Goal: Information Seeking & Learning: Learn about a topic

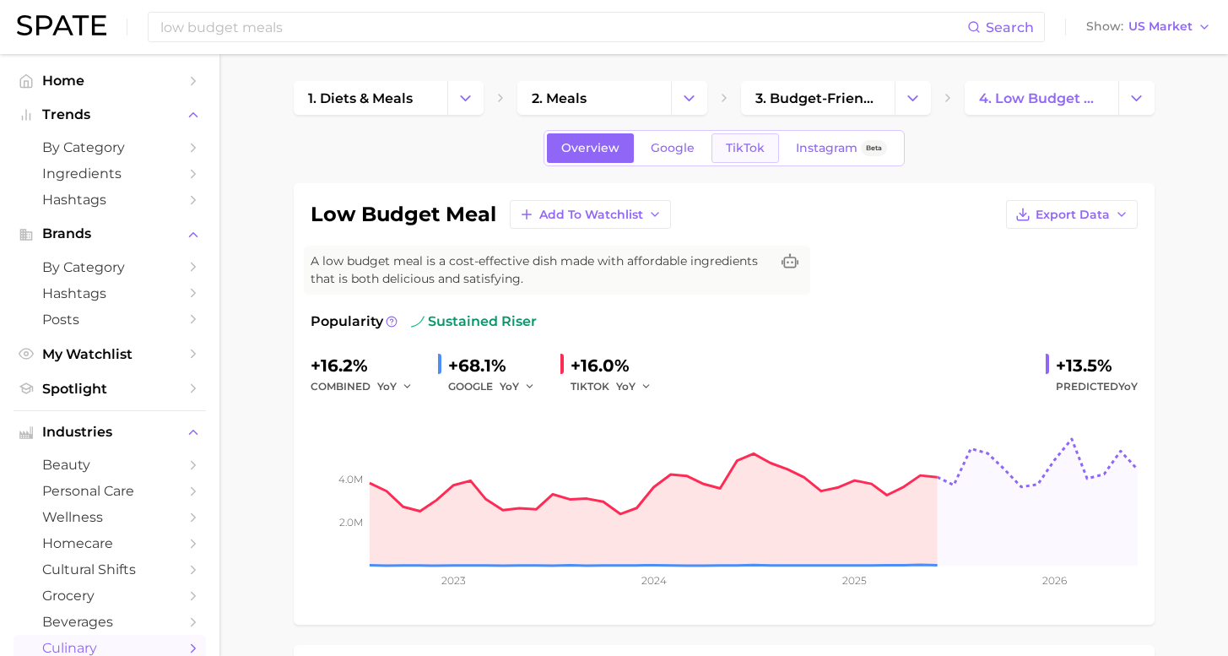
click at [740, 155] on span "TikTok" at bounding box center [745, 148] width 39 height 14
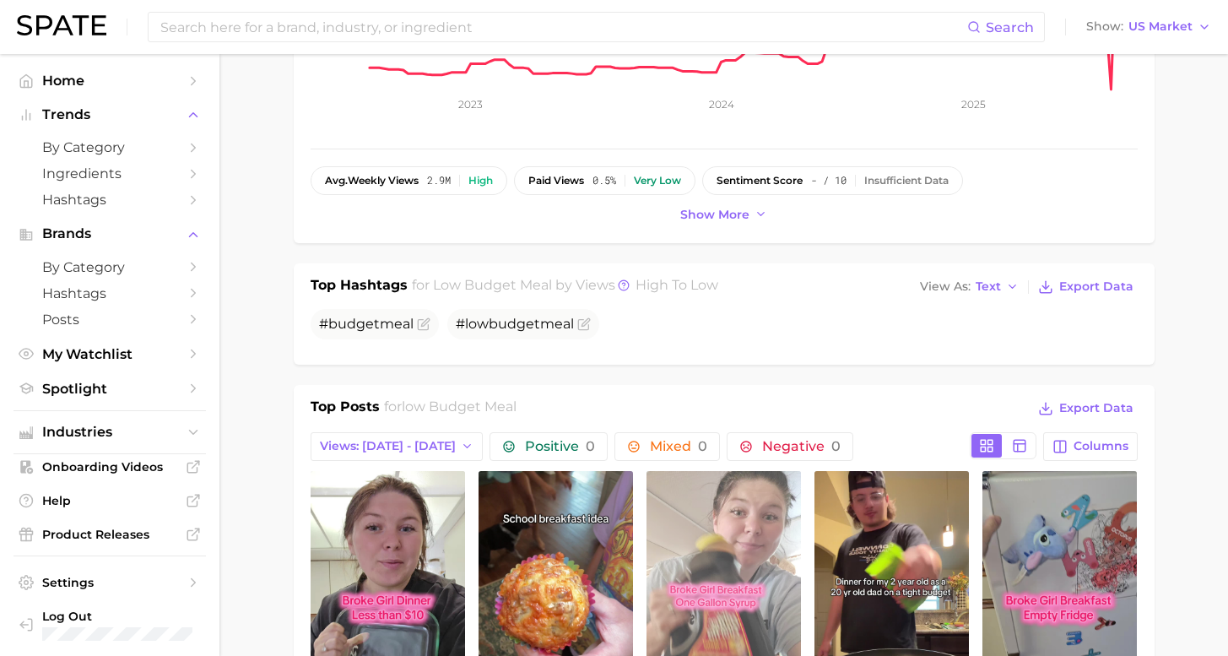
scroll to position [587, 0]
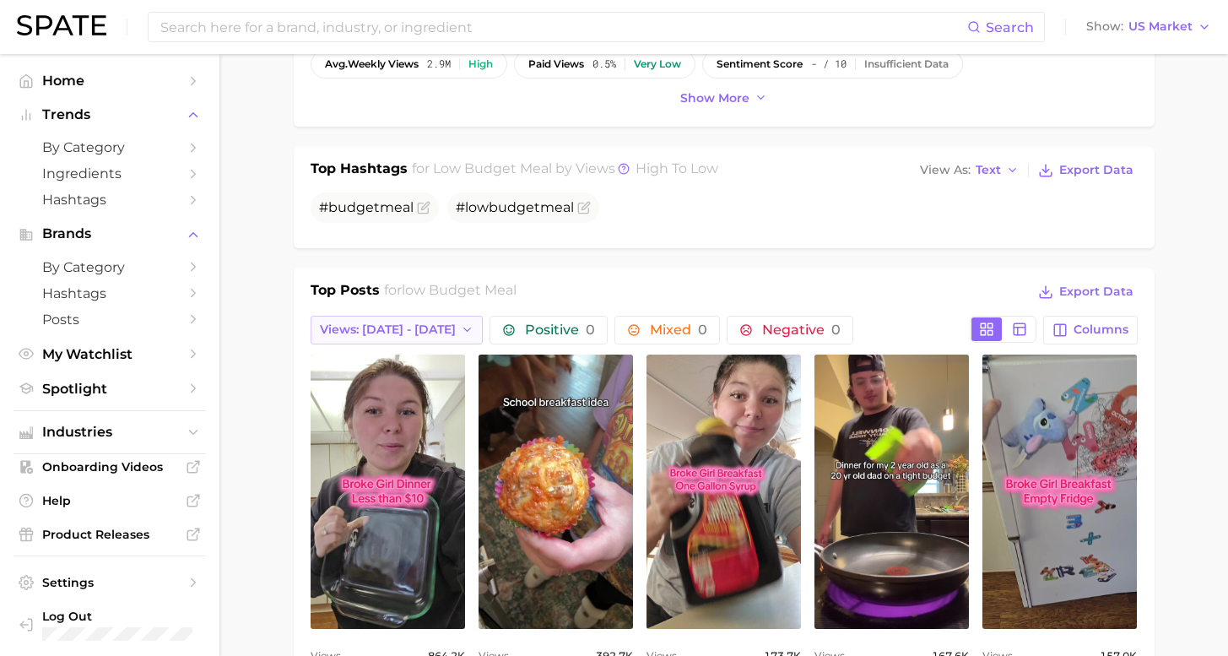
click at [387, 328] on span "Views: [DATE] - [DATE]" at bounding box center [388, 330] width 136 height 14
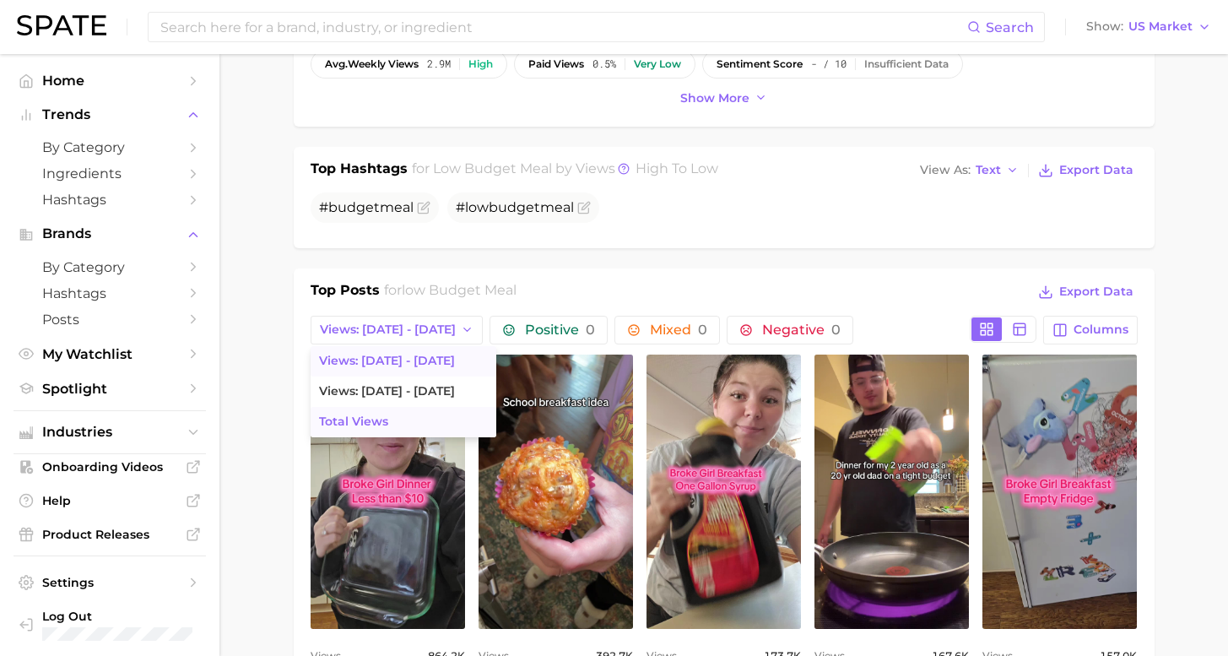
click at [387, 422] on button "Total Views" at bounding box center [404, 422] width 186 height 30
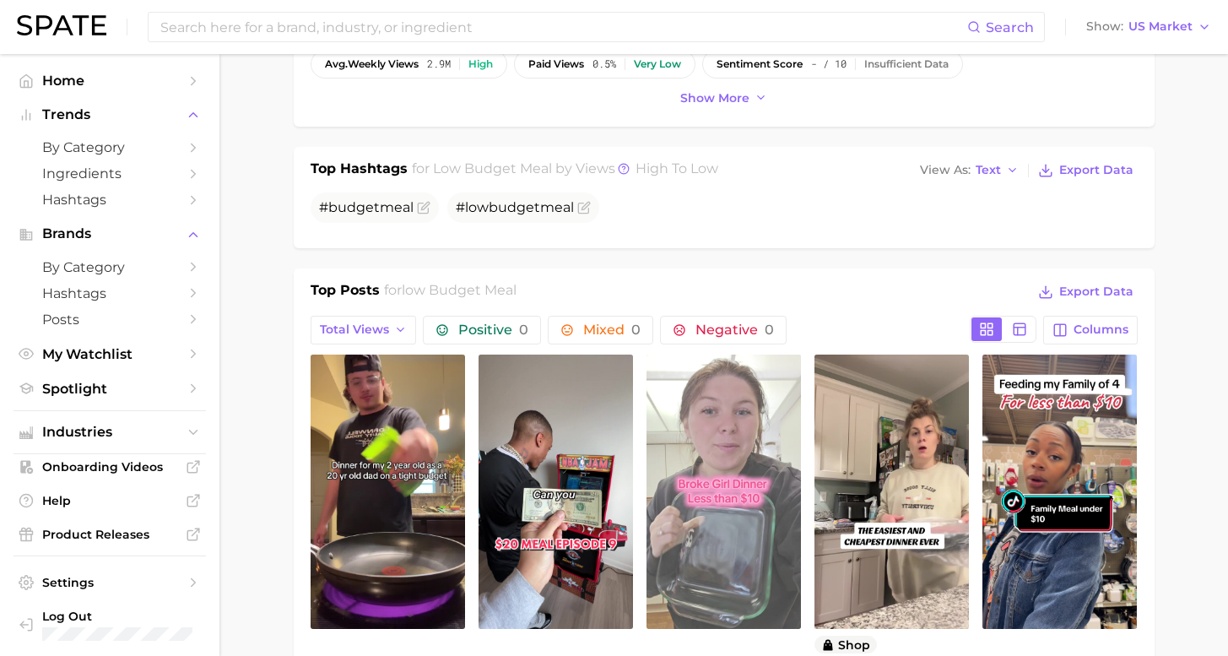
scroll to position [677, 0]
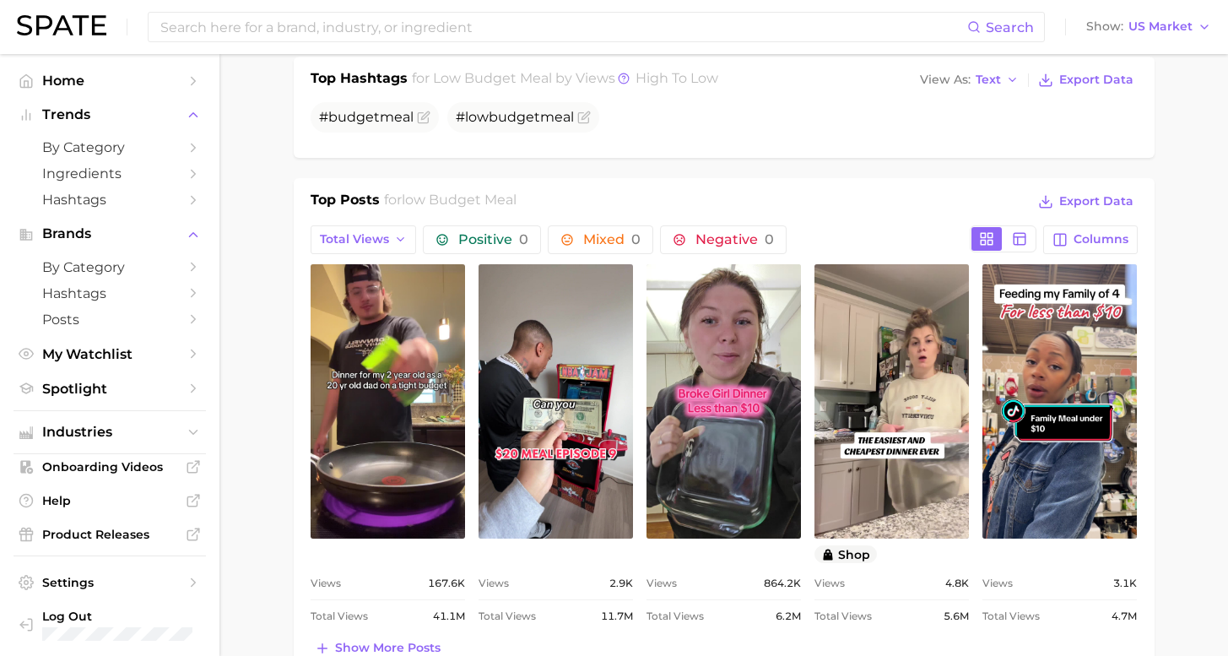
click at [1052, 384] on link "view post on TikTok" at bounding box center [1060, 401] width 155 height 274
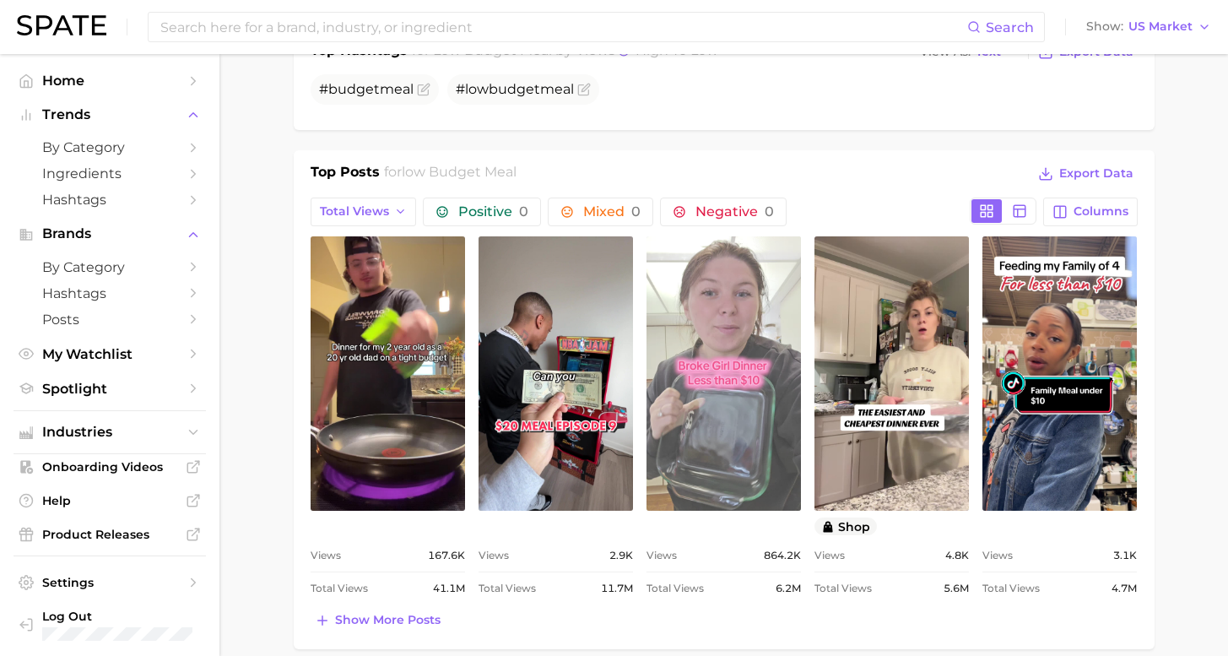
scroll to position [930, 0]
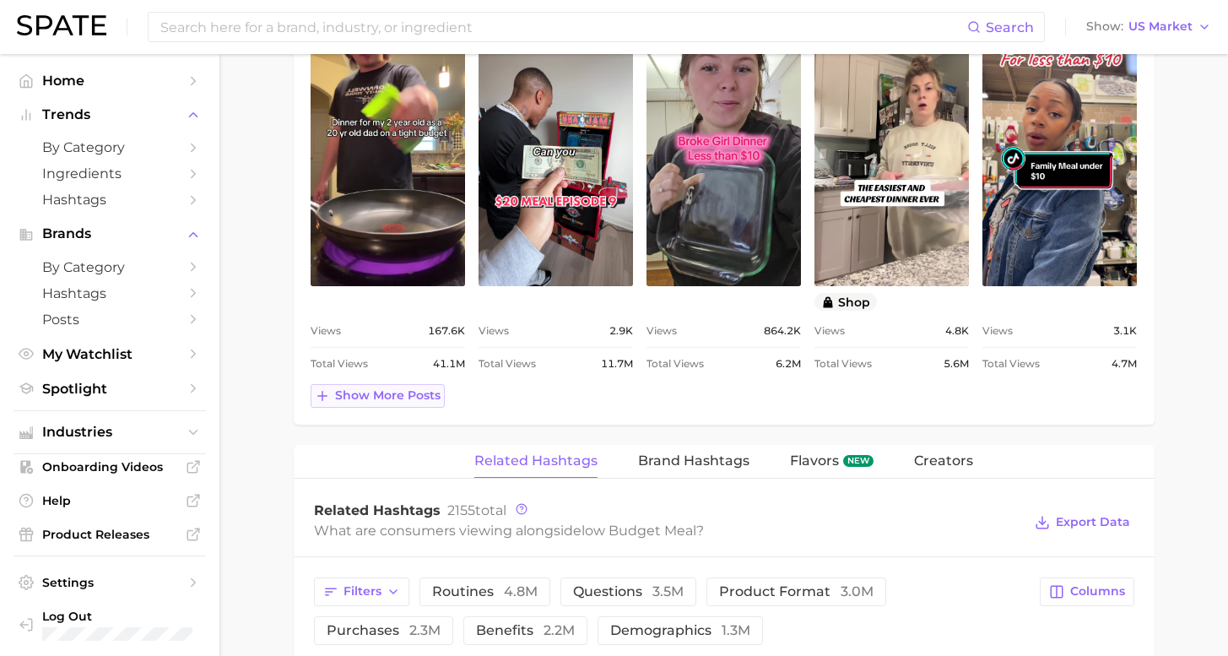
click at [415, 390] on span "Show more posts" at bounding box center [388, 395] width 106 height 14
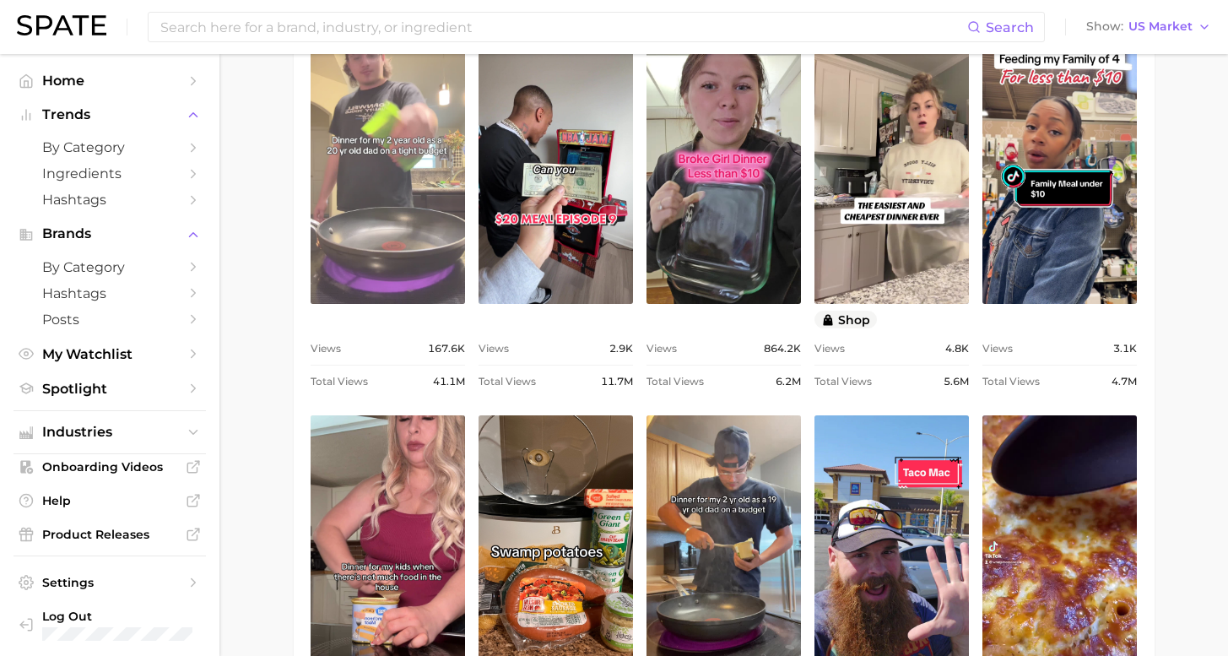
scroll to position [760, 0]
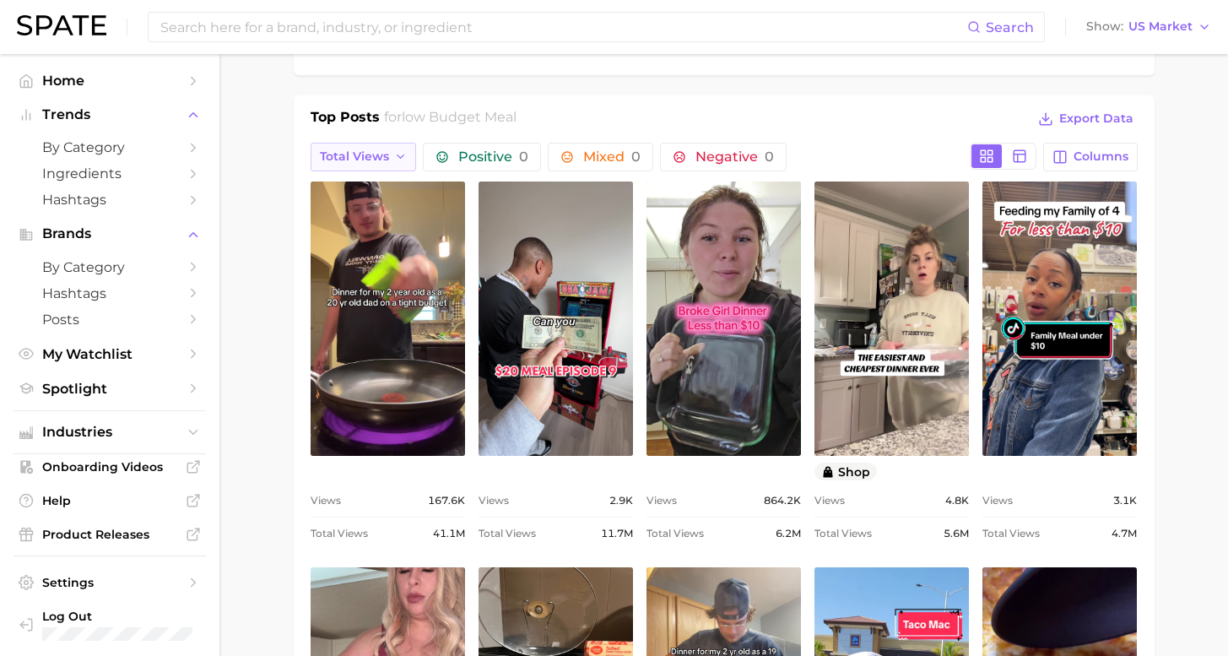
click at [376, 151] on span "Total Views" at bounding box center [354, 156] width 69 height 14
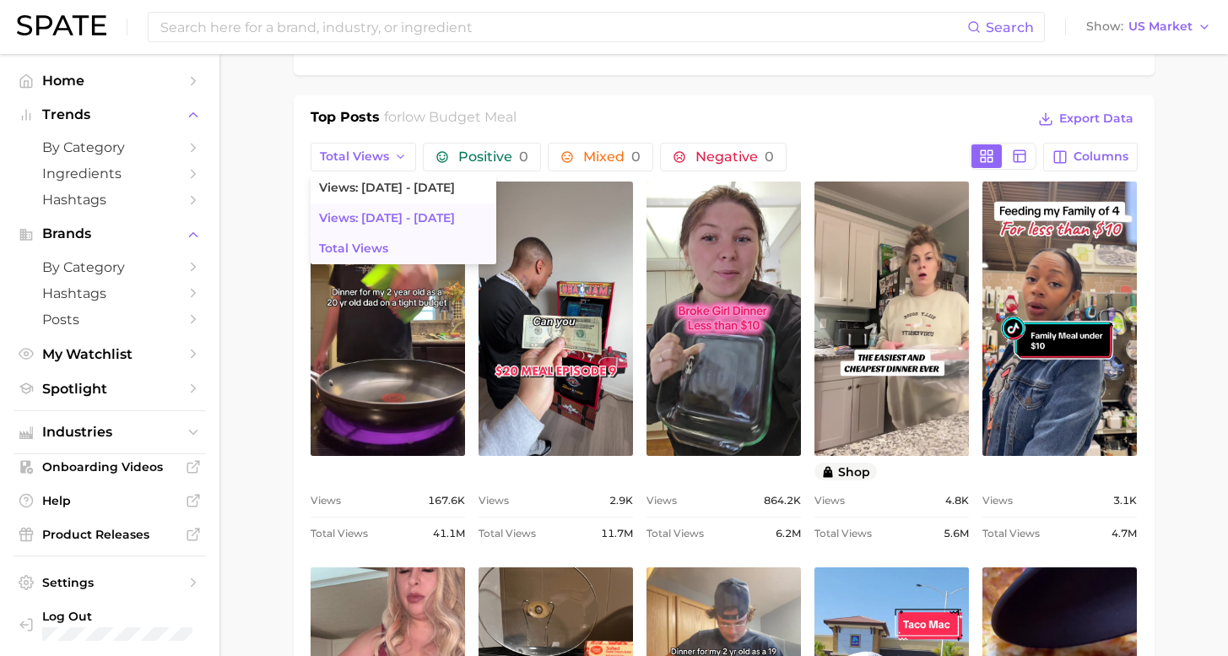
click at [403, 214] on span "Views: [DATE] - [DATE]" at bounding box center [387, 218] width 136 height 14
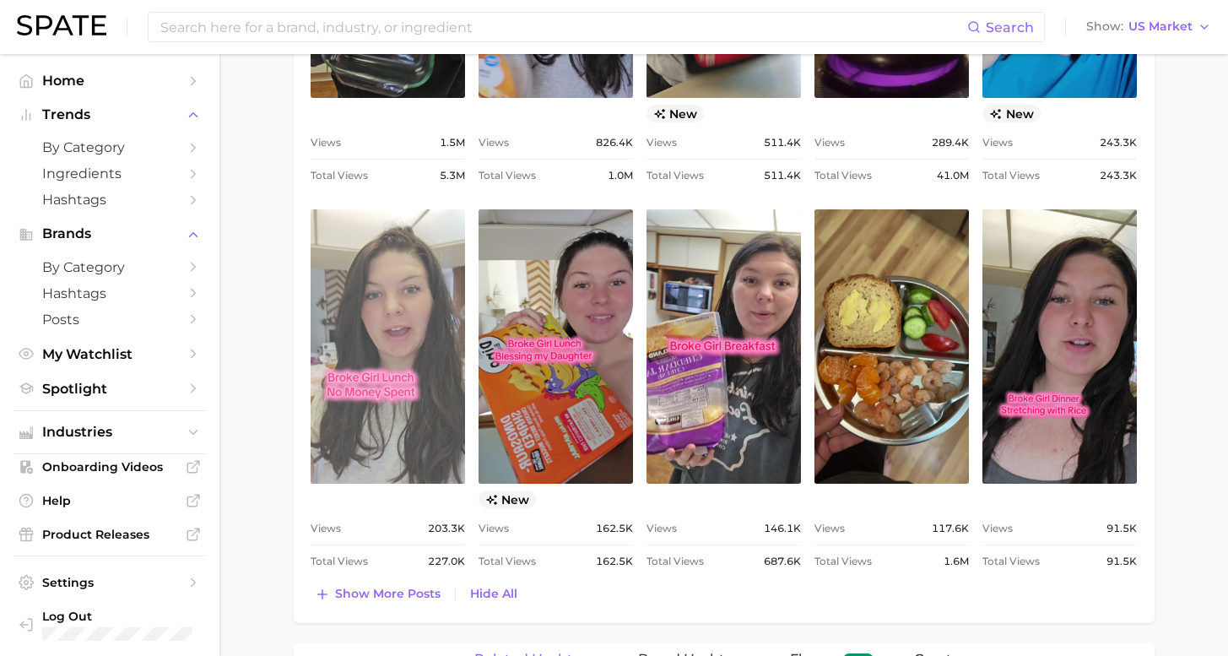
scroll to position [765, 0]
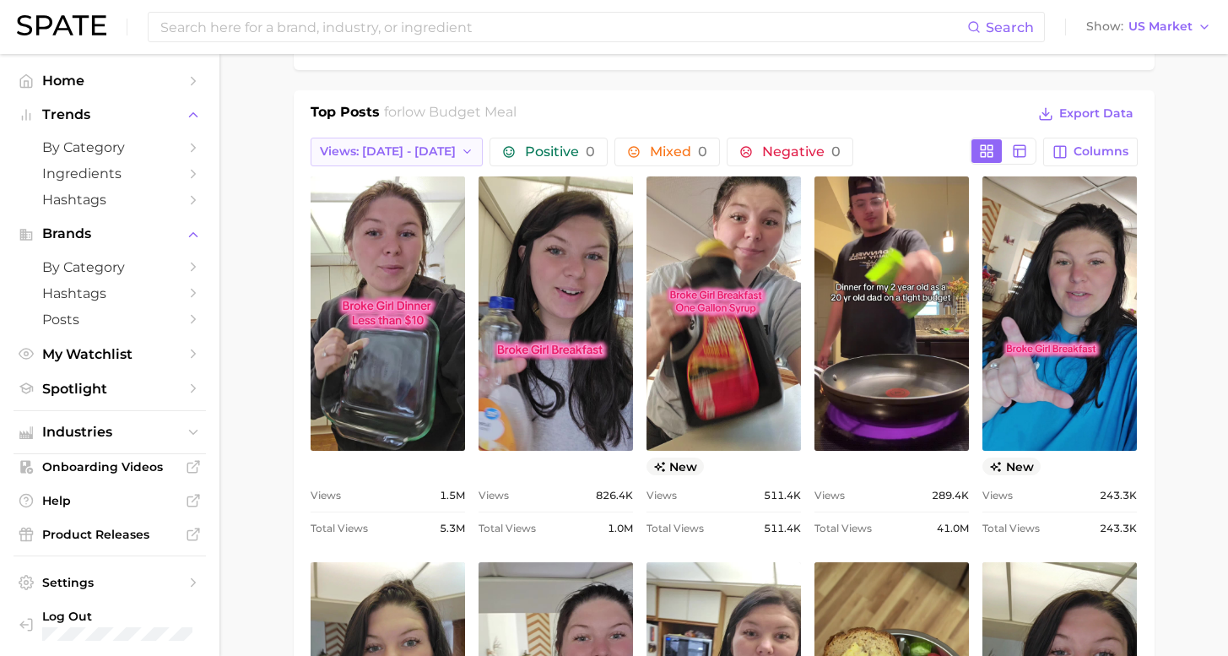
click at [388, 146] on span "Views: [DATE] - [DATE]" at bounding box center [388, 151] width 136 height 14
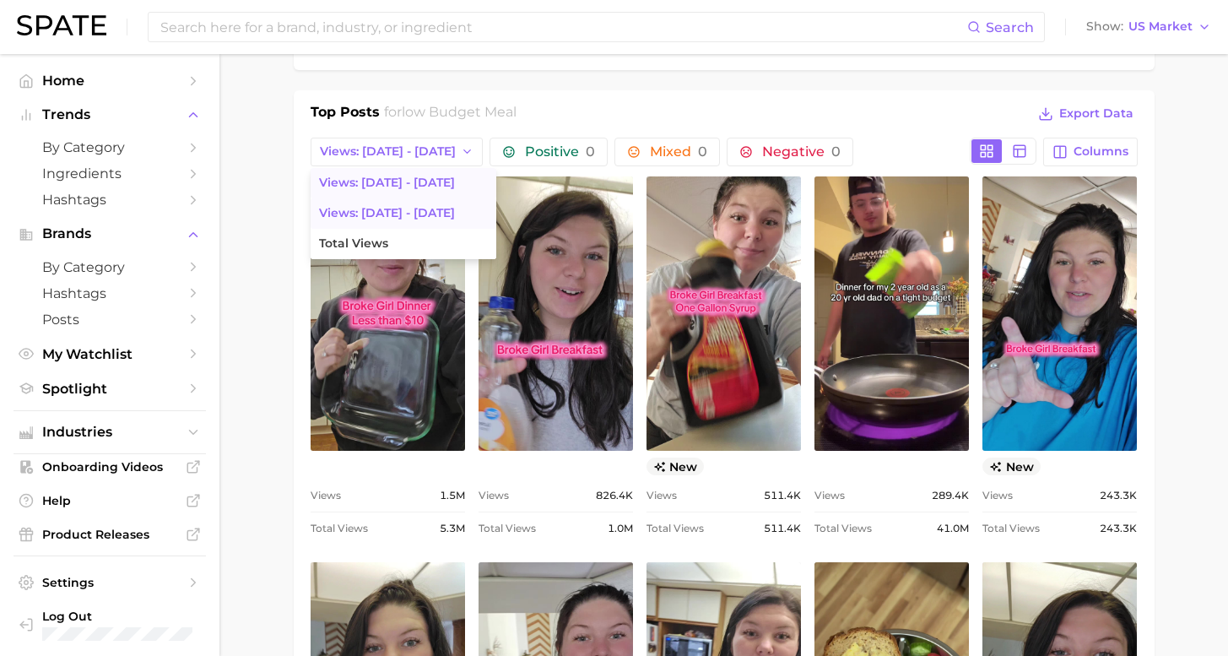
click at [405, 192] on button "Views: [DATE] - [DATE]" at bounding box center [404, 183] width 186 height 30
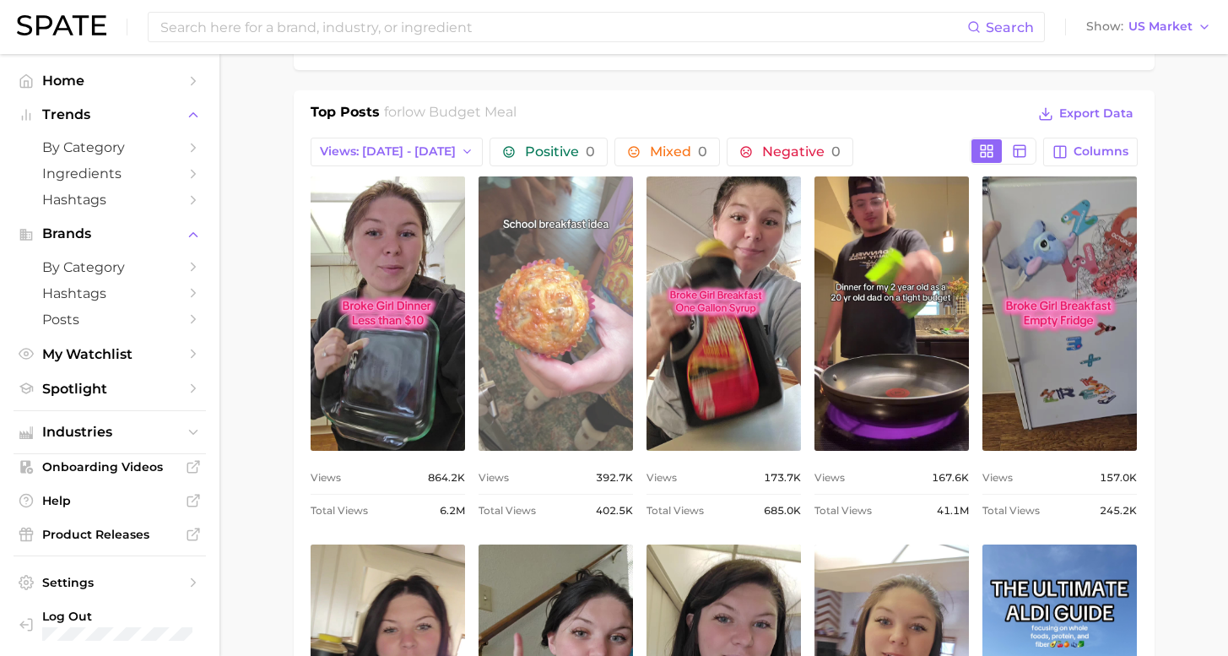
scroll to position [0, 0]
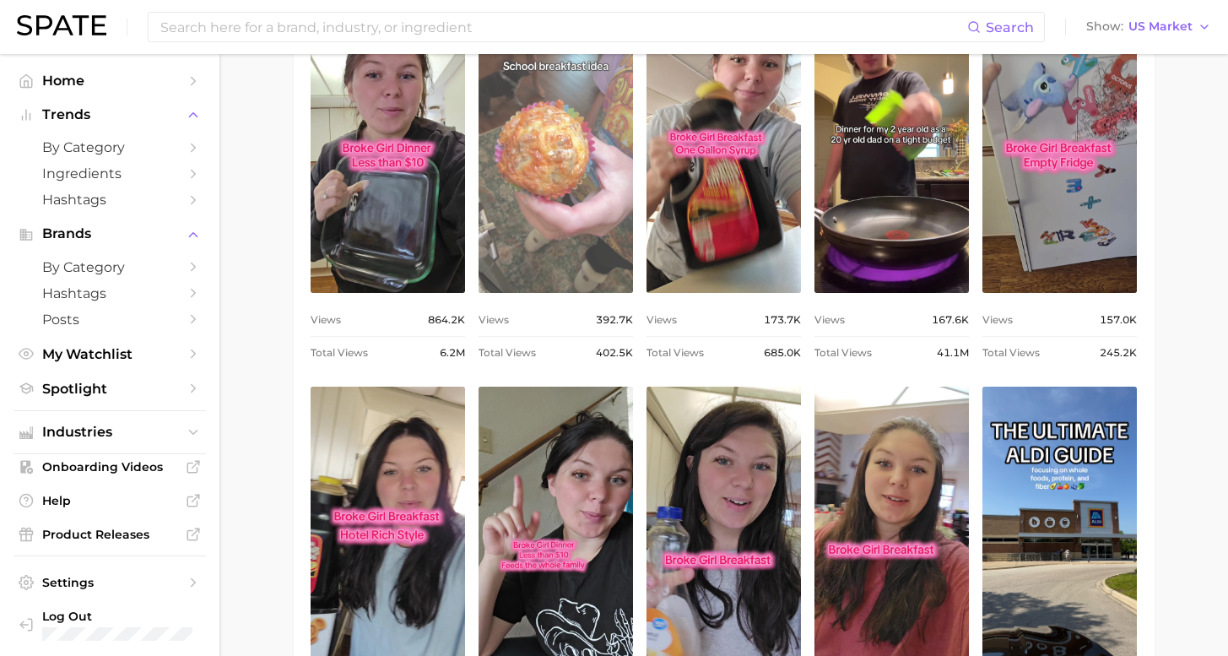
click at [578, 252] on link "view post on TikTok" at bounding box center [556, 156] width 155 height 274
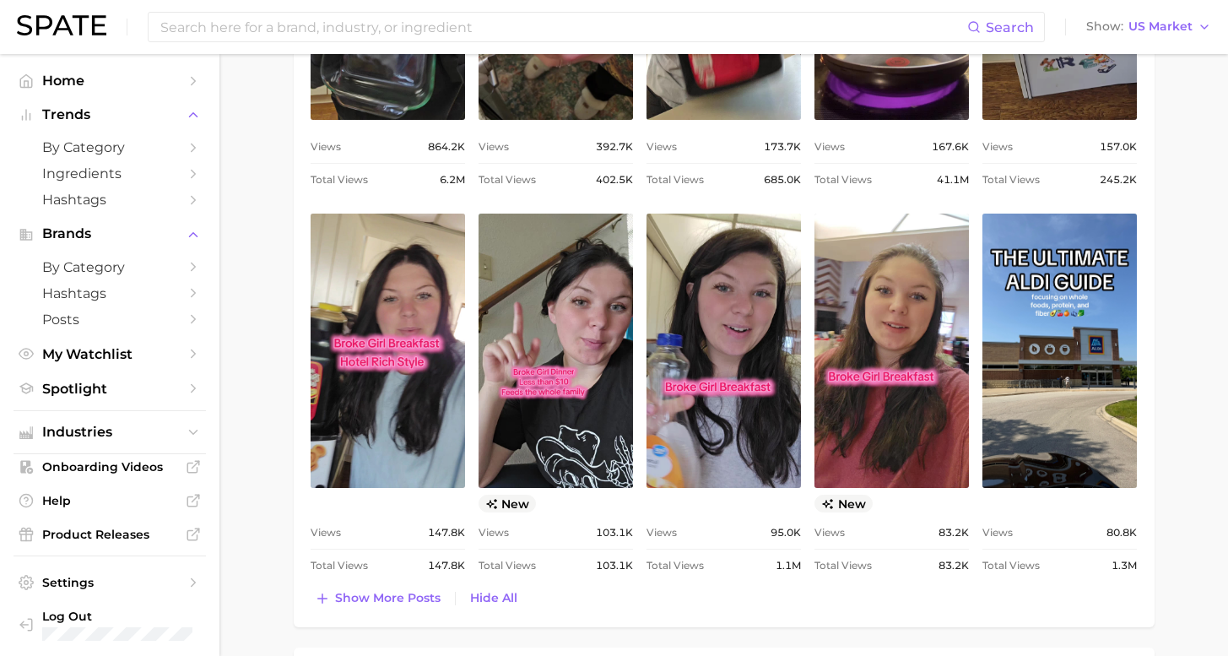
scroll to position [1196, 0]
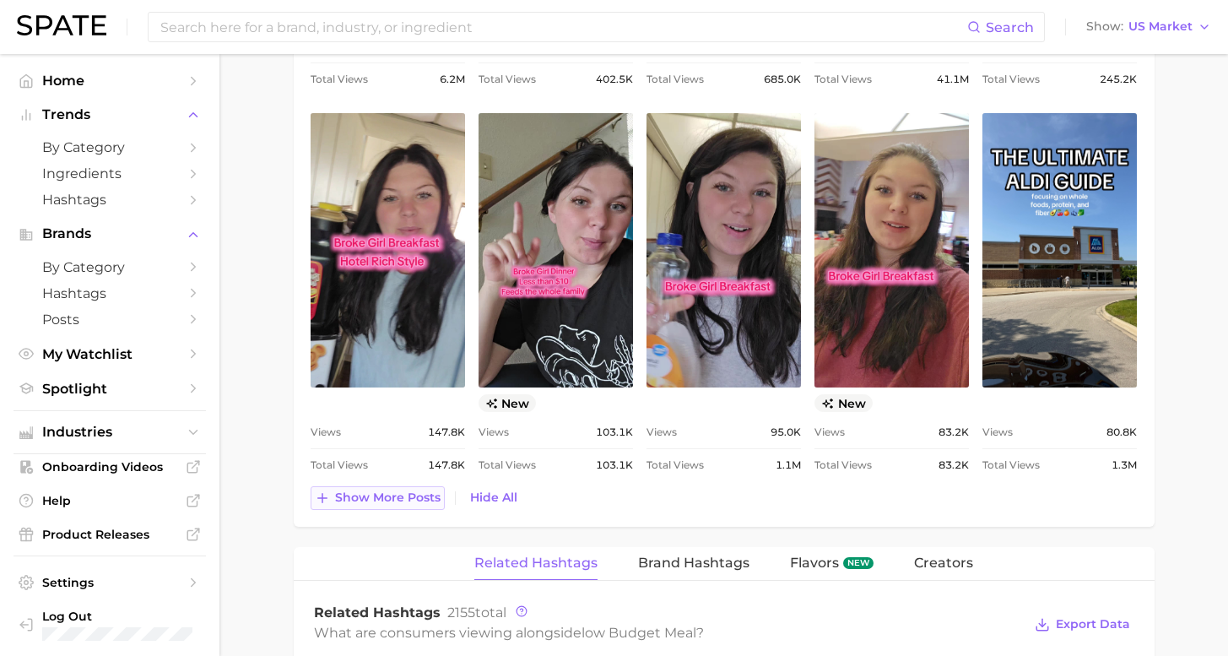
click at [353, 494] on span "Show more posts" at bounding box center [388, 498] width 106 height 14
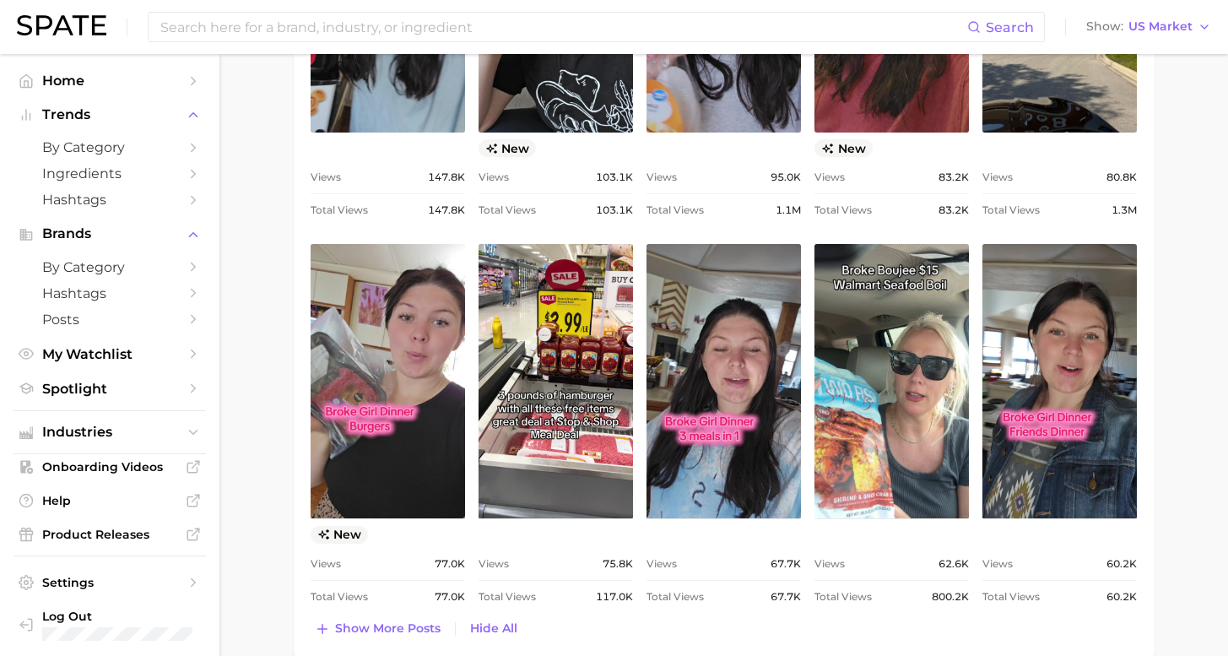
scroll to position [1471, 0]
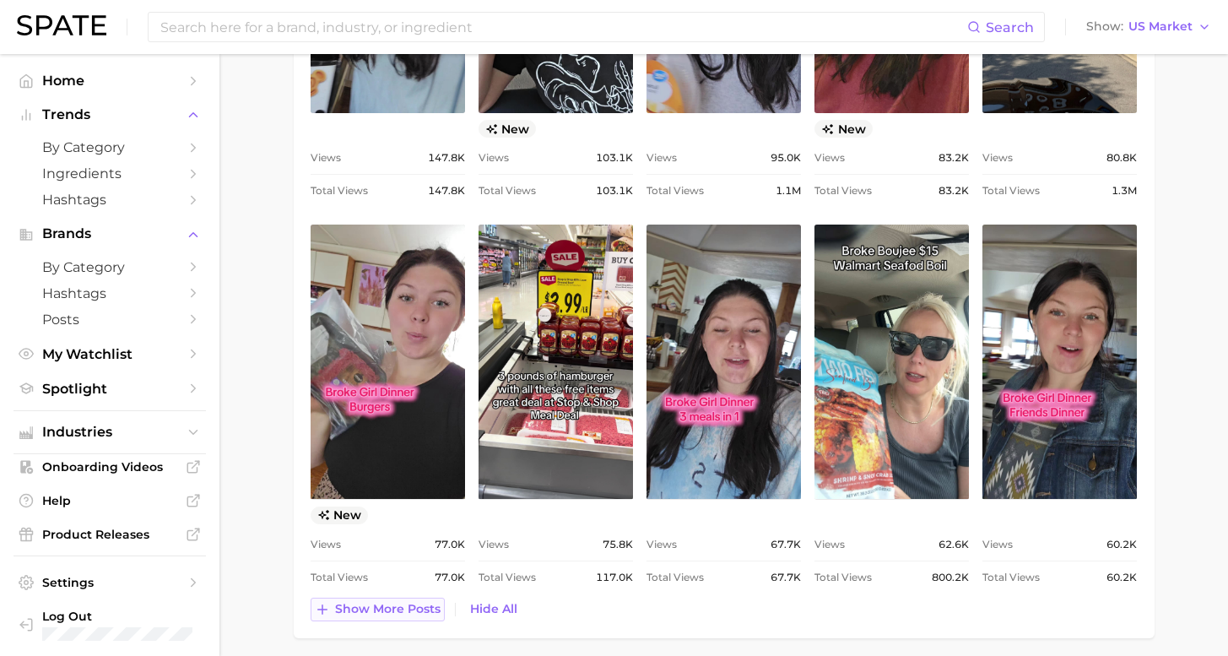
click at [351, 612] on span "Show more posts" at bounding box center [388, 609] width 106 height 14
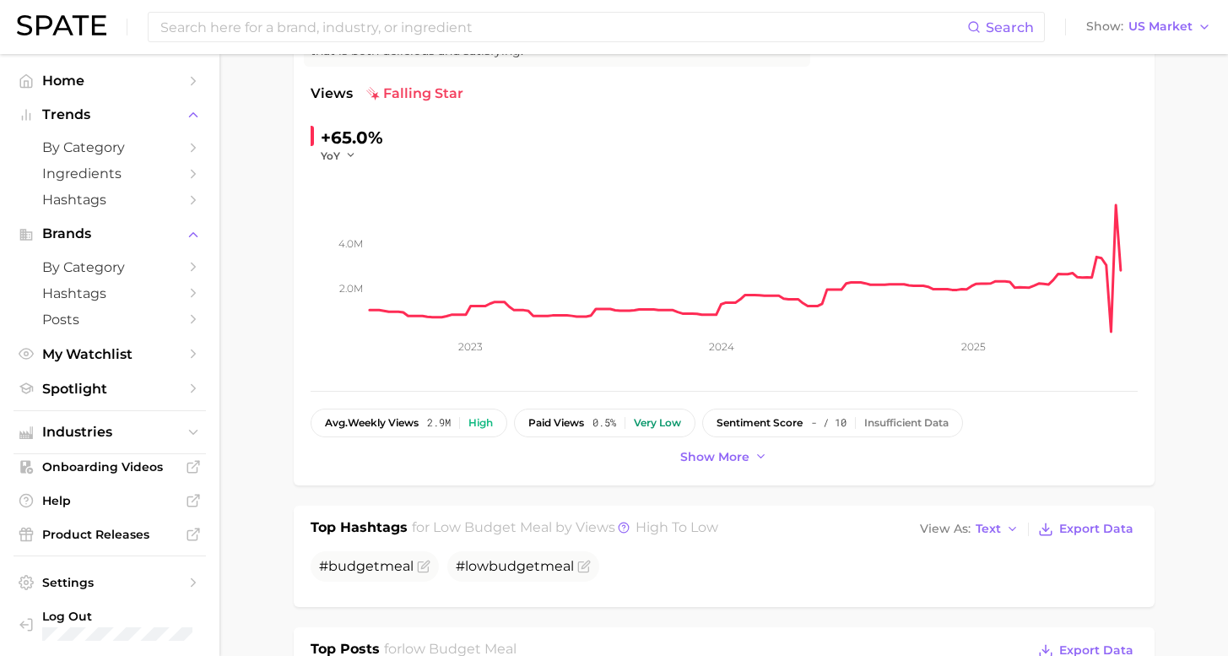
scroll to position [593, 0]
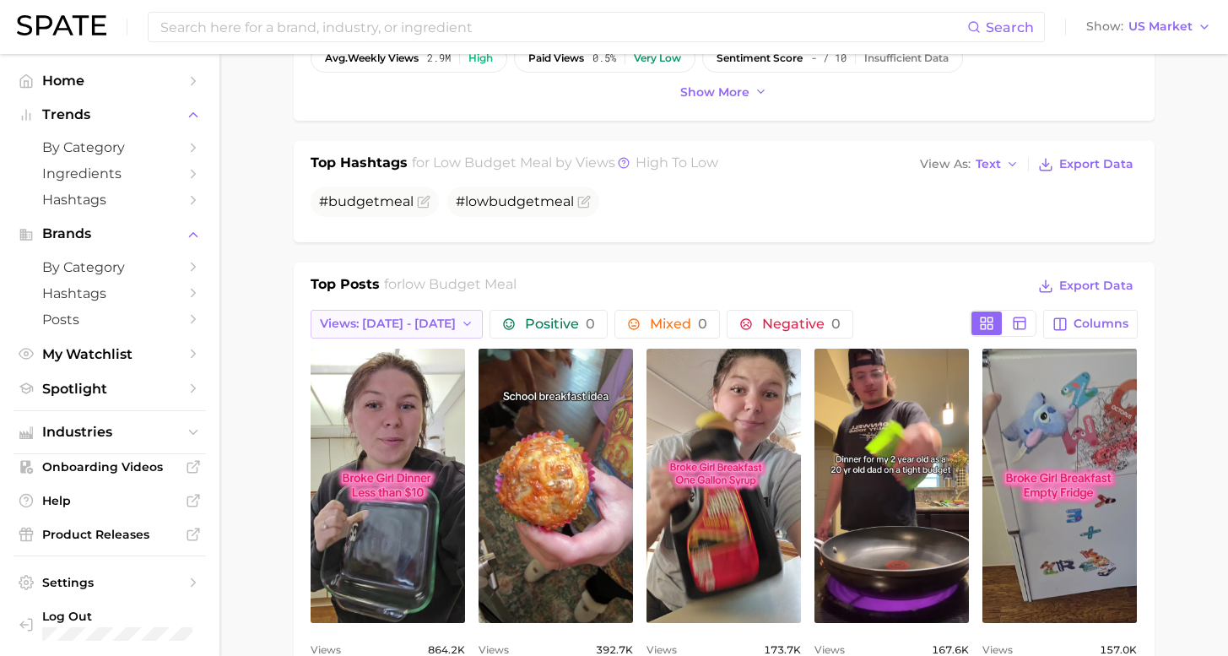
click at [421, 322] on span "Views: [DATE] - [DATE]" at bounding box center [388, 324] width 136 height 14
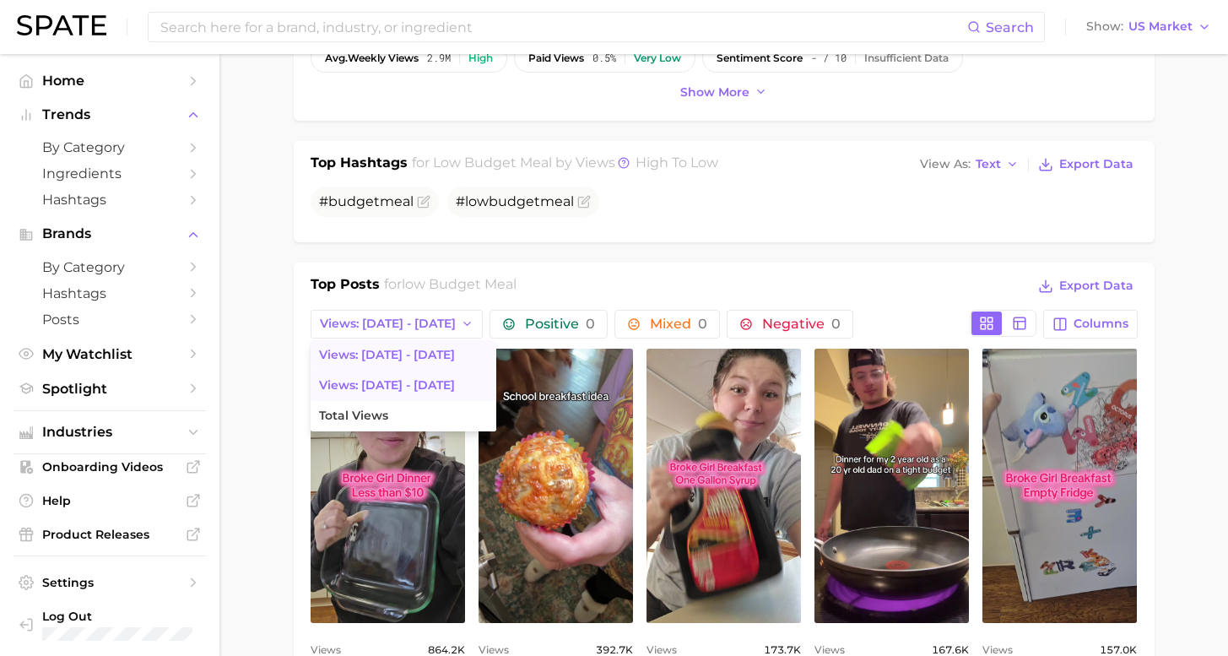
click at [417, 378] on button "Views: [DATE] - [DATE]" at bounding box center [404, 386] width 186 height 30
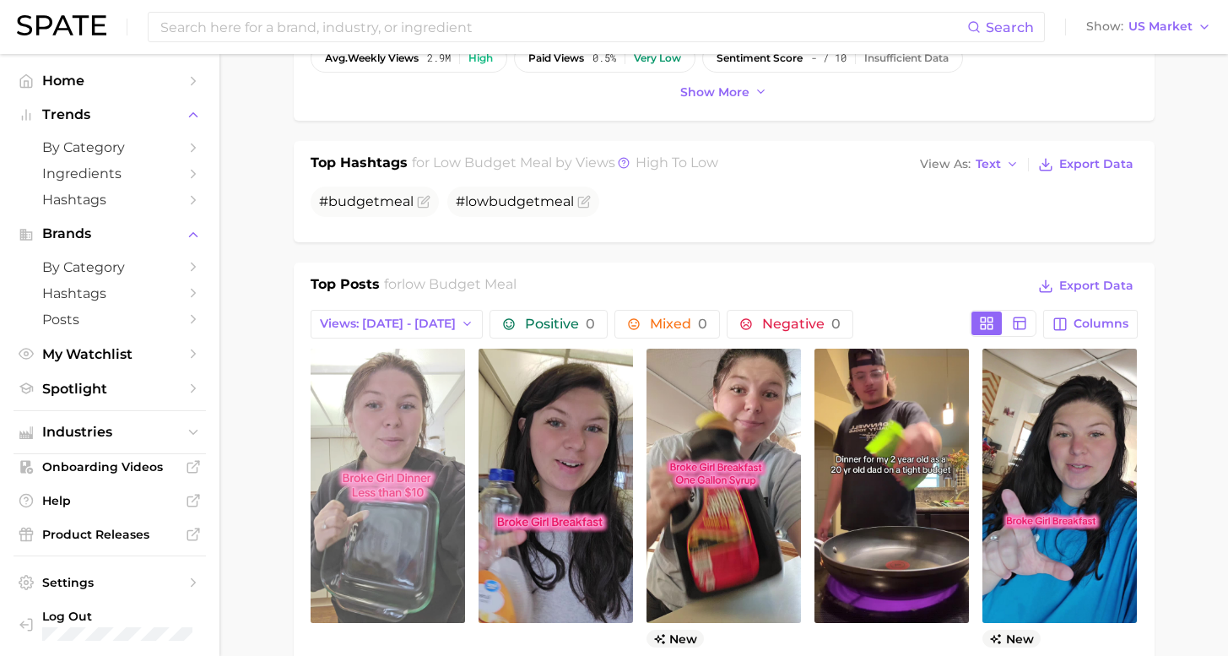
scroll to position [0, 0]
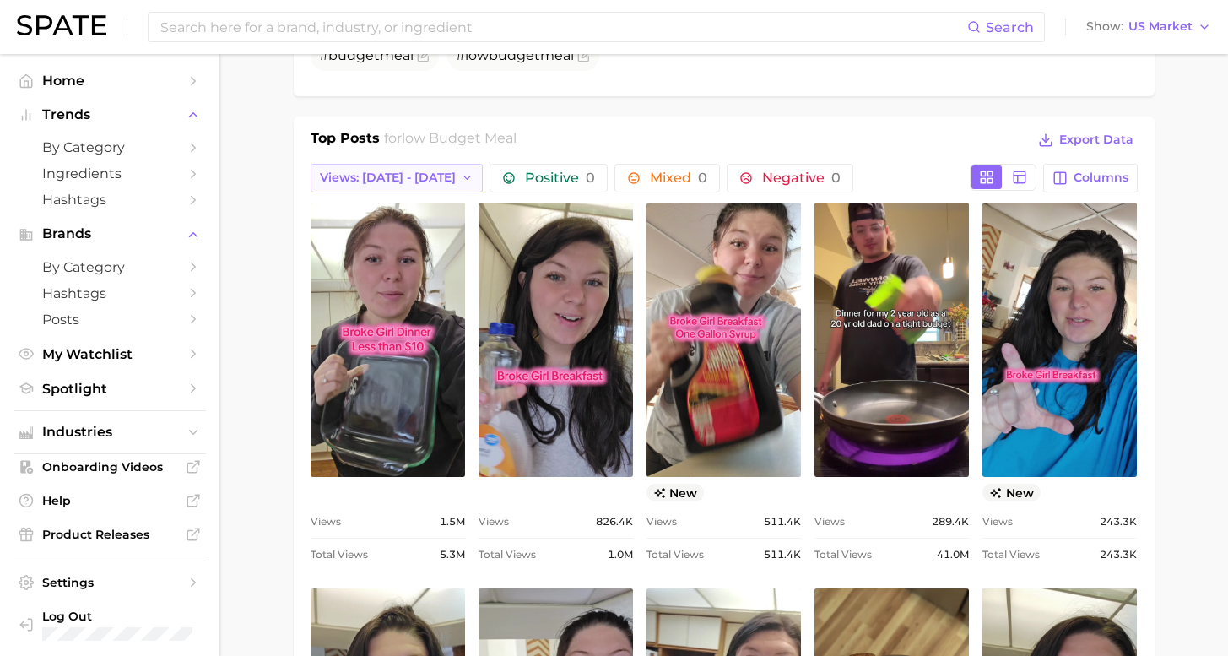
click at [361, 178] on span "Views: [DATE] - [DATE]" at bounding box center [388, 178] width 136 height 14
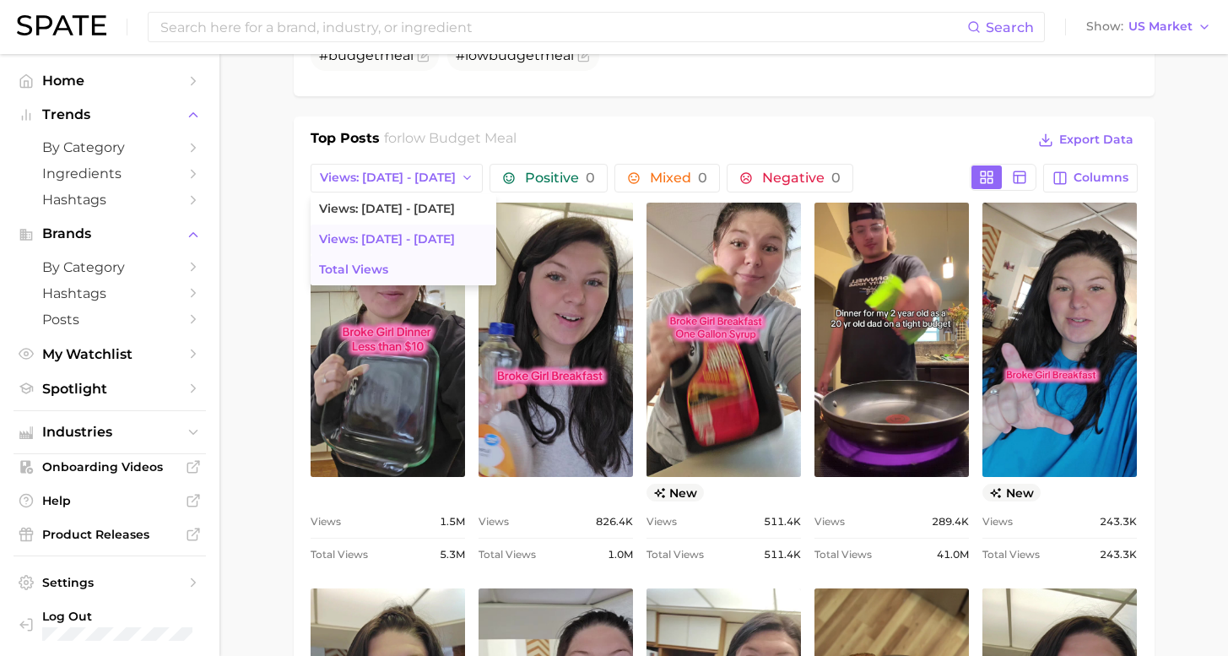
click at [368, 273] on span "Total Views" at bounding box center [353, 270] width 69 height 14
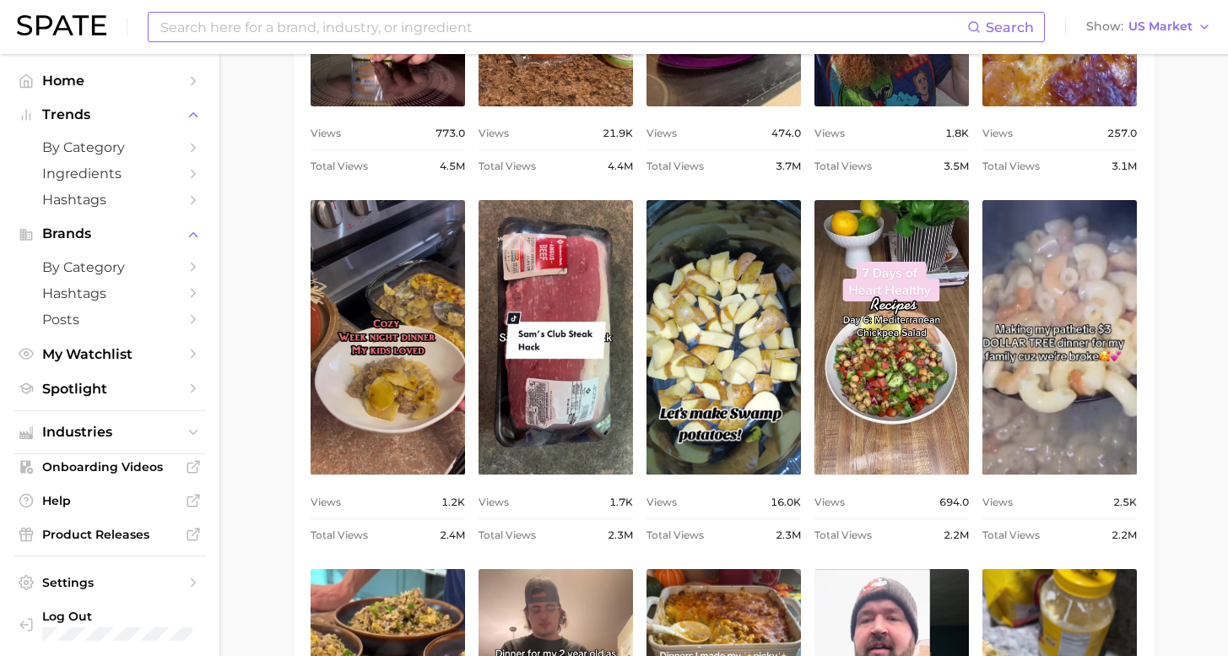
click at [511, 27] on input at bounding box center [563, 27] width 809 height 29
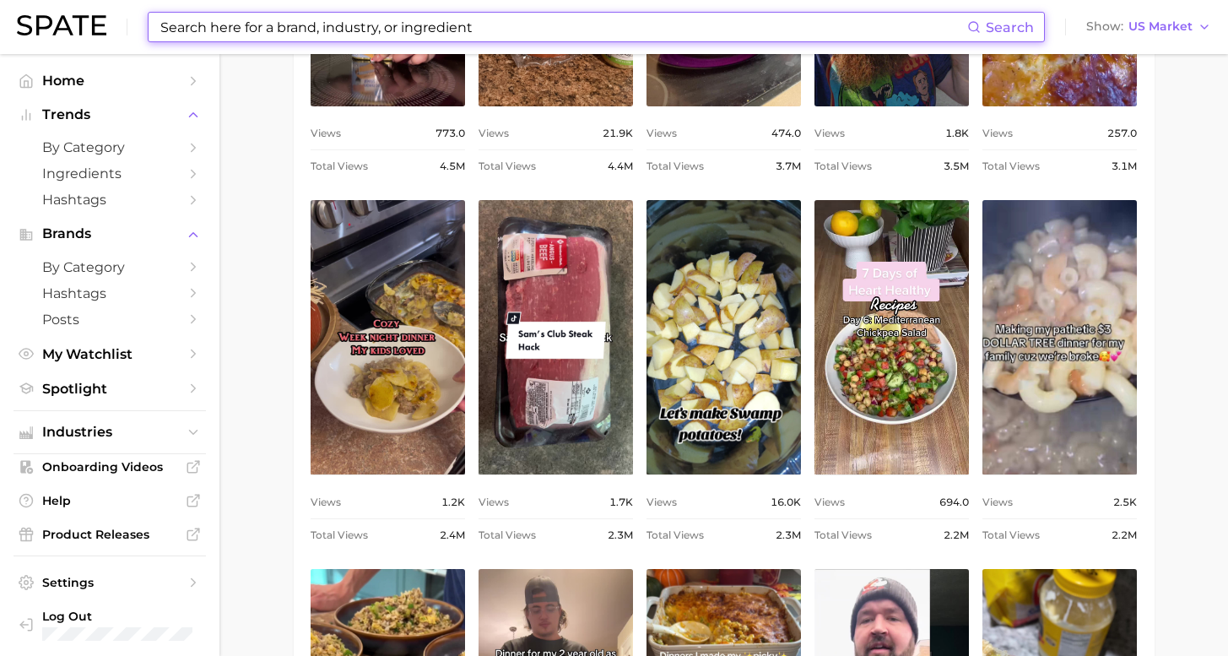
type input "s"
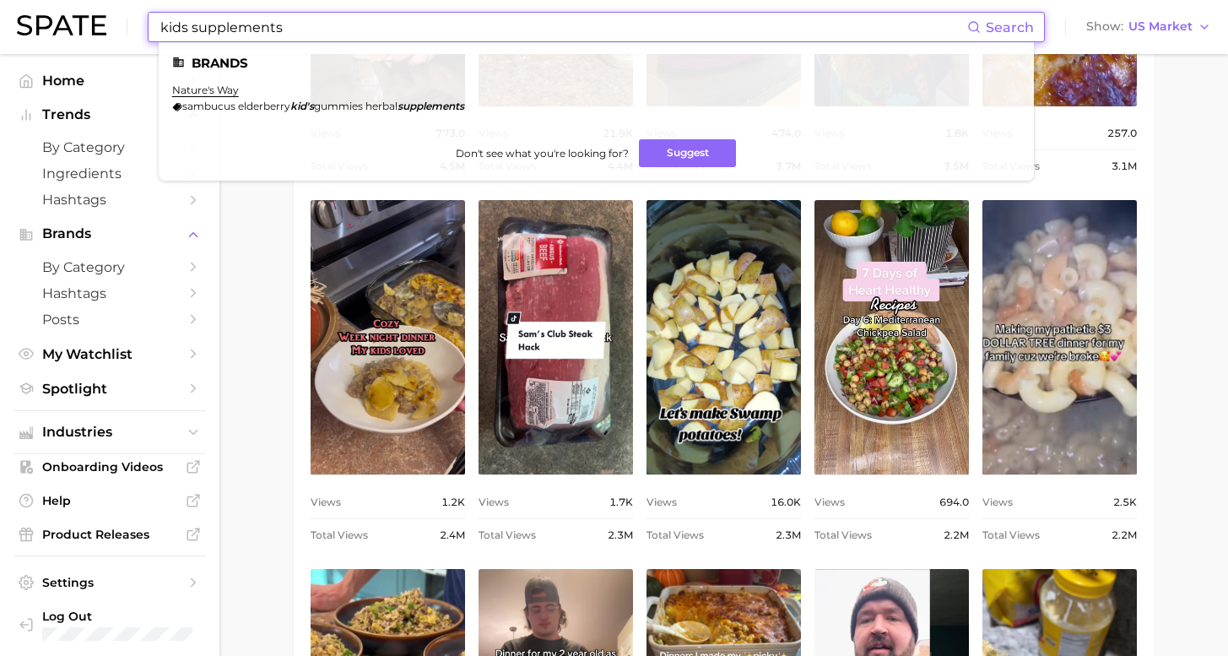
drag, startPoint x: 286, startPoint y: 30, endPoint x: 115, endPoint y: 3, distance: 173.5
click at [115, 3] on div "kids supplements Search Brands nature's way sambucus elderberry kid's gummies h…" at bounding box center [614, 27] width 1195 height 54
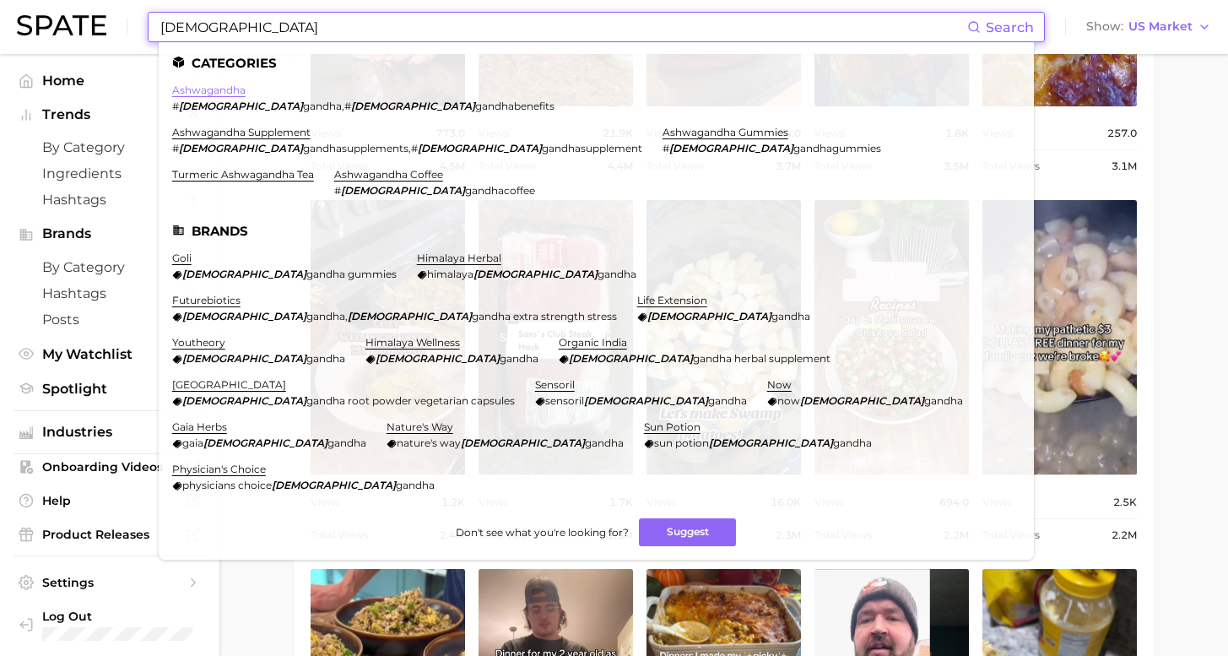
type input "[DEMOGRAPHIC_DATA]"
click at [218, 95] on link "ashwagandha" at bounding box center [208, 90] width 73 height 13
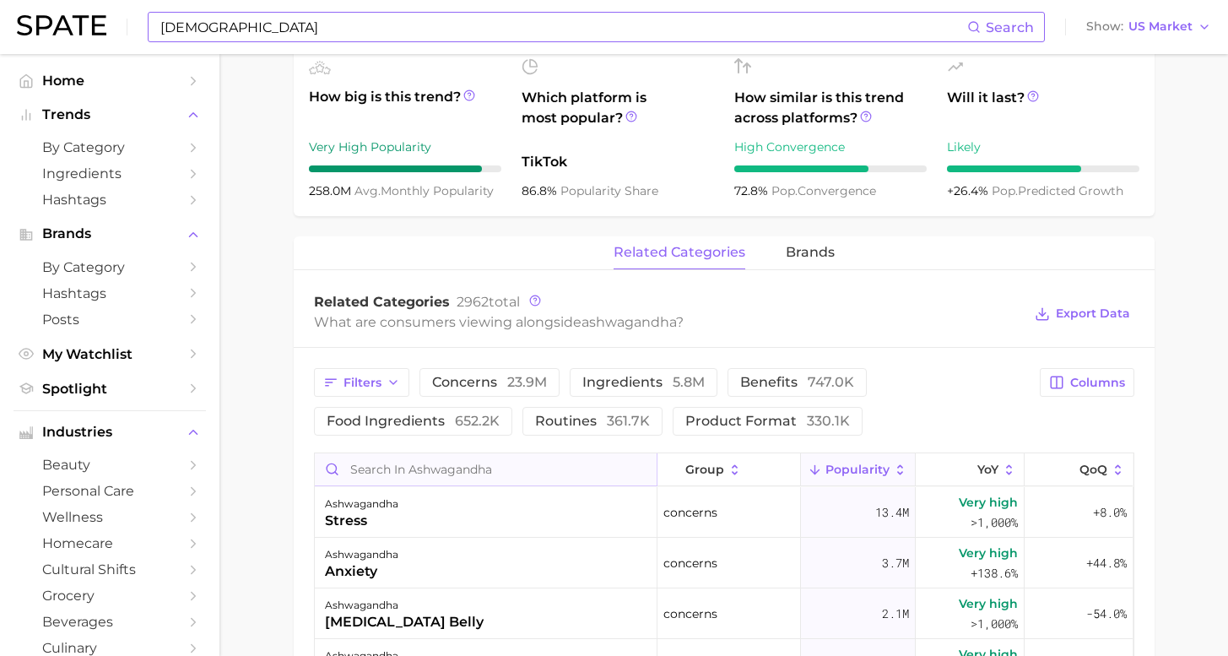
click at [461, 453] on input "Search in ashwagandha" at bounding box center [486, 469] width 342 height 32
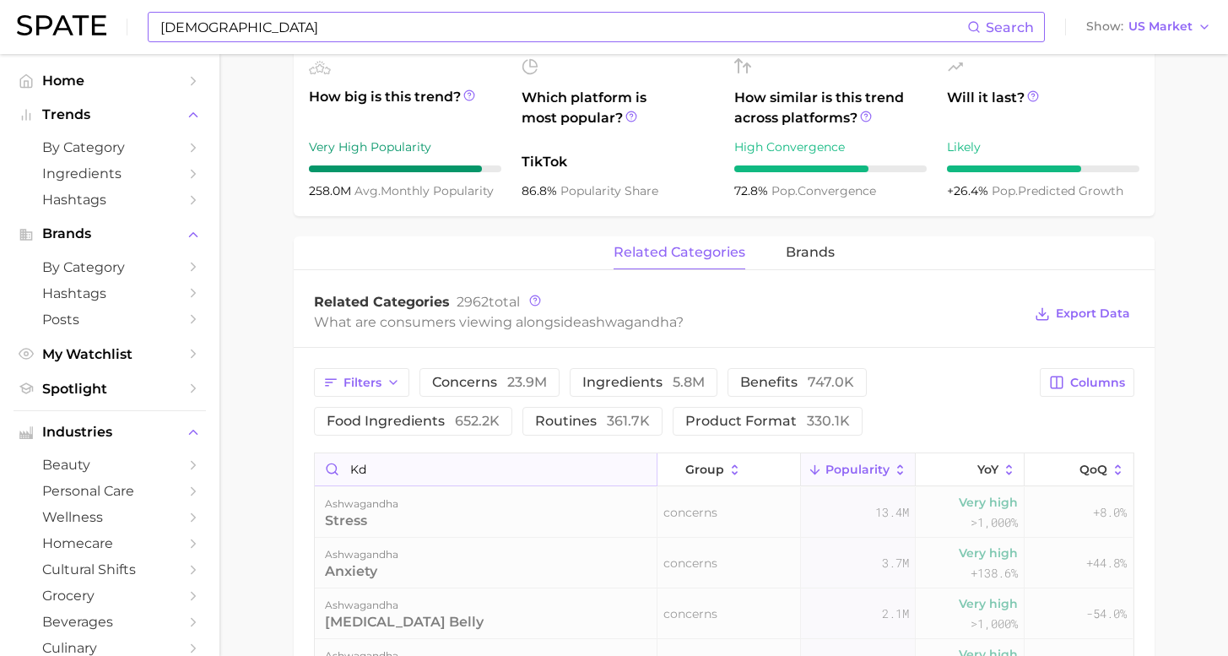
type input "k"
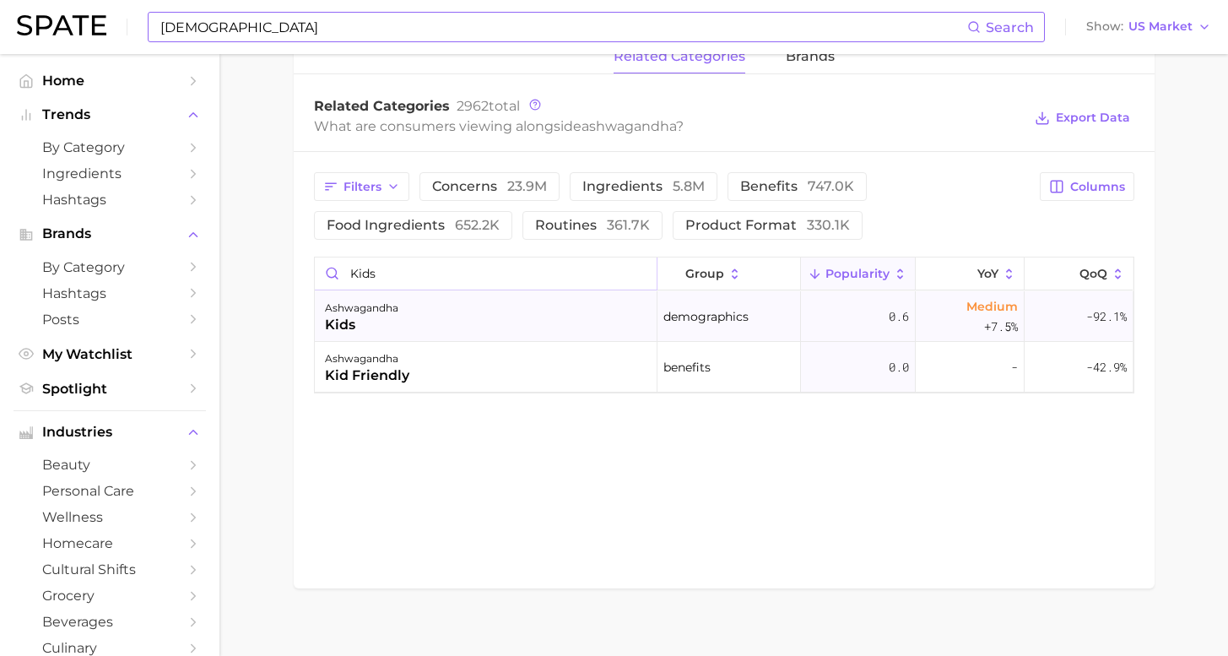
scroll to position [506, 0]
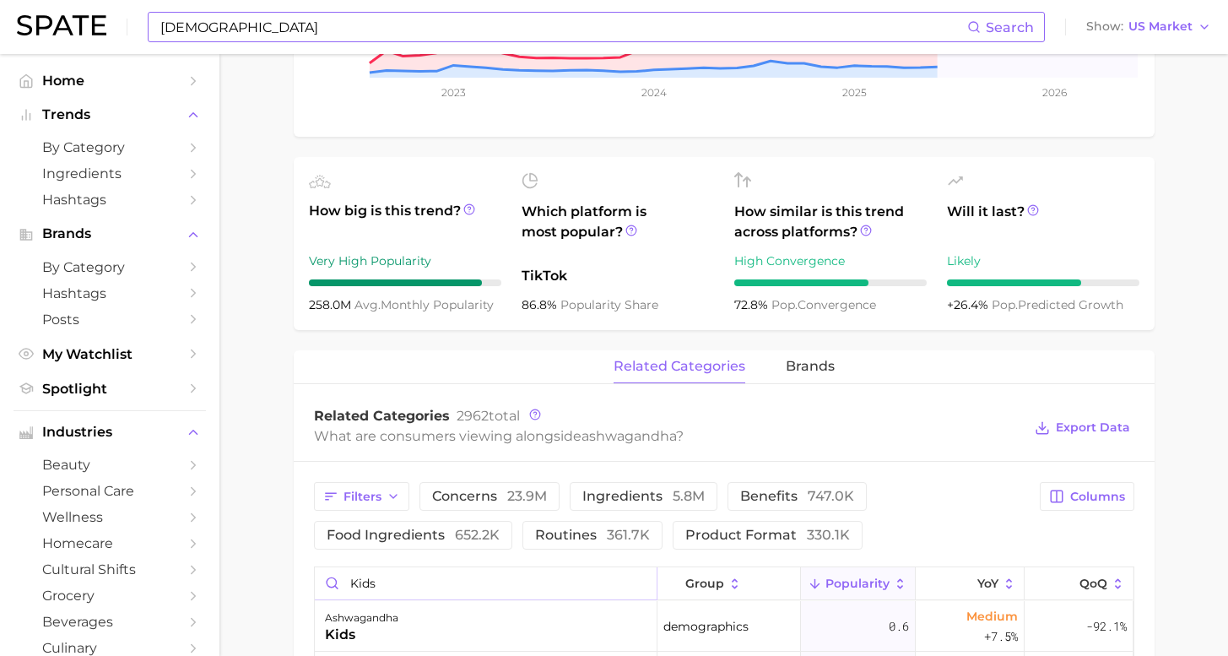
type input "kids"
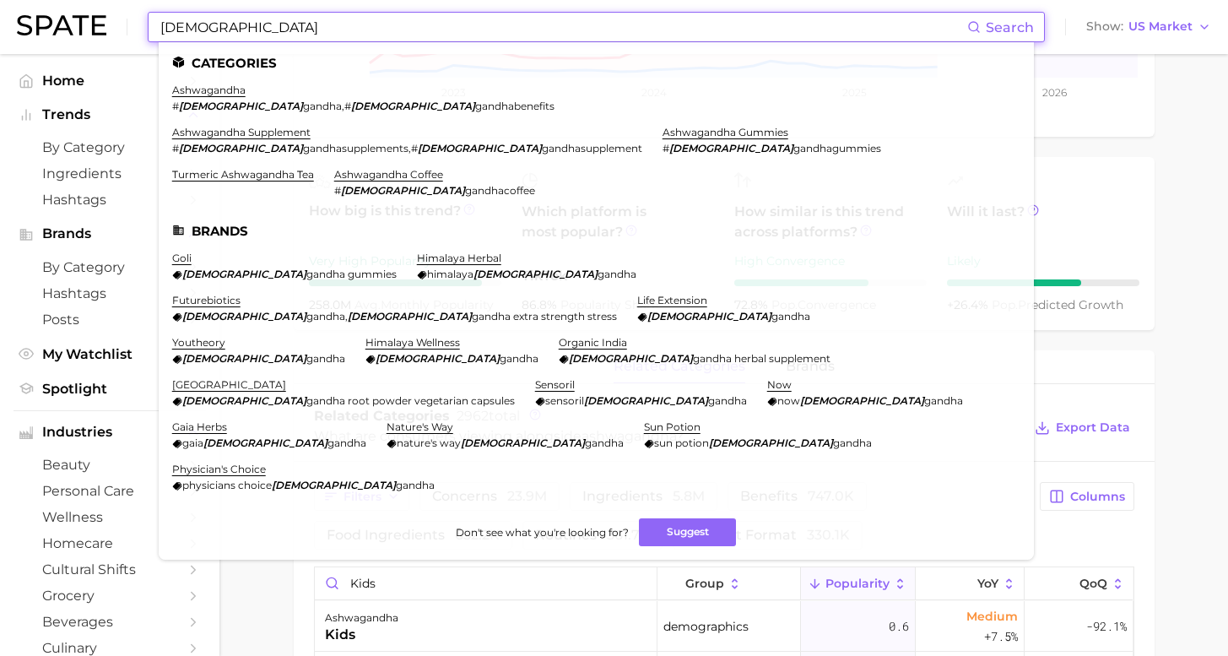
drag, startPoint x: 168, startPoint y: 32, endPoint x: 50, endPoint y: 24, distance: 118.5
click at [55, 26] on div "[DEMOGRAPHIC_DATA] Search Categories ashwagandha # [PERSON_NAME] , # ashwa gand…" at bounding box center [614, 27] width 1195 height 54
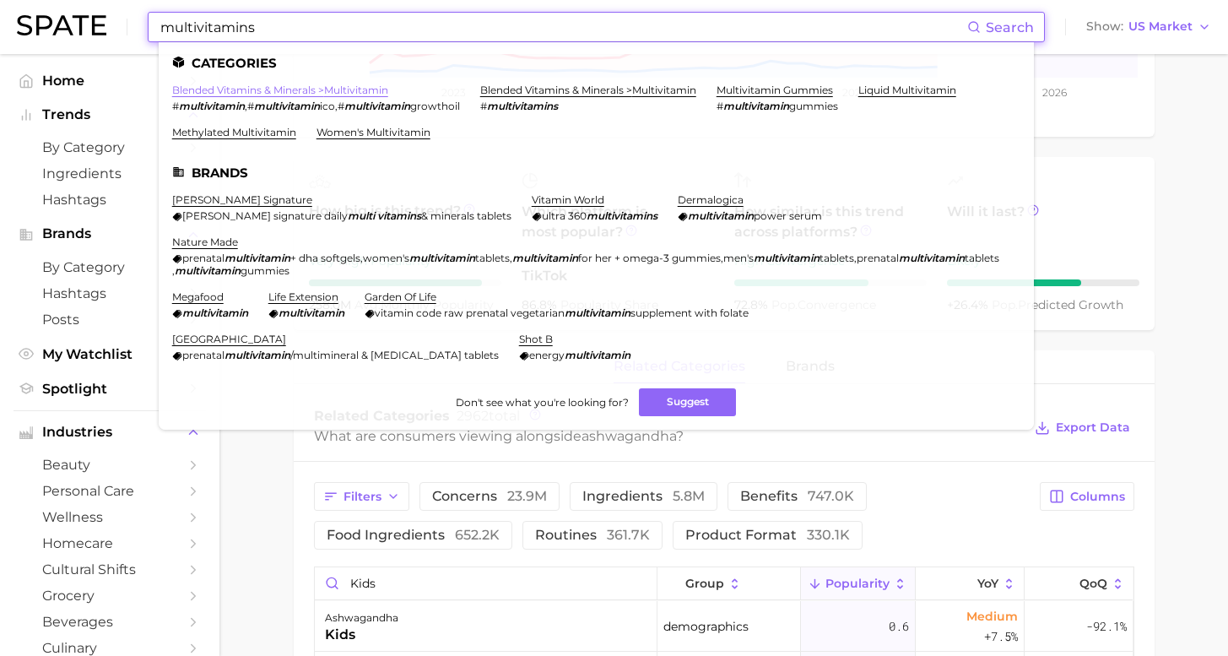
type input "multivitamins"
click at [259, 91] on link "blended vitamins & minerals > multivitamin" at bounding box center [280, 90] width 216 height 13
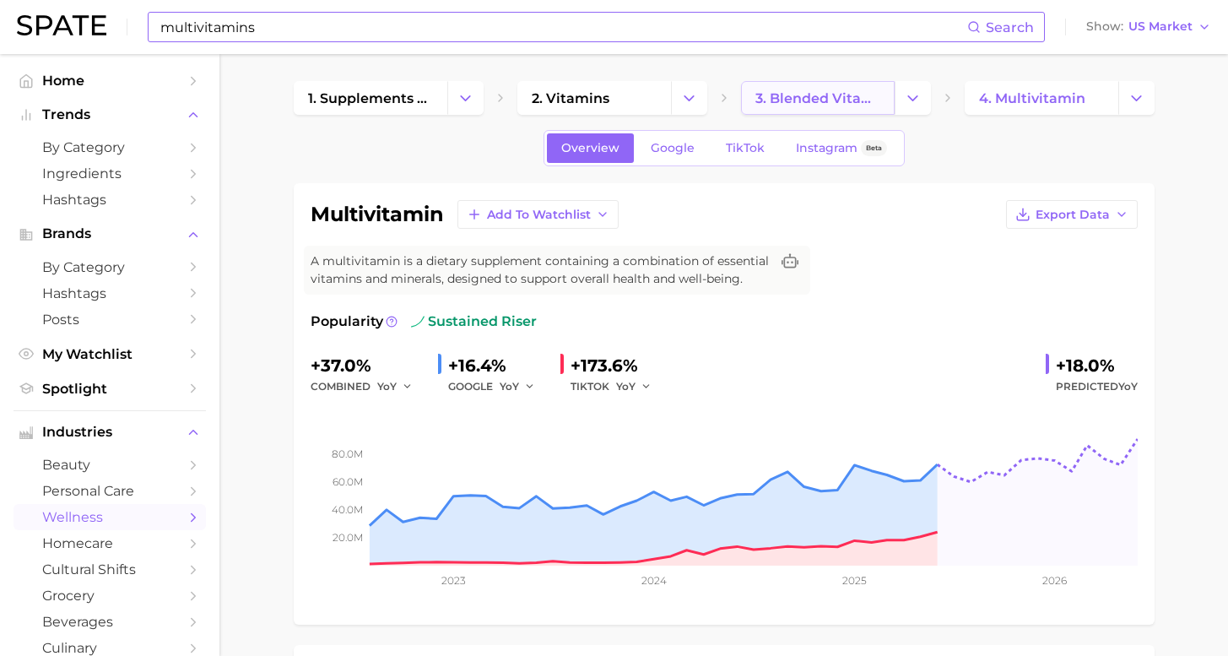
click at [793, 98] on span "3. blended vitamins & minerals" at bounding box center [818, 98] width 125 height 16
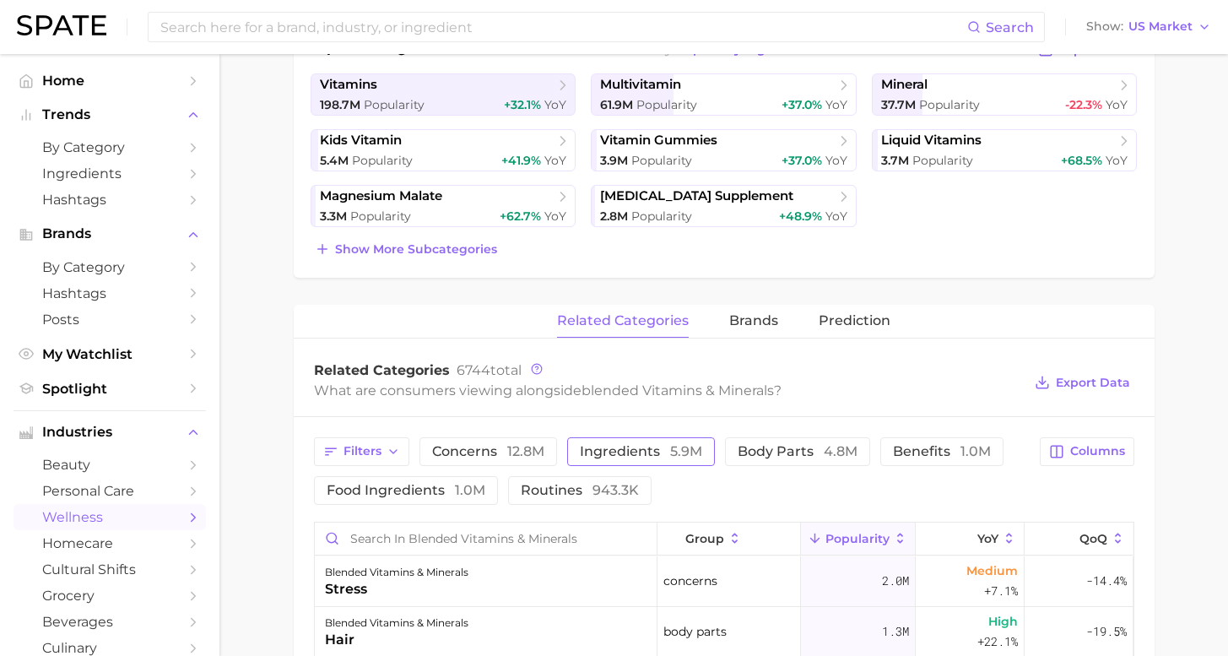
scroll to position [453, 0]
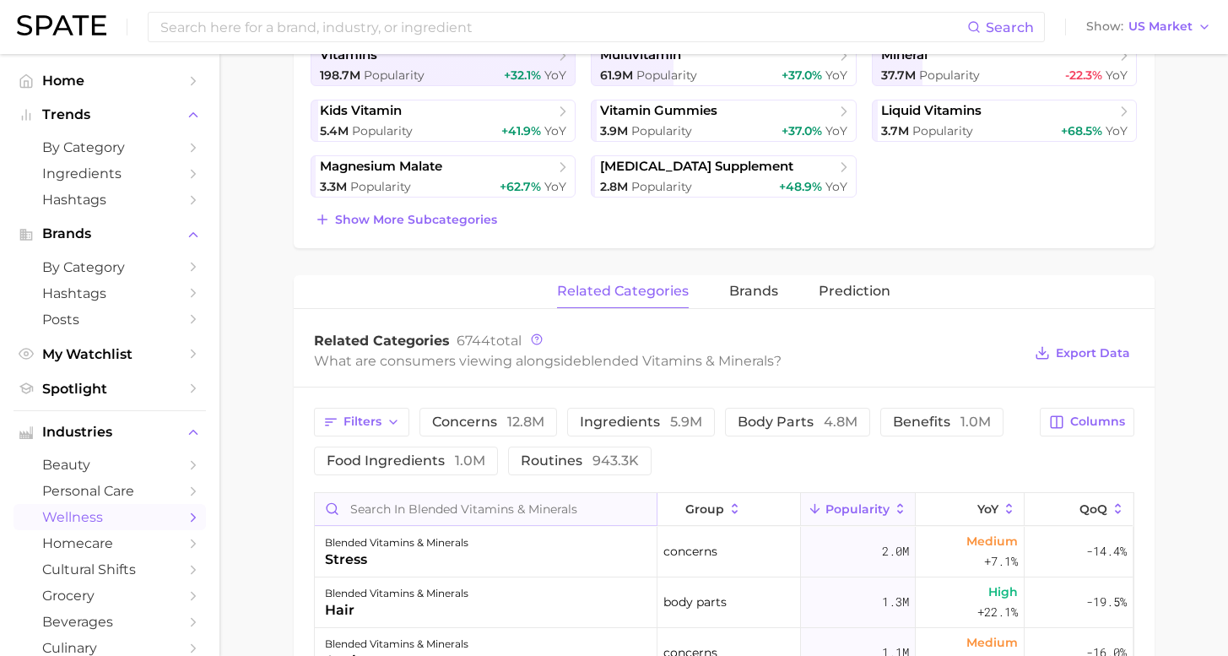
click at [536, 507] on input "Search in blended vitamins & minerals" at bounding box center [486, 509] width 342 height 32
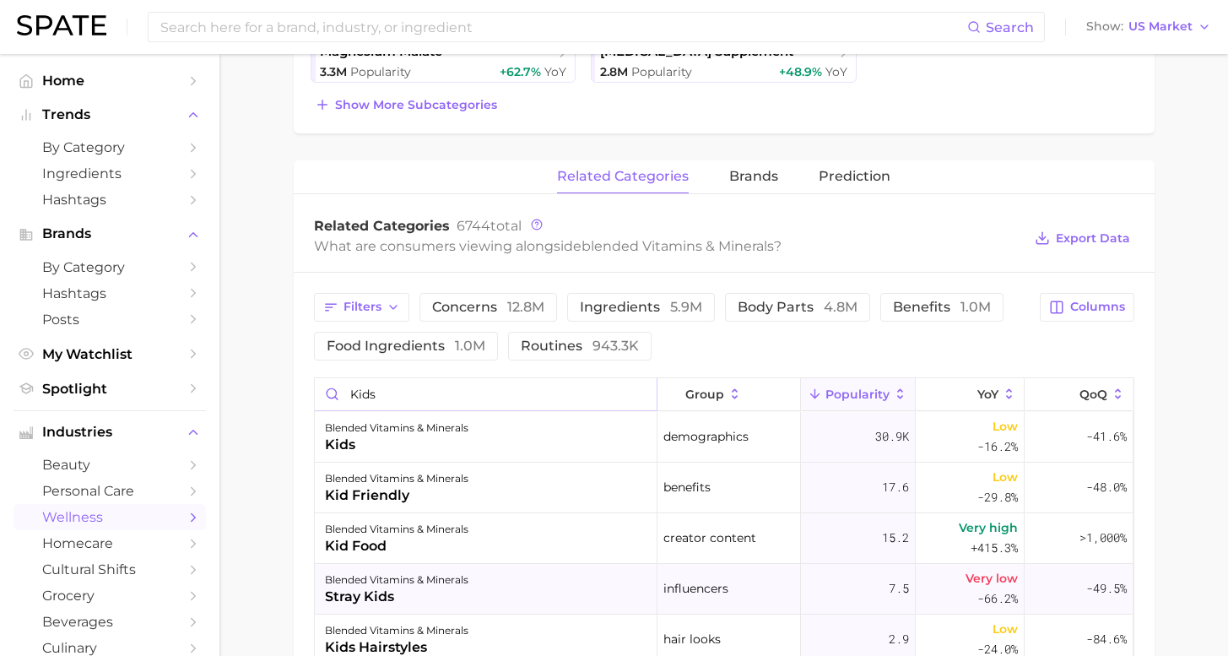
scroll to position [594, 0]
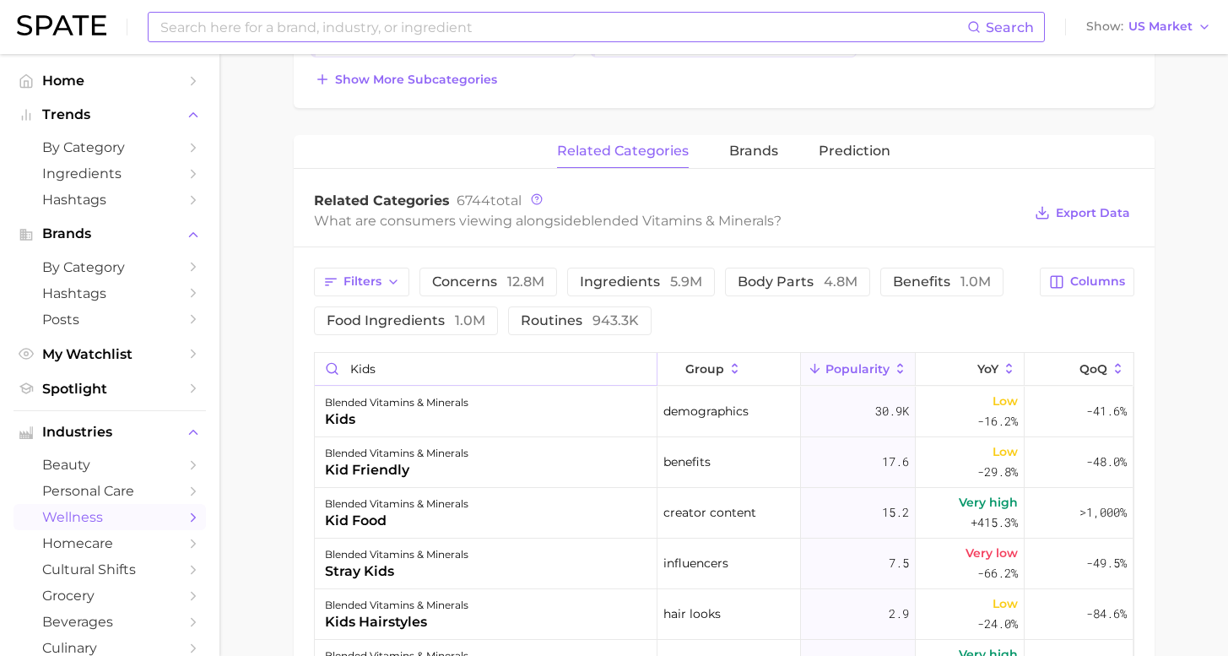
type input "kids"
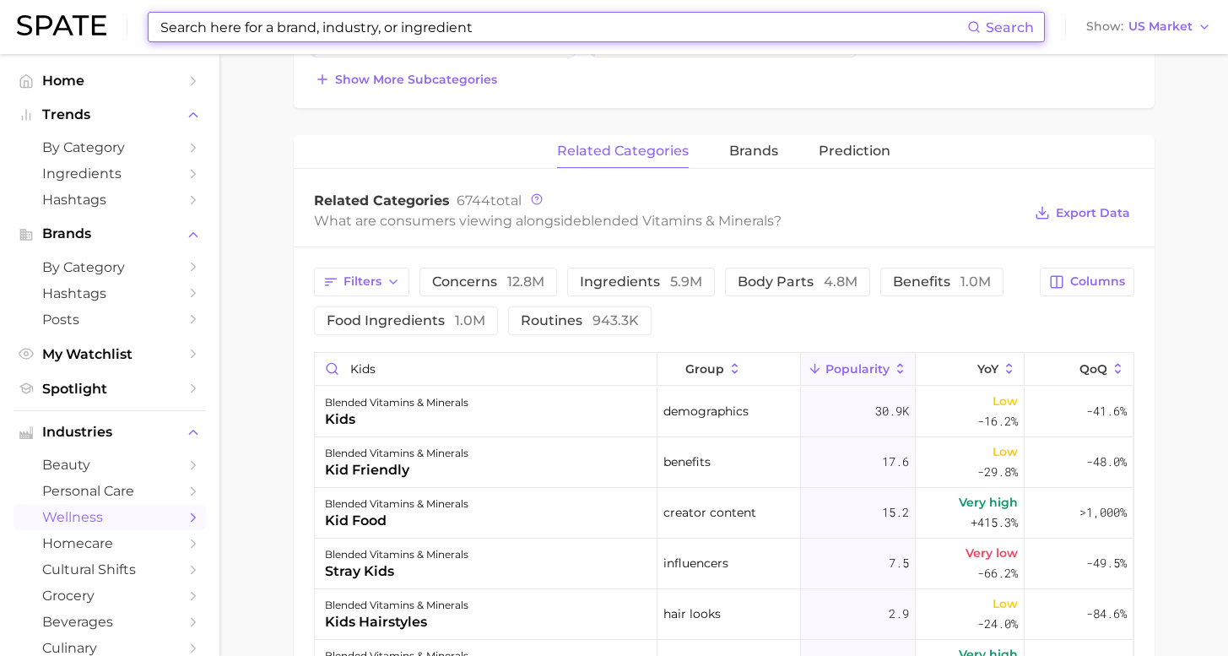
click at [311, 27] on input at bounding box center [563, 27] width 809 height 29
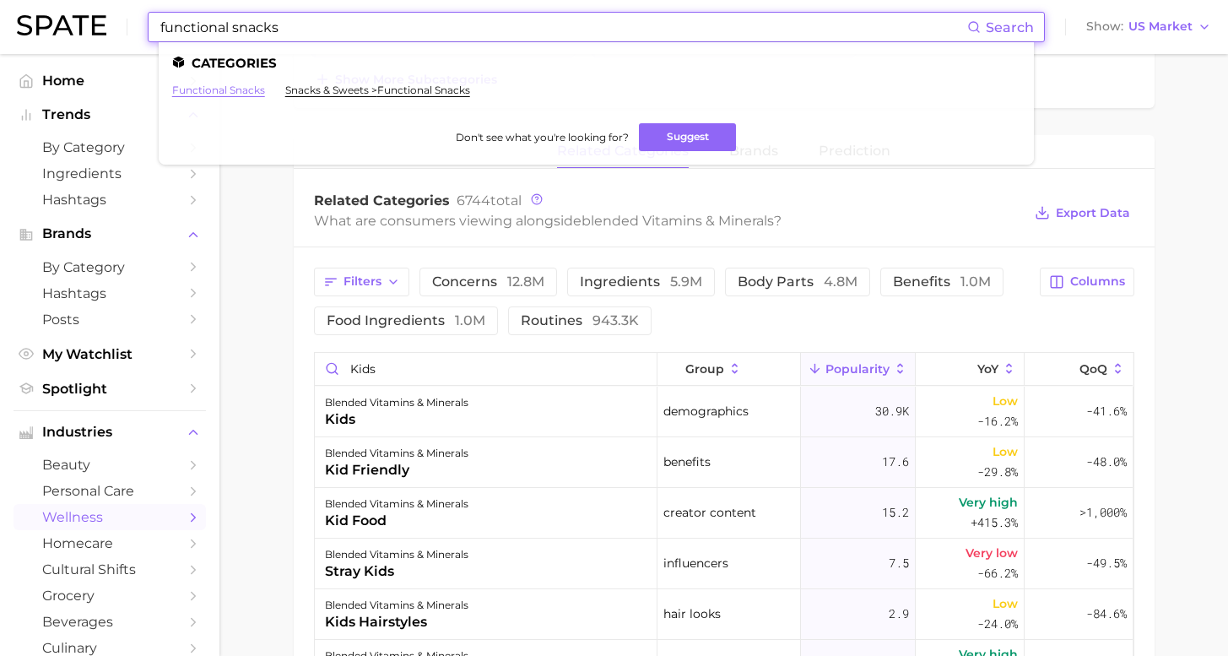
type input "functional snacks"
click at [247, 89] on link "functional snacks" at bounding box center [218, 90] width 93 height 13
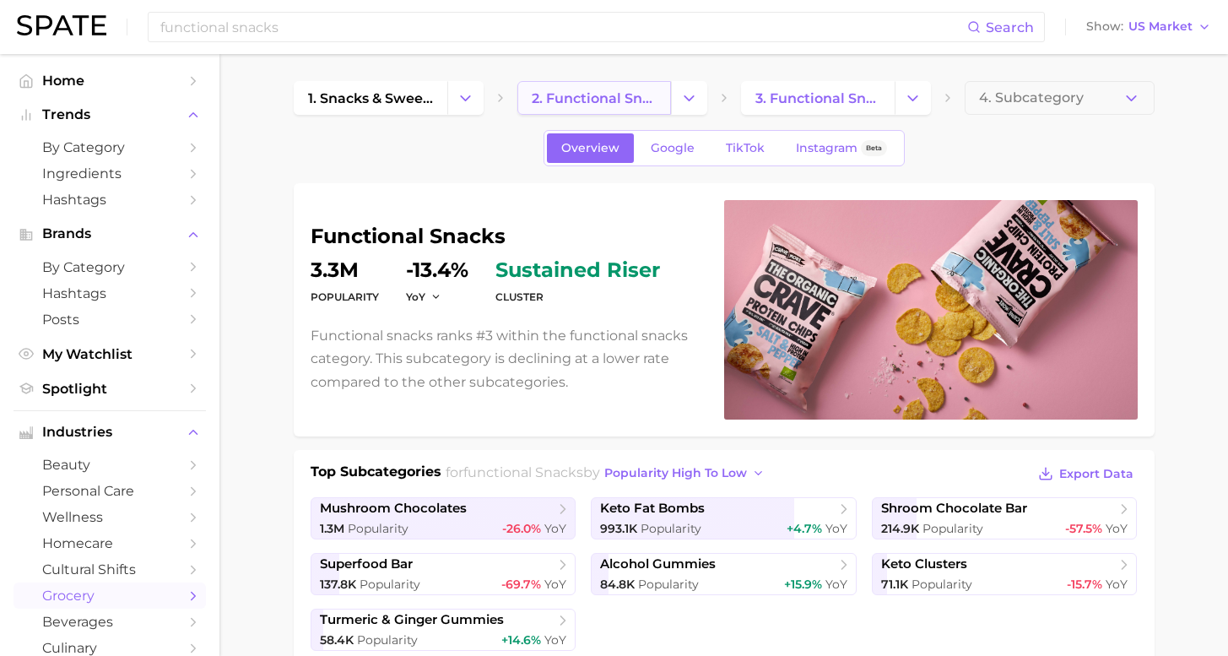
click at [598, 100] on span "2. functional snacks" at bounding box center [594, 98] width 125 height 16
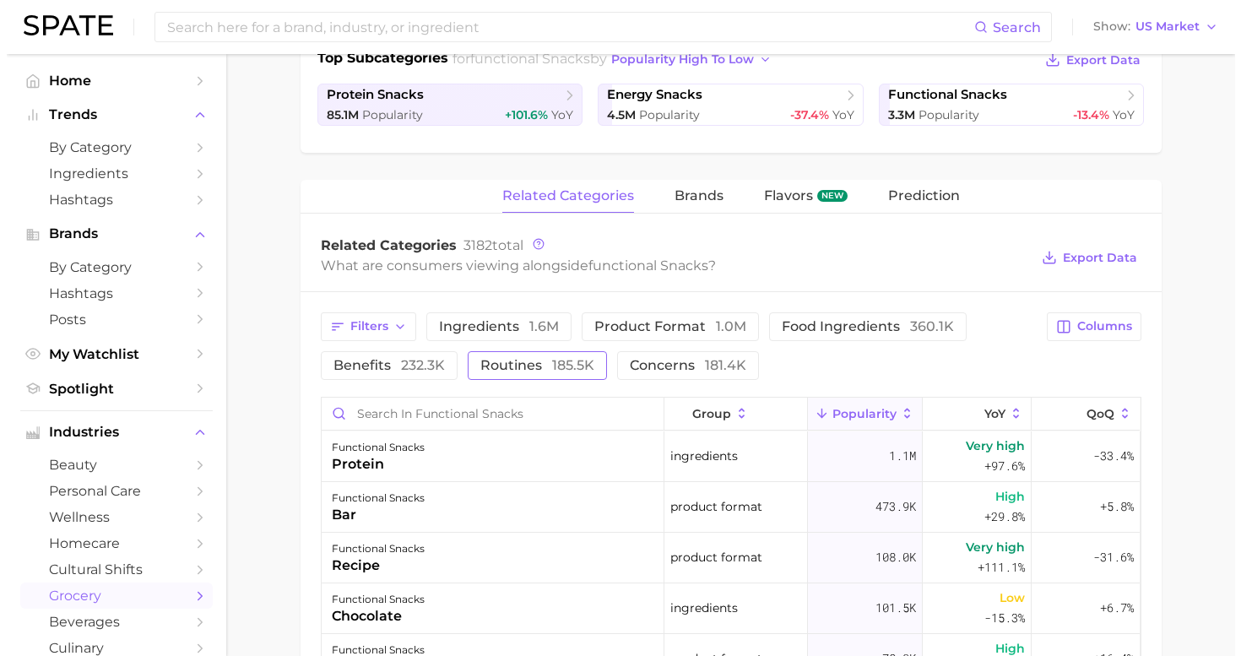
scroll to position [417, 0]
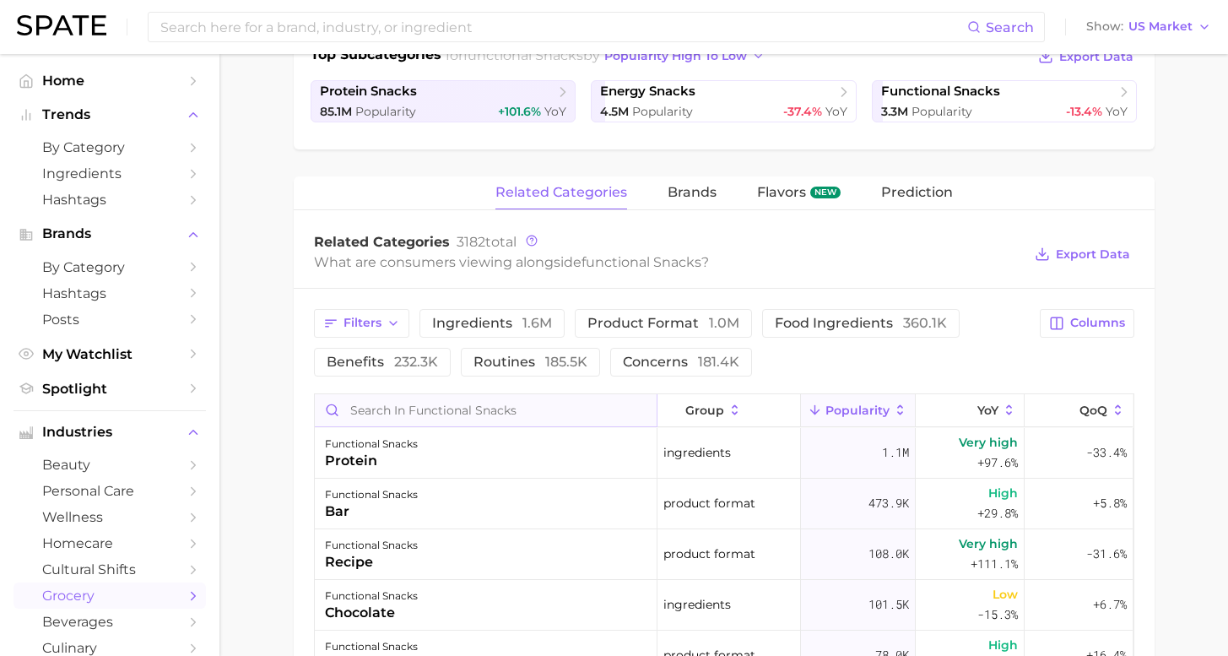
click at [536, 419] on input "Search in functional snacks" at bounding box center [486, 410] width 342 height 32
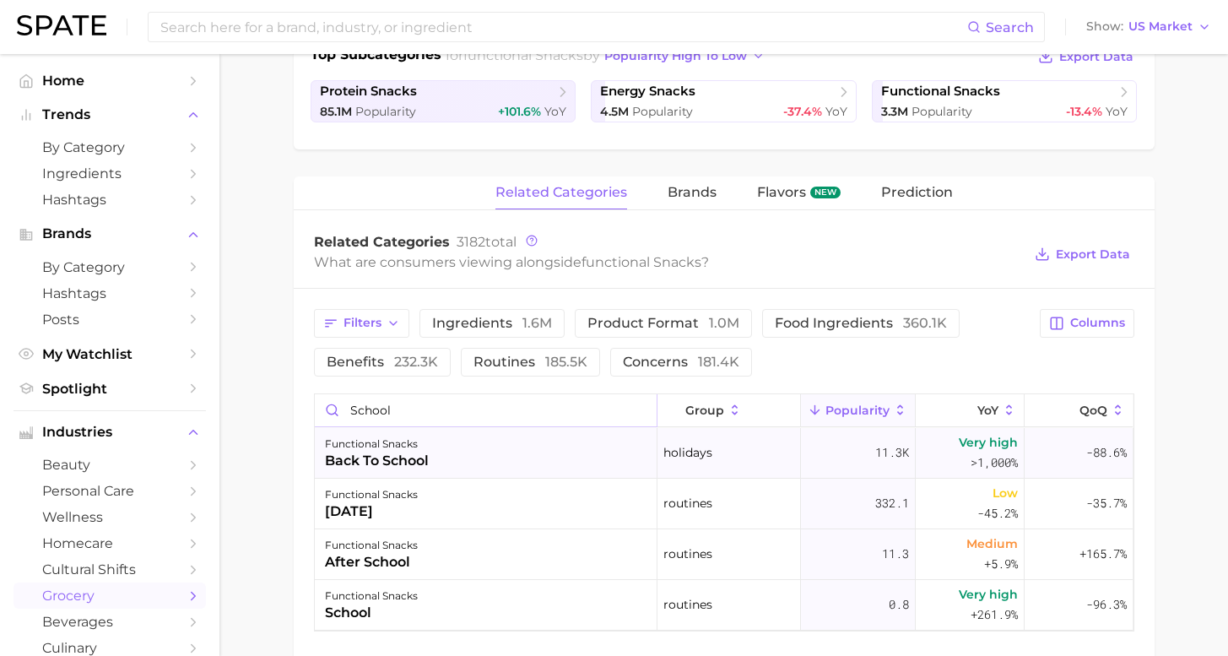
type input "school"
click at [588, 463] on div "functional snacks back to school" at bounding box center [486, 453] width 343 height 51
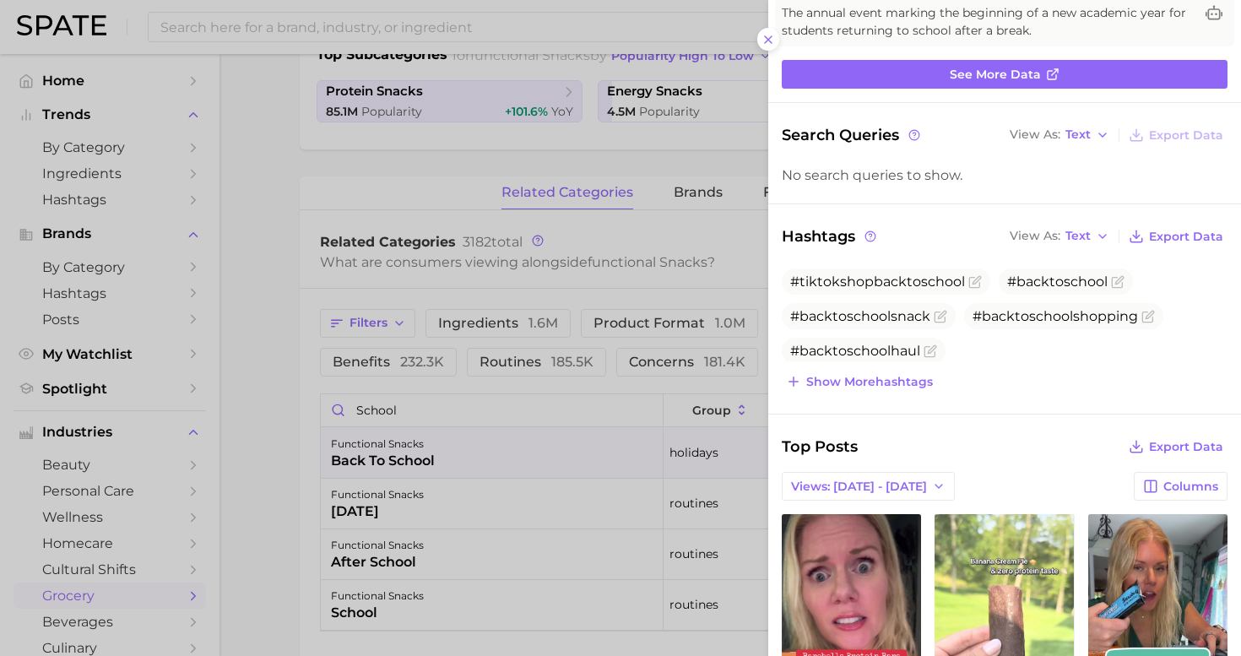
scroll to position [225, 0]
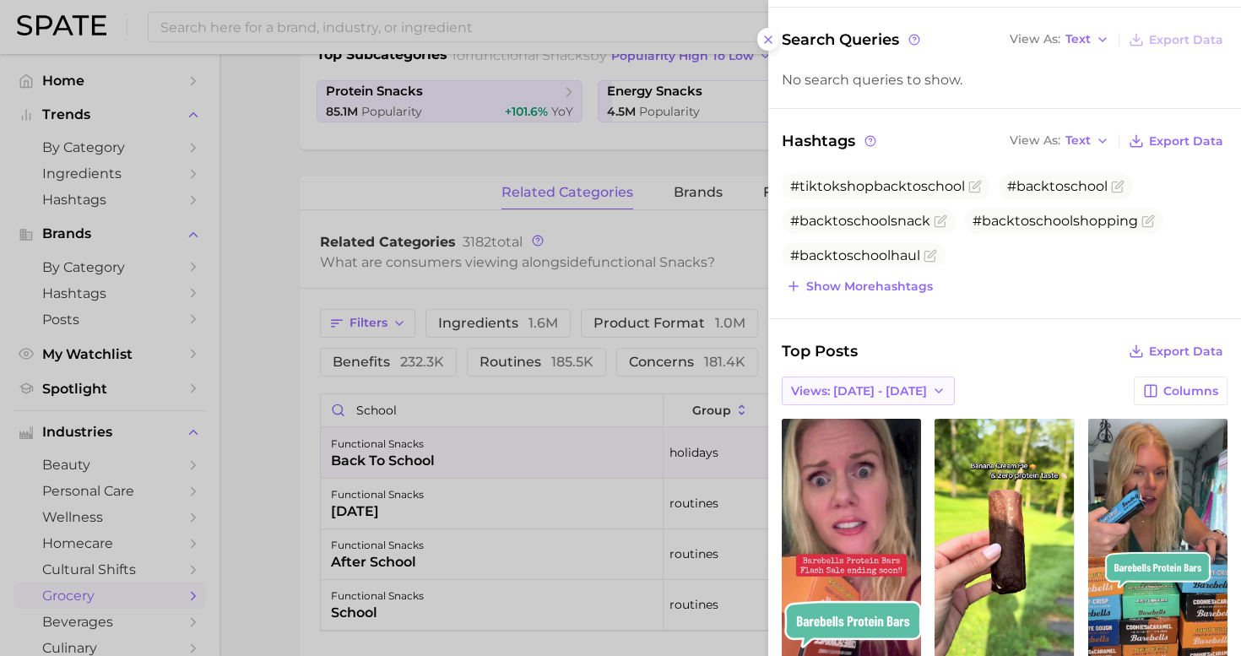
click at [886, 396] on button "Views: [DATE] - [DATE]" at bounding box center [868, 391] width 173 height 29
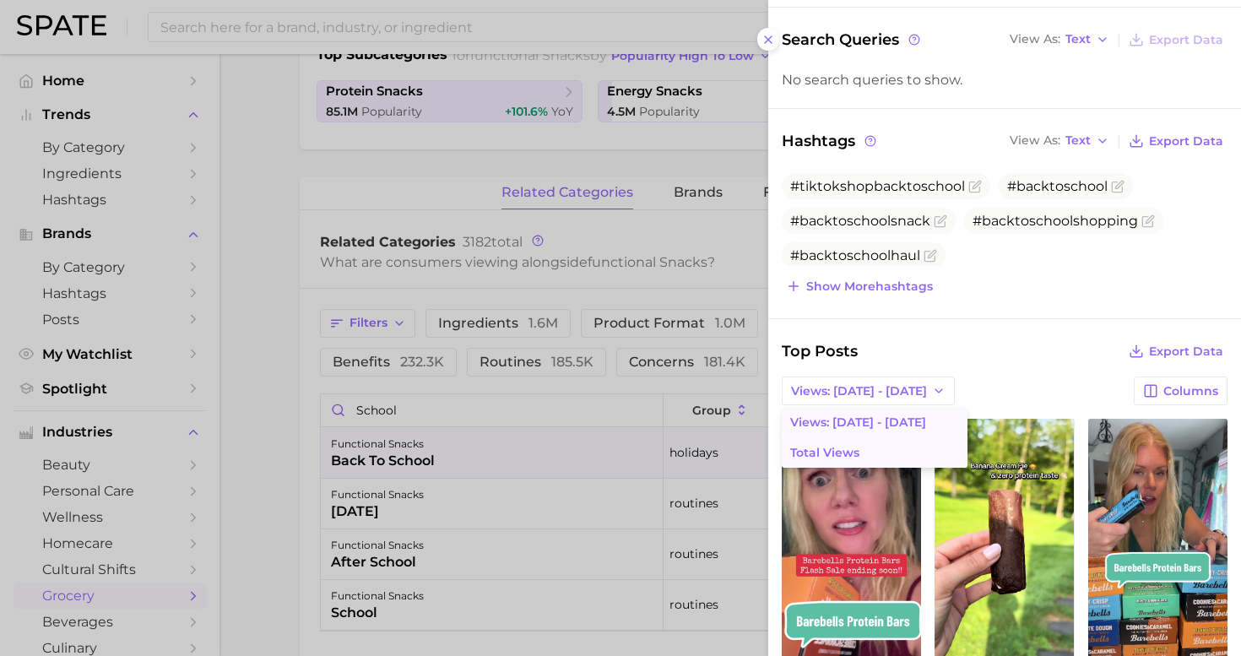
click at [864, 454] on button "Total Views" at bounding box center [875, 452] width 186 height 30
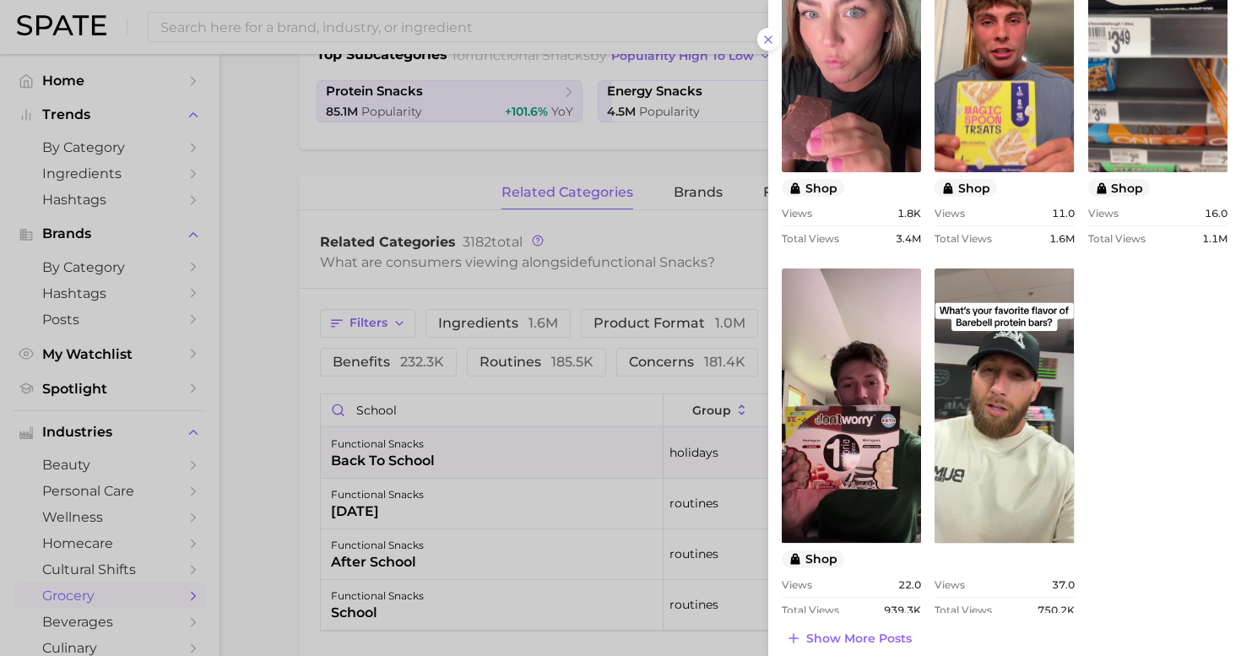
scroll to position [757, 0]
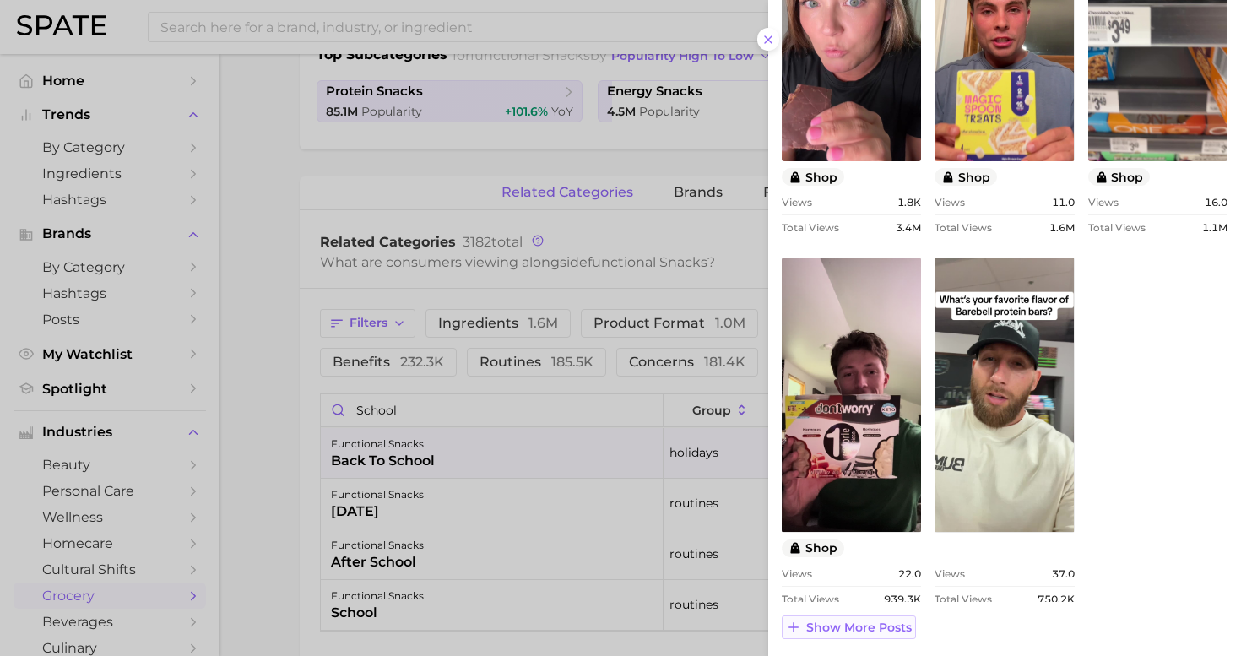
click at [851, 625] on span "Show more posts" at bounding box center [859, 628] width 106 height 14
click at [851, 625] on div "Top Posts Export Data Total Views Columns view post on TikTok shop Views 1.8k T…" at bounding box center [1005, 224] width 446 height 832
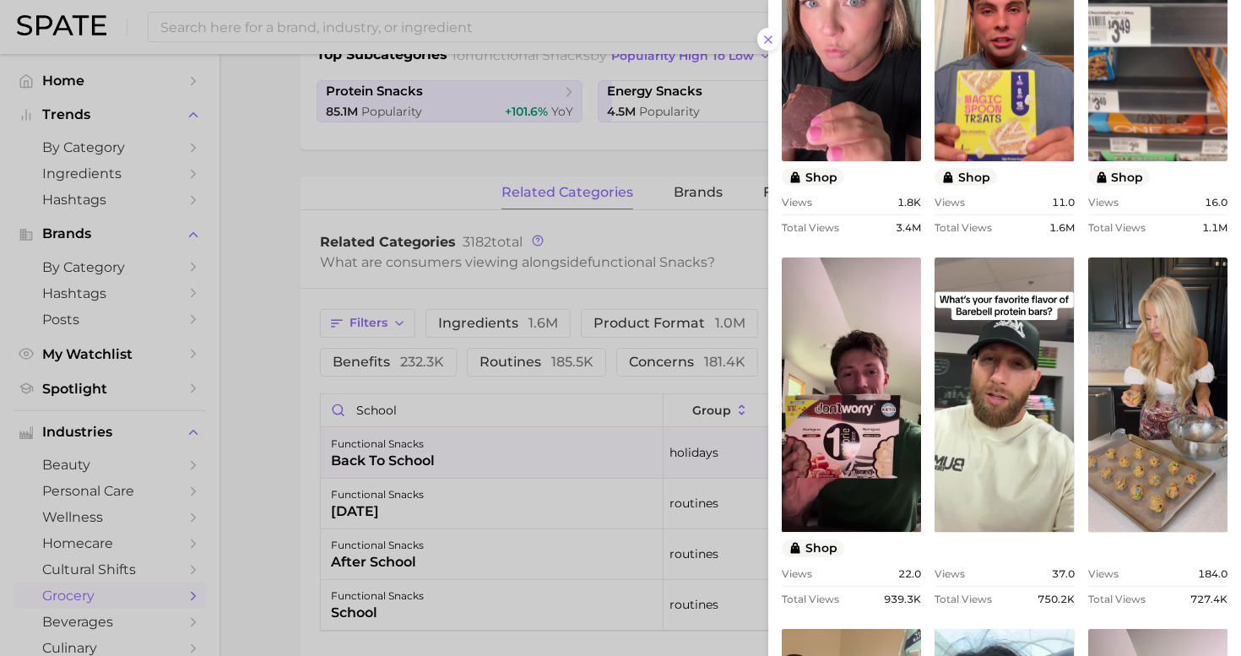
scroll to position [0, 0]
click at [268, 512] on div at bounding box center [620, 328] width 1241 height 656
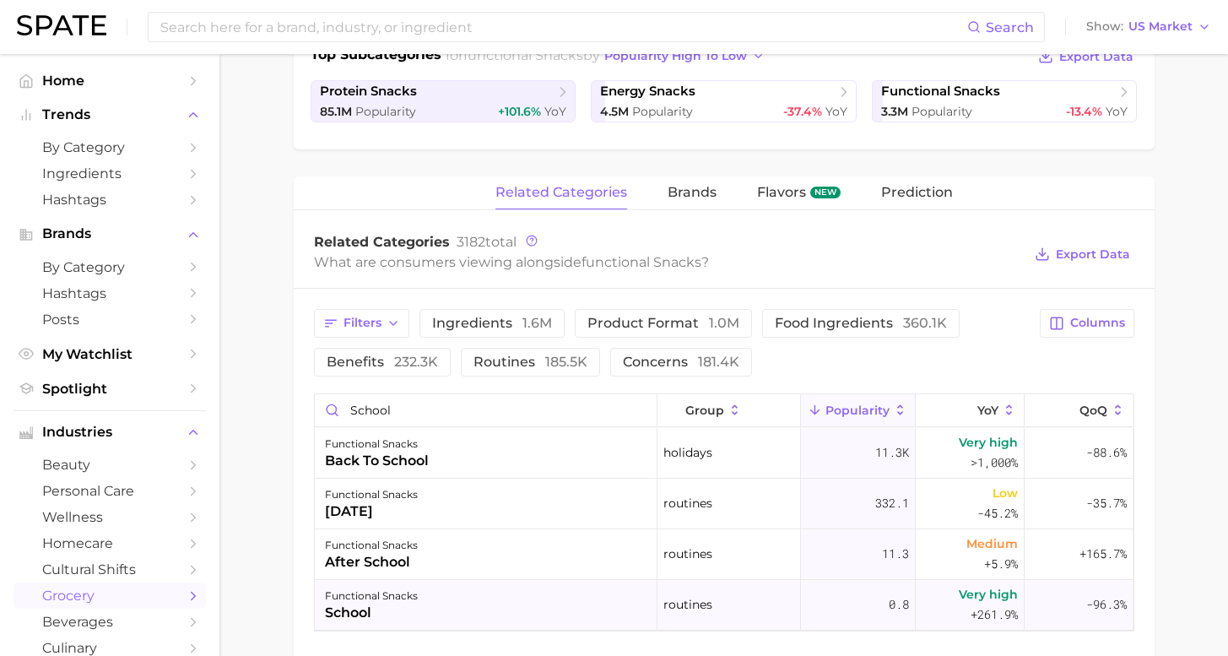
click at [515, 605] on div "functional snacks school" at bounding box center [486, 605] width 343 height 51
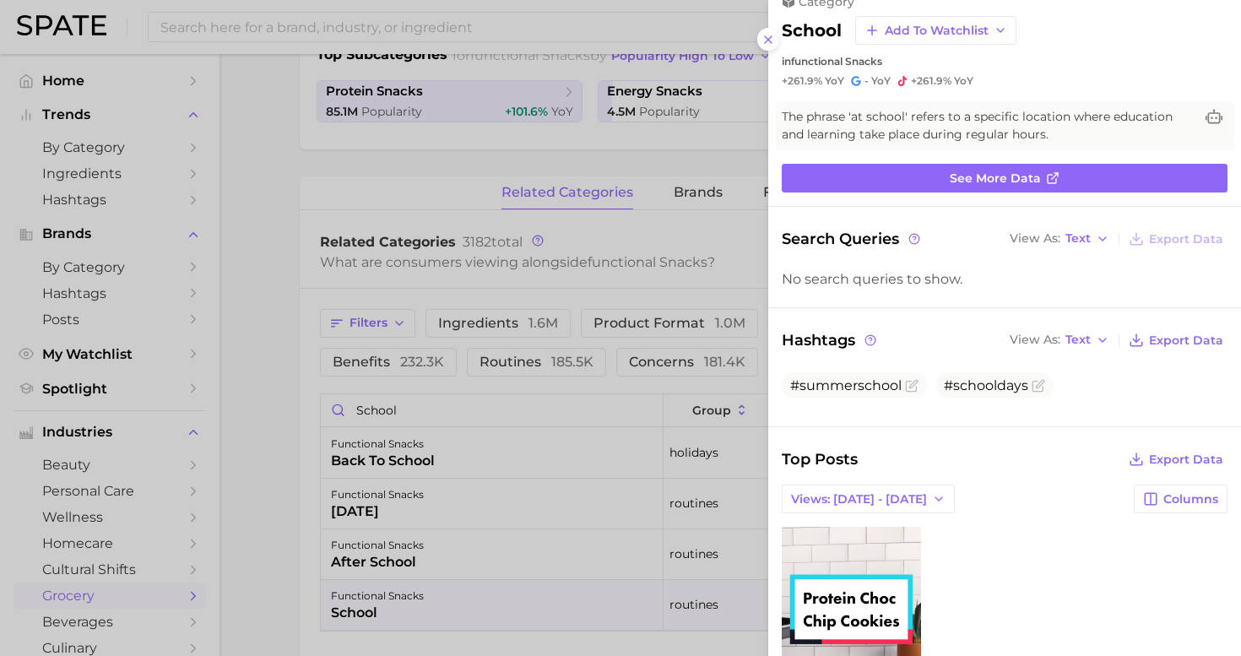
scroll to position [151, 0]
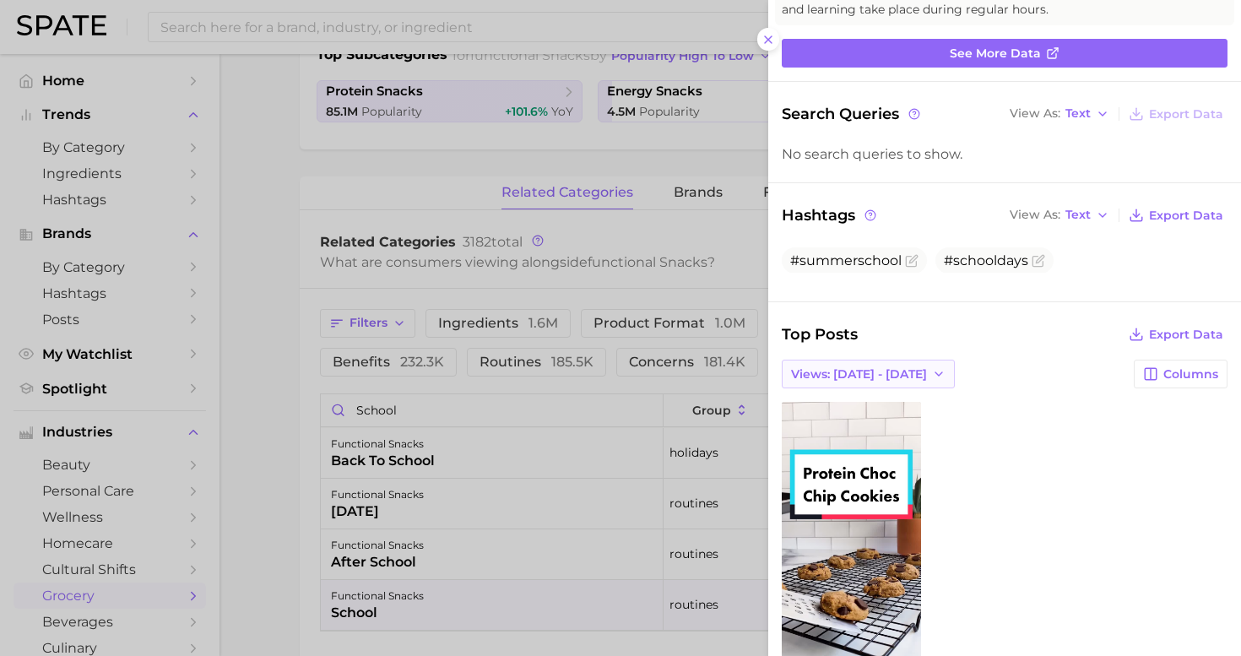
click at [872, 367] on span "Views: [DATE] - [DATE]" at bounding box center [859, 374] width 136 height 14
click at [839, 420] on button "Total Views" at bounding box center [875, 435] width 186 height 30
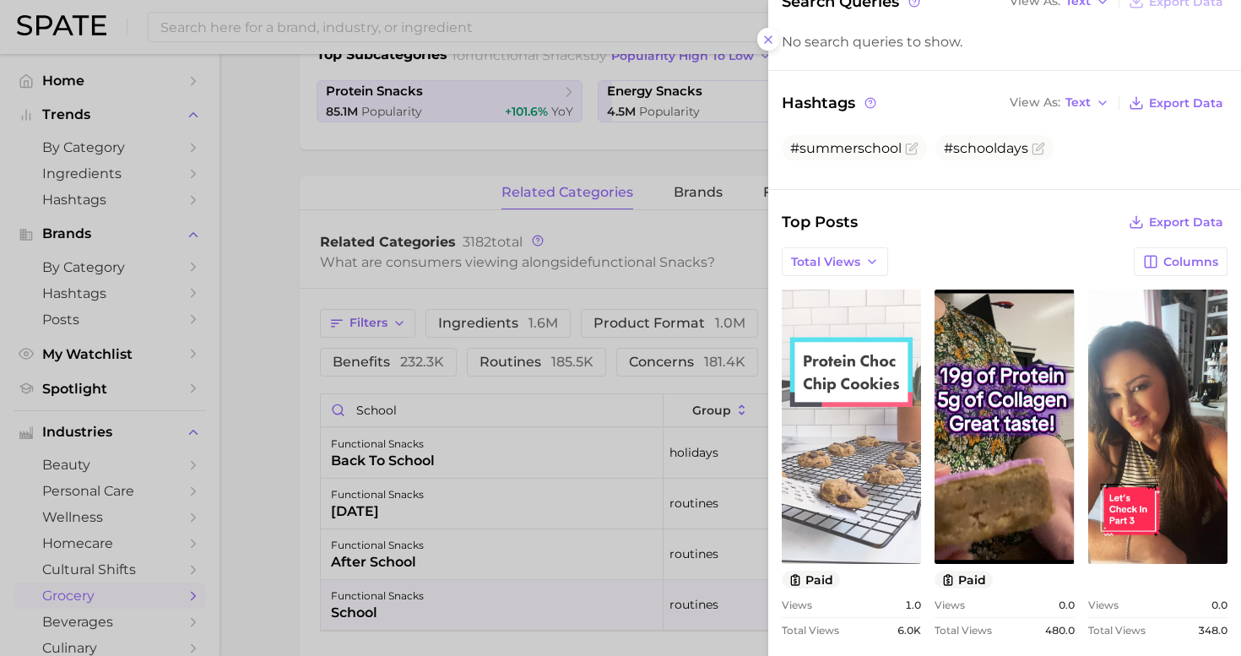
scroll to position [264, 0]
click at [854, 397] on link "view post on TikTok" at bounding box center [851, 426] width 139 height 274
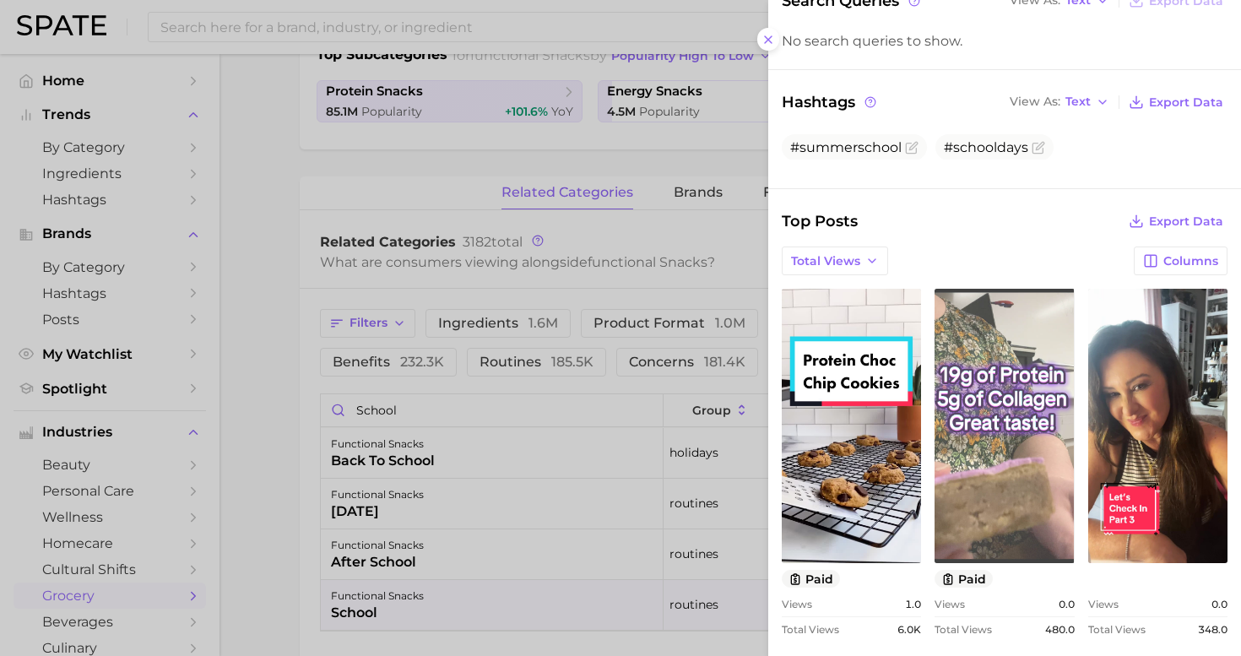
click at [967, 363] on link "view post on TikTok" at bounding box center [1004, 426] width 139 height 274
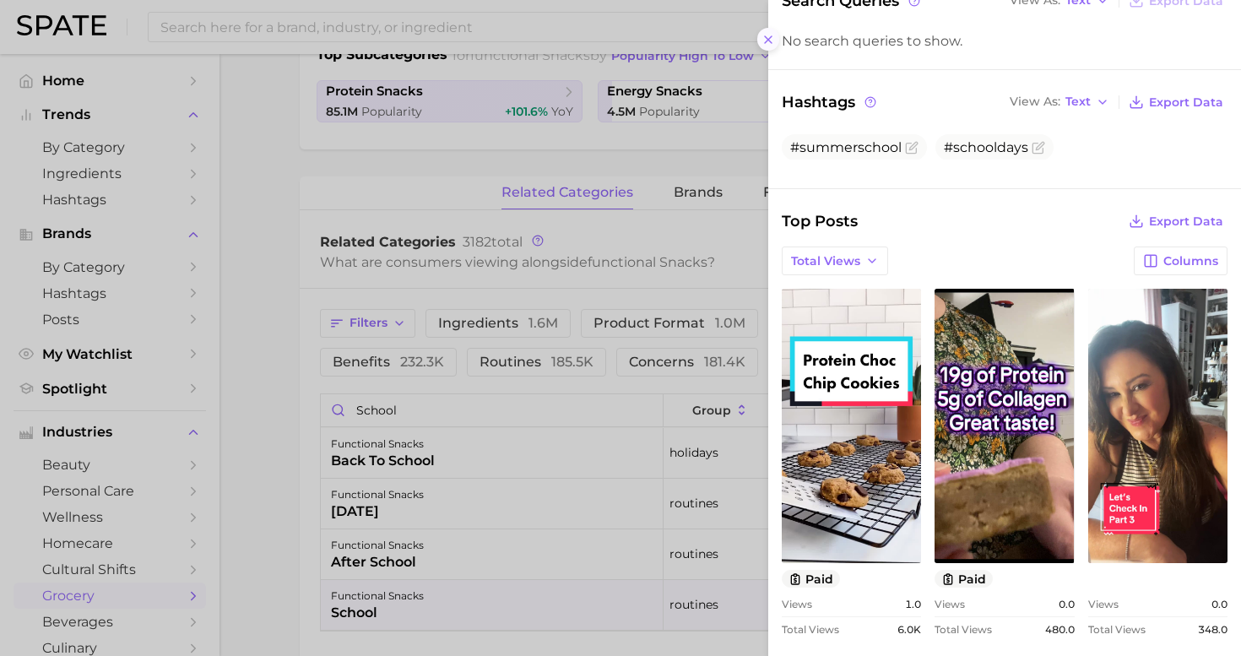
click at [767, 41] on button at bounding box center [768, 39] width 23 height 23
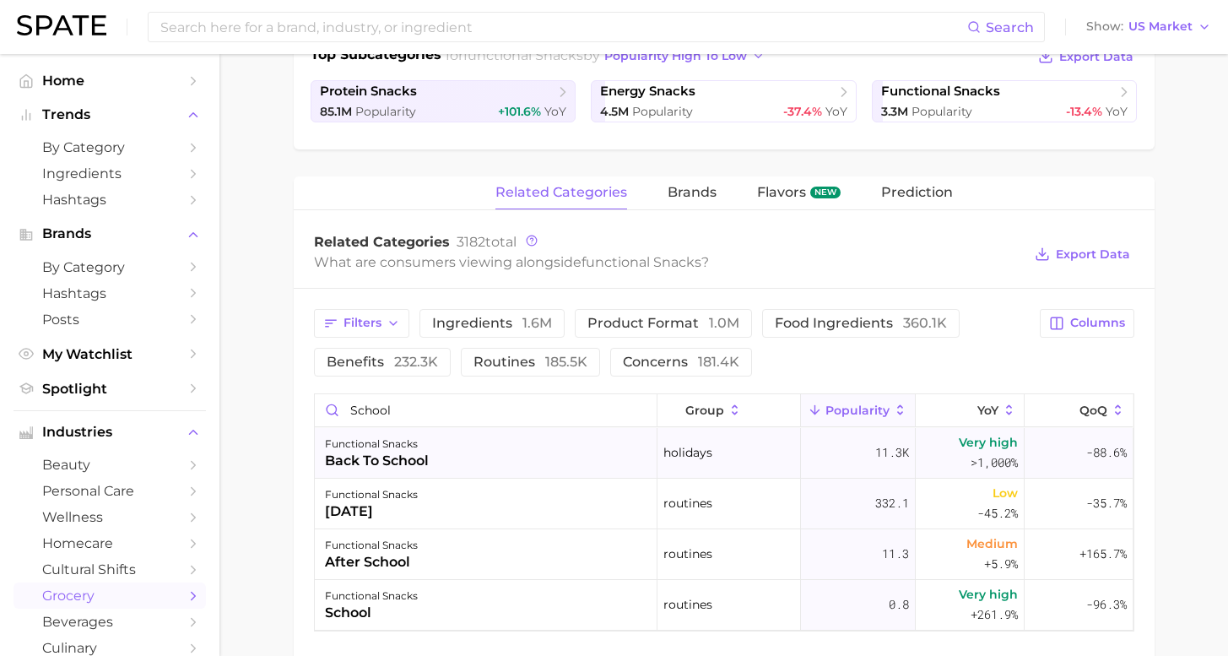
click at [554, 458] on div "functional snacks back to school" at bounding box center [486, 453] width 343 height 51
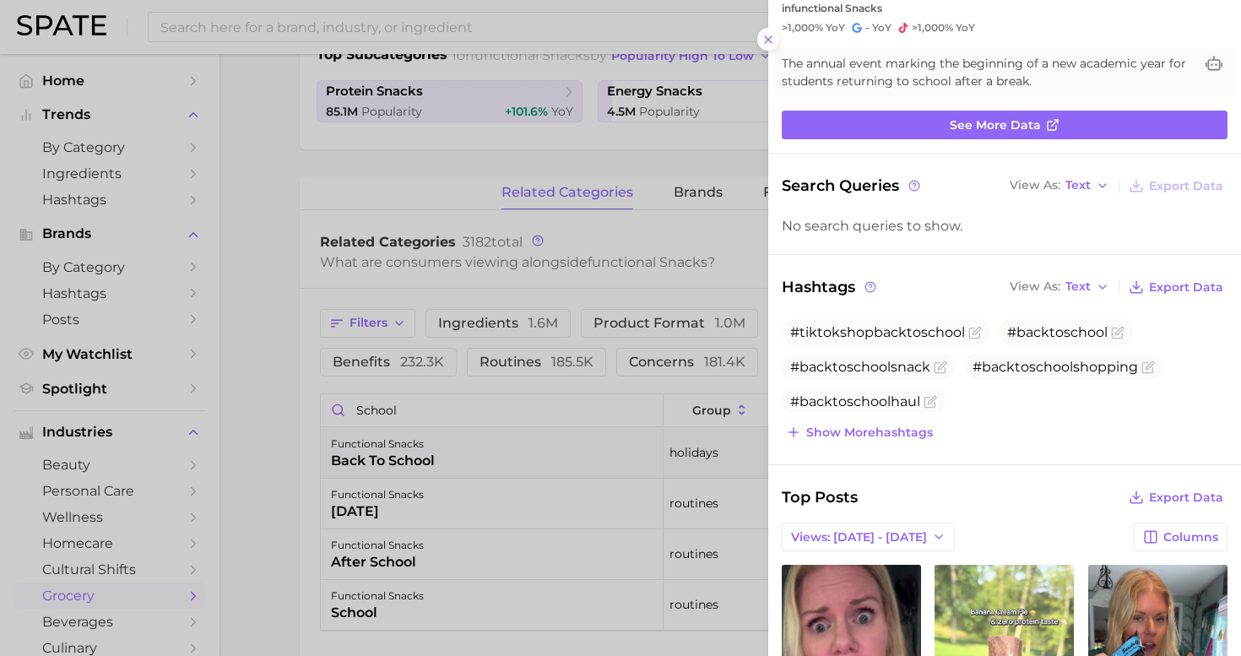
scroll to position [199, 0]
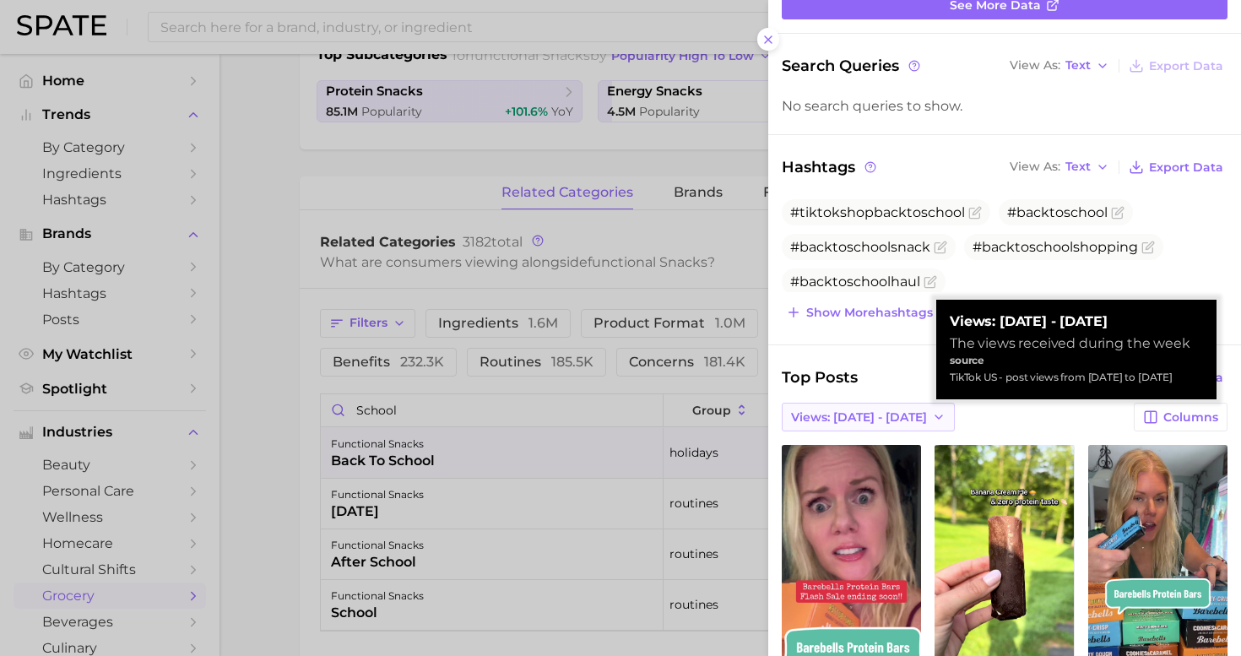
click at [871, 422] on button "Views: [DATE] - [DATE]" at bounding box center [868, 417] width 173 height 29
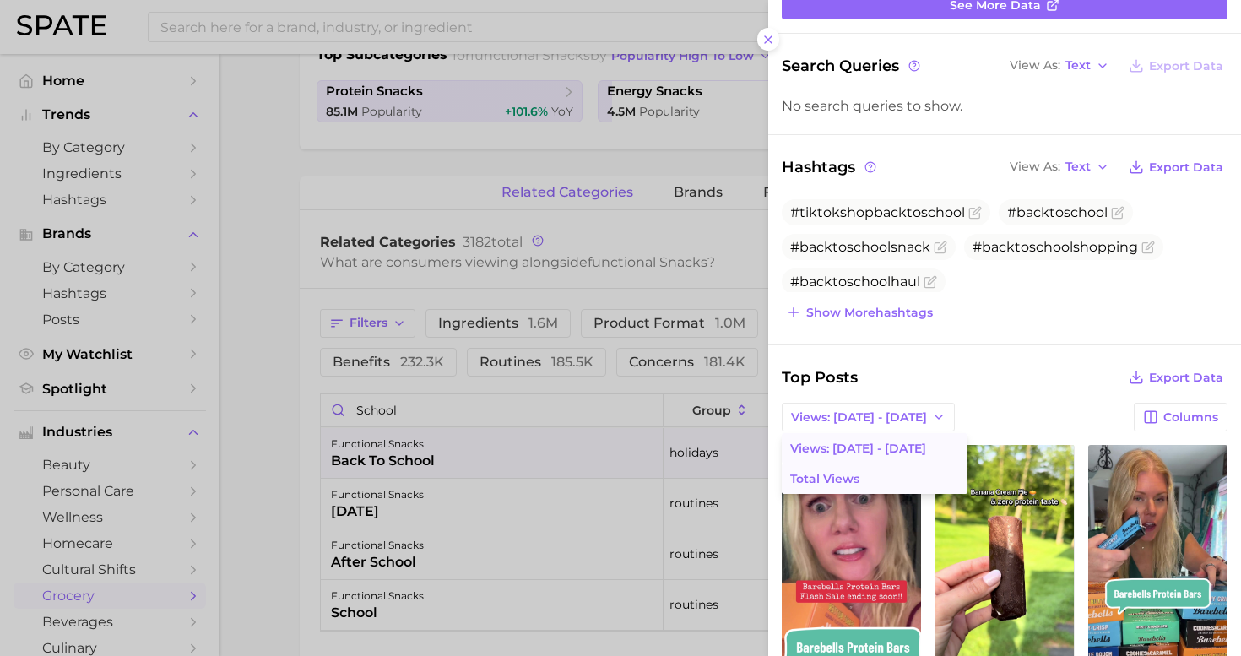
click at [866, 473] on button "Total Views" at bounding box center [875, 479] width 186 height 30
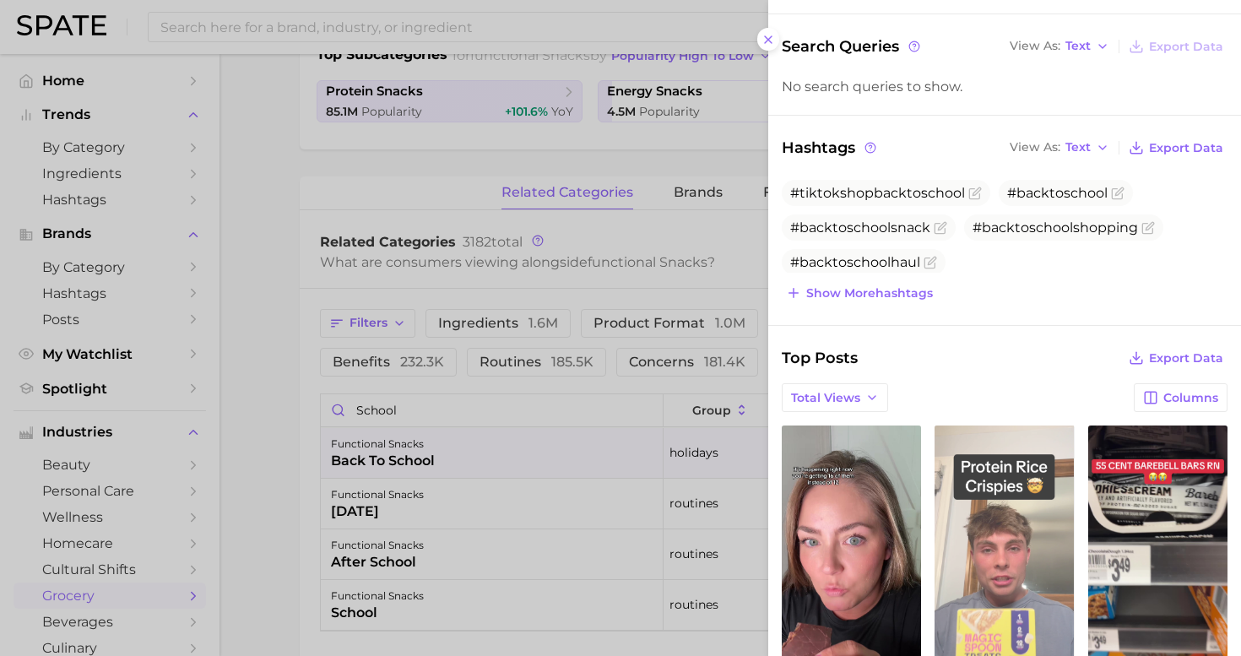
scroll to position [272, 0]
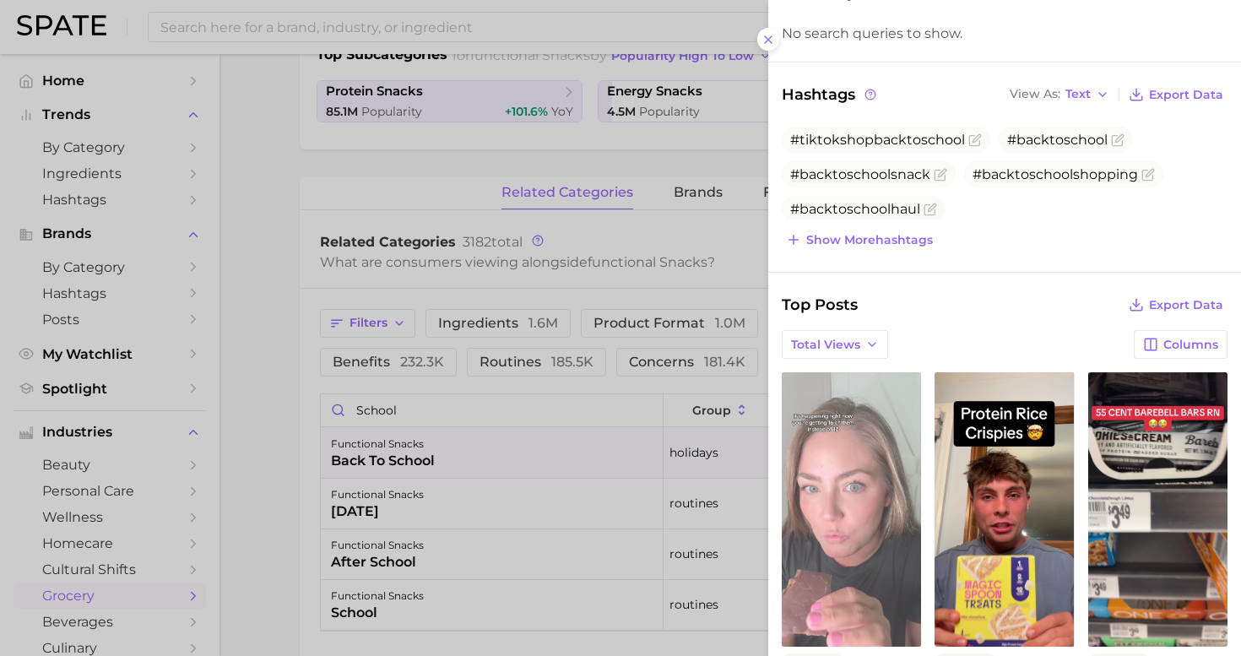
click at [876, 478] on link "view post on TikTok" at bounding box center [851, 509] width 139 height 274
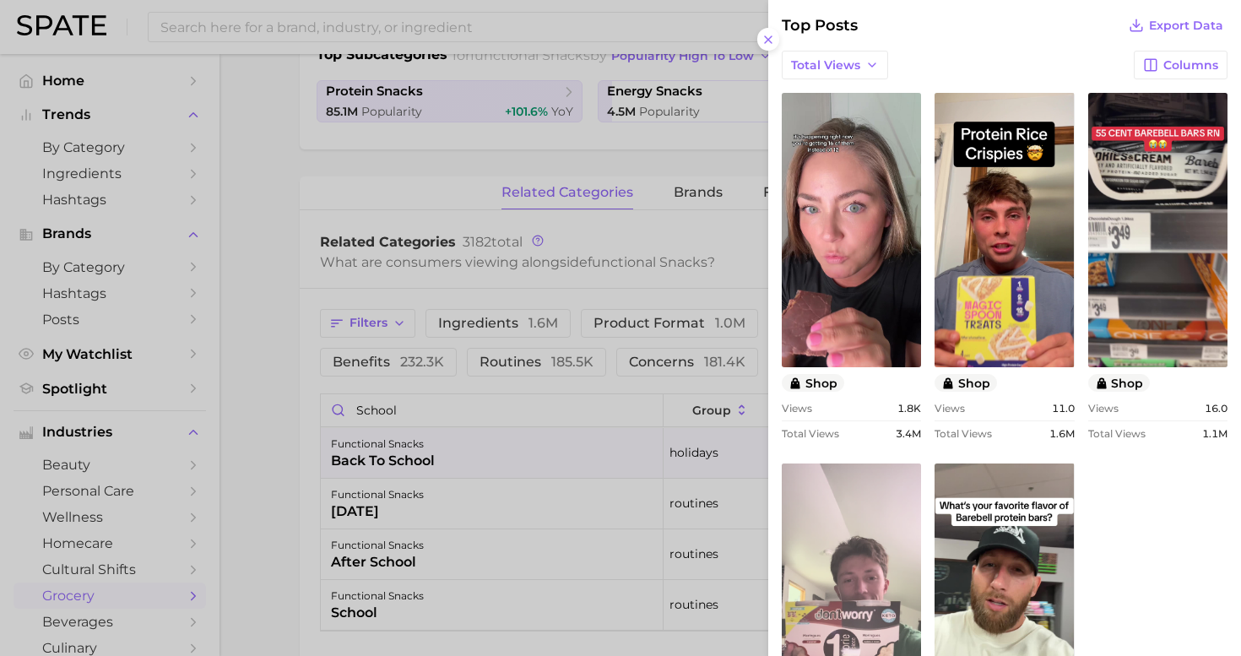
scroll to position [757, 0]
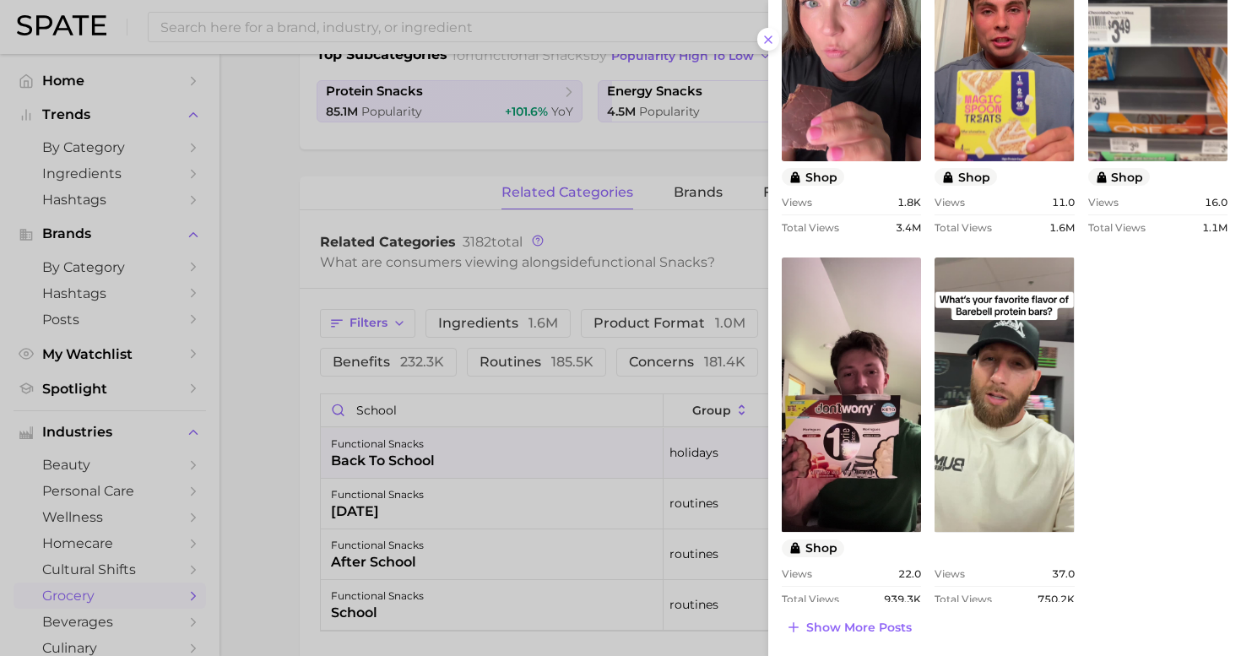
click at [872, 621] on span "Show more posts" at bounding box center [859, 628] width 106 height 14
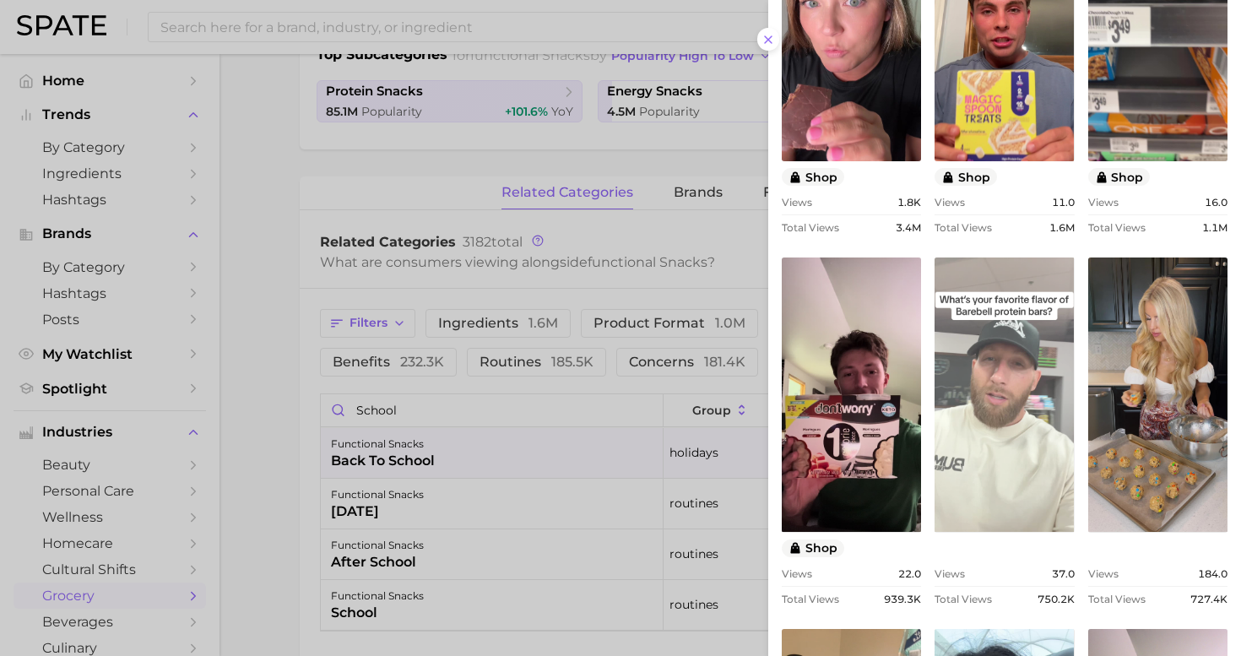
scroll to position [780, 0]
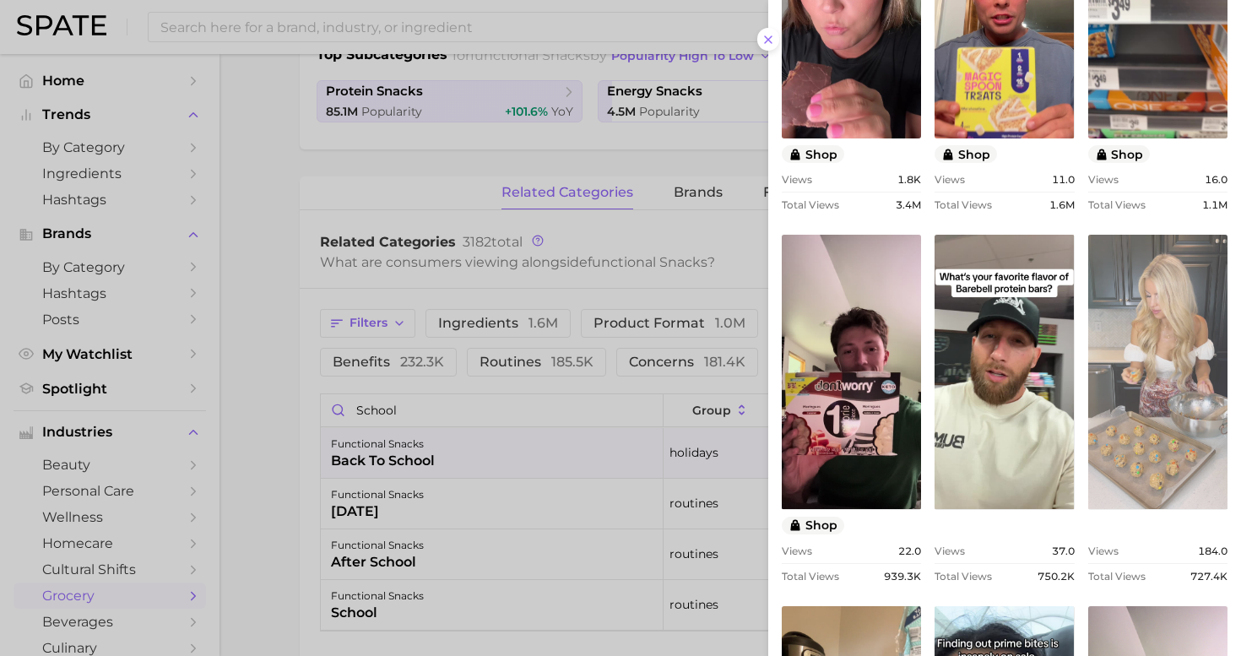
click at [1145, 361] on link "view post on TikTok" at bounding box center [1157, 372] width 139 height 274
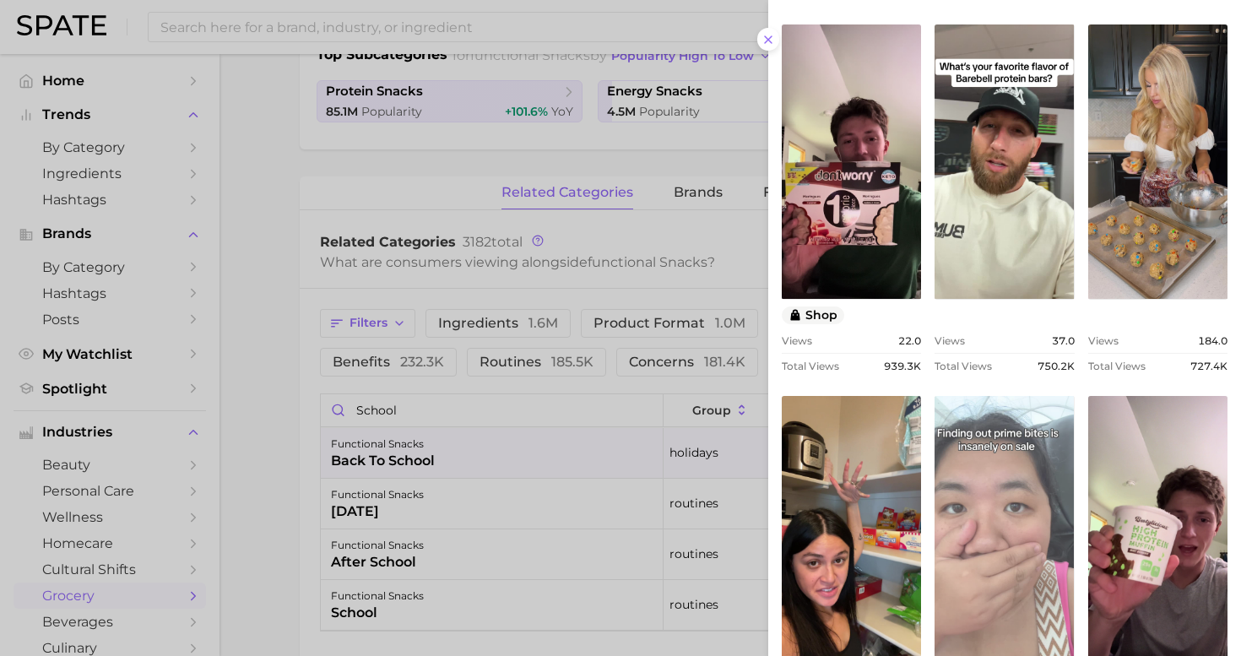
scroll to position [1116, 0]
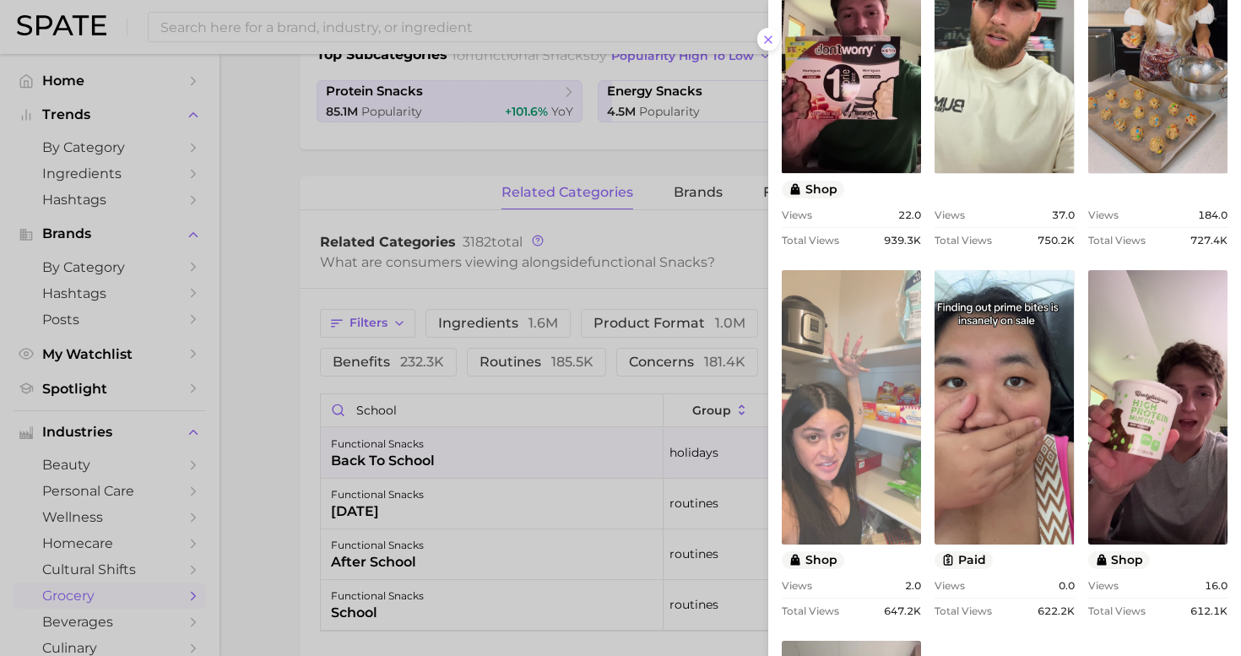
click at [879, 384] on link "view post on TikTok" at bounding box center [851, 407] width 139 height 274
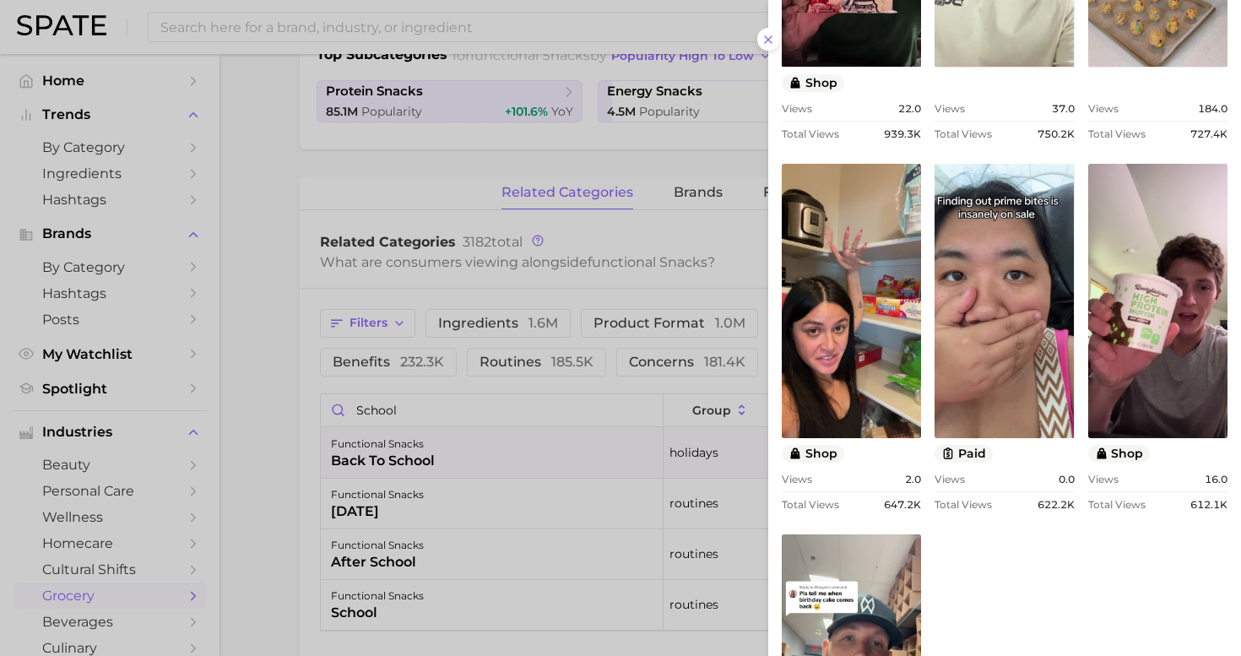
scroll to position [1337, 0]
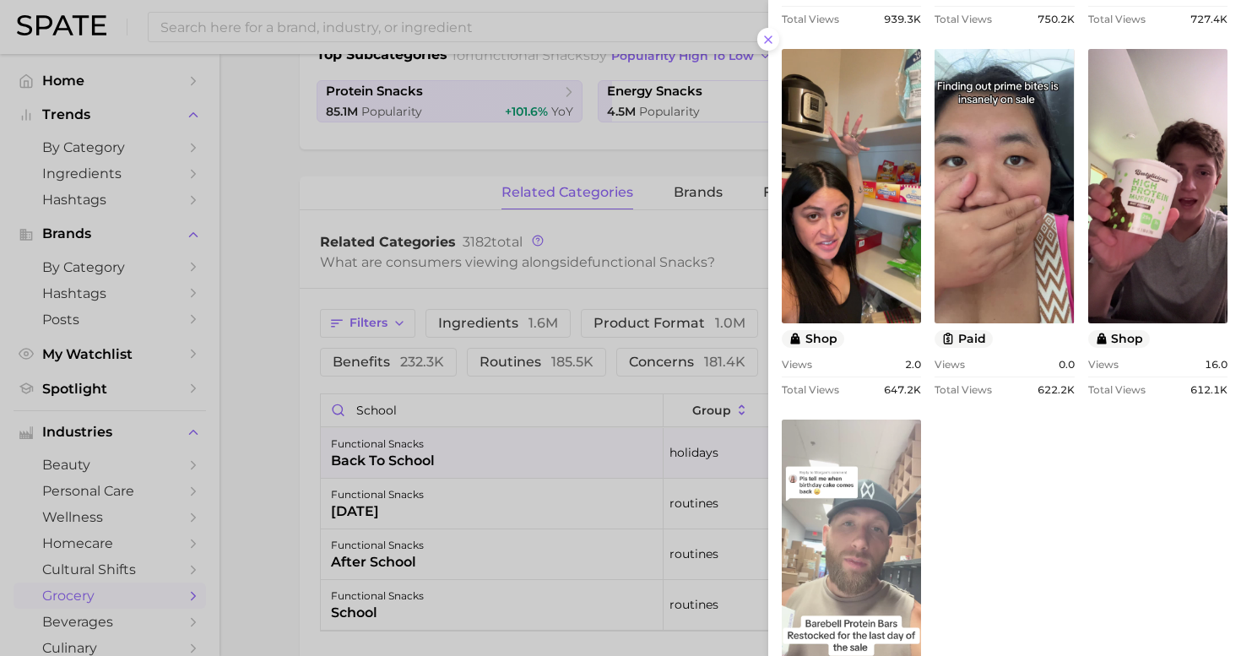
click at [832, 506] on link "view post on TikTok" at bounding box center [851, 557] width 139 height 274
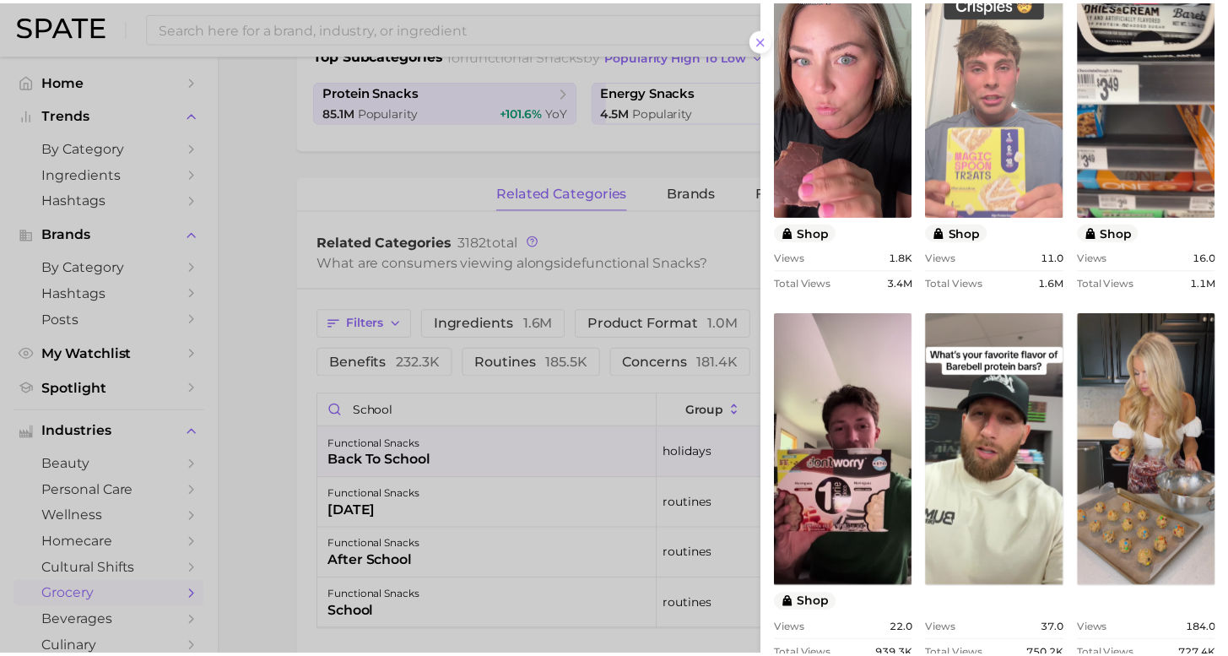
scroll to position [575, 0]
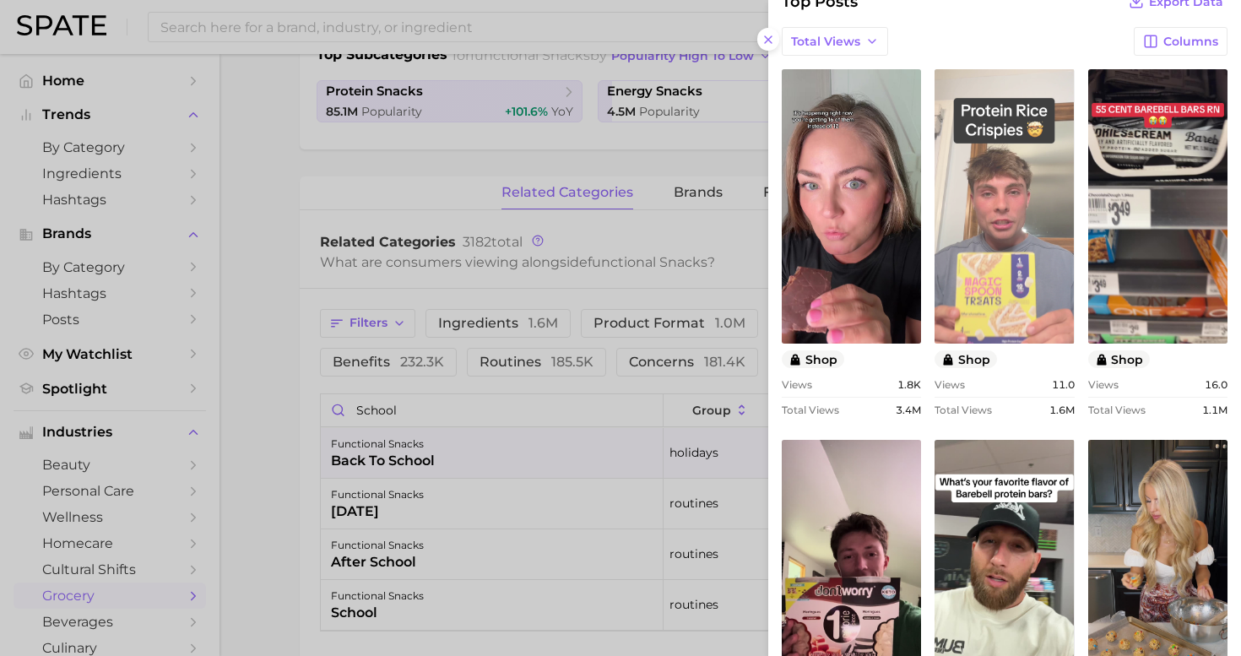
click at [995, 252] on link "view post on TikTok" at bounding box center [1004, 206] width 139 height 274
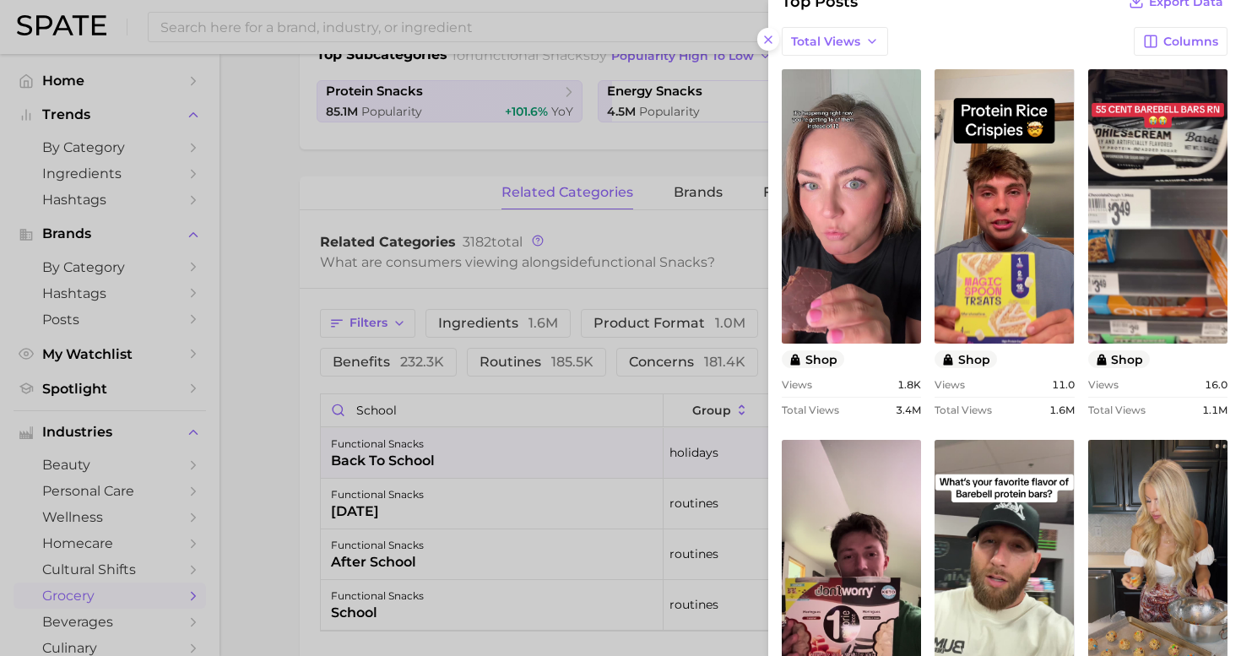
click at [310, 21] on div at bounding box center [620, 328] width 1241 height 656
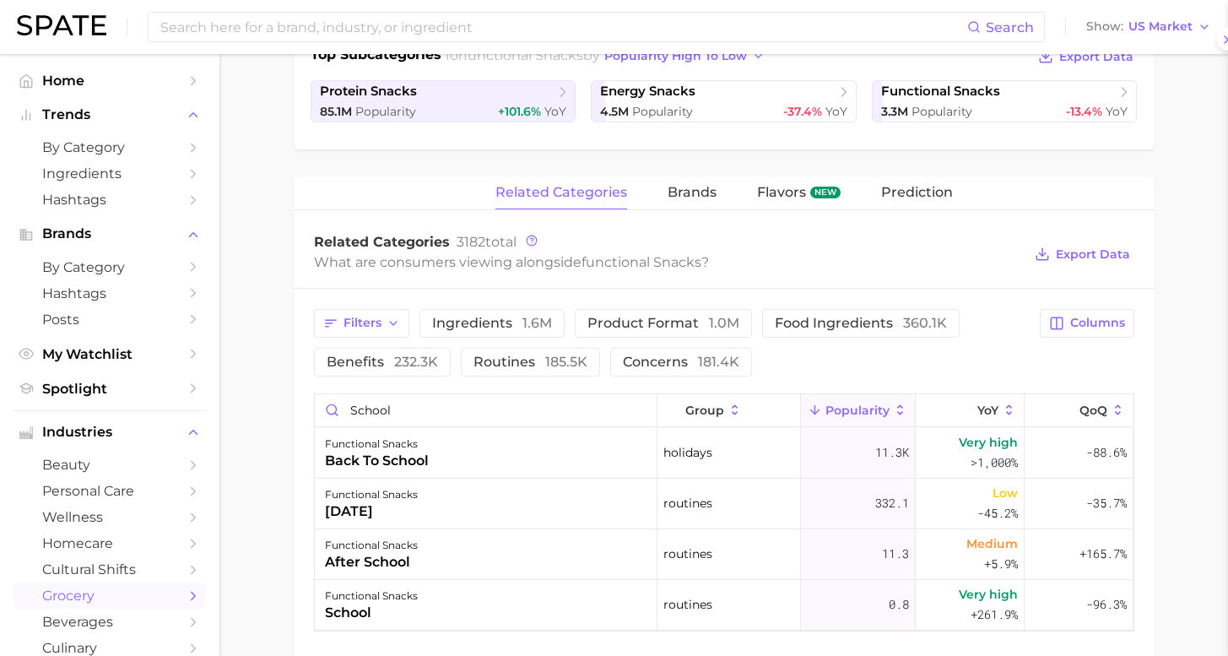
click at [310, 21] on input at bounding box center [563, 27] width 809 height 29
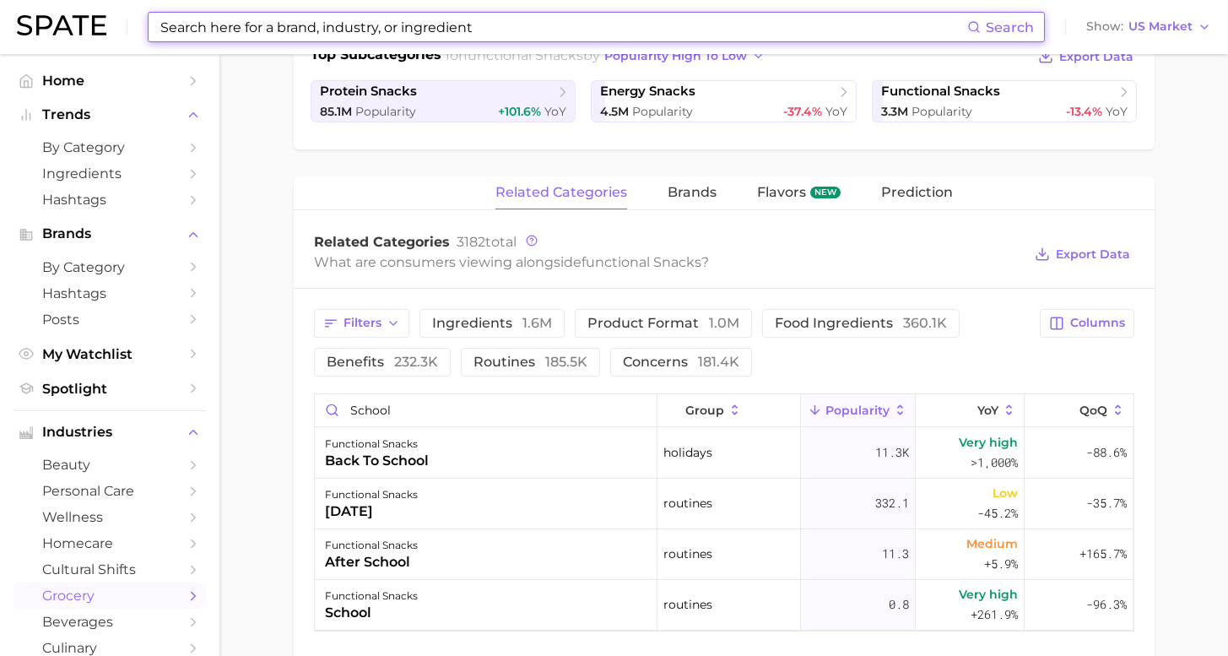
click at [307, 21] on input at bounding box center [563, 27] width 809 height 29
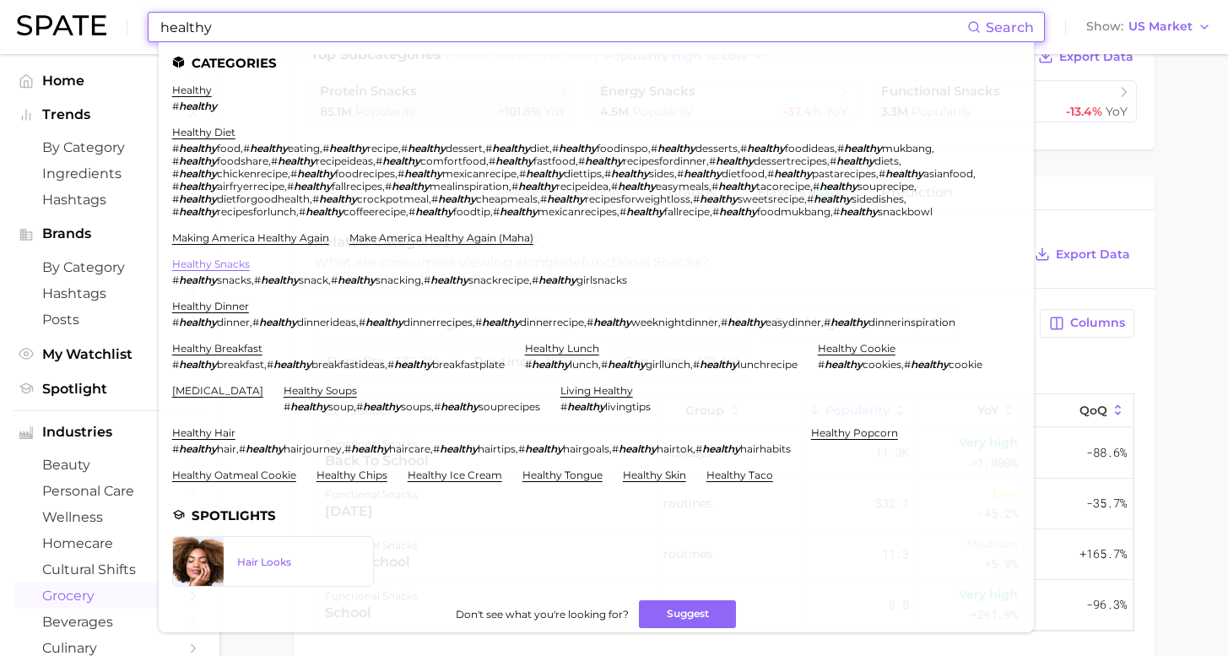
type input "healthy"
click at [250, 258] on link "healthy snacks" at bounding box center [211, 264] width 78 height 13
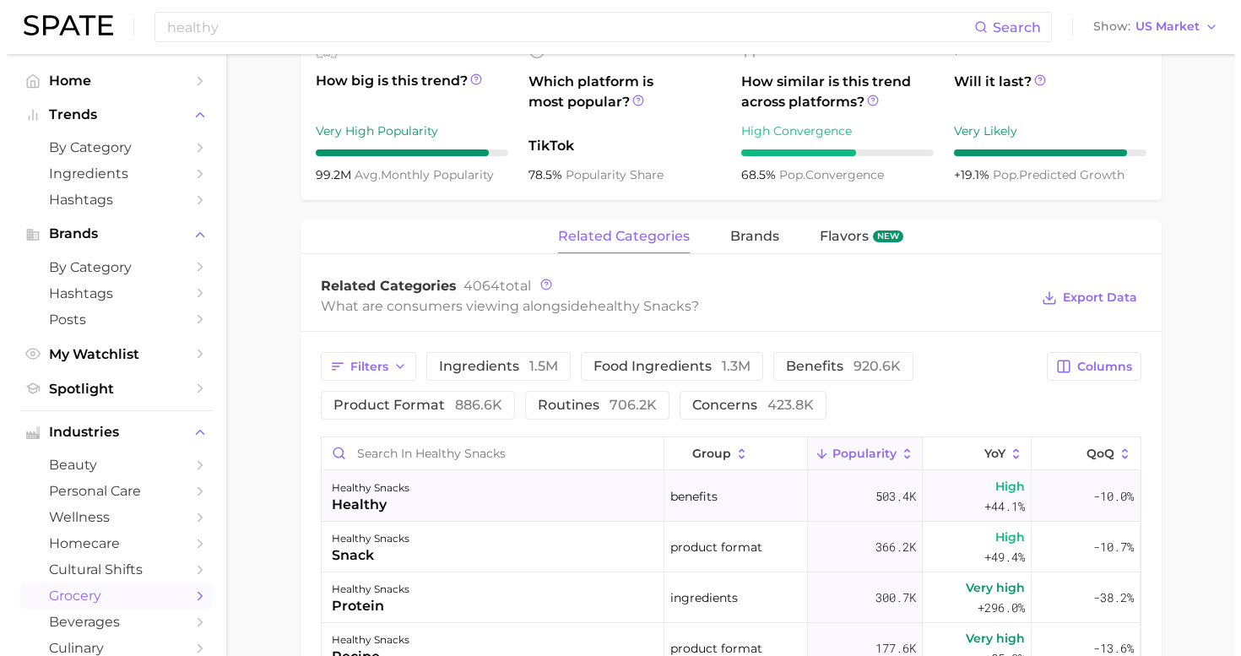
scroll to position [771, 0]
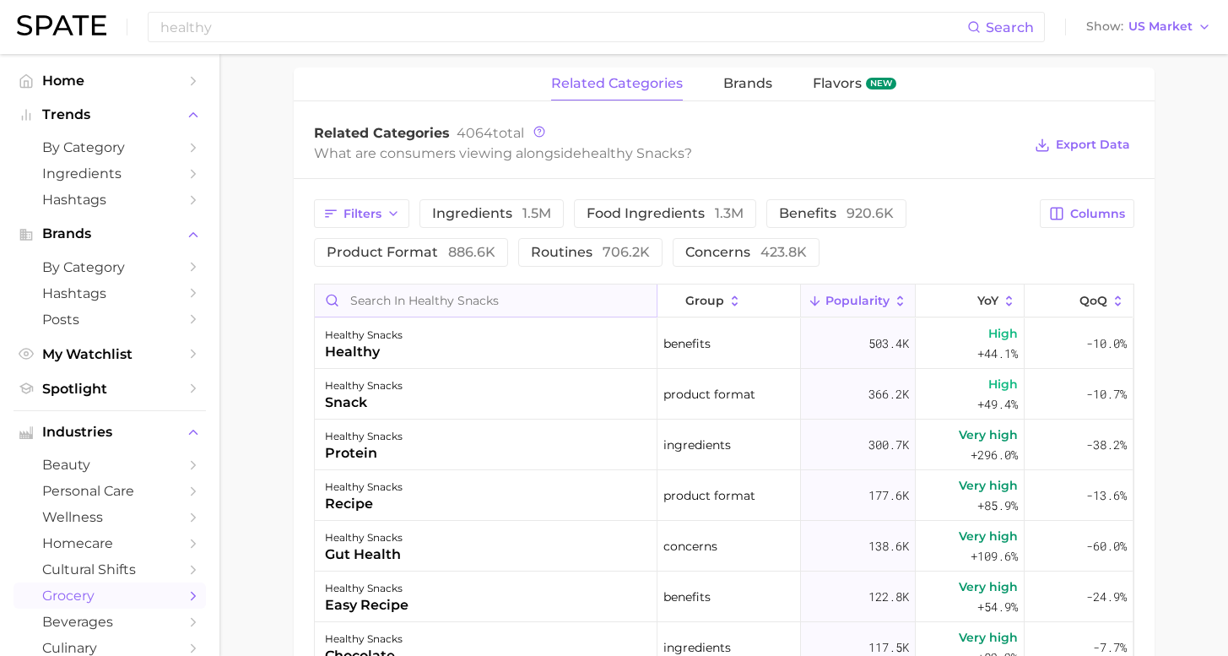
drag, startPoint x: 434, startPoint y: 313, endPoint x: 425, endPoint y: 306, distance: 12.0
click at [428, 310] on input "Search in healthy snacks" at bounding box center [486, 301] width 342 height 32
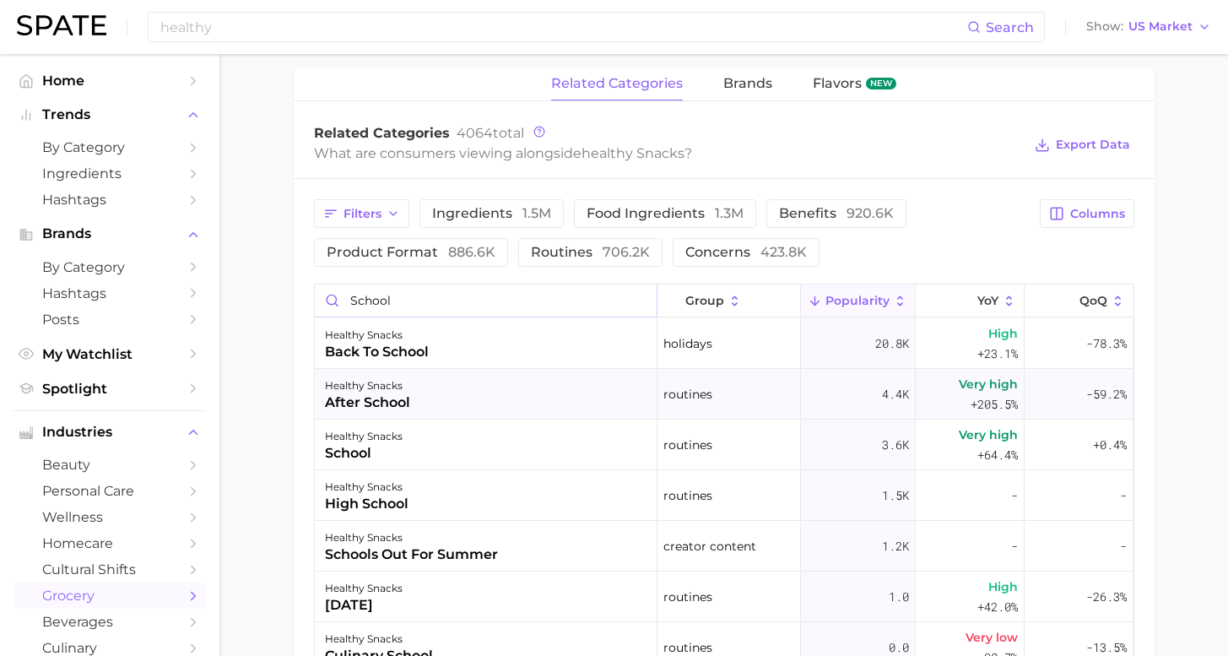
type input "school"
click at [534, 394] on div "healthy snacks after school" at bounding box center [486, 394] width 343 height 51
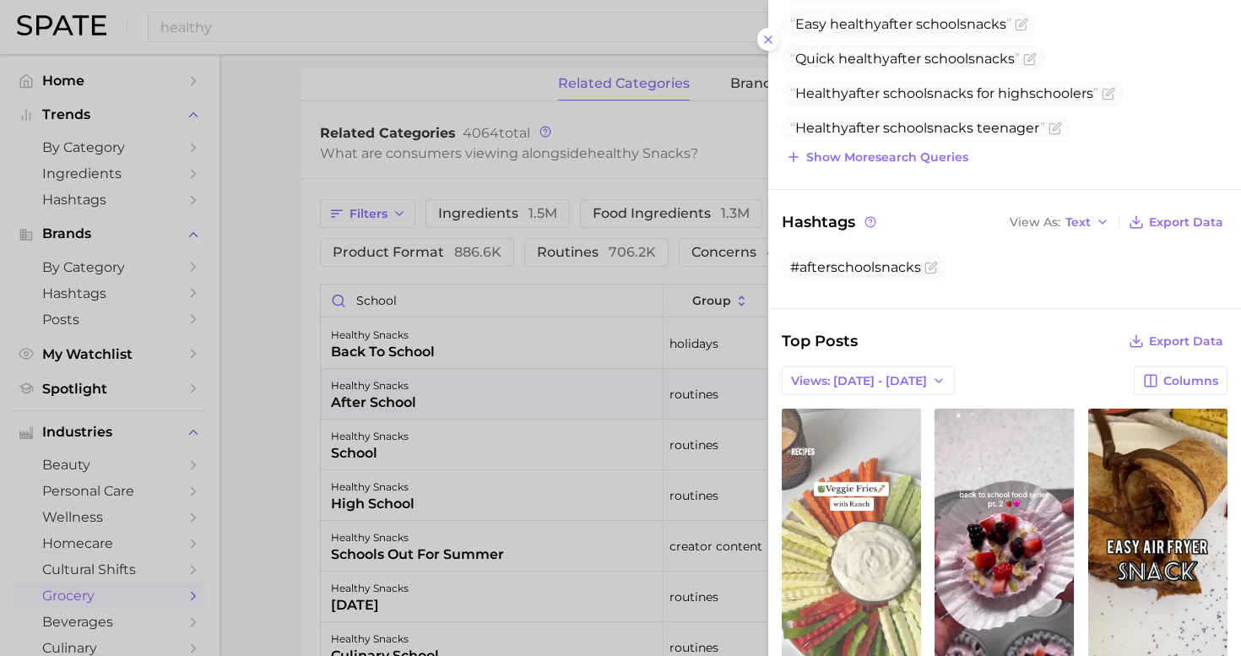
scroll to position [348, 0]
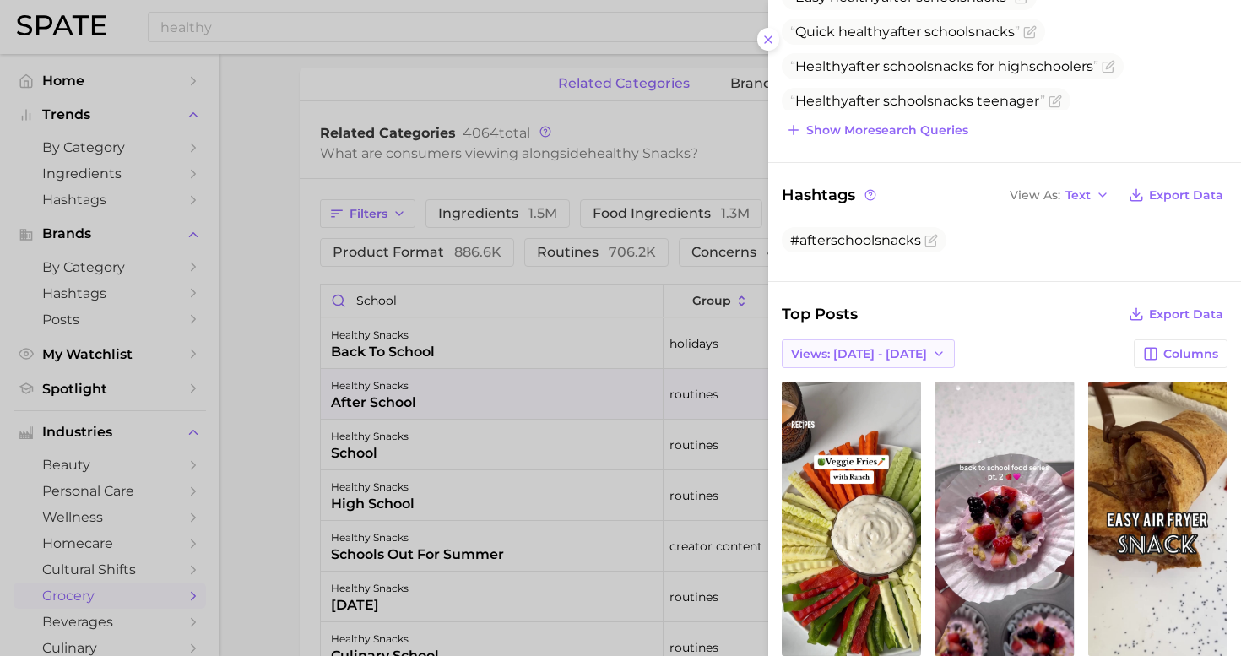
click at [851, 347] on span "Views: [DATE] - [DATE]" at bounding box center [859, 354] width 136 height 14
click at [859, 402] on button "Total Views" at bounding box center [875, 415] width 186 height 30
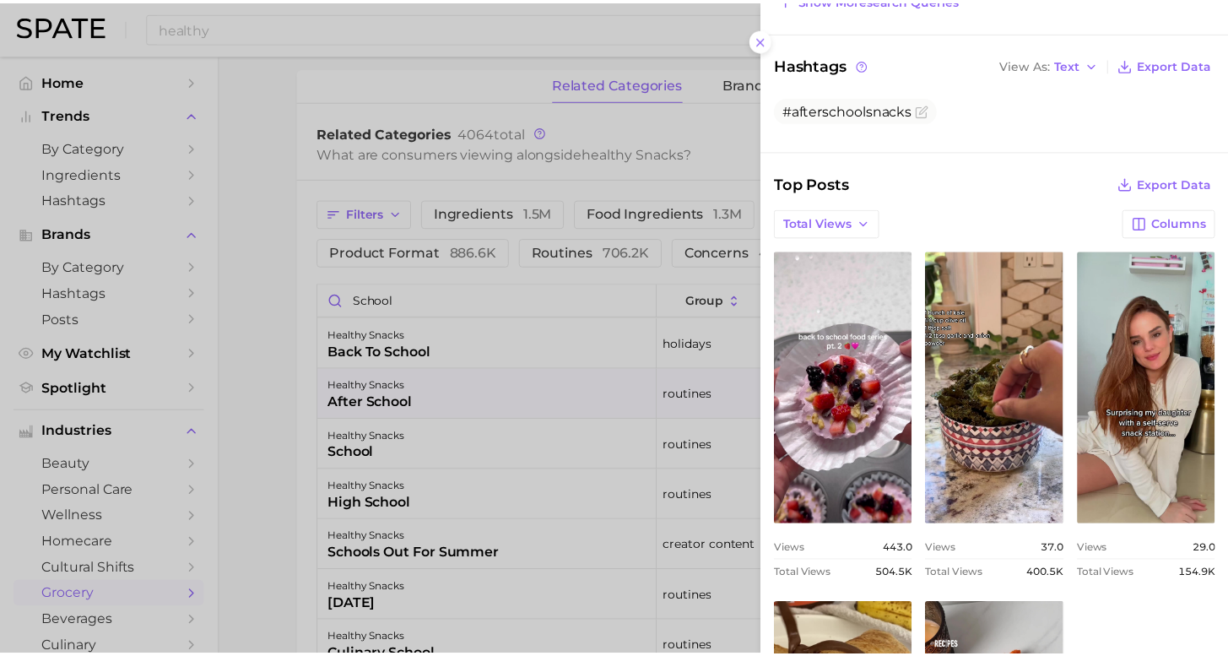
scroll to position [610, 0]
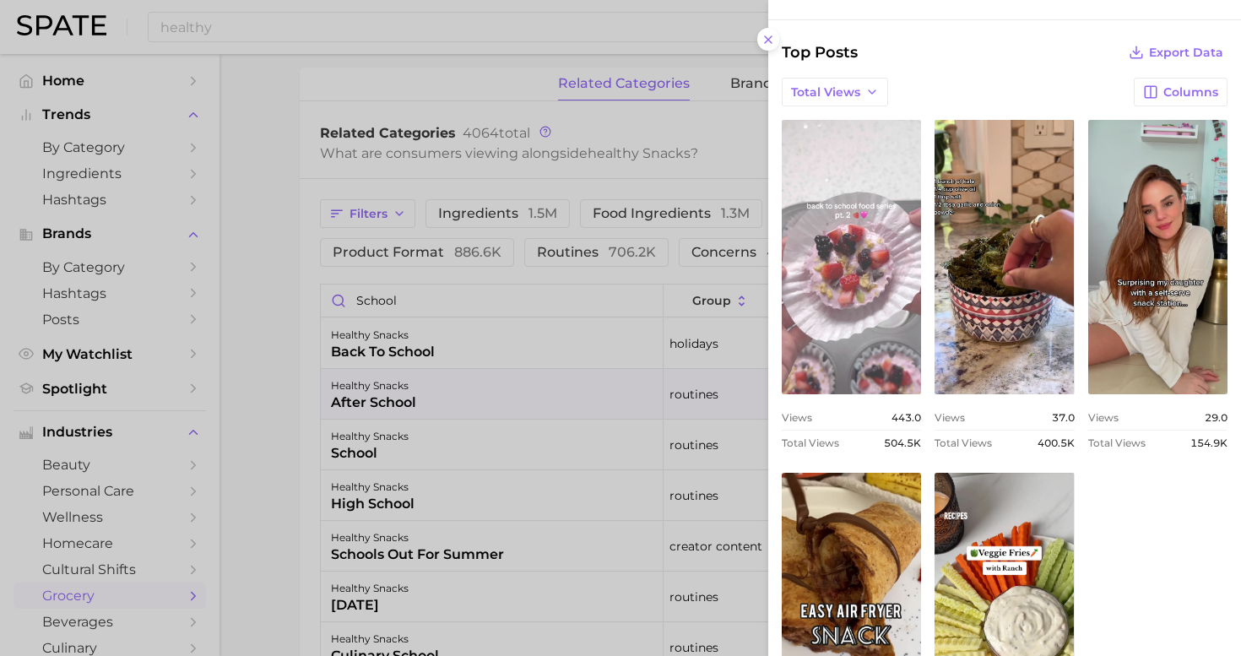
click at [822, 314] on link "view post on TikTok" at bounding box center [851, 257] width 139 height 274
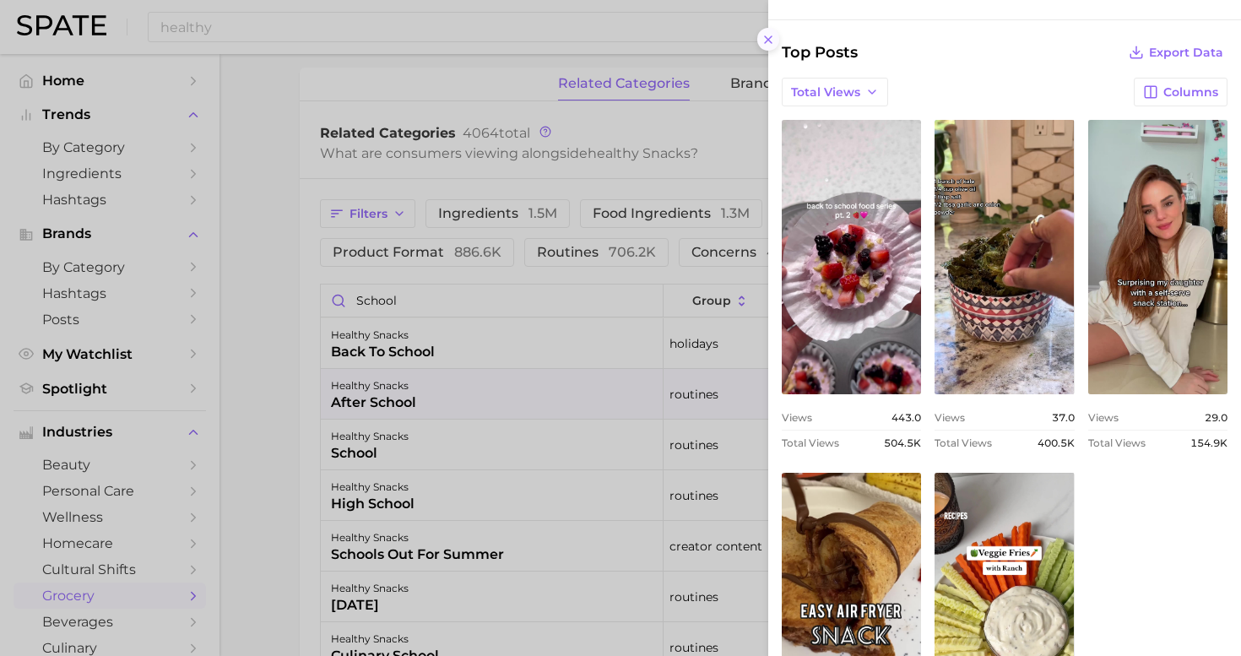
click at [768, 35] on icon at bounding box center [769, 40] width 14 height 14
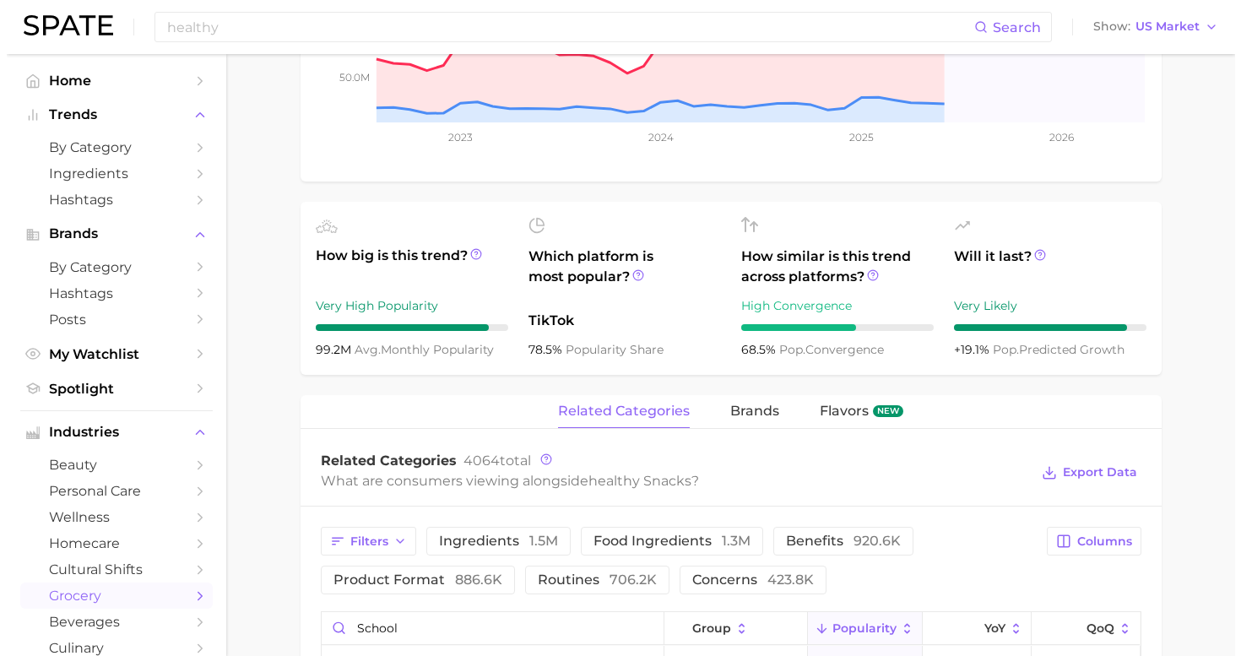
scroll to position [772, 0]
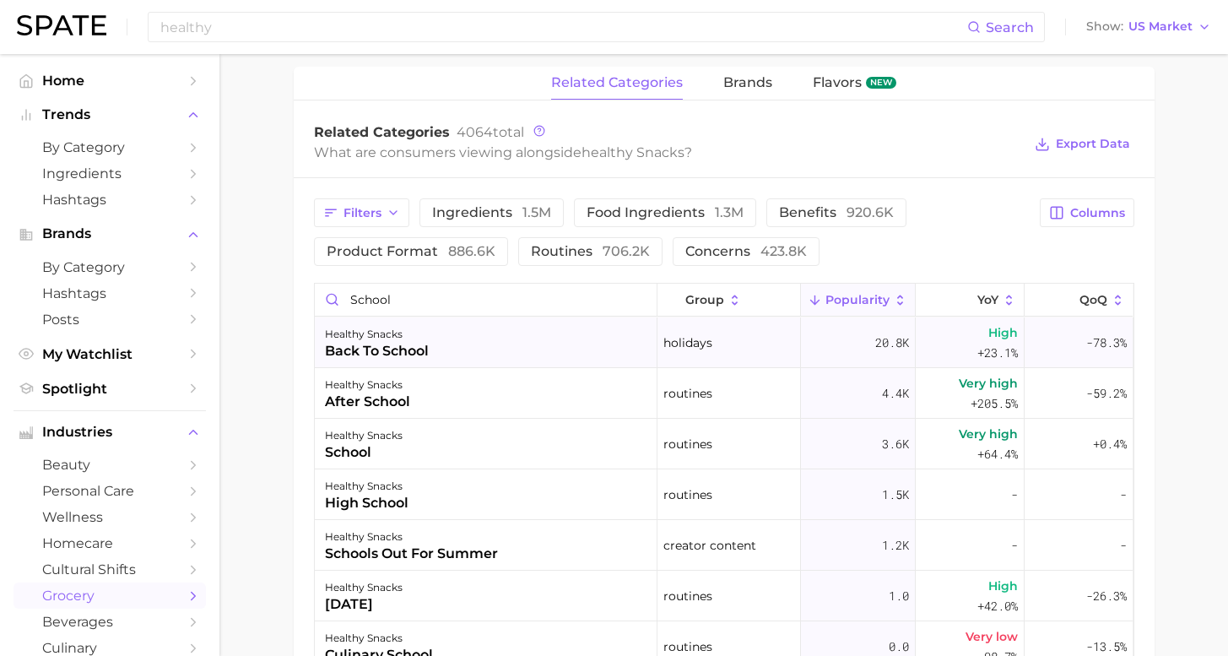
click at [403, 350] on div "back to school" at bounding box center [377, 351] width 104 height 20
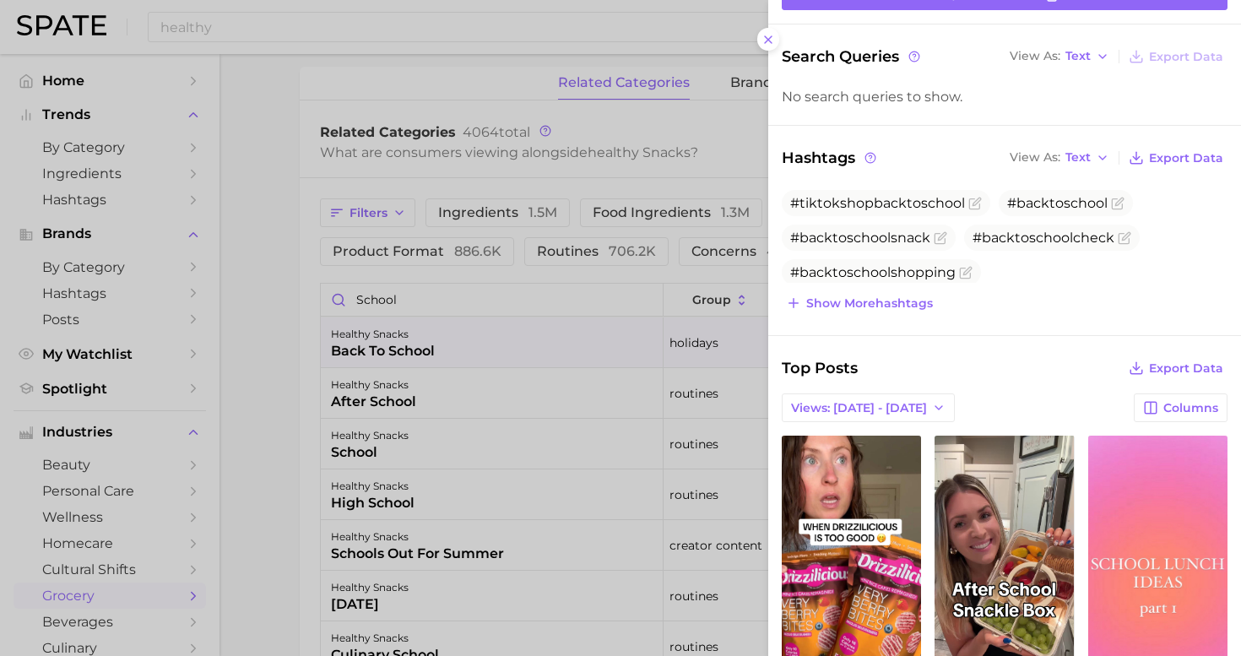
scroll to position [493, 0]
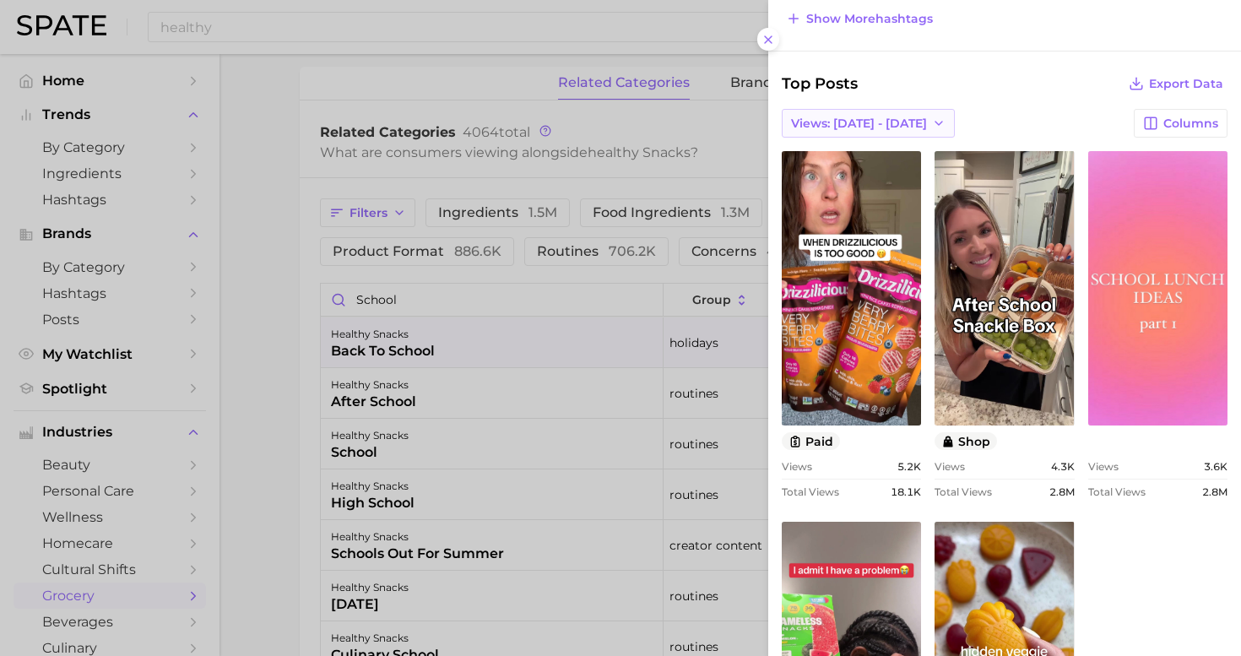
click at [884, 124] on span "Views: [DATE] - [DATE]" at bounding box center [859, 124] width 136 height 14
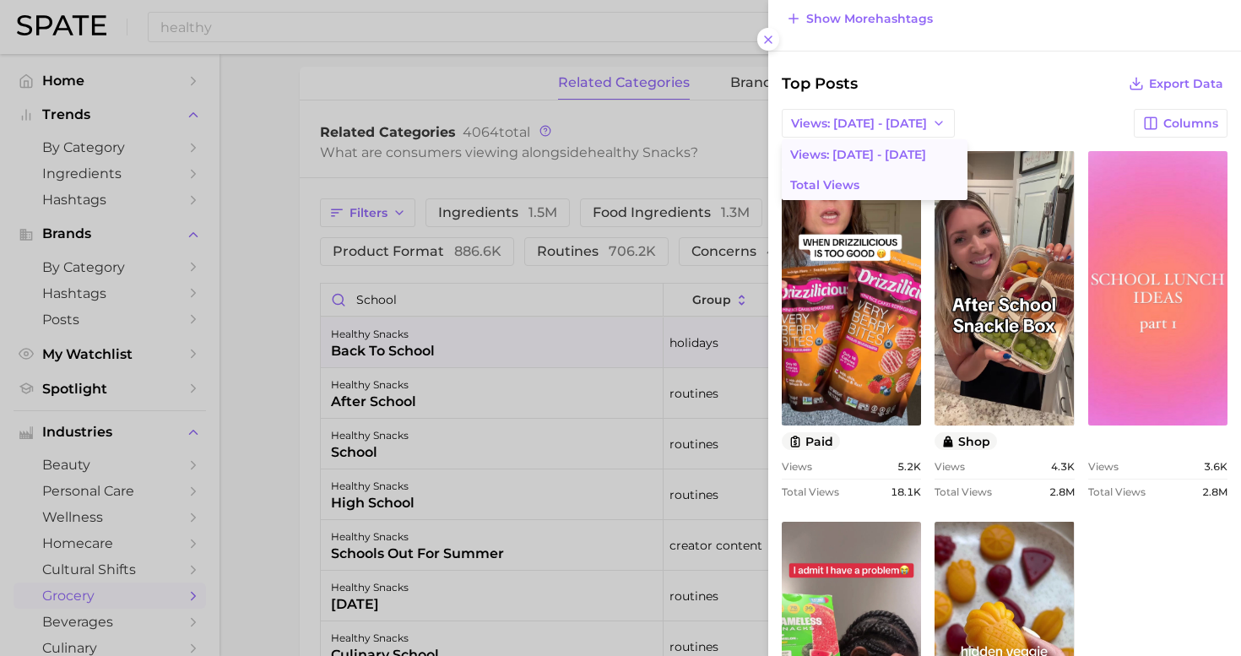
click at [873, 178] on button "Total Views" at bounding box center [875, 185] width 186 height 30
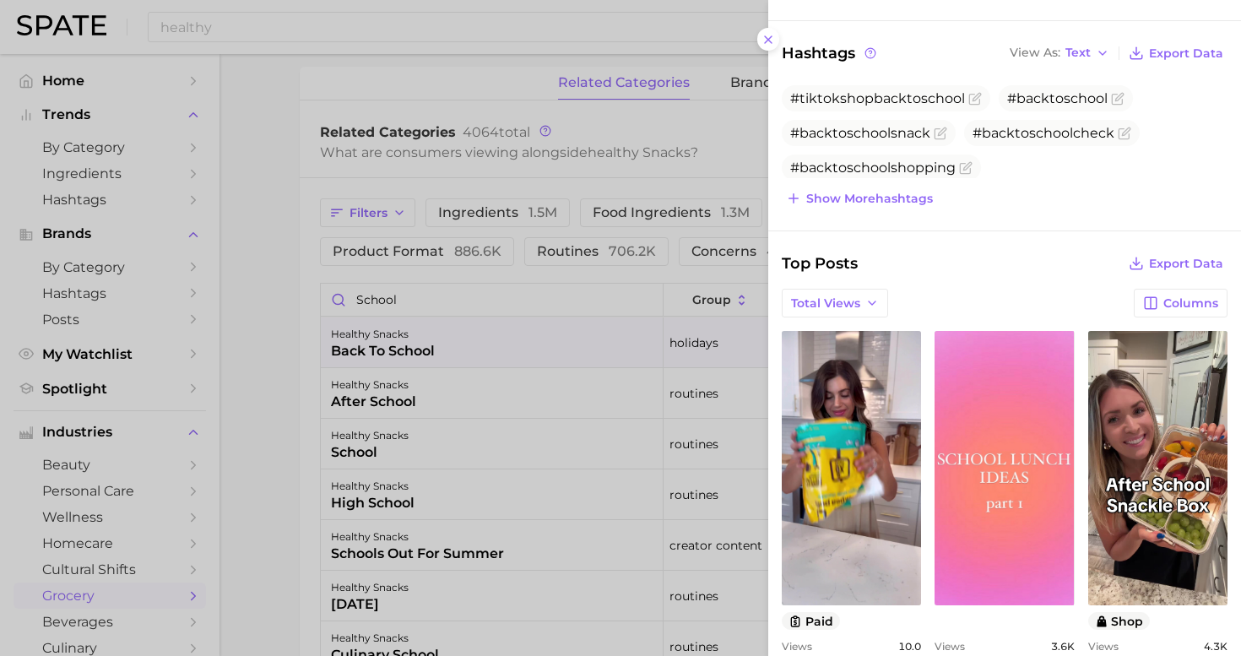
scroll to position [0, 0]
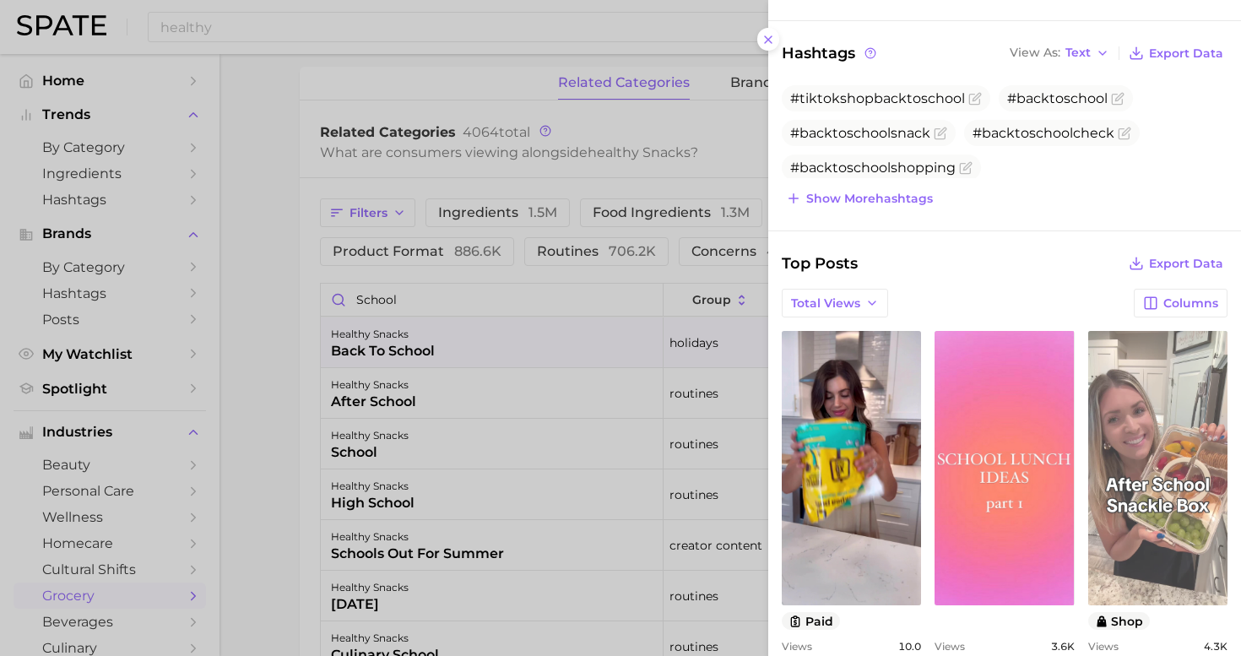
click at [1124, 519] on link "view post on TikTok" at bounding box center [1157, 468] width 139 height 274
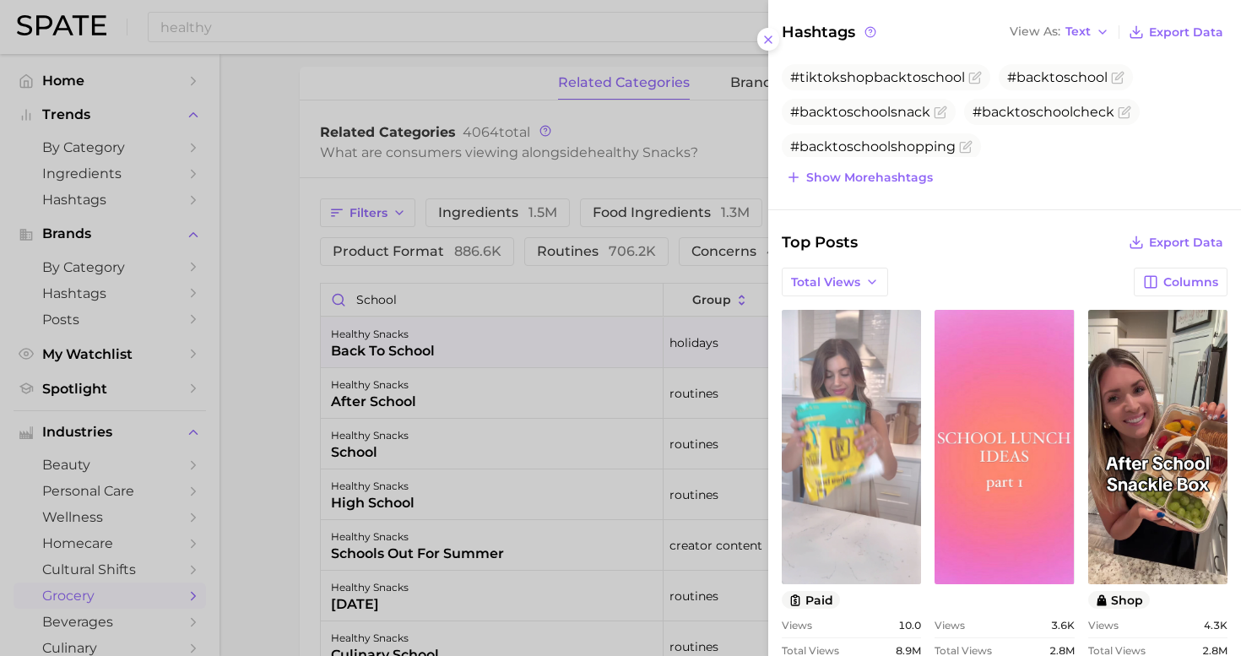
scroll to position [404, 0]
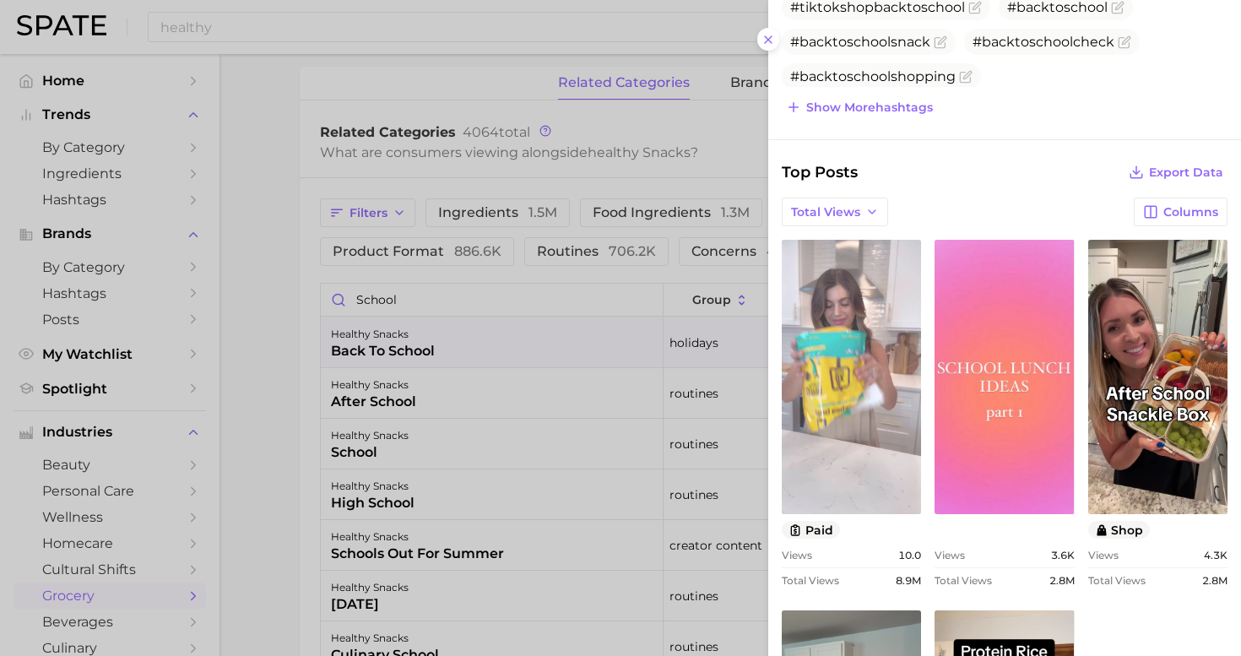
click at [839, 403] on link "view post on TikTok" at bounding box center [851, 377] width 139 height 274
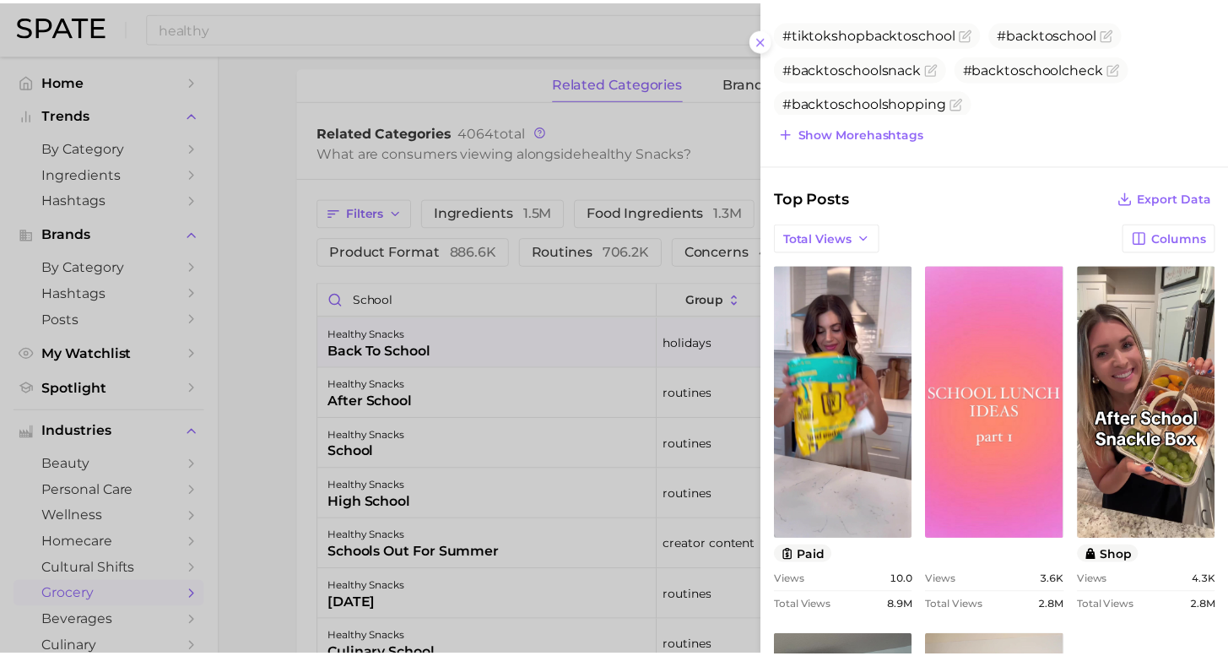
scroll to position [314, 0]
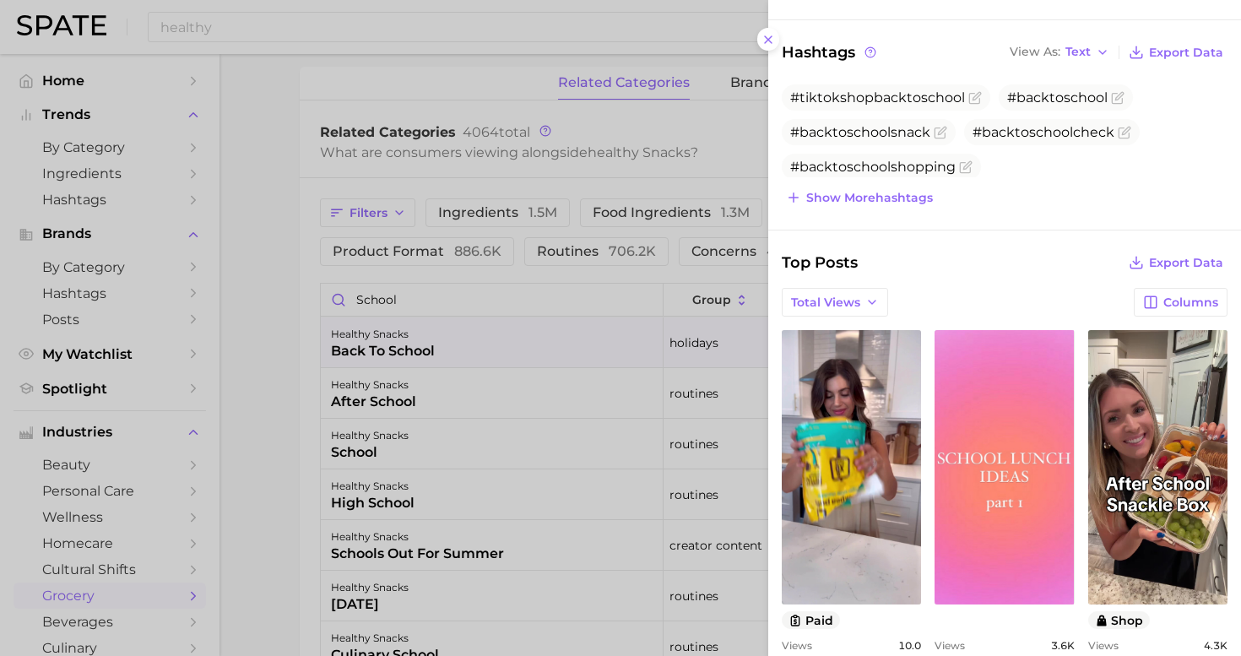
click at [102, 301] on div at bounding box center [620, 328] width 1241 height 656
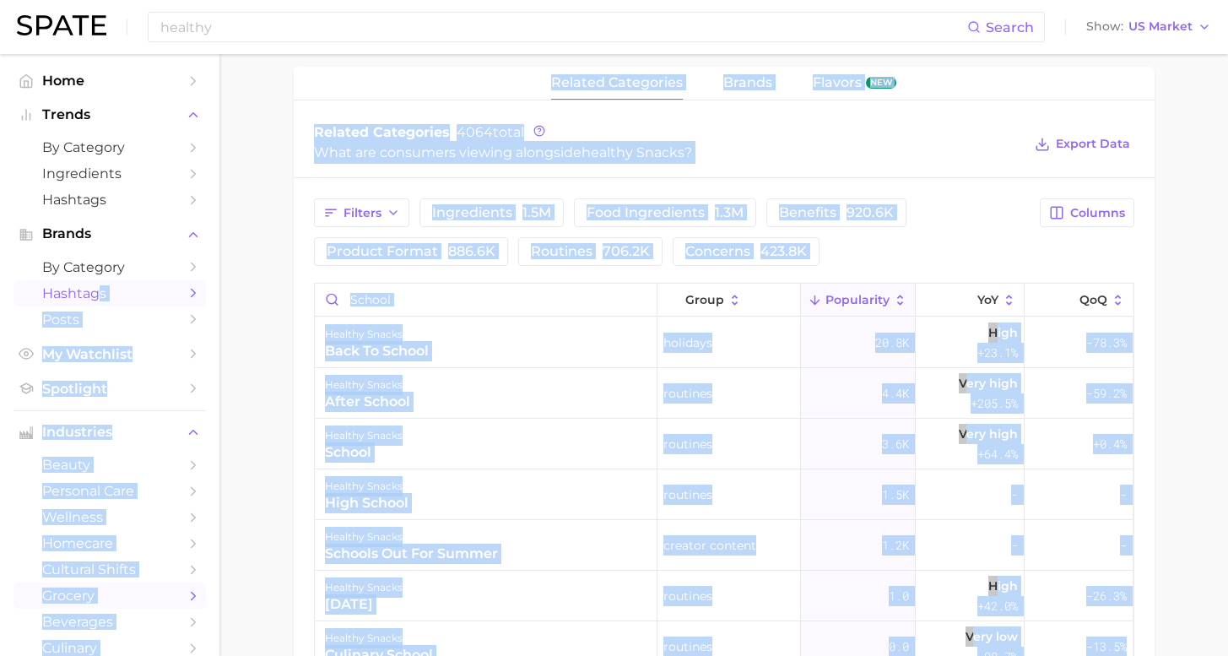
click at [96, 290] on span "Hashtags" at bounding box center [109, 293] width 135 height 16
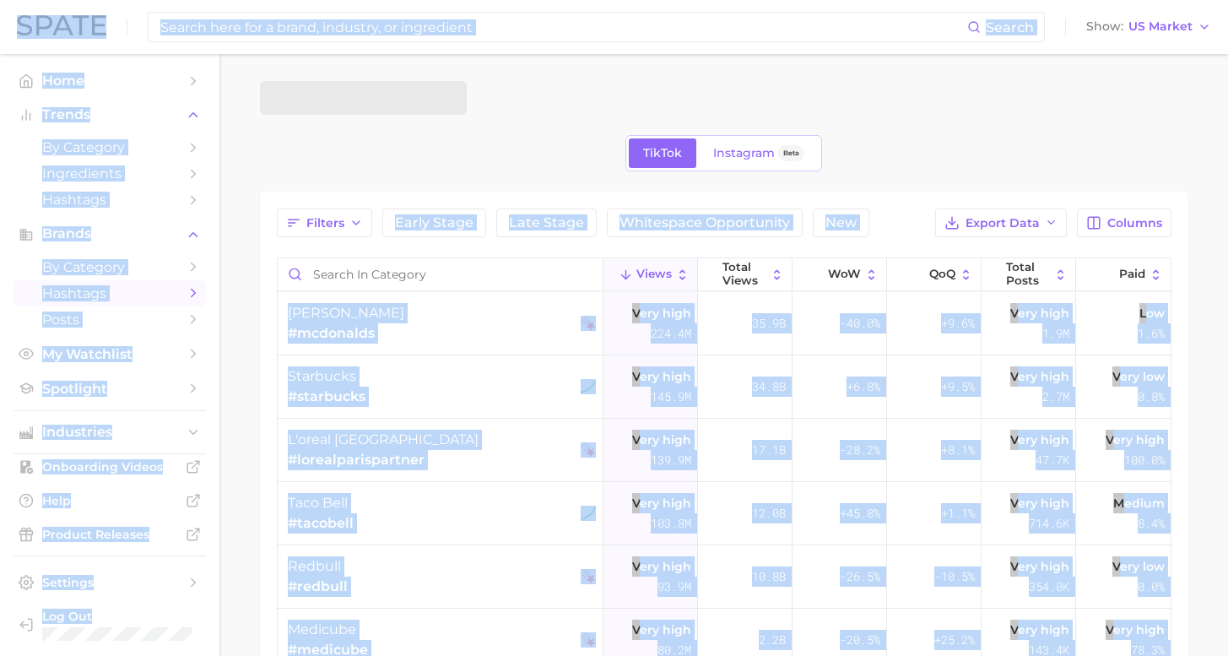
click at [84, 293] on span "Hashtags" at bounding box center [109, 293] width 135 height 16
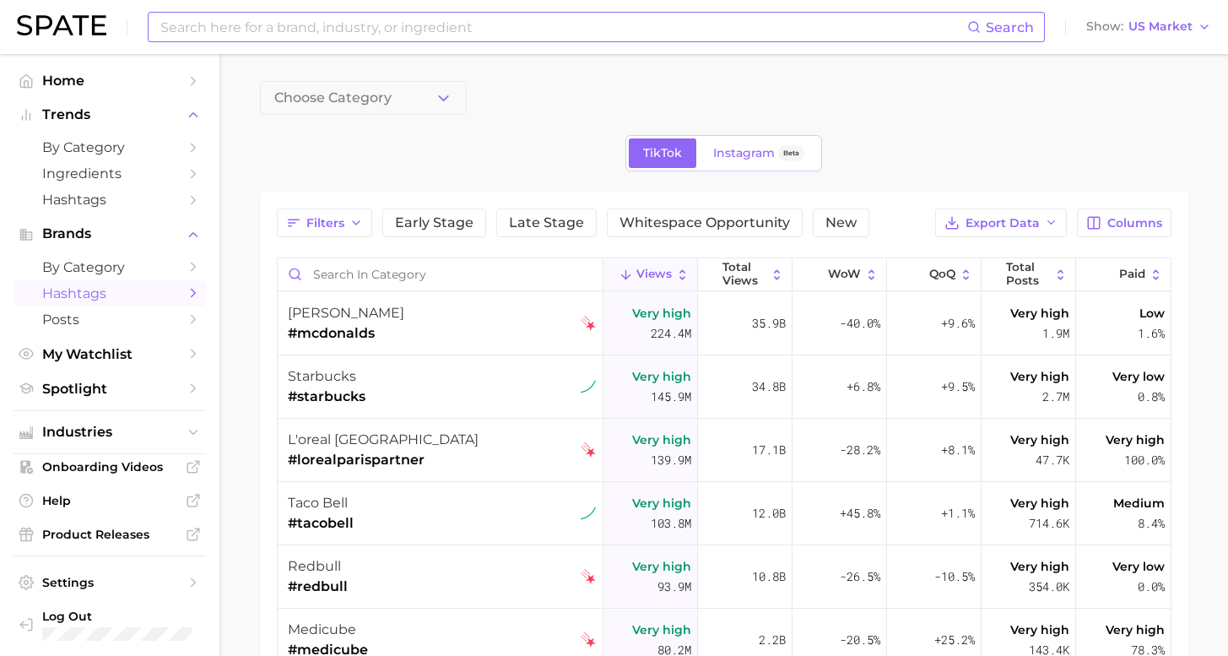
drag, startPoint x: 286, startPoint y: 8, endPoint x: 296, endPoint y: 19, distance: 14.3
click at [289, 13] on div "Search Show US Market" at bounding box center [614, 27] width 1195 height 54
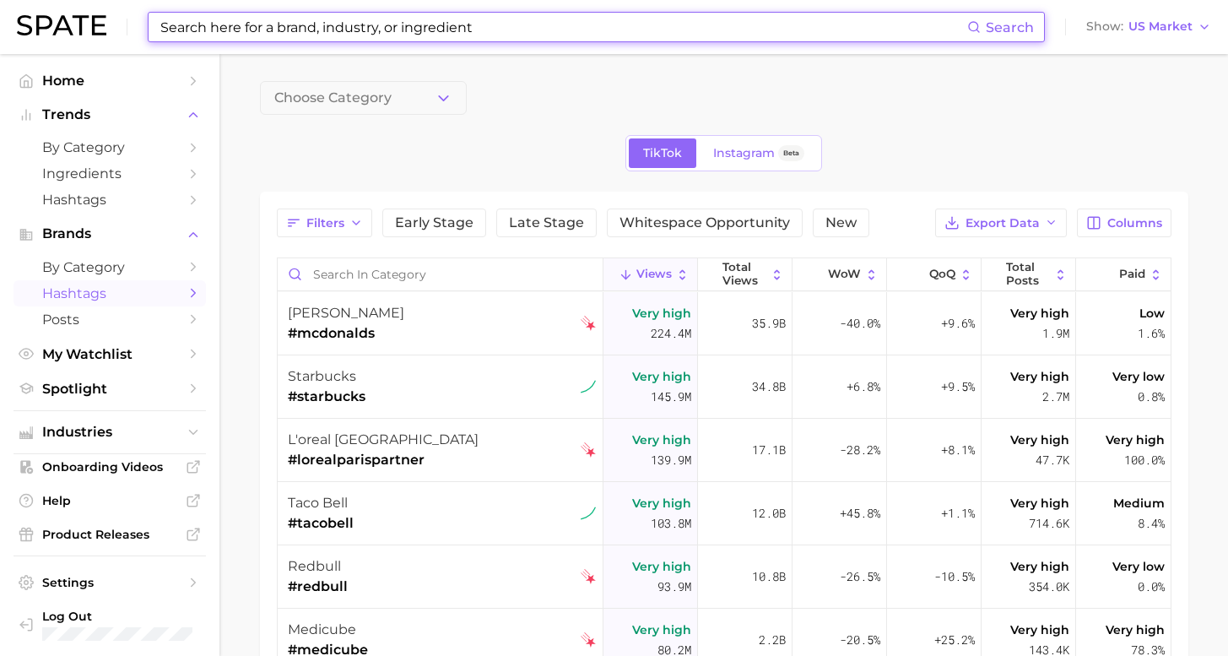
click at [529, 19] on input at bounding box center [563, 27] width 809 height 29
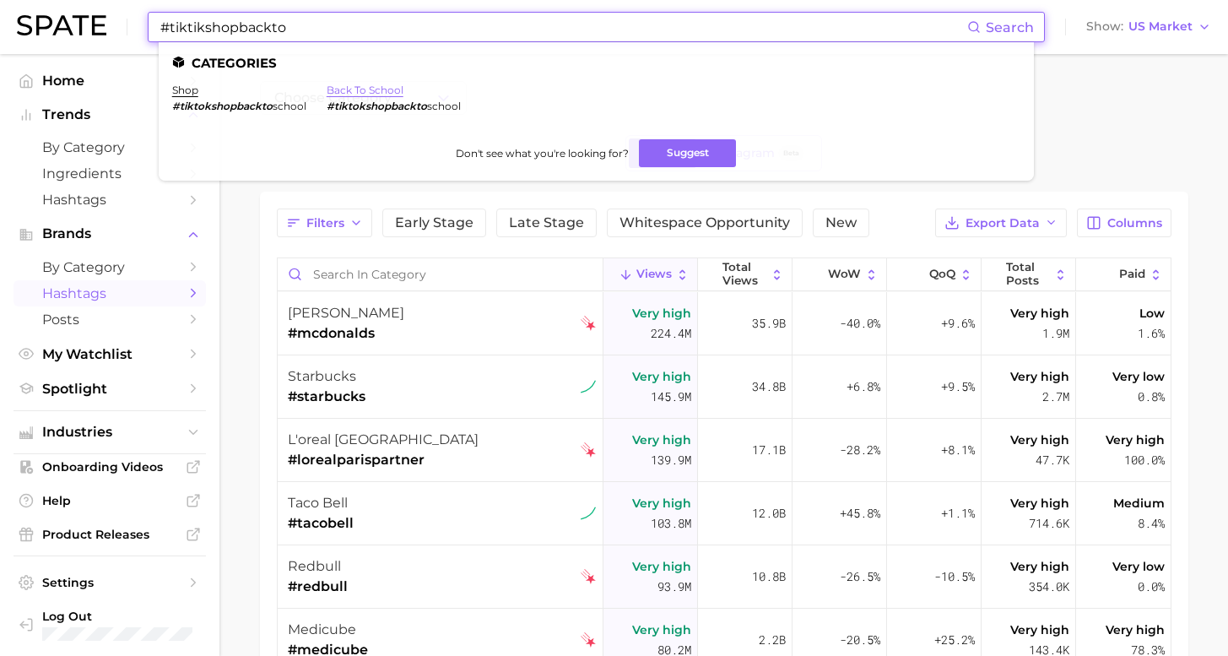
type input "#tiktikshopbackto"
click at [339, 89] on link "back to school" at bounding box center [365, 90] width 77 height 13
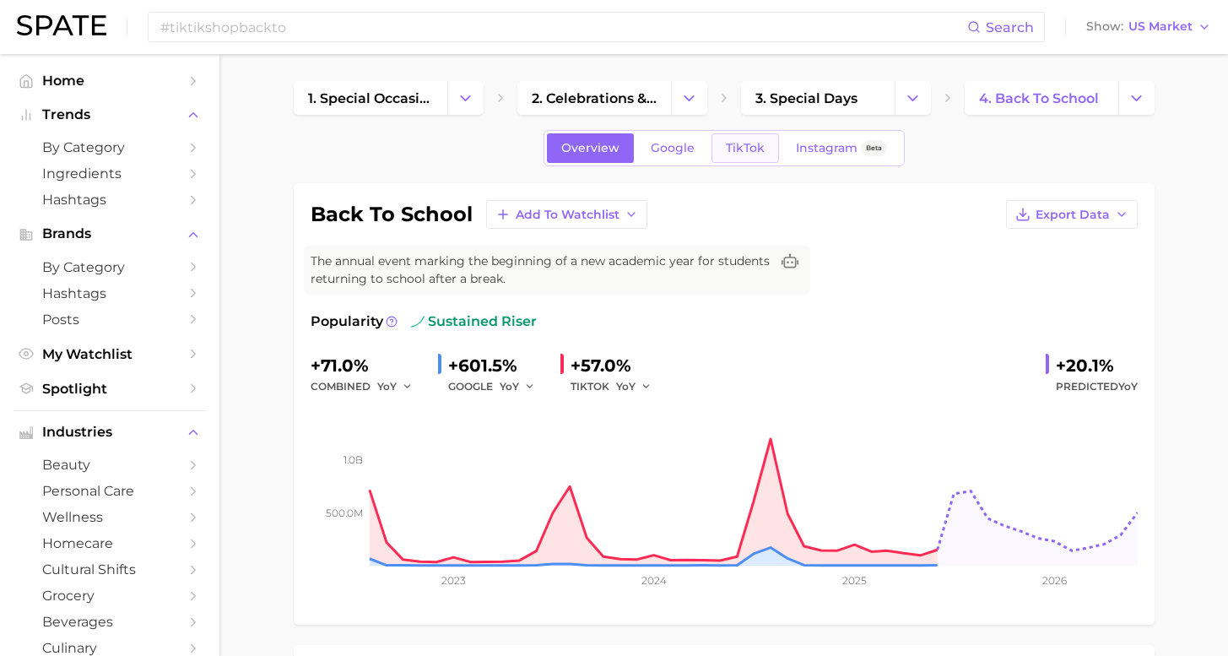
click at [732, 149] on span "TikTok" at bounding box center [745, 148] width 39 height 14
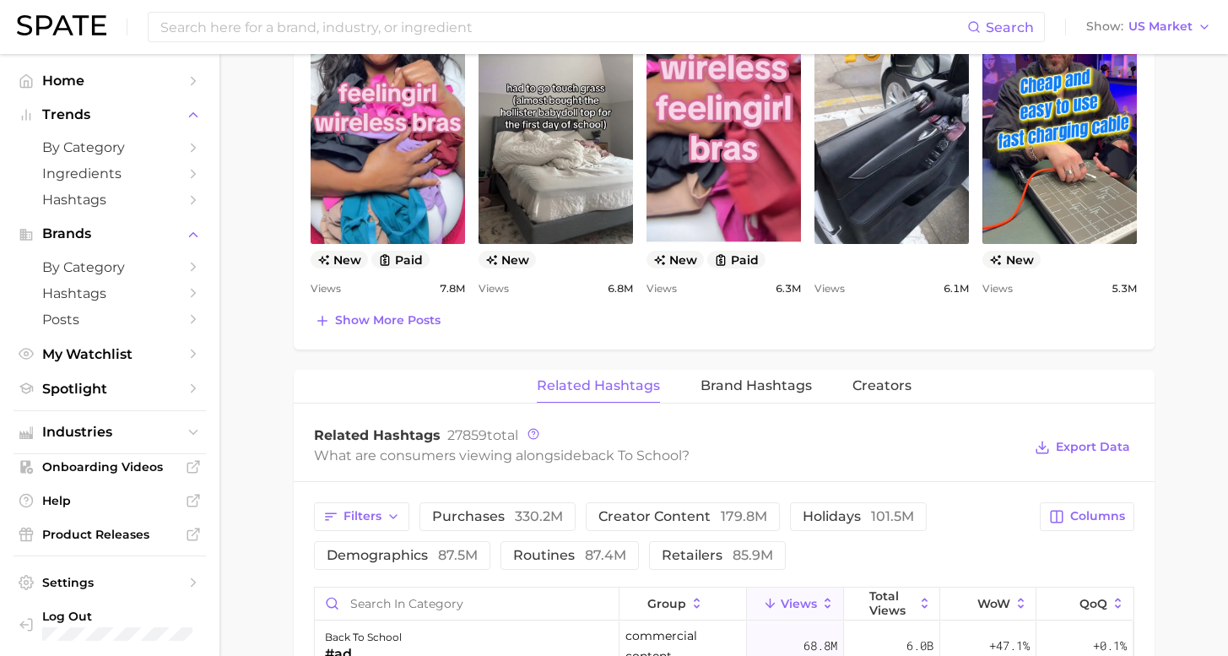
scroll to position [1191, 0]
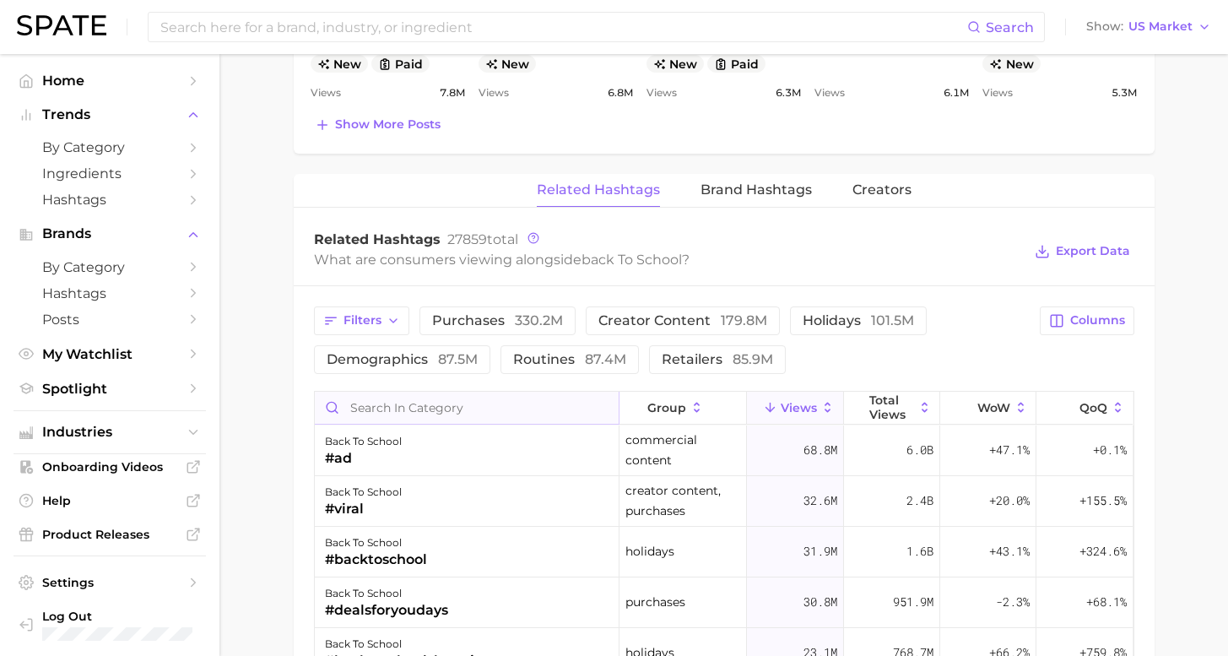
click at [485, 412] on input "Search in category" at bounding box center [467, 408] width 304 height 32
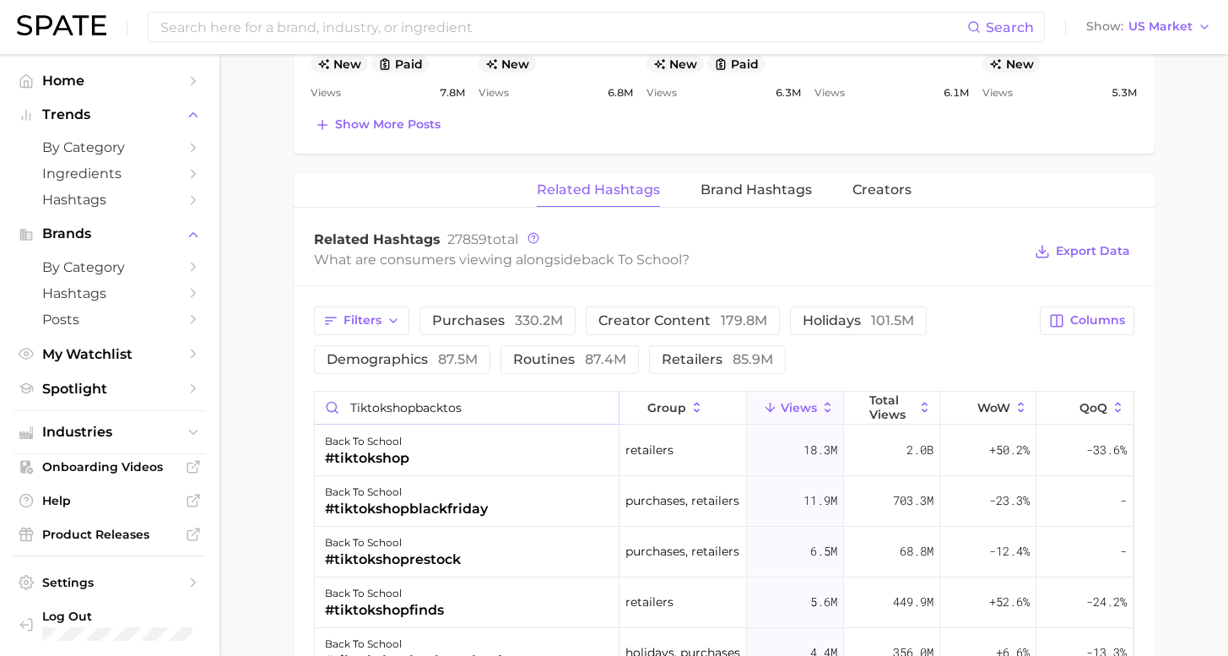
type input "tiktokshopbacktosc"
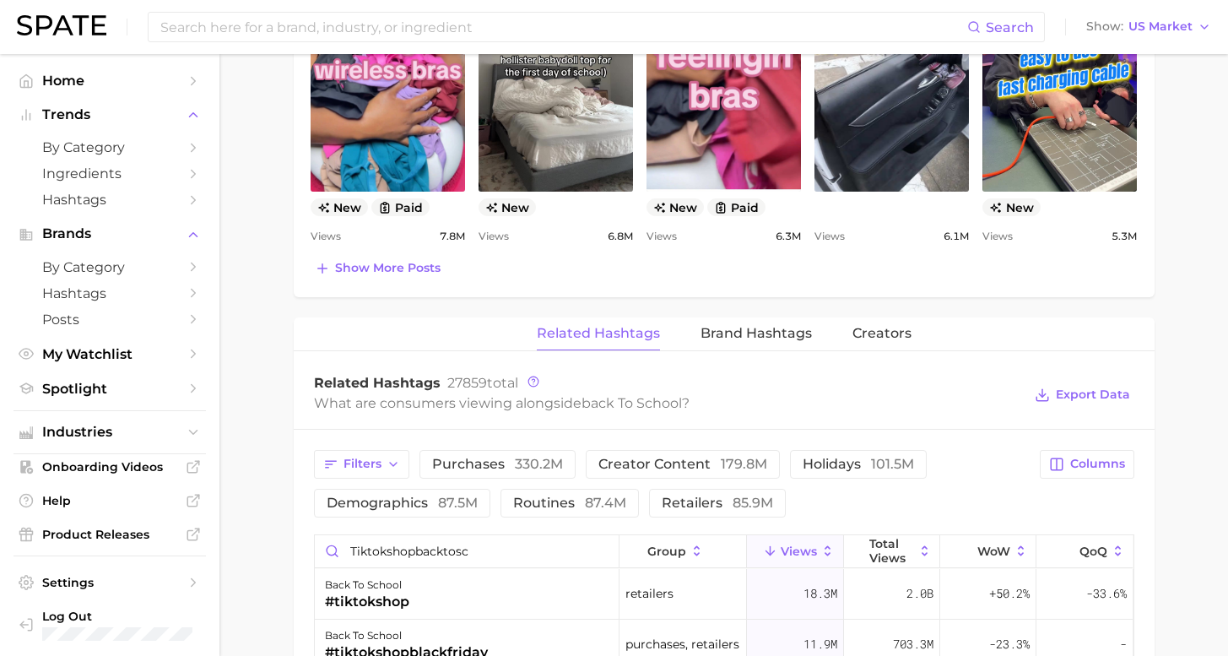
scroll to position [917, 0]
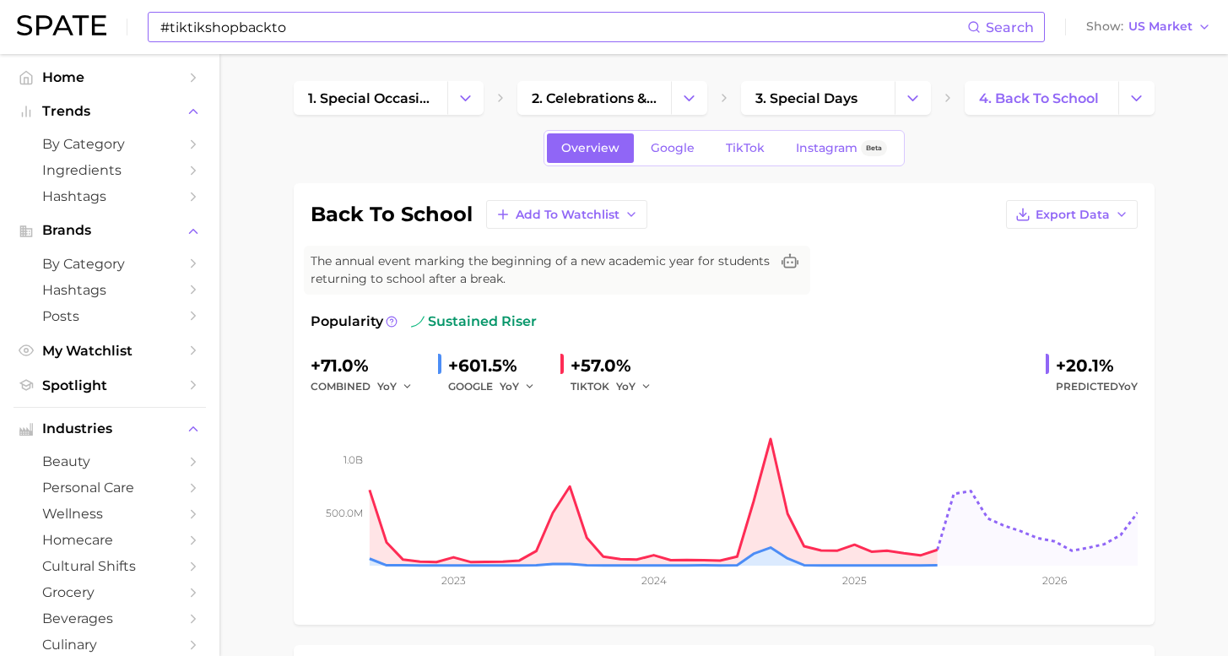
click at [292, 26] on input "#tiktikshopbackto" at bounding box center [563, 27] width 809 height 29
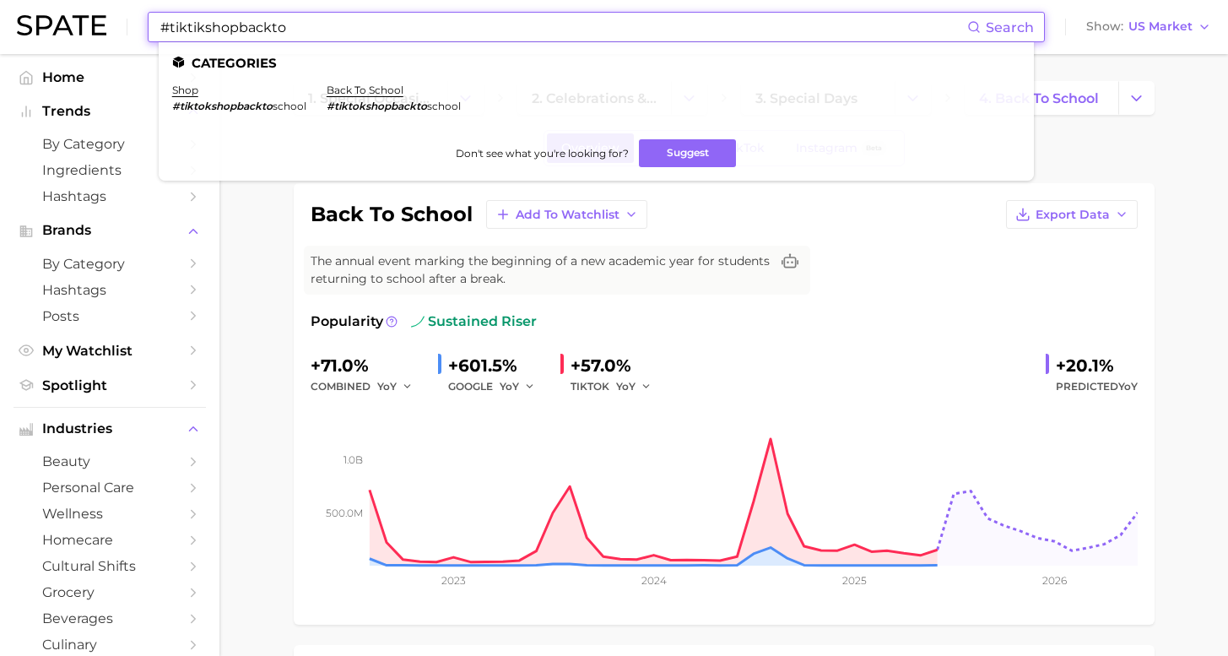
drag, startPoint x: 284, startPoint y: 21, endPoint x: 0, endPoint y: 22, distance: 283.7
click at [0, 22] on header "#tiktikshopbackto Search Categories shop #tiktokshopbackto school back to schoo…" at bounding box center [614, 27] width 1228 height 54
type input "healthy snacks"
click at [219, 94] on link "healthy snacks" at bounding box center [211, 90] width 78 height 13
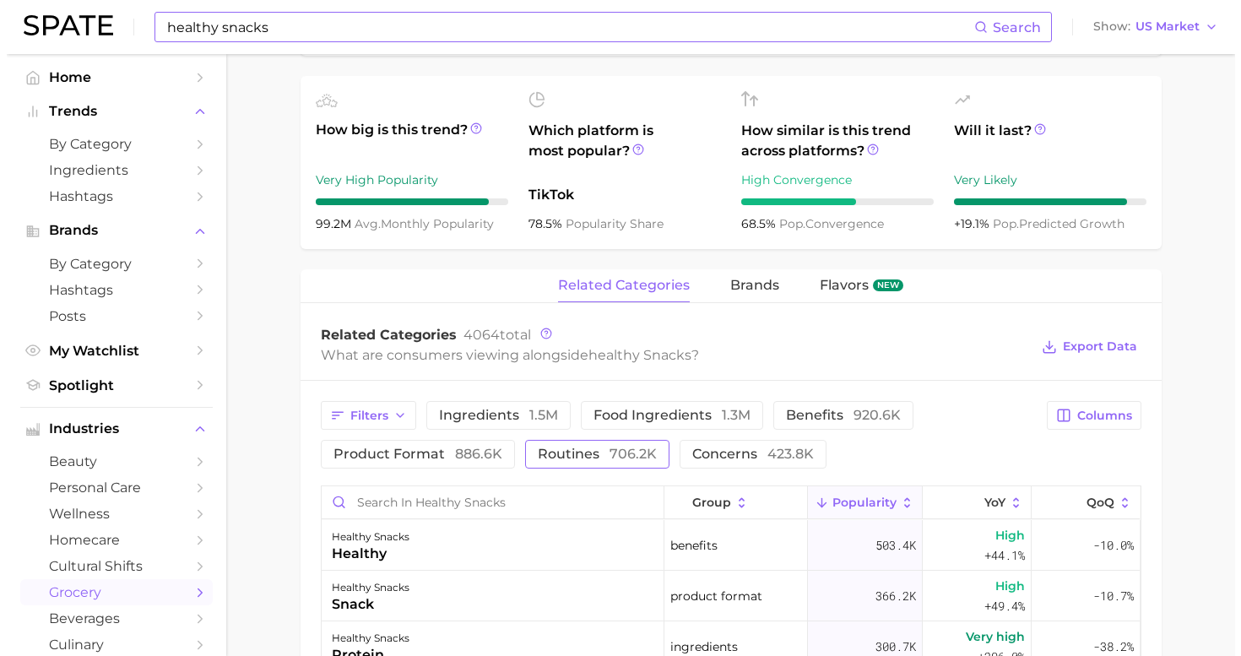
scroll to position [599, 0]
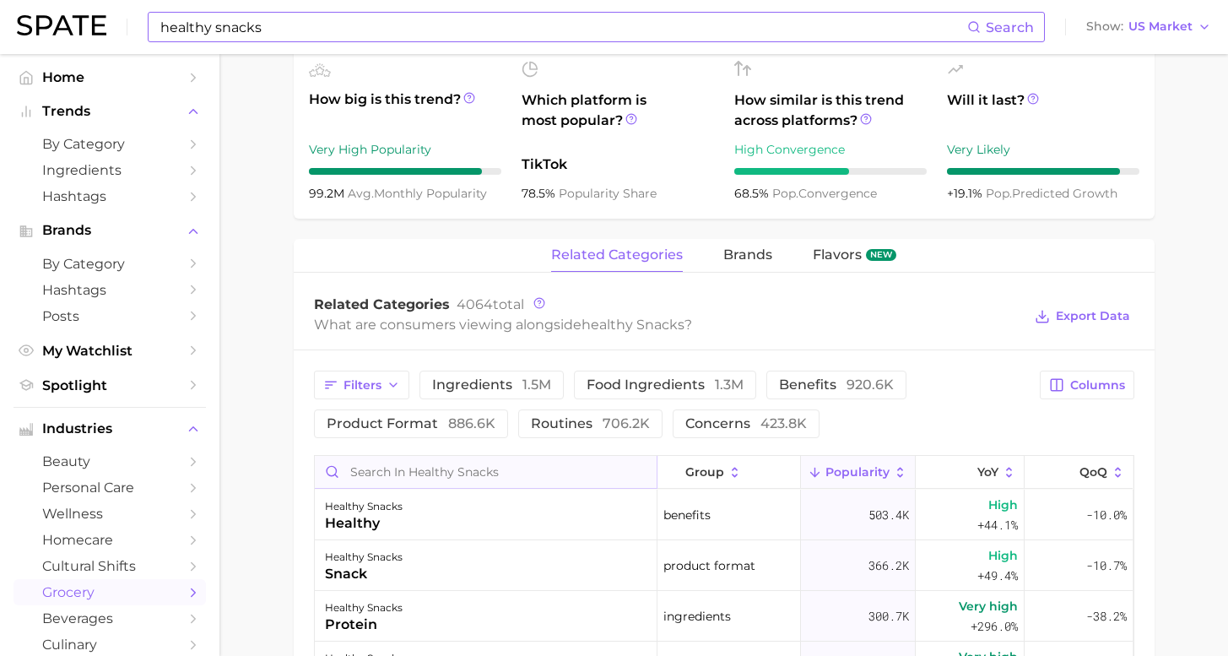
click at [512, 477] on input "Search in healthy snacks" at bounding box center [486, 472] width 342 height 32
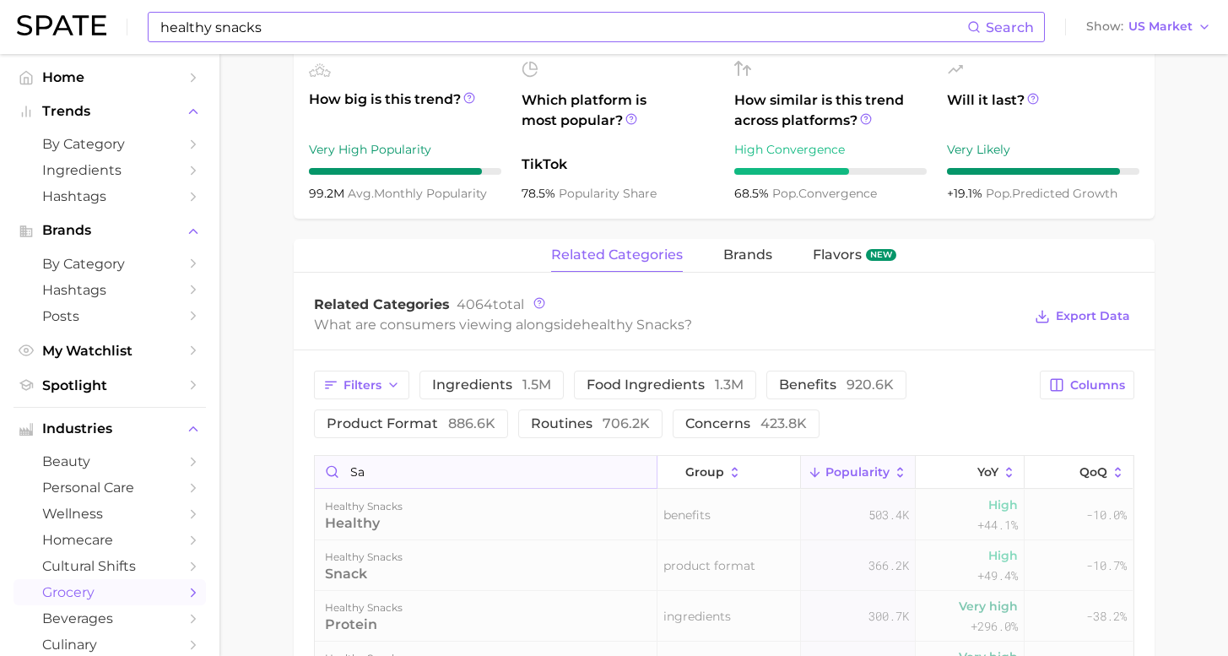
type input "s"
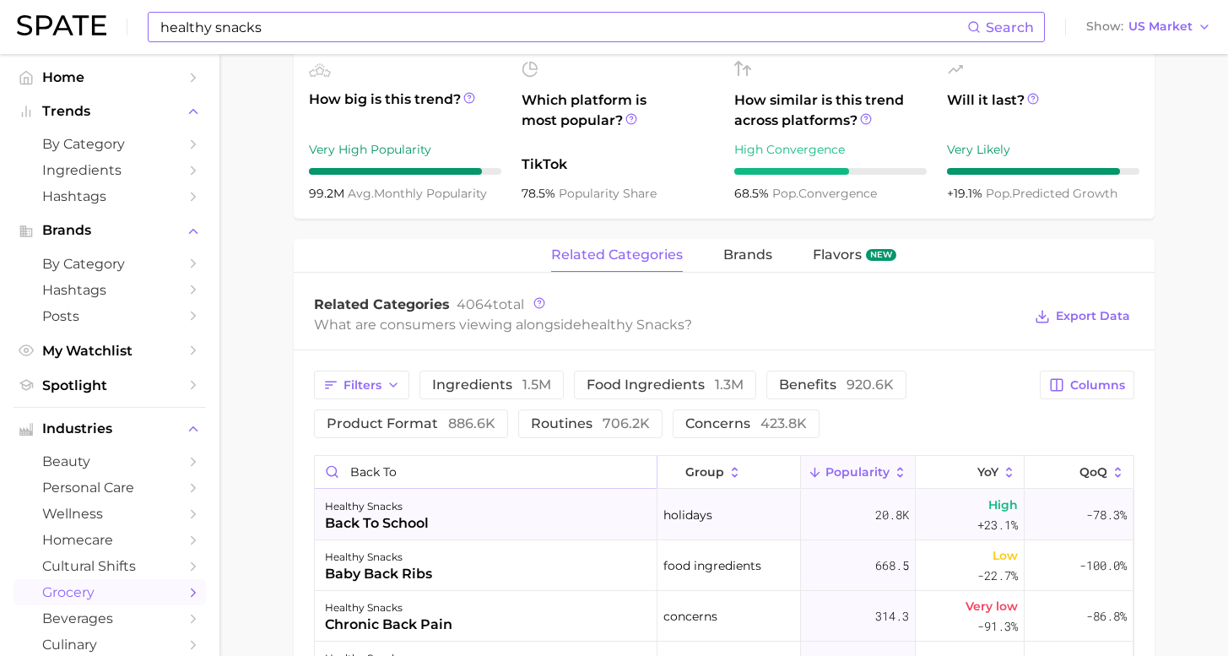
type input "back to"
click at [441, 506] on div "healthy snacks back to school" at bounding box center [486, 515] width 343 height 51
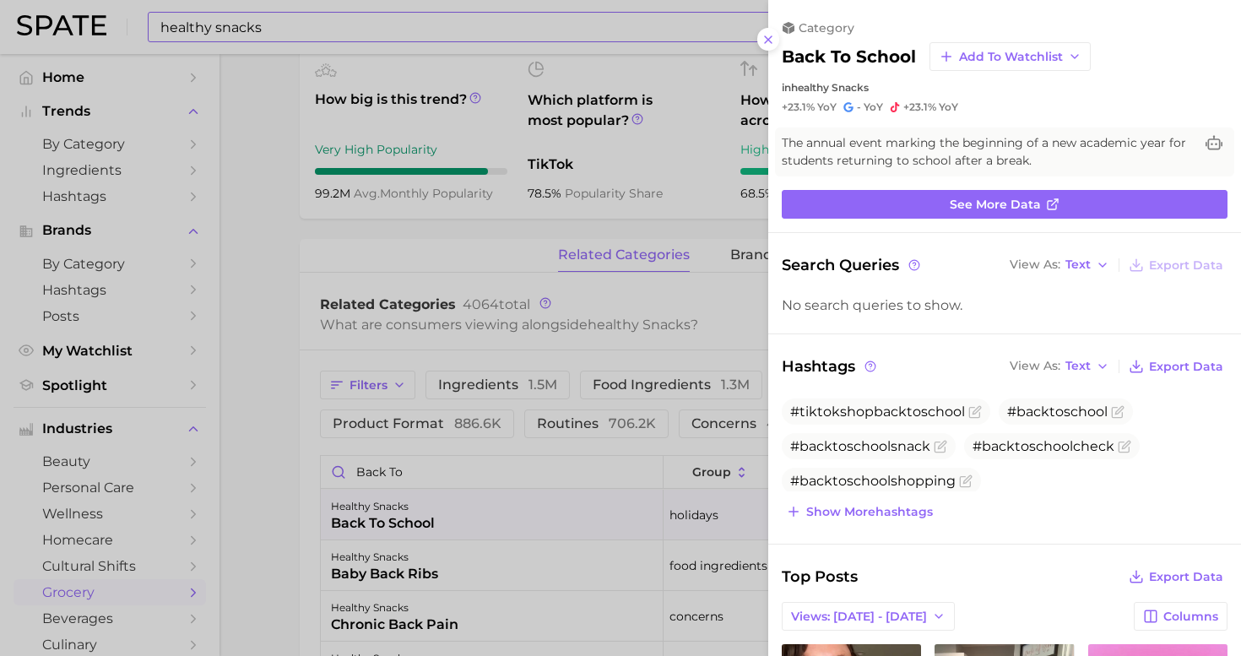
scroll to position [0, 0]
click at [1191, 367] on span "Export Data" at bounding box center [1186, 367] width 74 height 14
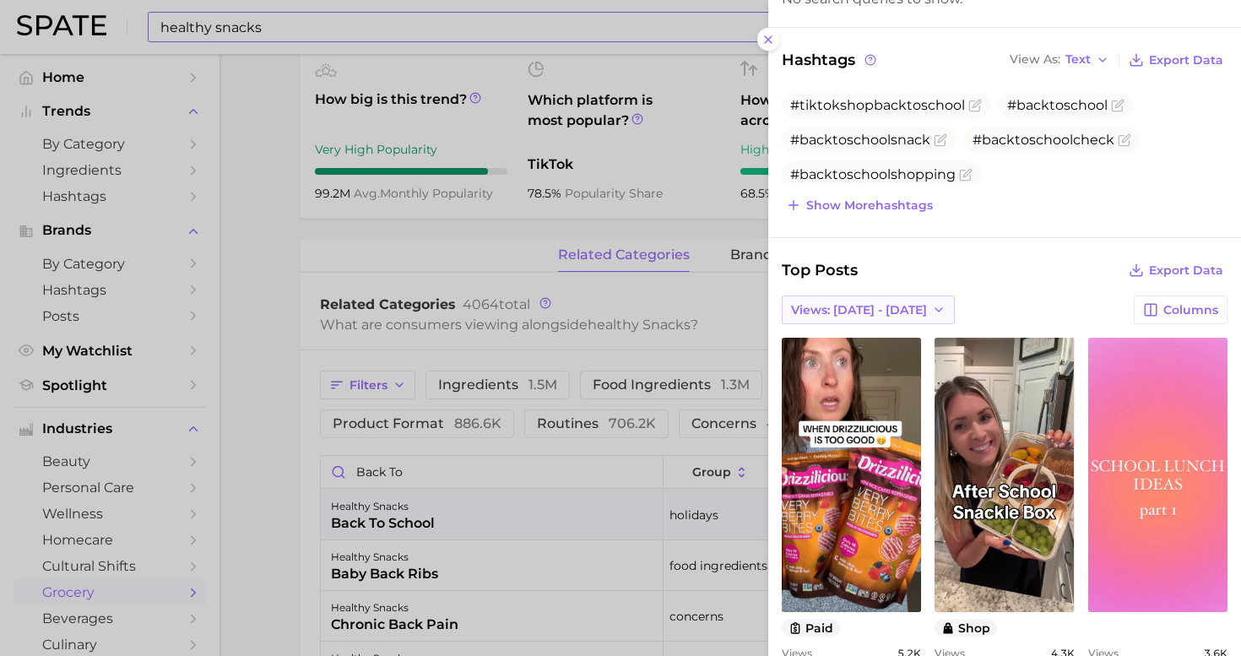
click at [890, 303] on span "Views: [DATE] - [DATE]" at bounding box center [859, 310] width 136 height 14
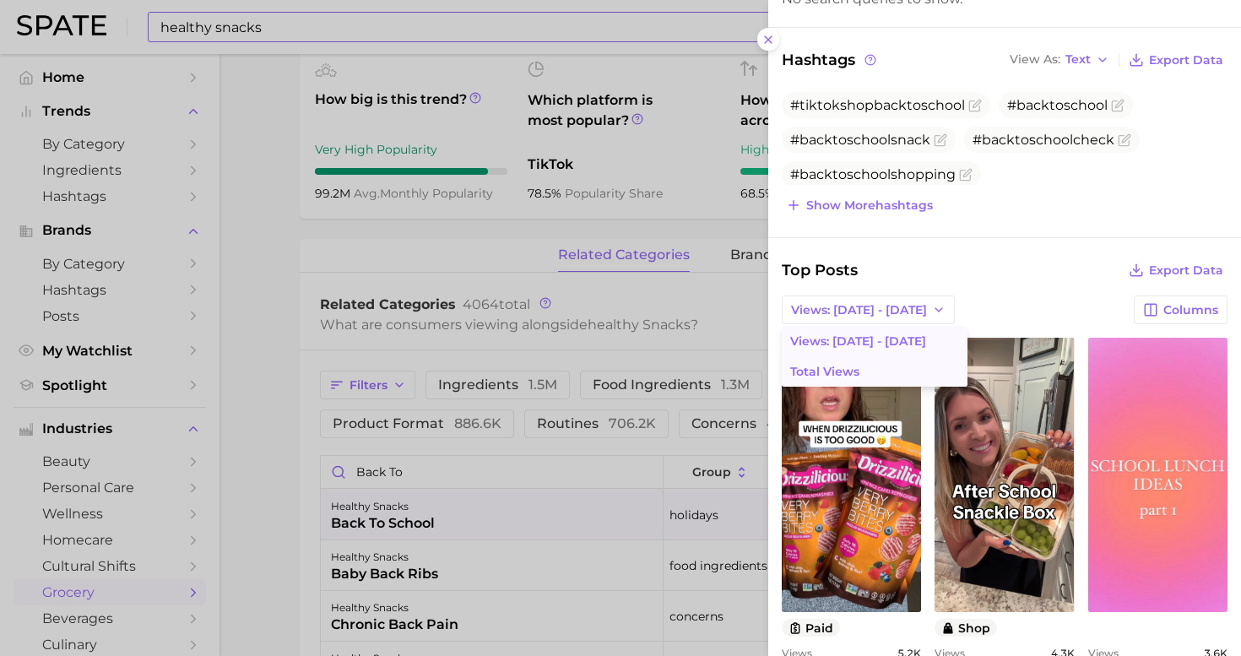
click at [880, 368] on button "Total Views" at bounding box center [875, 371] width 186 height 30
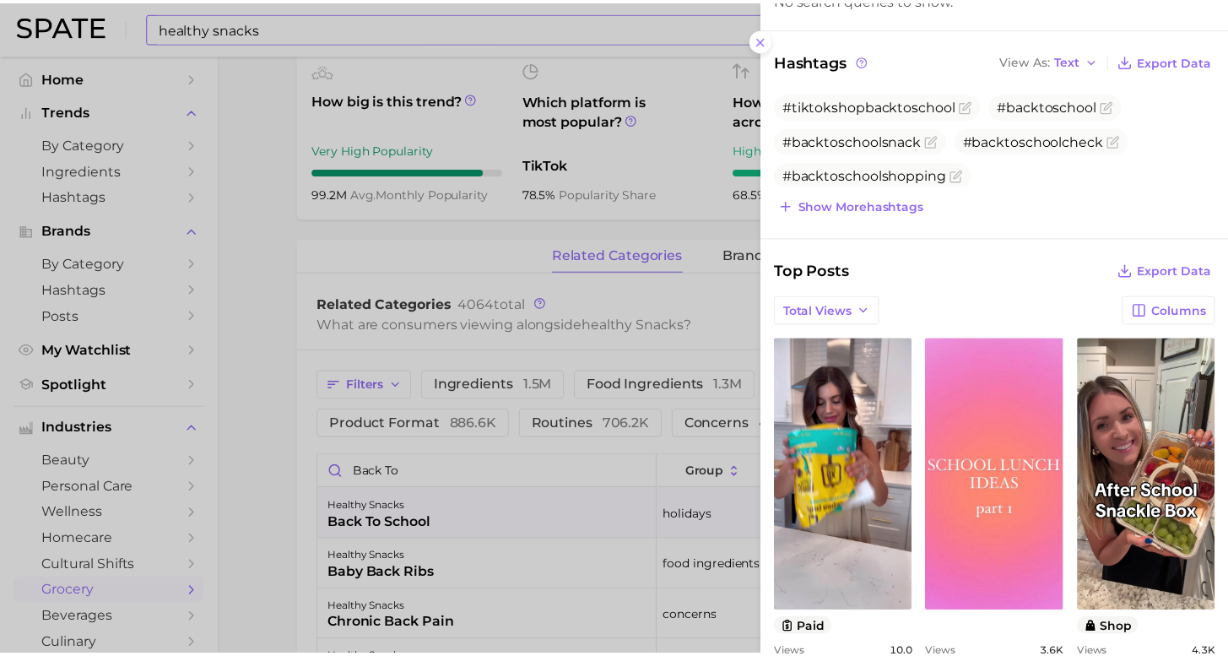
scroll to position [0, 0]
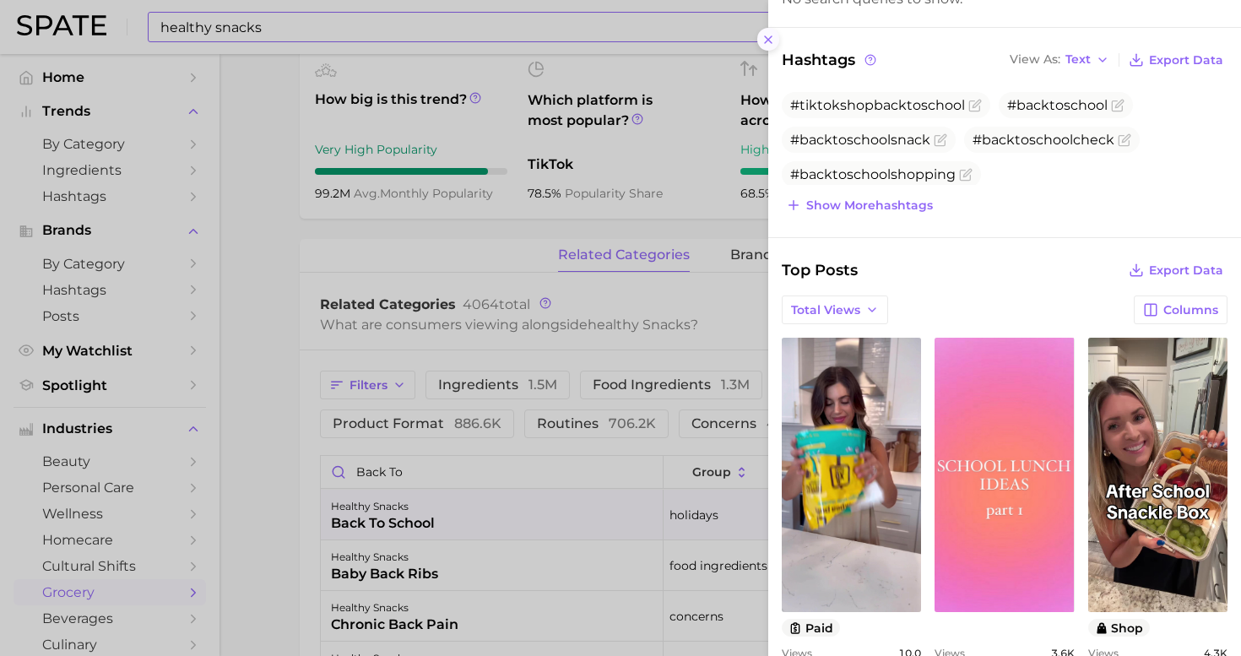
click at [767, 34] on icon at bounding box center [769, 40] width 14 height 14
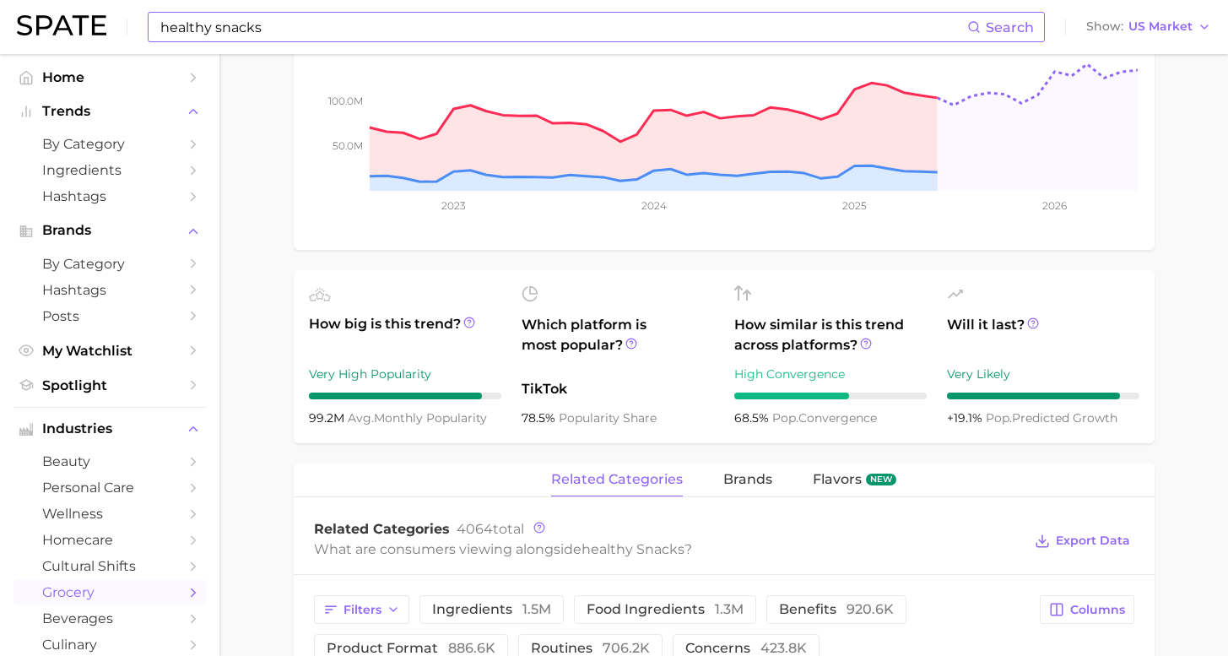
scroll to position [402, 0]
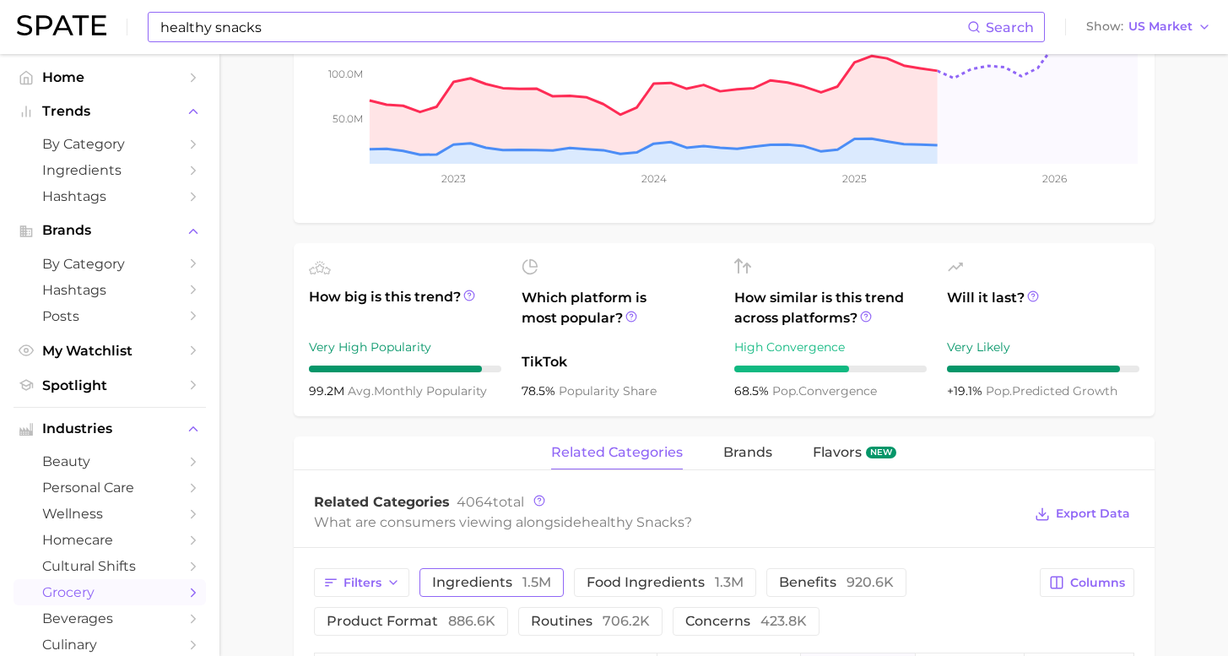
click at [523, 576] on span "1.5m" at bounding box center [537, 582] width 29 height 16
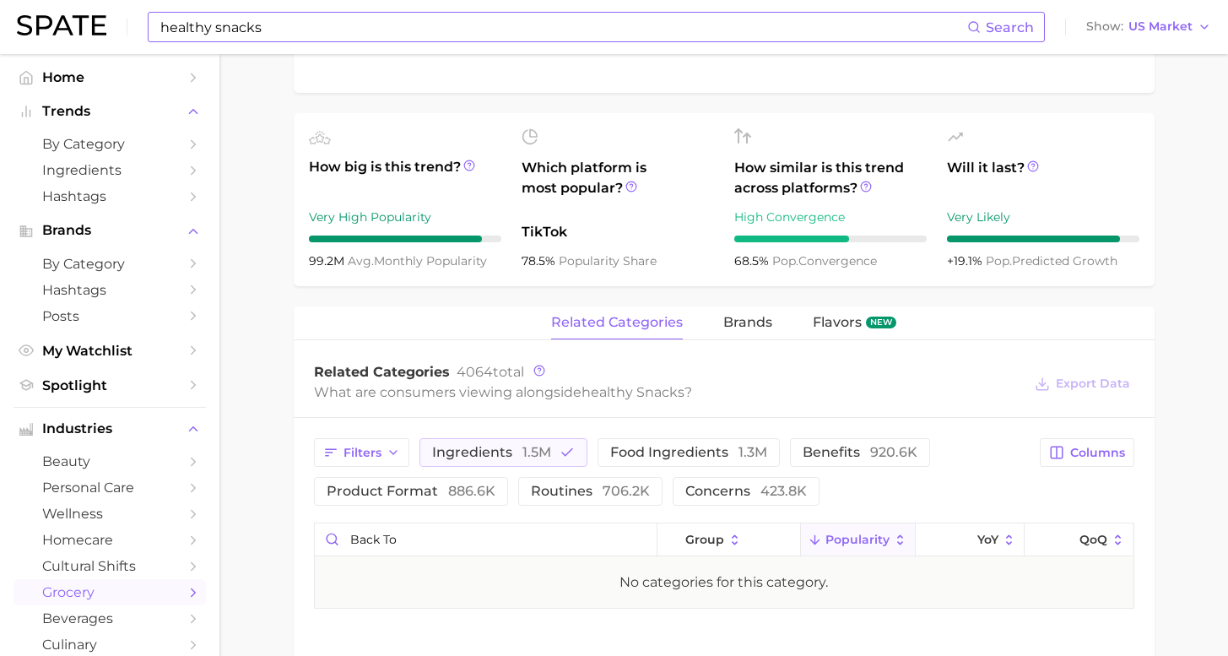
scroll to position [679, 0]
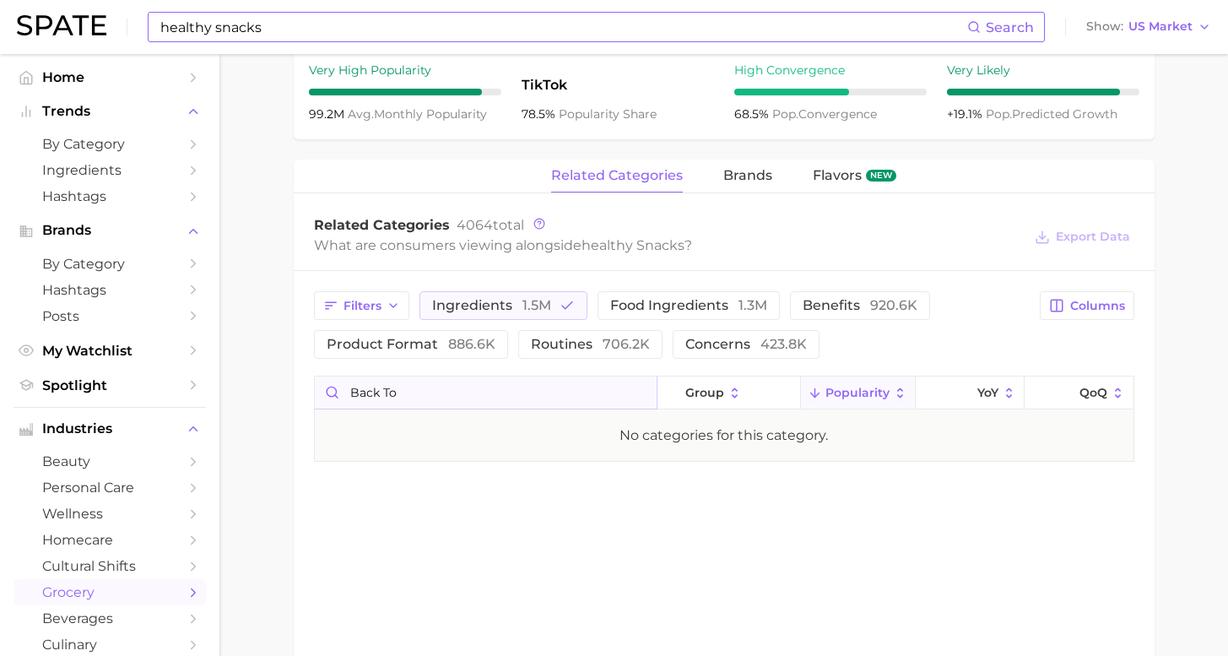
click at [643, 397] on input "back to" at bounding box center [486, 393] width 342 height 32
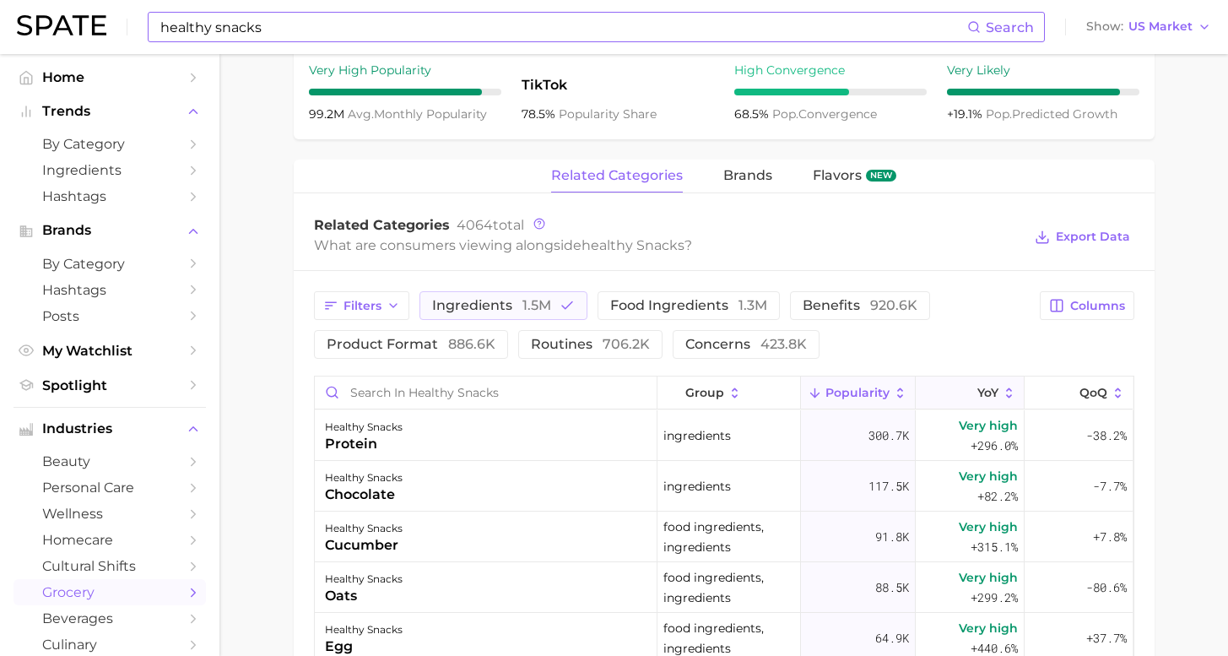
click at [962, 398] on button "YoY" at bounding box center [970, 393] width 109 height 33
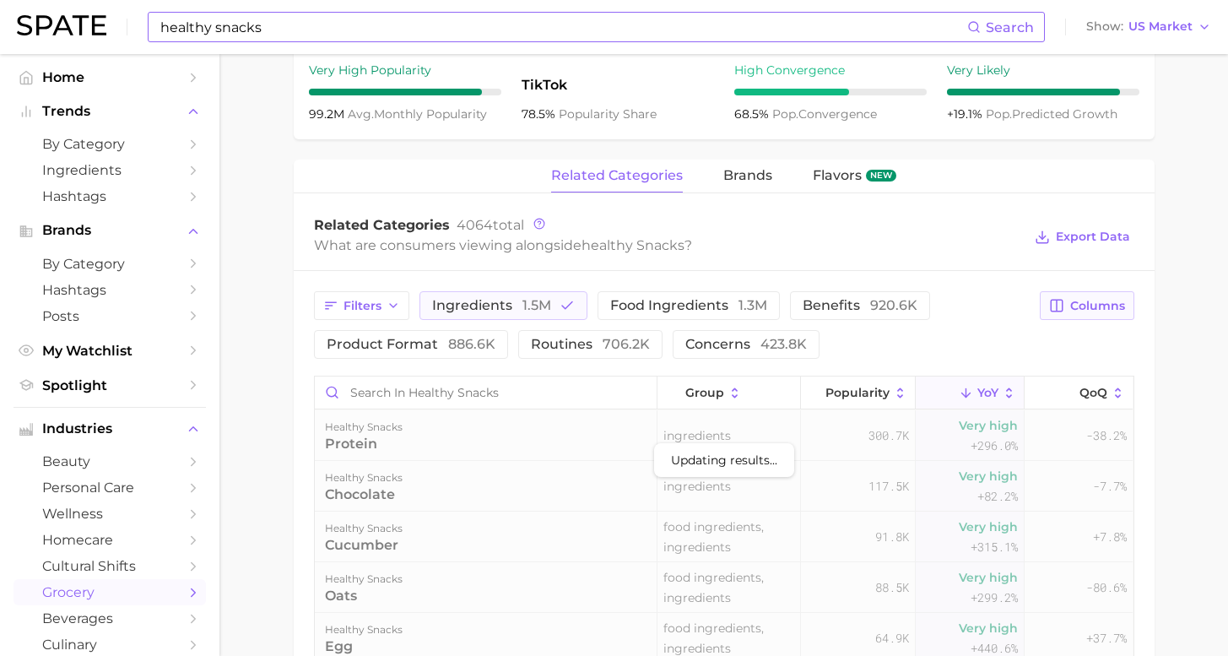
click at [1115, 306] on span "Columns" at bounding box center [1098, 306] width 55 height 14
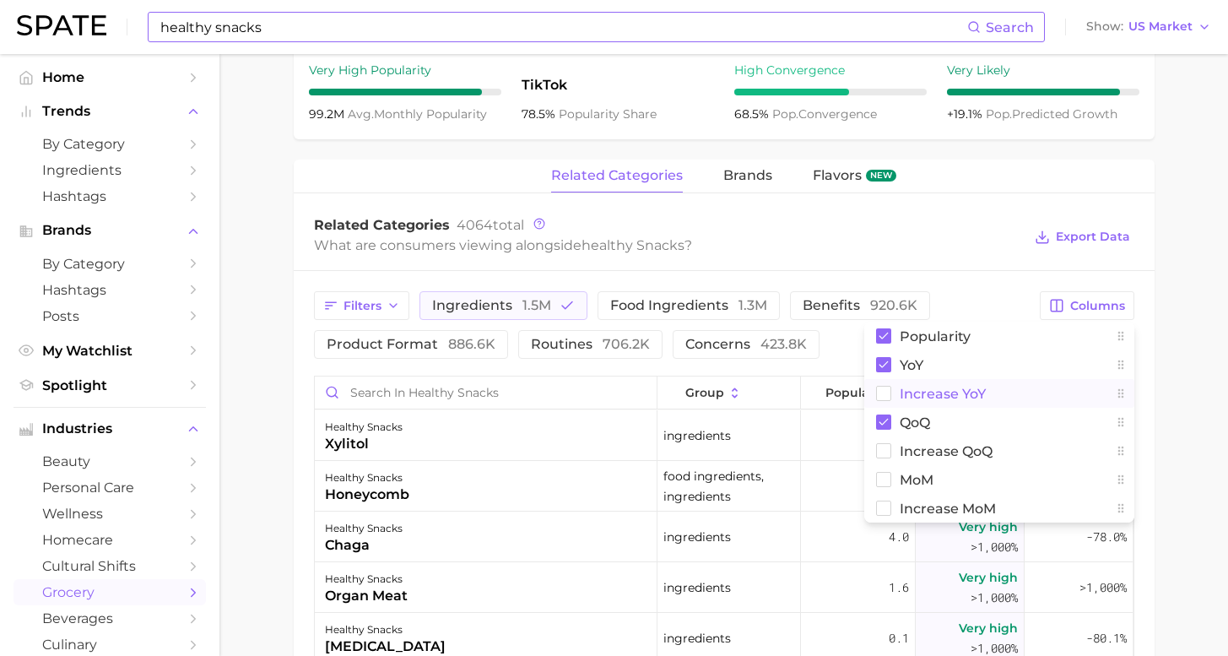
click at [1019, 388] on button "Increase YoY" at bounding box center [1000, 393] width 270 height 29
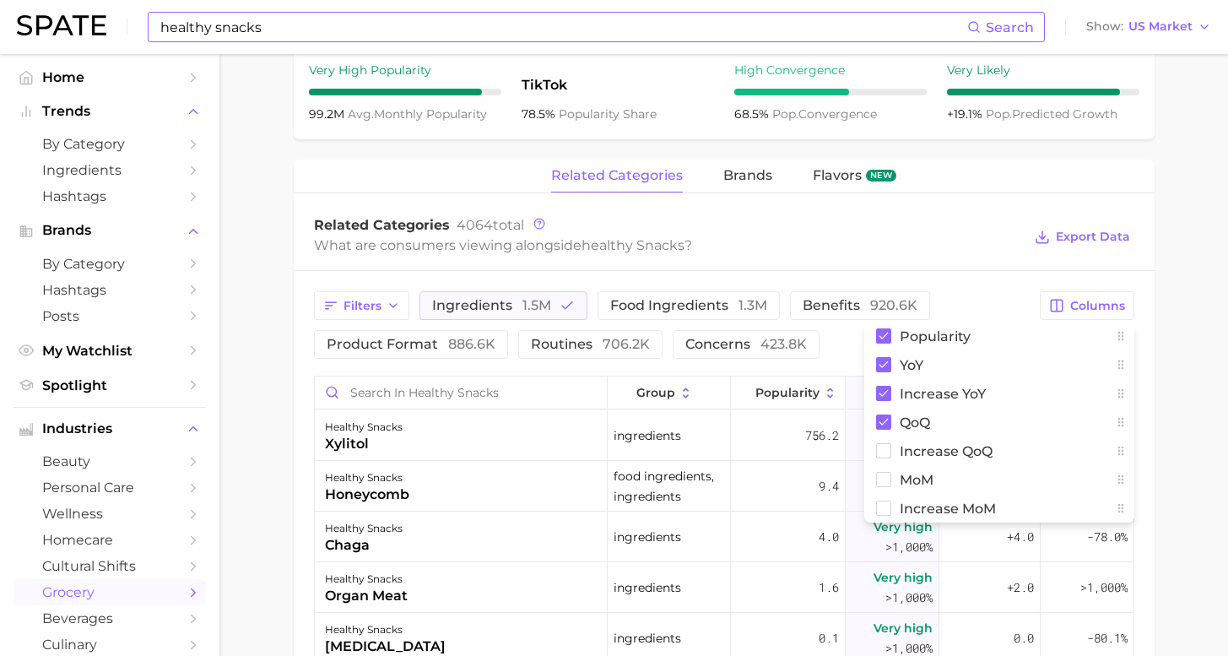
click at [1155, 383] on main "1. snacks & sweets 2. snack types 3. snack types 4. healthy snacks Overview Goo…" at bounding box center [724, 255] width 1009 height 1761
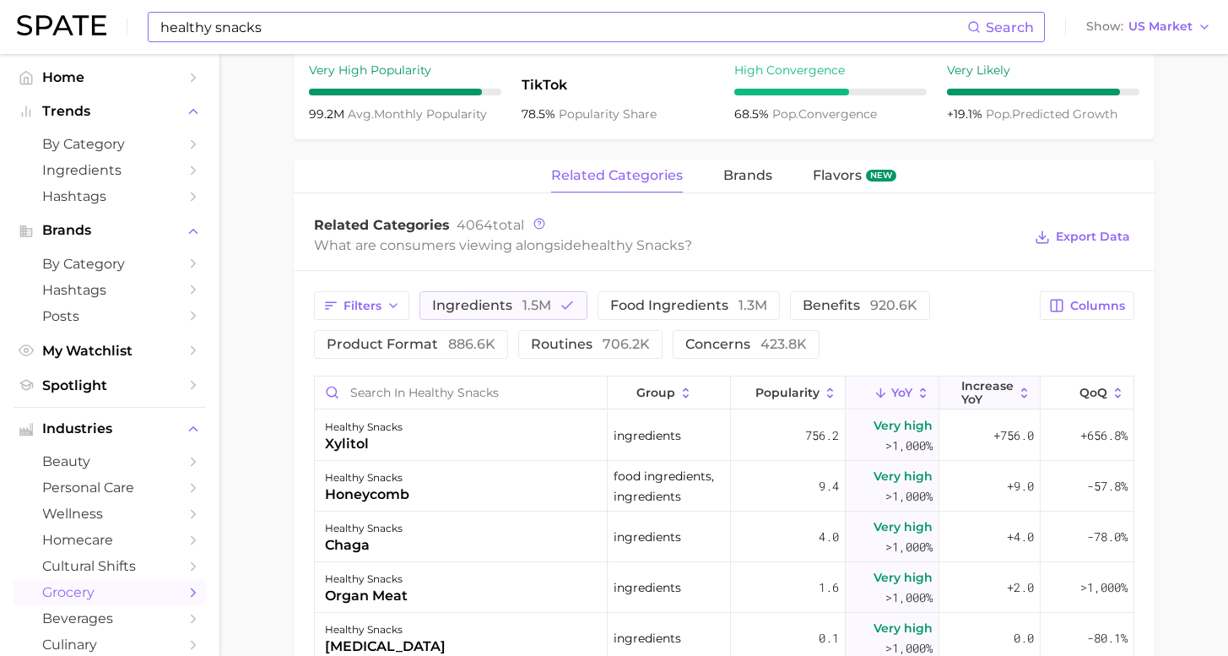
click at [1003, 397] on button "Increase YoY" at bounding box center [990, 393] width 101 height 33
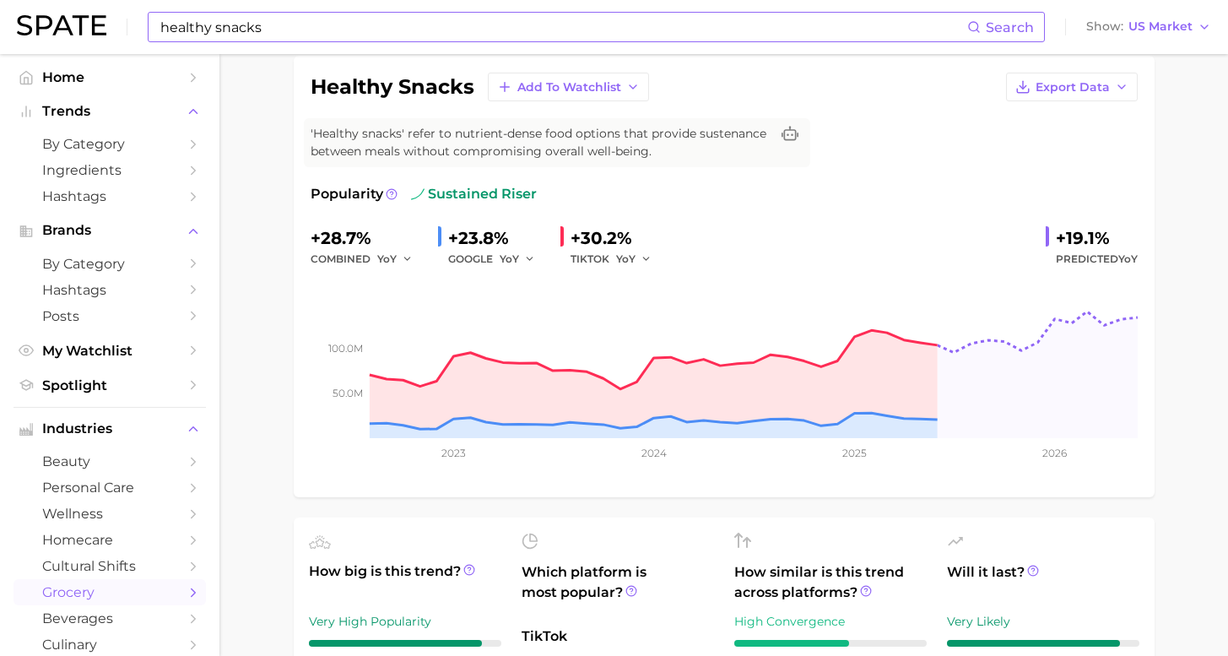
scroll to position [0, 0]
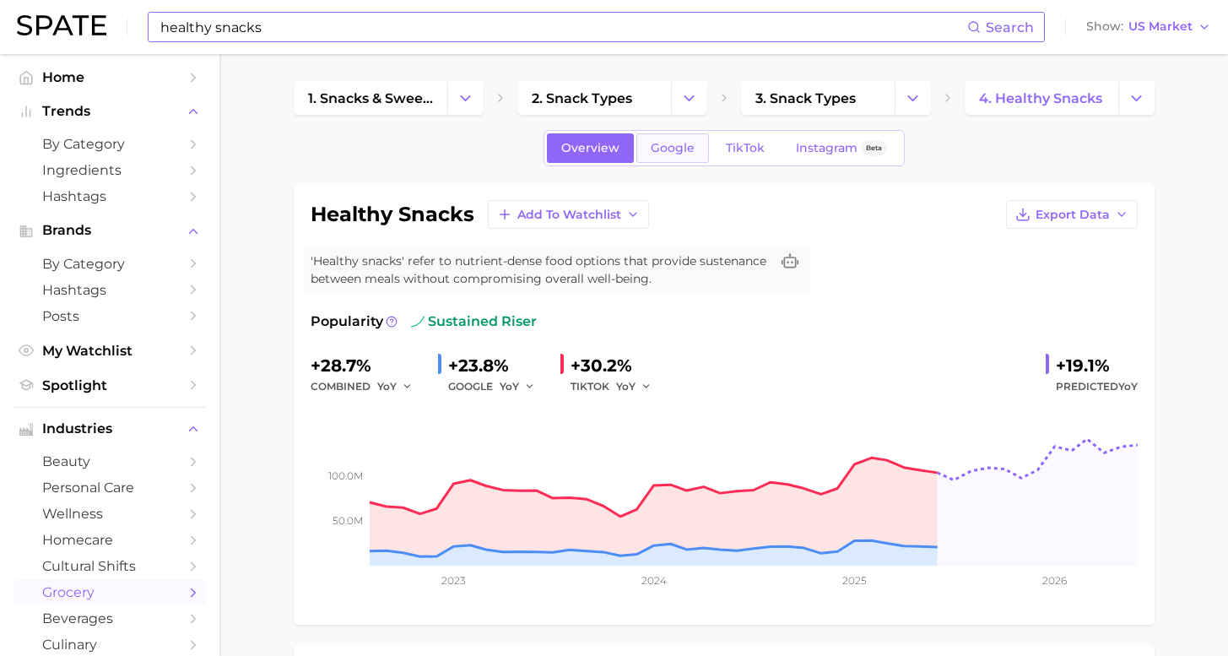
click at [690, 155] on span "Google" at bounding box center [673, 148] width 44 height 14
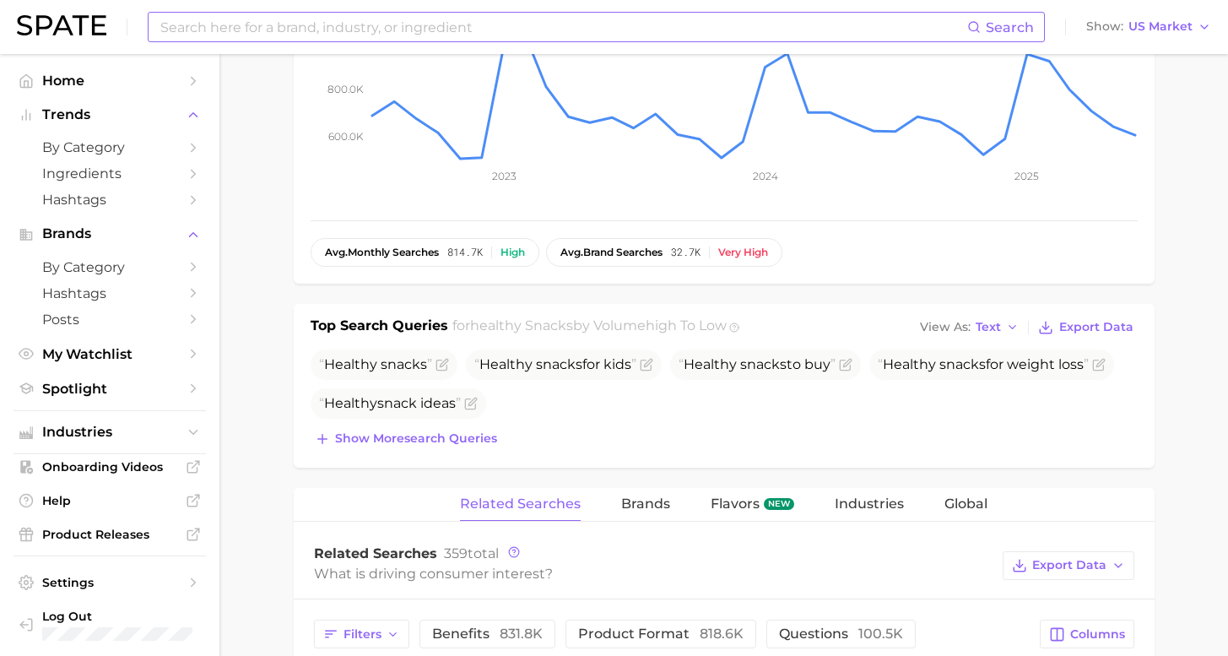
scroll to position [748, 0]
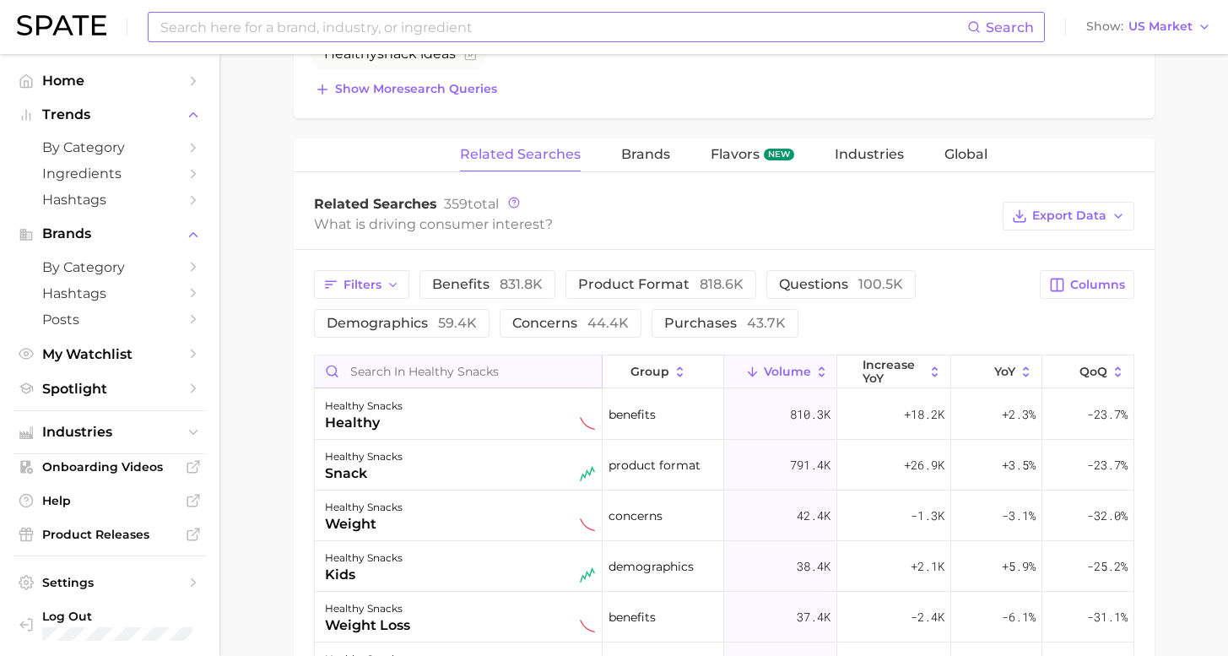
click at [396, 371] on input "Search in healthy snacks" at bounding box center [458, 371] width 287 height 32
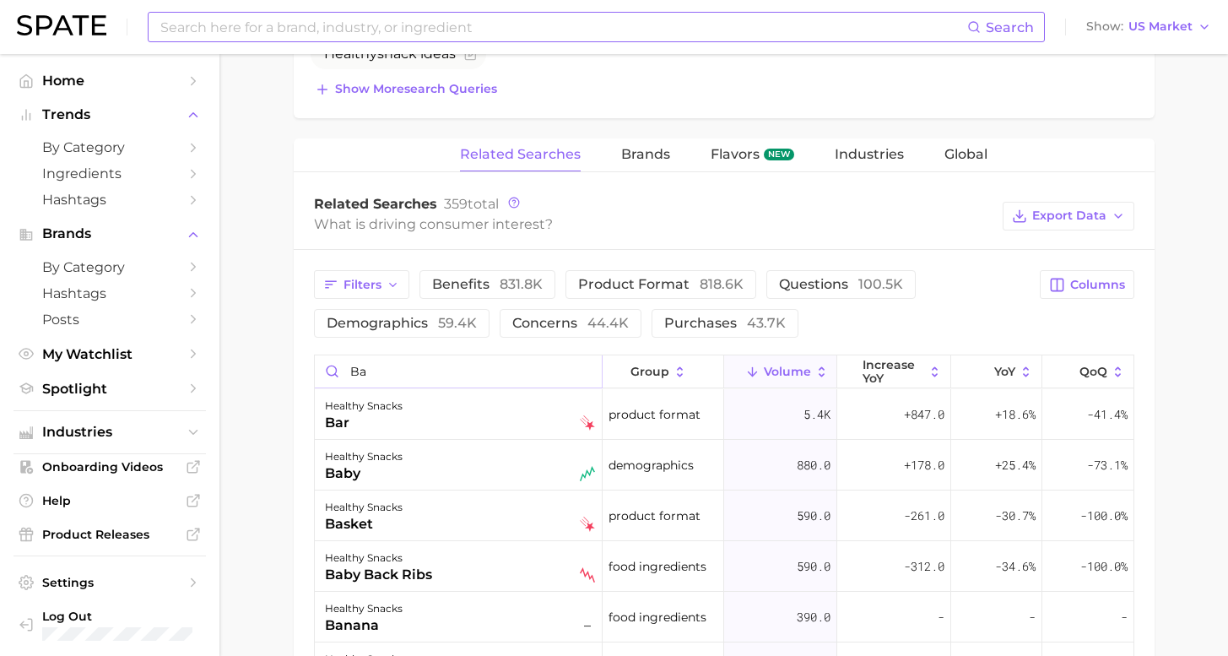
type input "b"
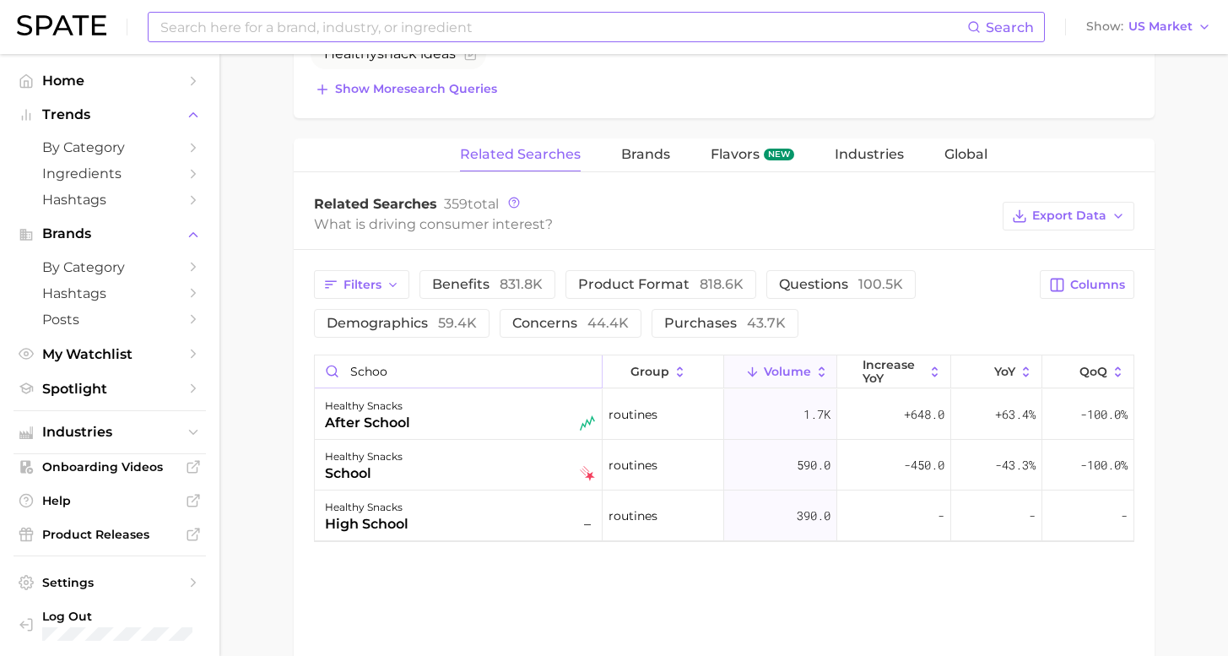
type input "school"
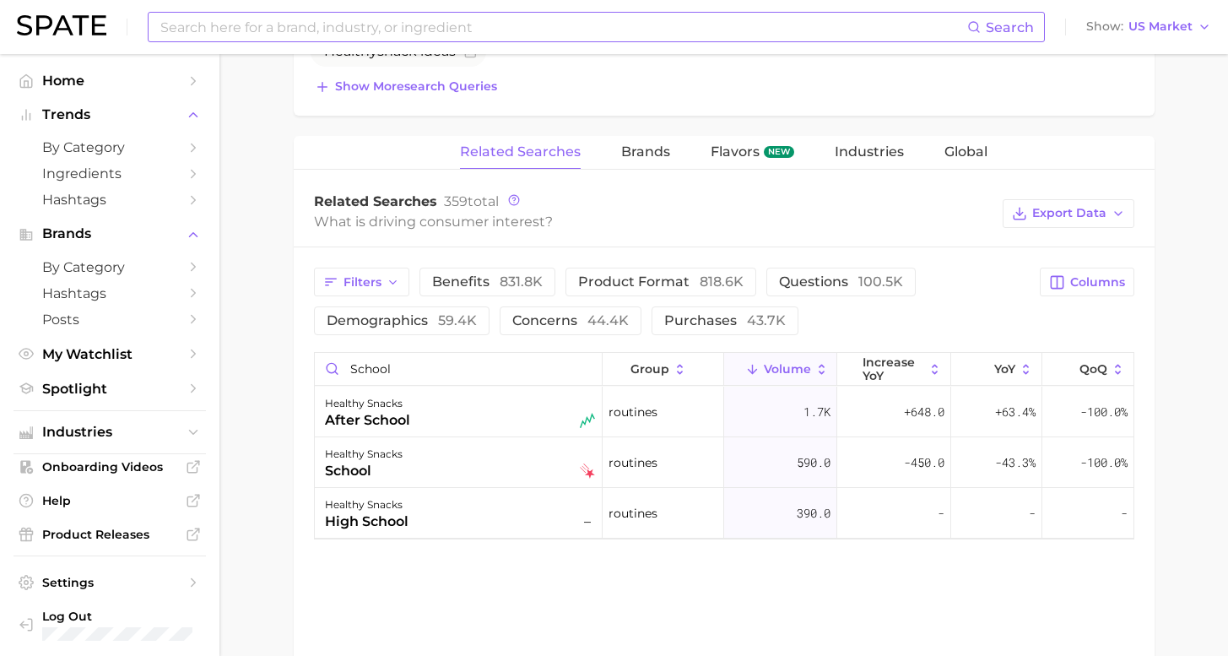
scroll to position [863, 0]
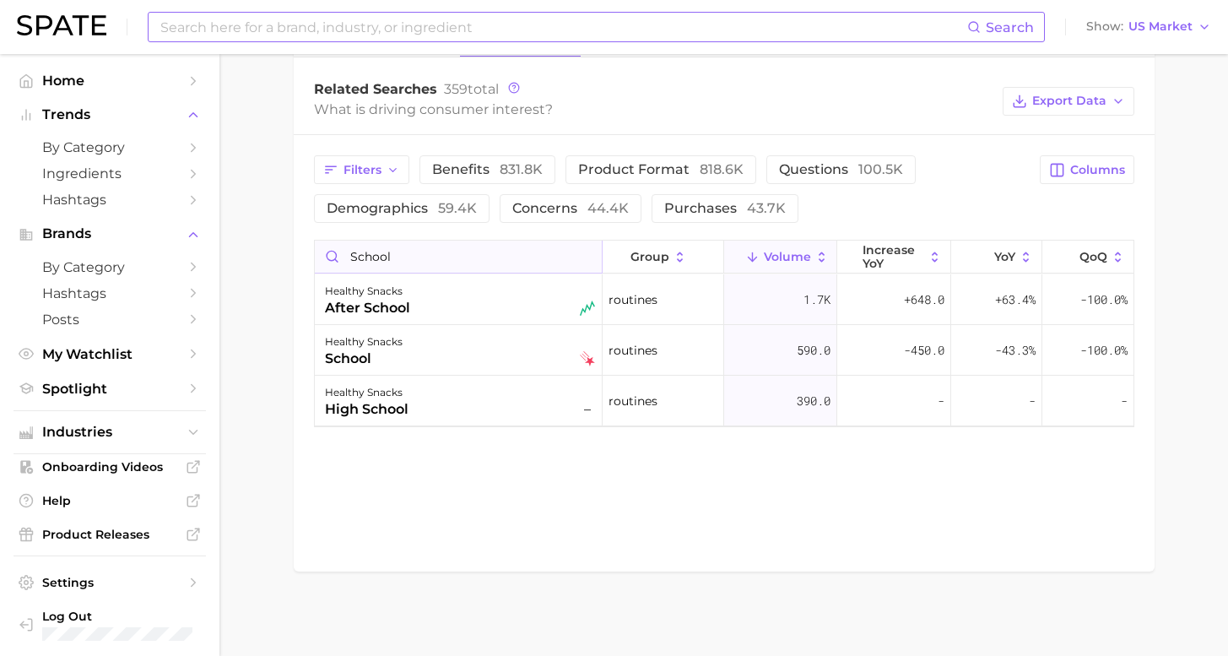
click at [580, 262] on input "school" at bounding box center [458, 257] width 287 height 32
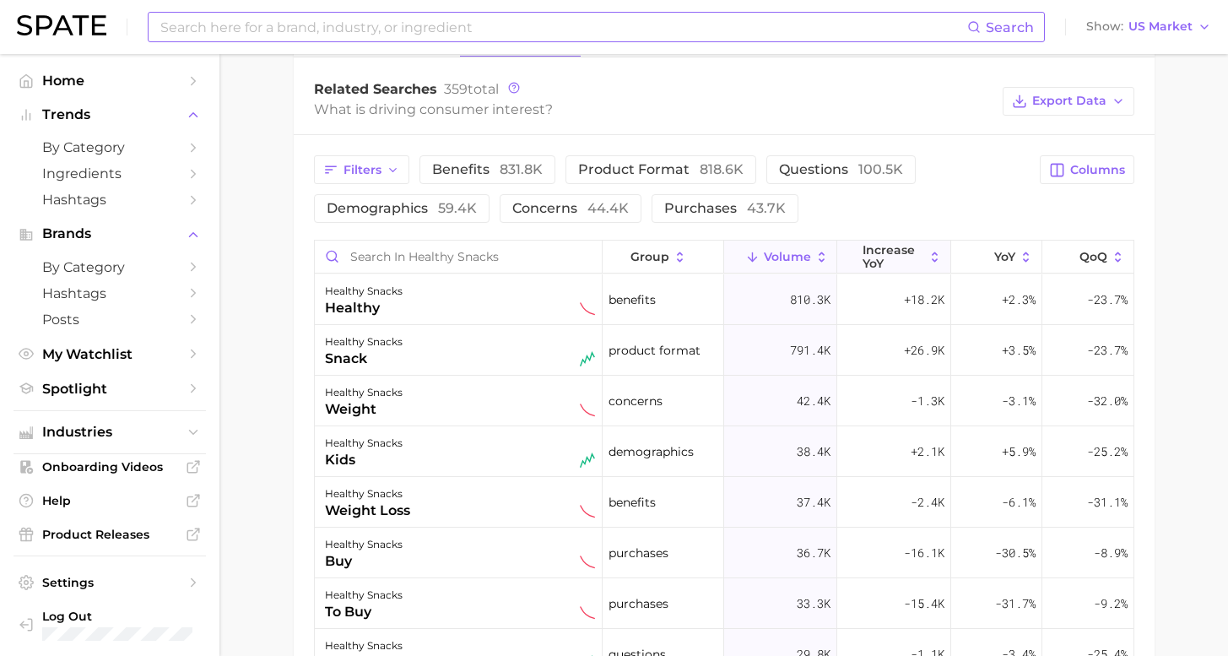
click at [875, 264] on span "increase YoY" at bounding box center [894, 256] width 62 height 27
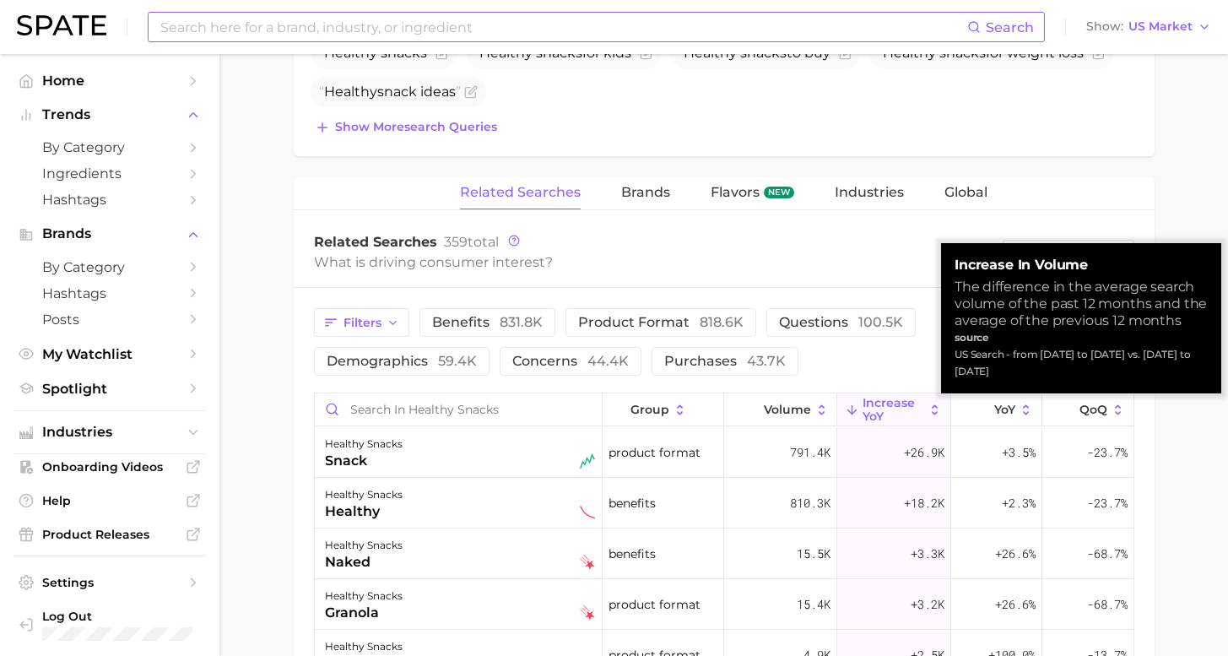
scroll to position [557, 0]
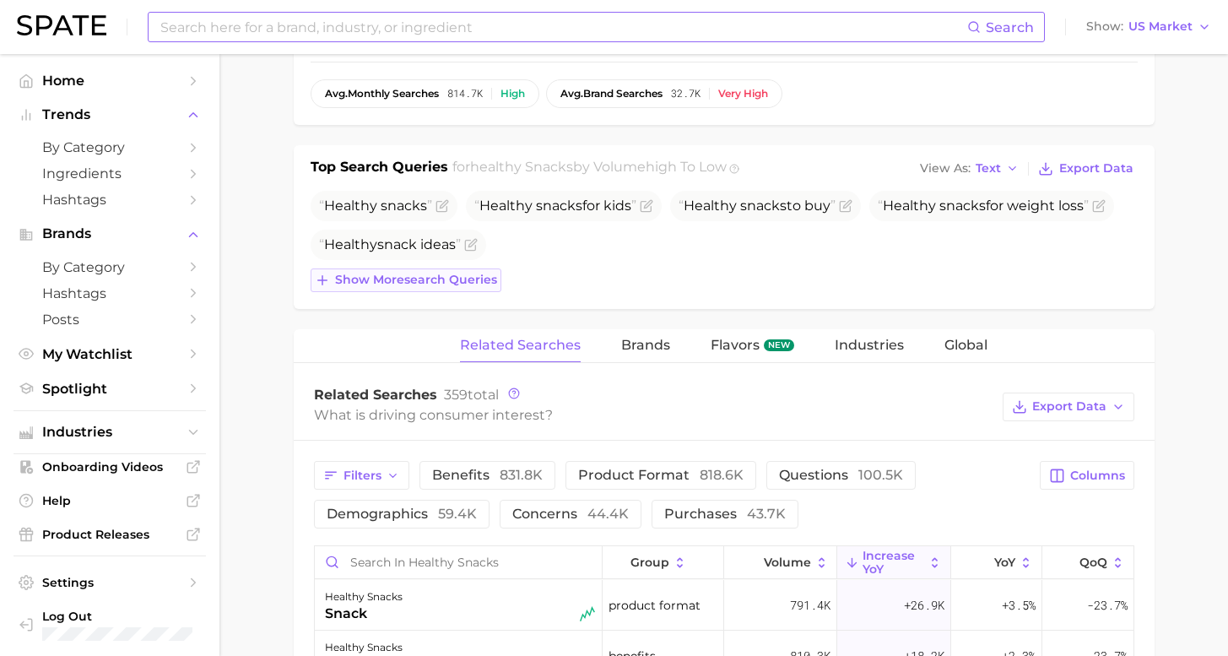
click at [469, 279] on span "Show more search queries" at bounding box center [416, 280] width 162 height 14
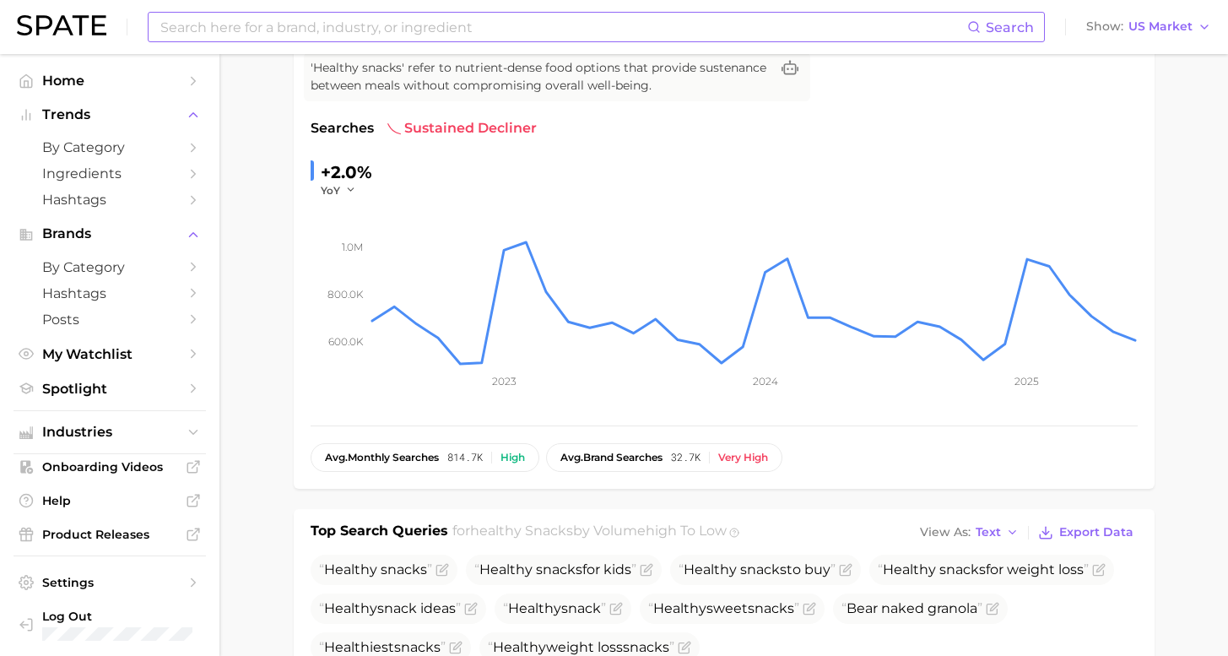
scroll to position [0, 0]
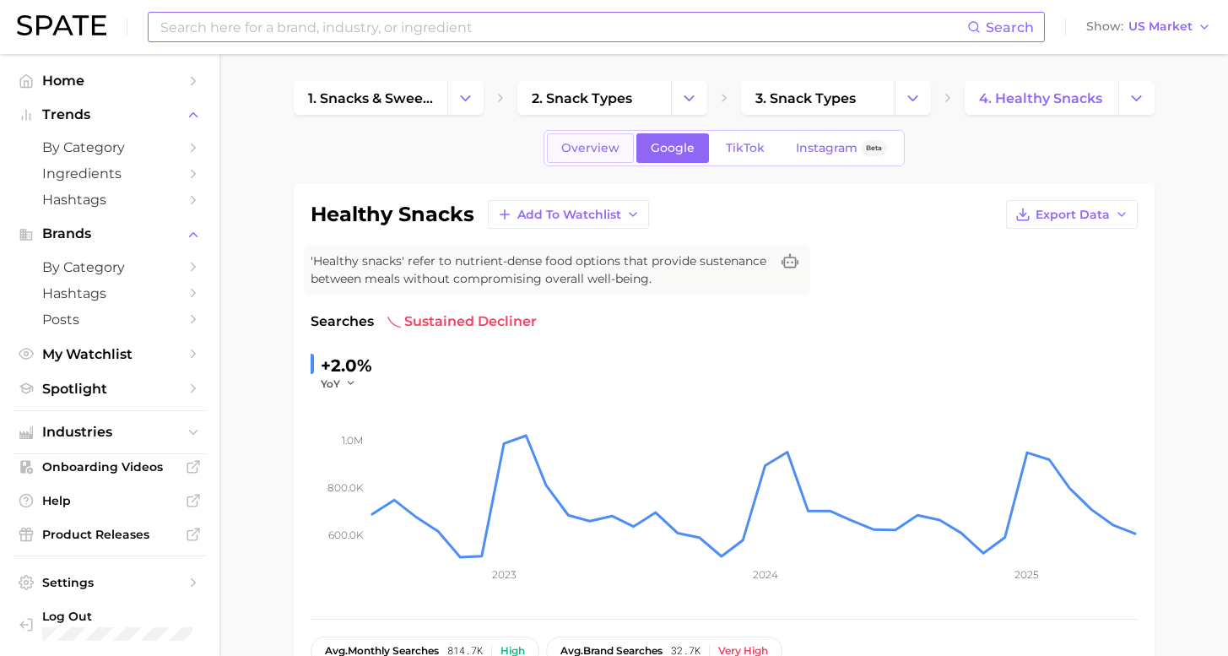
click at [589, 149] on span "Overview" at bounding box center [590, 148] width 58 height 14
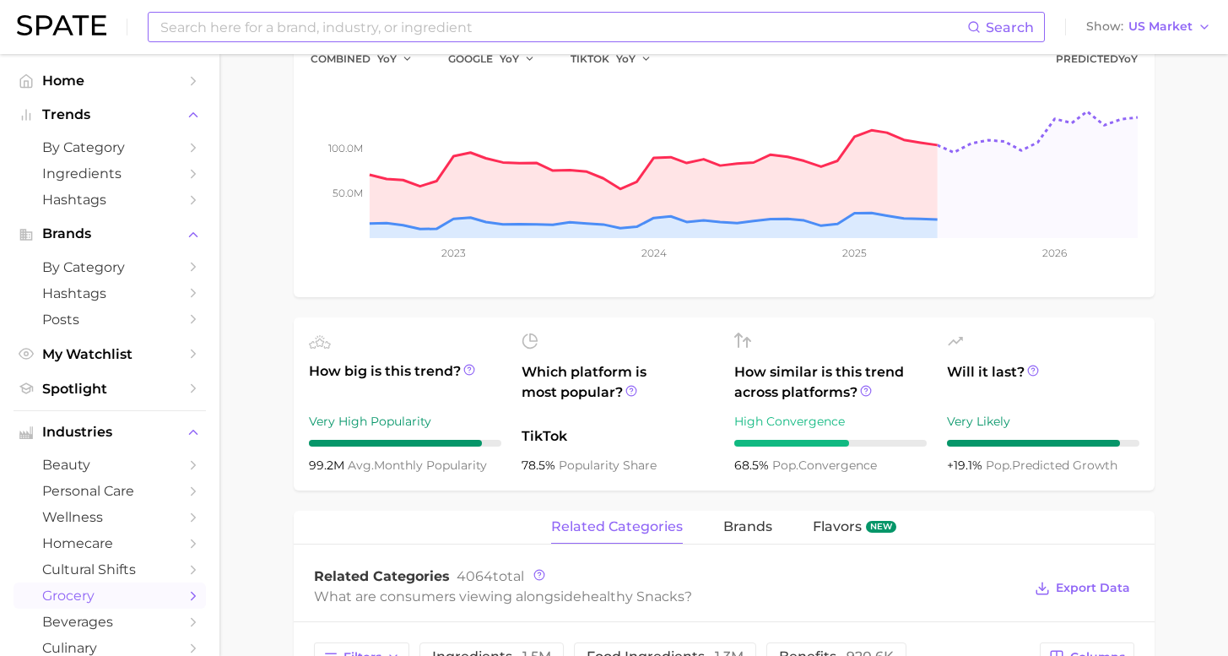
scroll to position [643, 0]
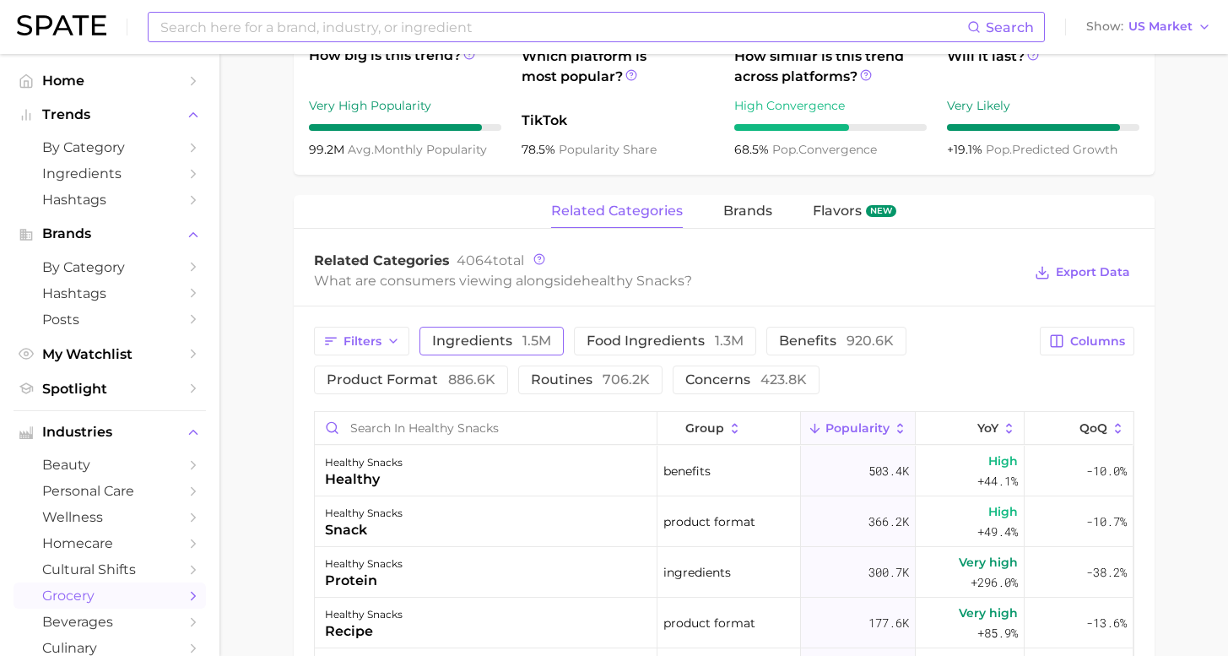
drag, startPoint x: 506, startPoint y: 344, endPoint x: 532, endPoint y: 336, distance: 27.5
click at [507, 344] on span "ingredients 1.5m" at bounding box center [491, 341] width 119 height 14
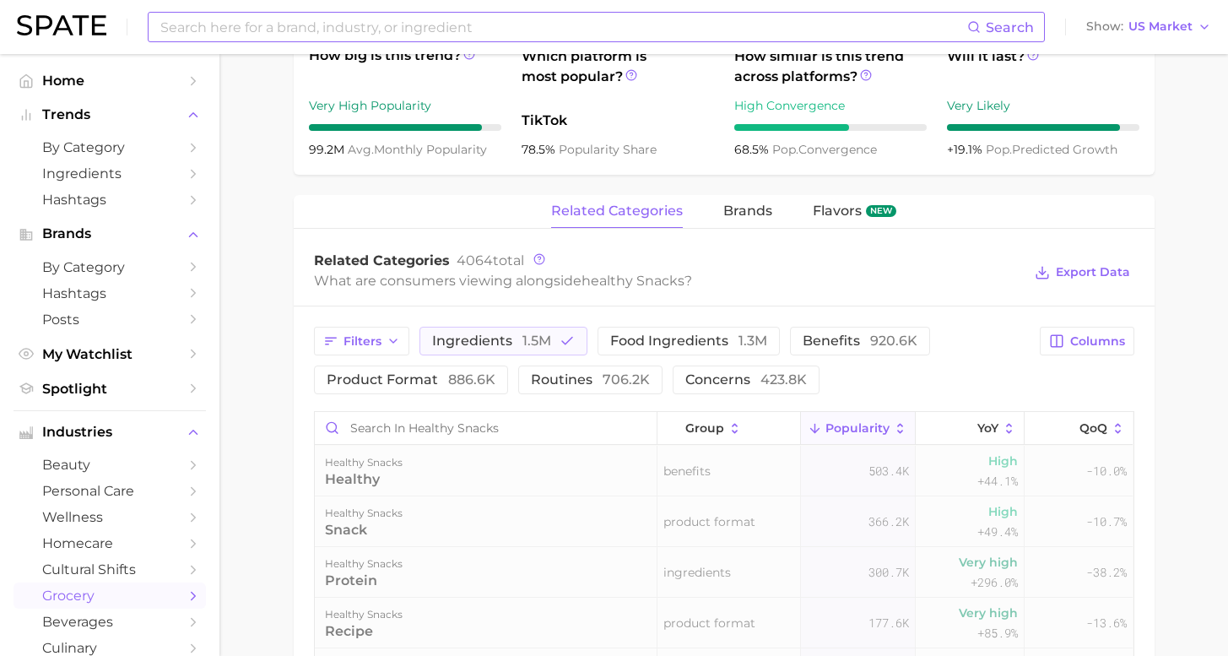
click at [576, 344] on div "Filters ingredients 1.5m food ingredients 1.3m benefits 920.6k product format 8…" at bounding box center [672, 361] width 717 height 68
click at [642, 346] on span "food ingredients 1.3m" at bounding box center [688, 341] width 157 height 14
click at [1081, 334] on span "Columns" at bounding box center [1098, 341] width 55 height 14
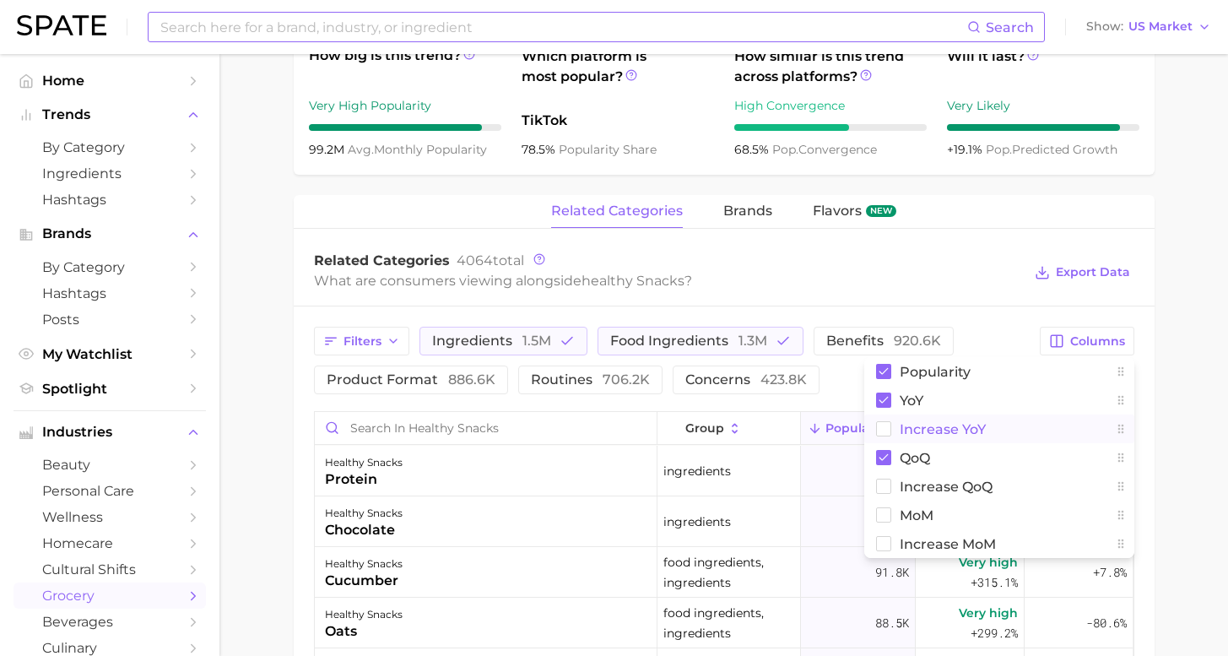
click at [896, 427] on button "Increase YoY" at bounding box center [1000, 429] width 270 height 29
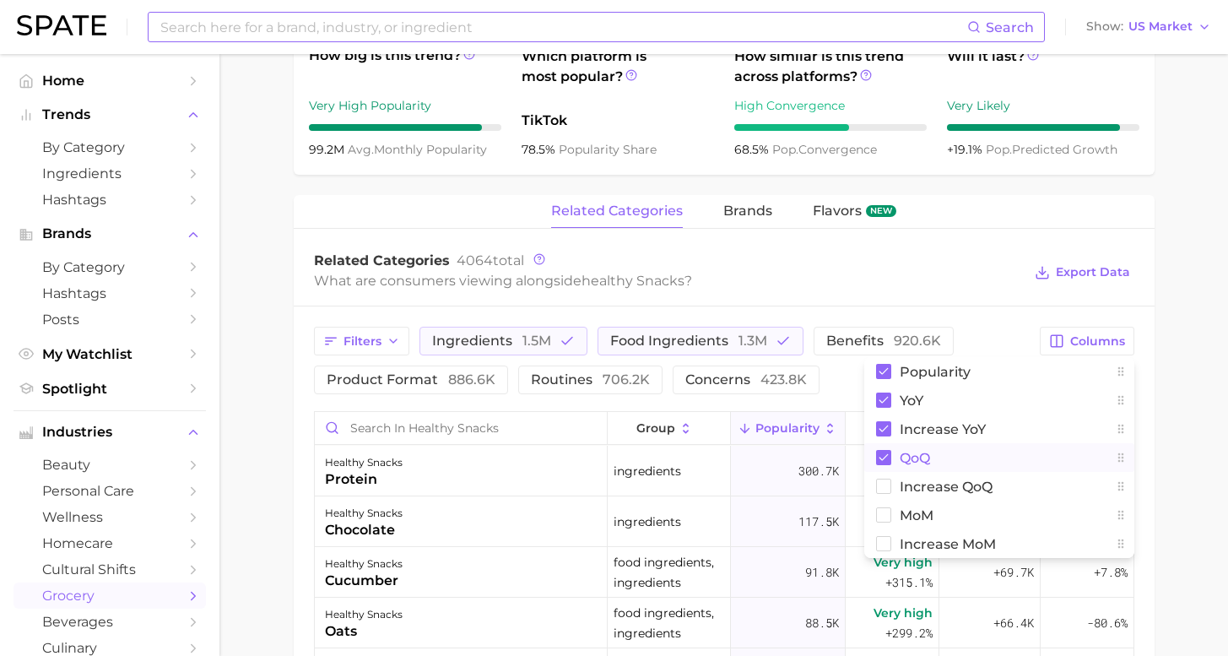
click at [901, 452] on span "QoQ" at bounding box center [915, 458] width 30 height 14
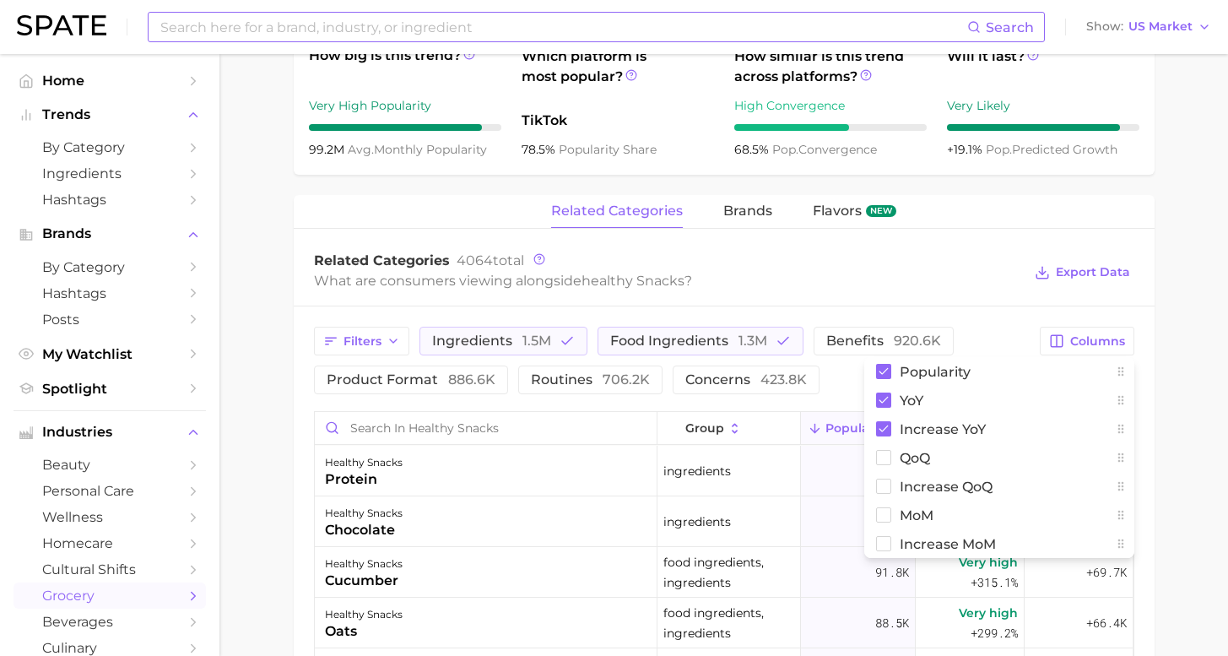
click at [1195, 423] on main "1. snacks & sweets 2. snack types 3. snack types 4. healthy snacks Overview Goo…" at bounding box center [724, 291] width 1009 height 1761
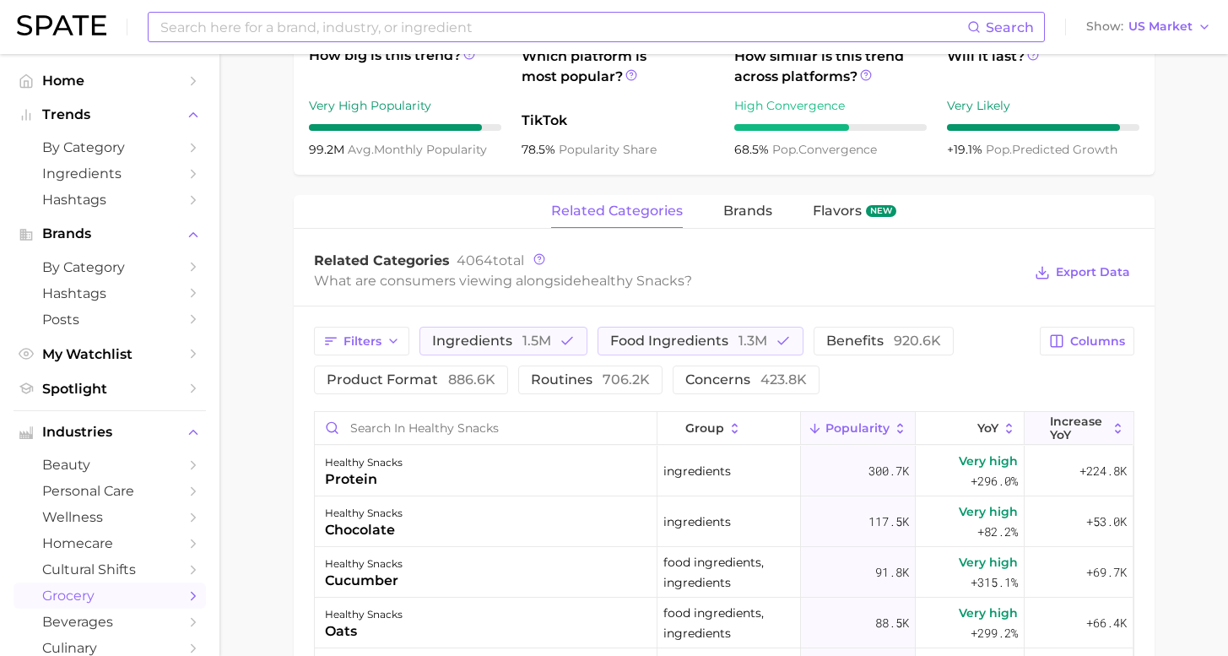
click at [1065, 430] on span "Increase YoY" at bounding box center [1078, 428] width 57 height 27
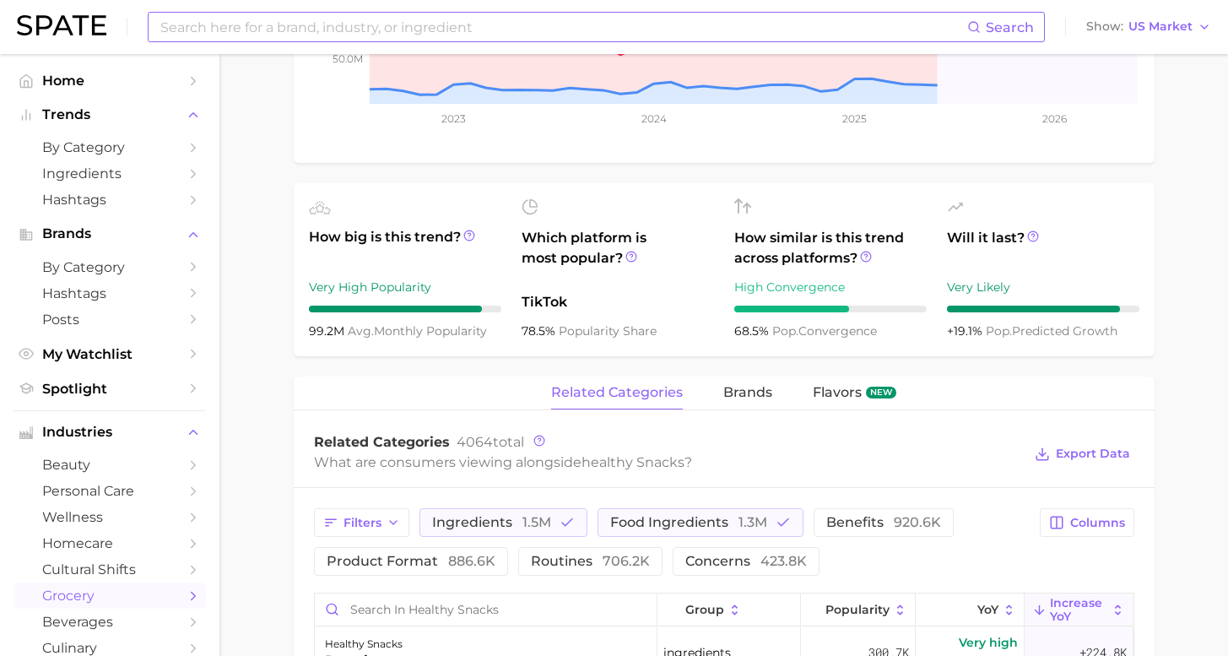
scroll to position [0, 0]
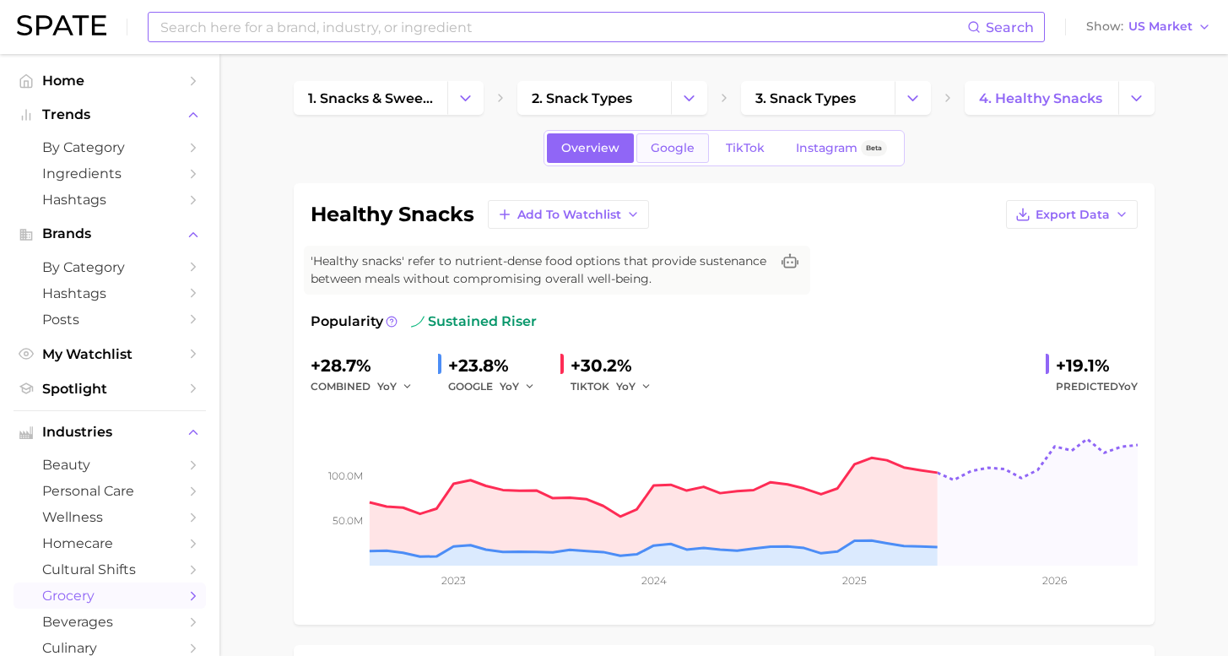
click at [683, 151] on span "Google" at bounding box center [673, 148] width 44 height 14
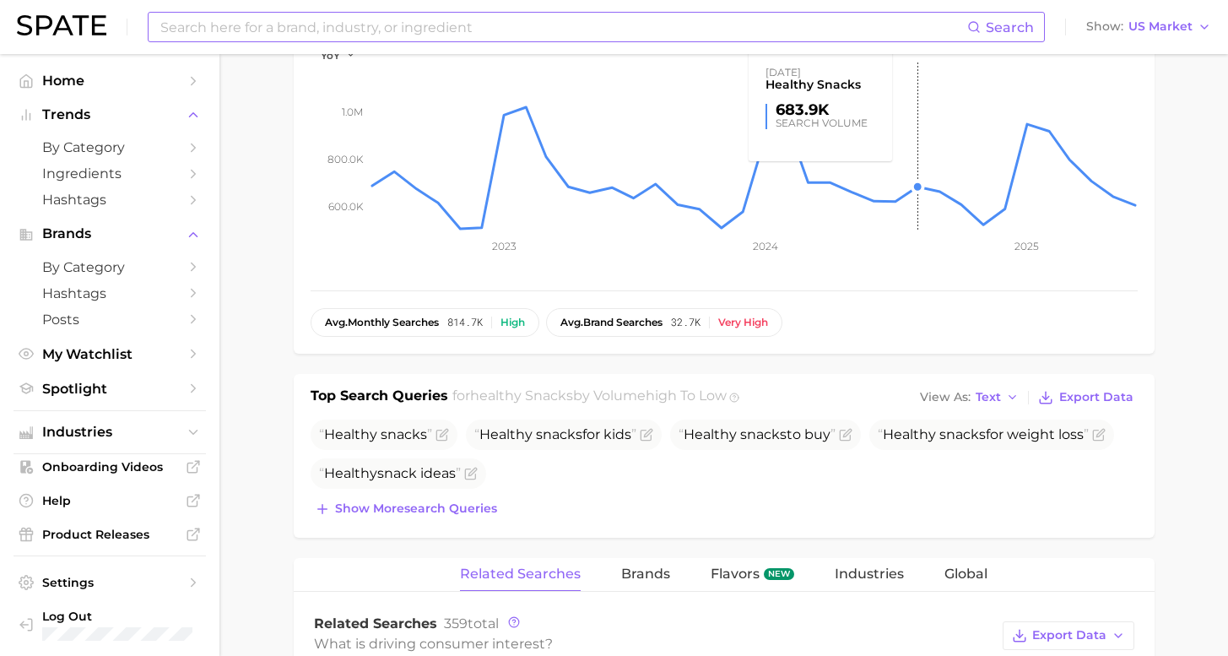
scroll to position [519, 0]
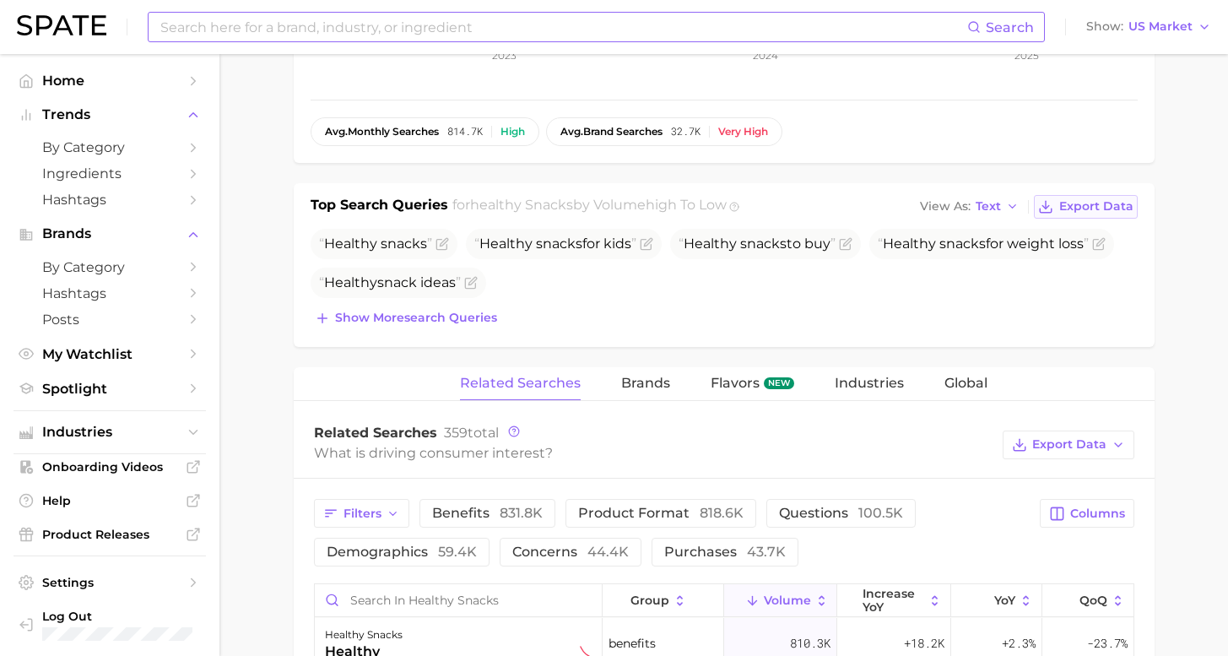
click at [1078, 203] on span "Export Data" at bounding box center [1097, 206] width 74 height 14
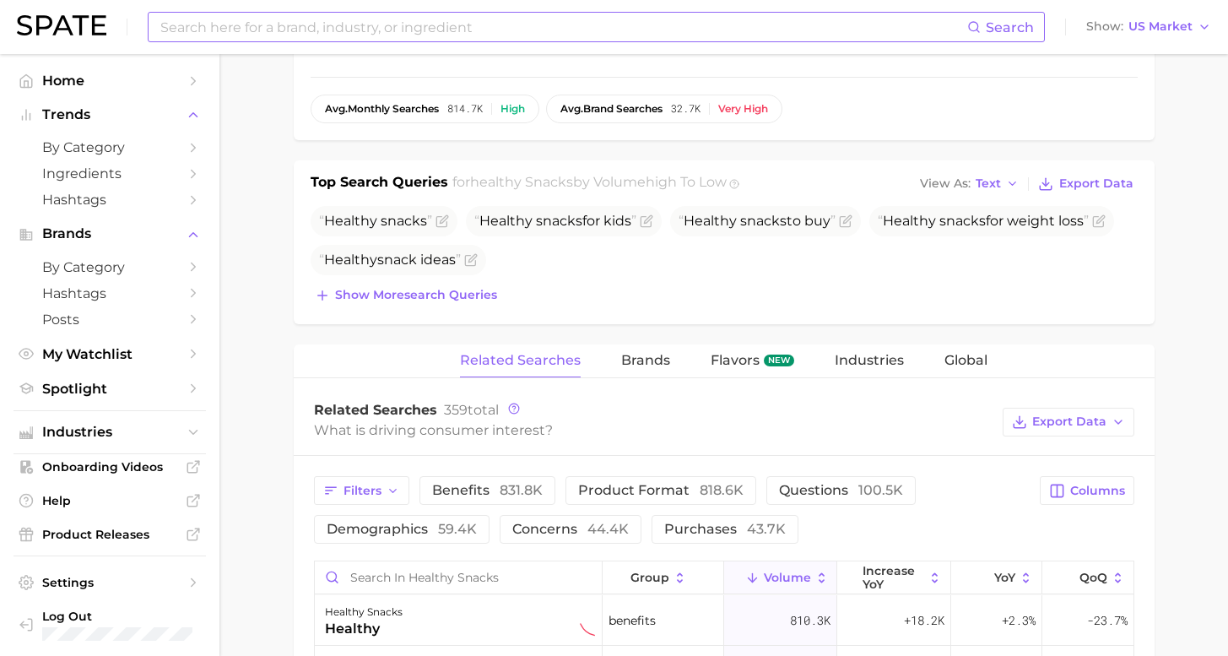
scroll to position [545, 0]
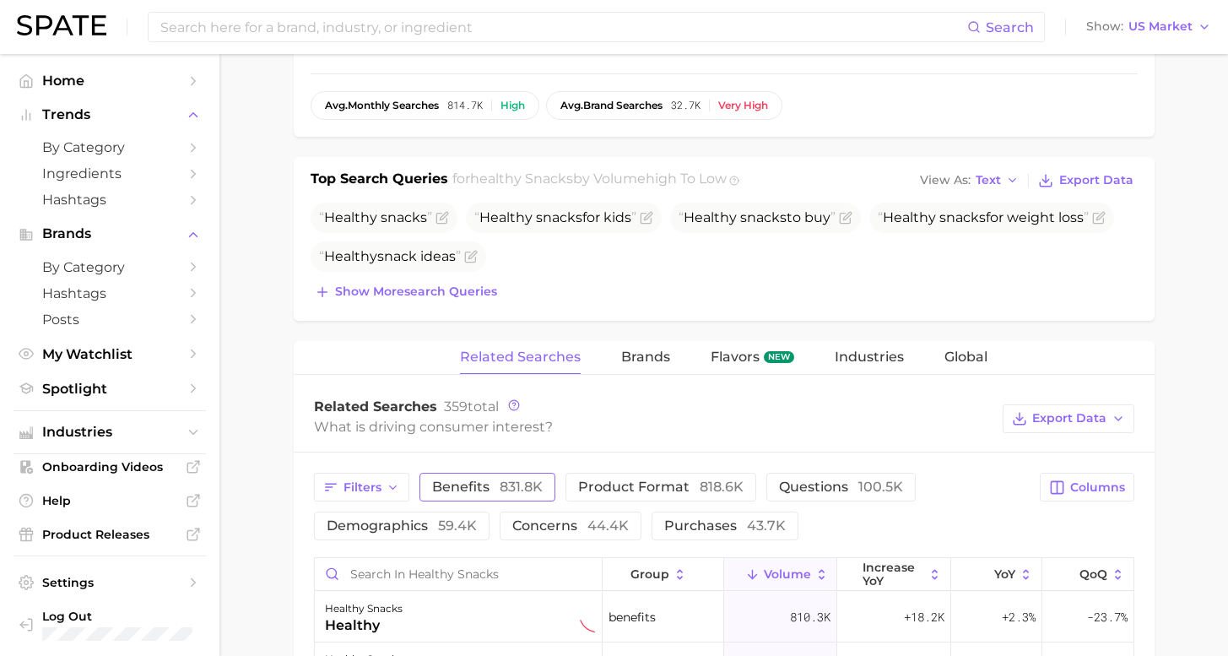
click at [500, 490] on span "831.8k" at bounding box center [521, 487] width 43 height 16
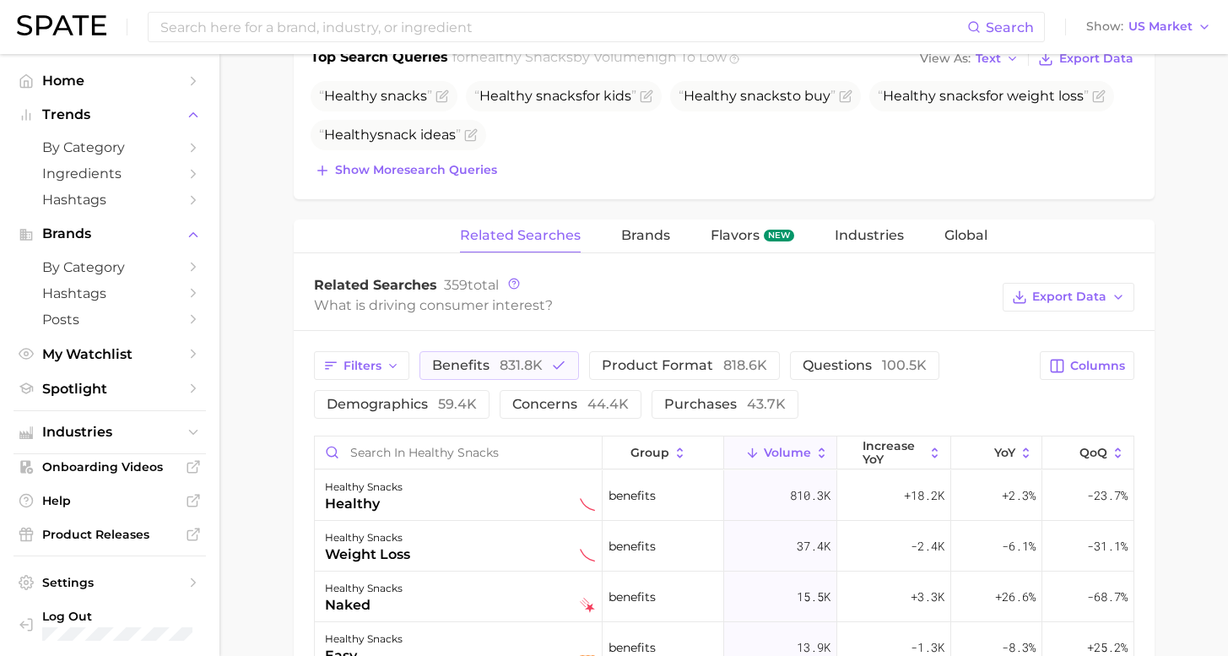
scroll to position [788, 0]
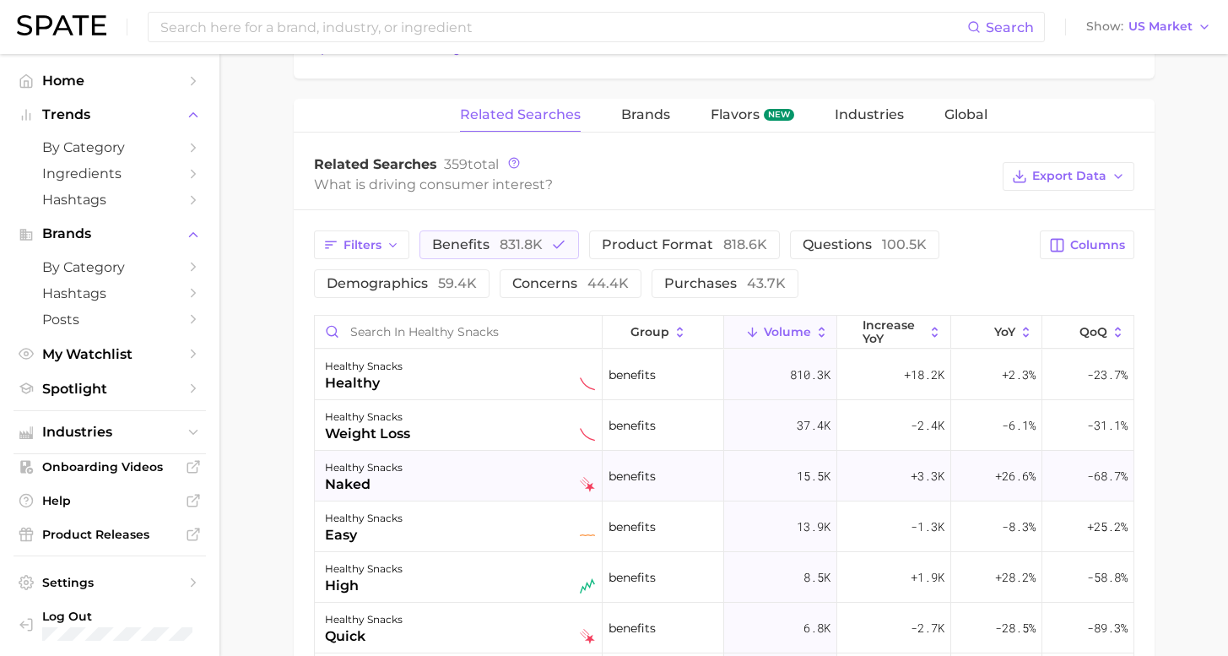
click at [439, 464] on div "healthy snacks naked" at bounding box center [460, 476] width 270 height 37
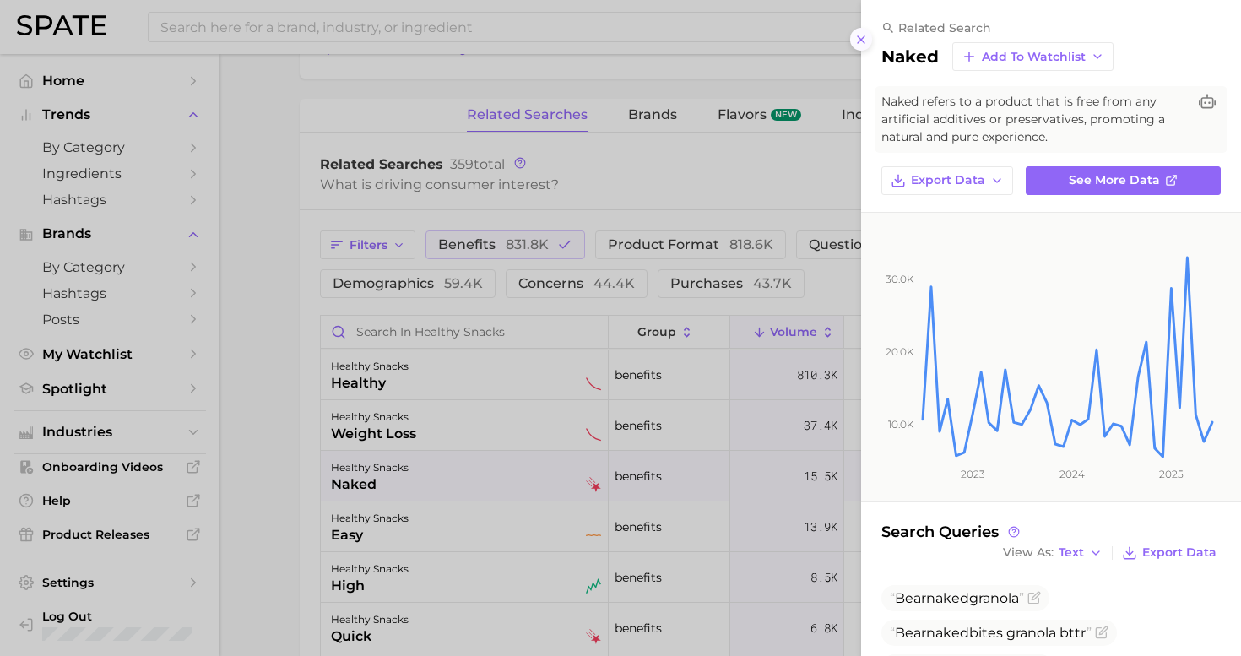
click at [859, 37] on icon at bounding box center [861, 40] width 14 height 14
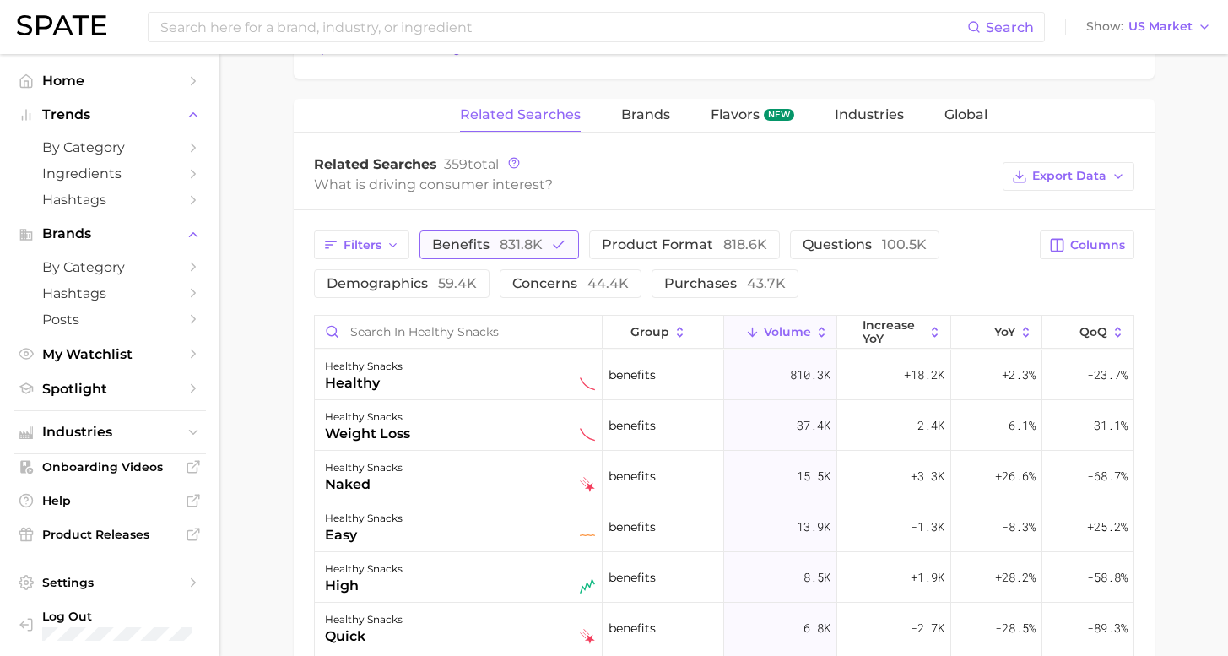
click at [500, 252] on span "831.8k" at bounding box center [521, 244] width 43 height 16
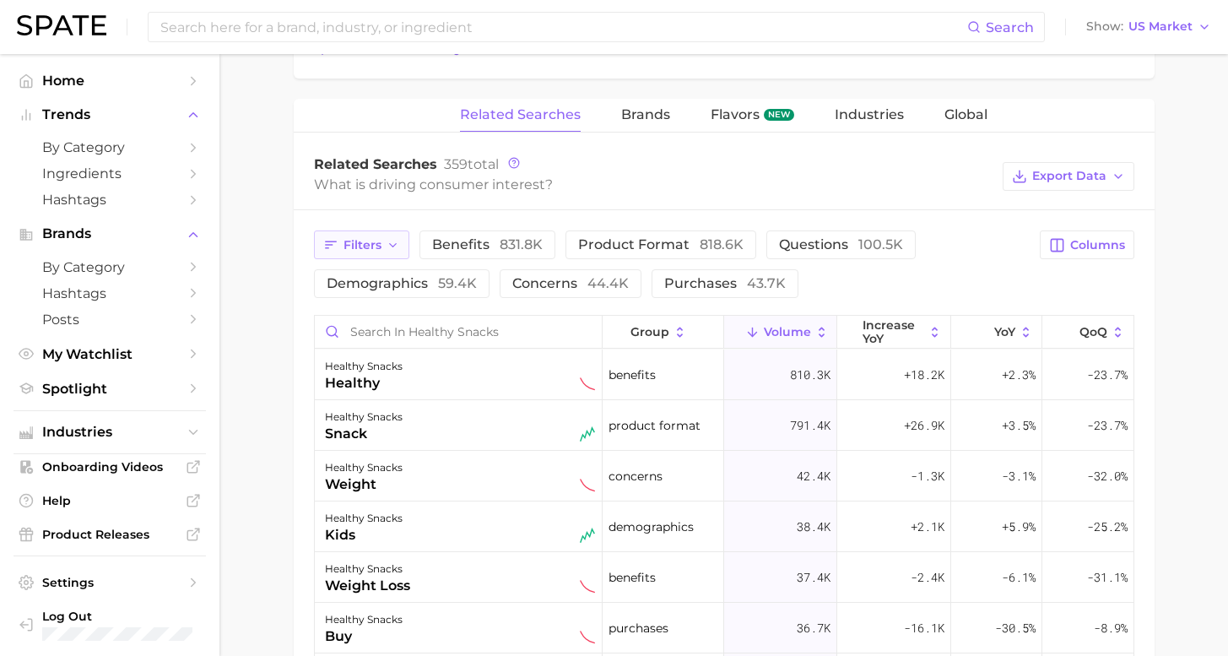
click at [387, 251] on icon "button" at bounding box center [394, 246] width 14 height 14
click at [474, 204] on div "Related Searches 359 total What is driving consumer interest? Export Data" at bounding box center [724, 177] width 861 height 68
click at [384, 285] on span "demographics 59.4k" at bounding box center [402, 283] width 150 height 16
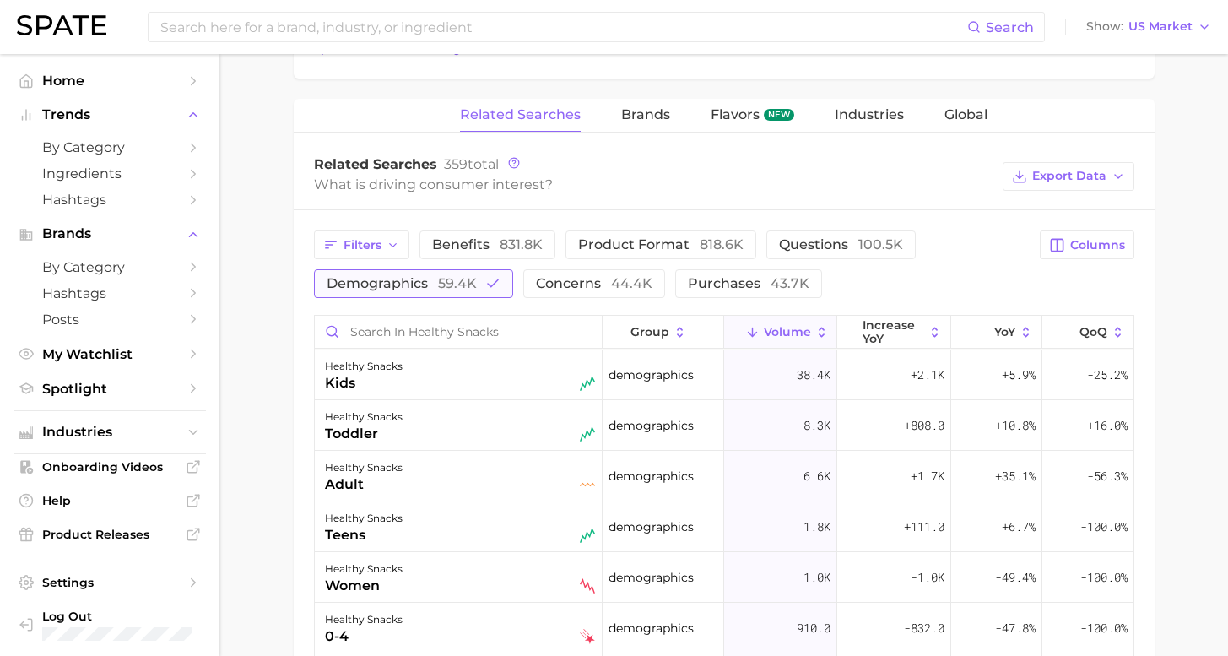
click at [415, 291] on button "demographics 59.4k" at bounding box center [413, 283] width 199 height 29
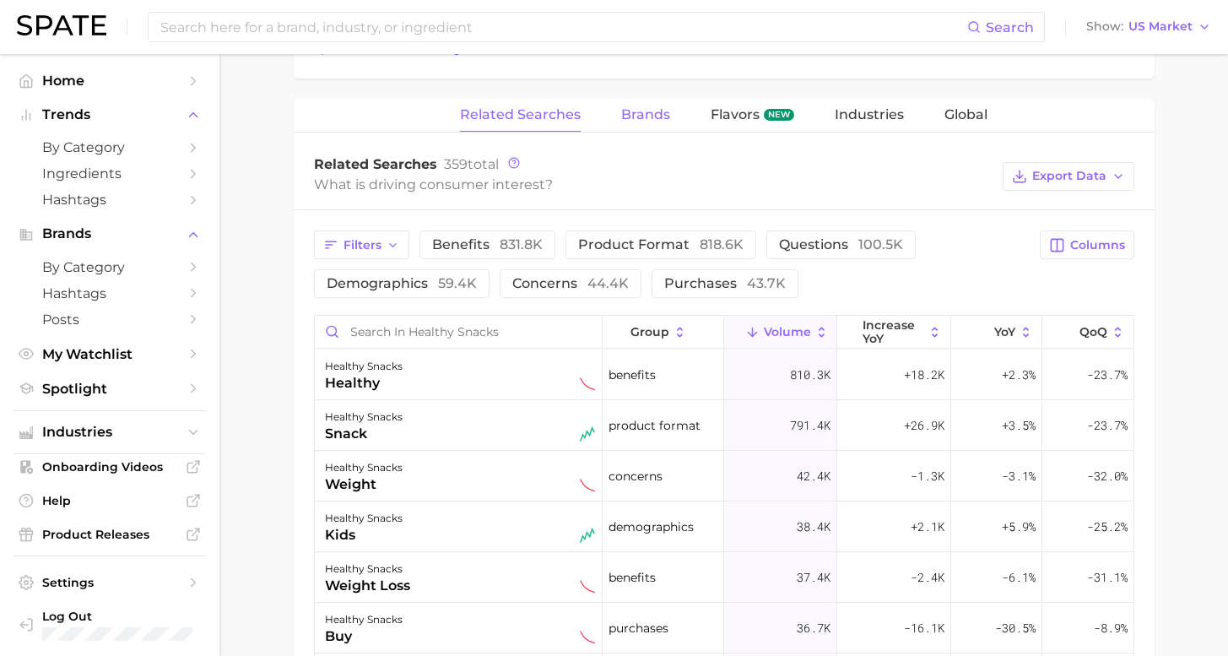
click at [643, 118] on span "Brands" at bounding box center [645, 114] width 49 height 15
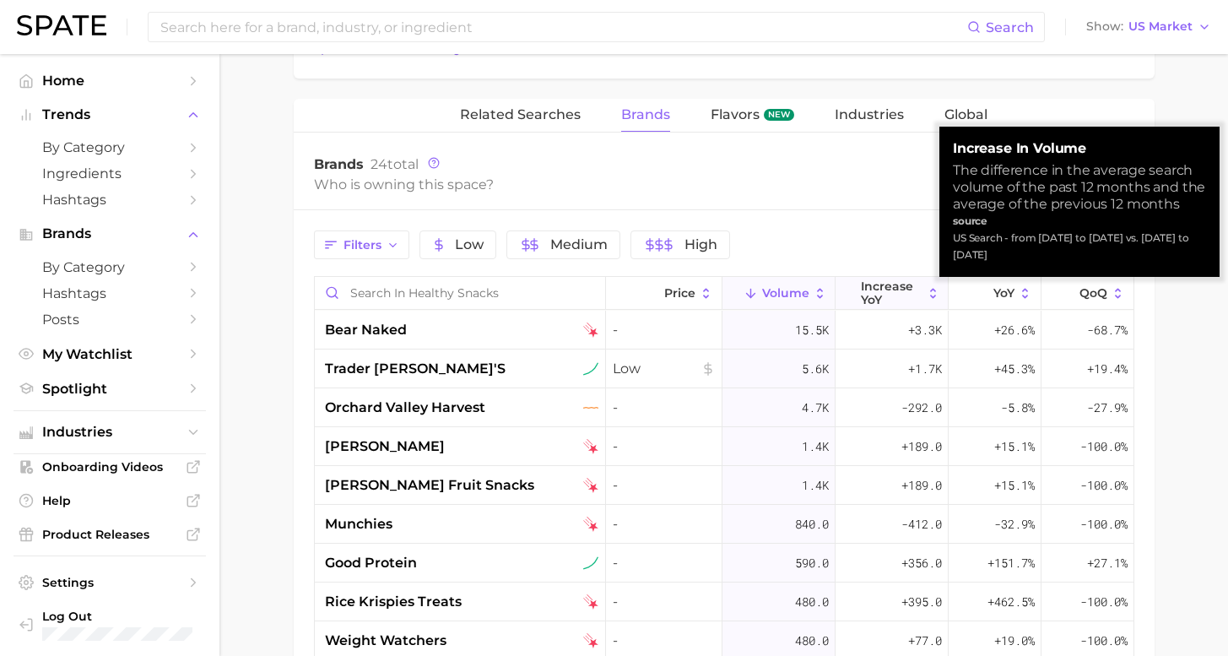
click at [879, 293] on span "increase YoY" at bounding box center [892, 292] width 62 height 27
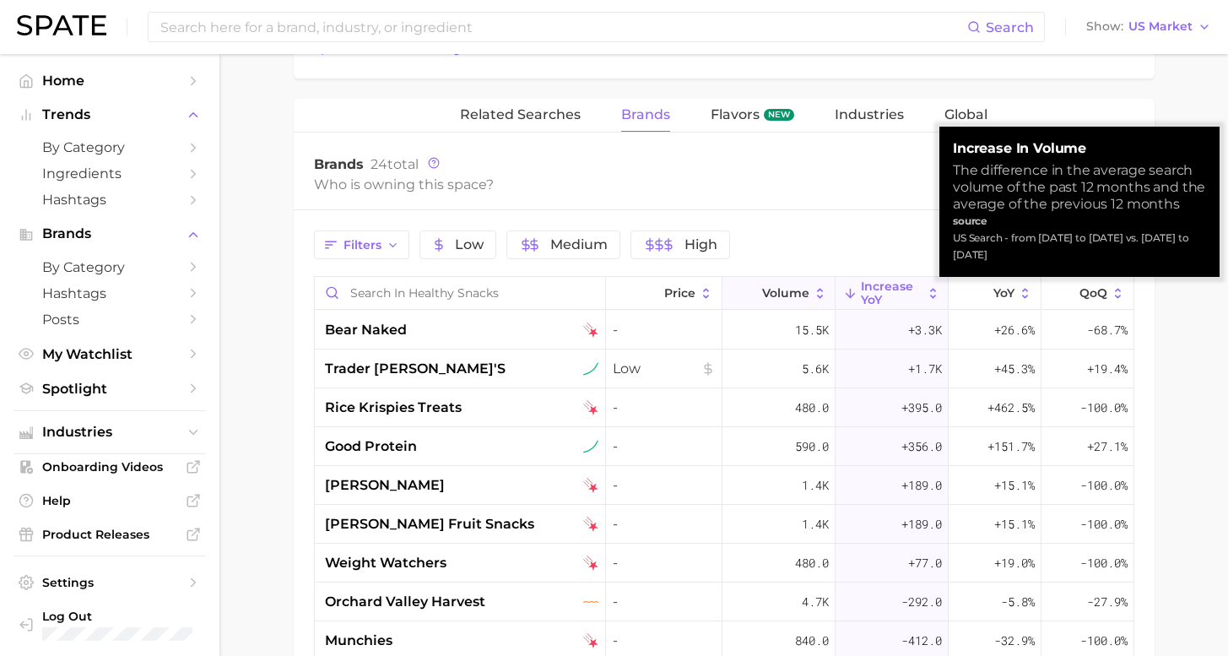
click at [800, 293] on span "Volume" at bounding box center [785, 293] width 47 height 14
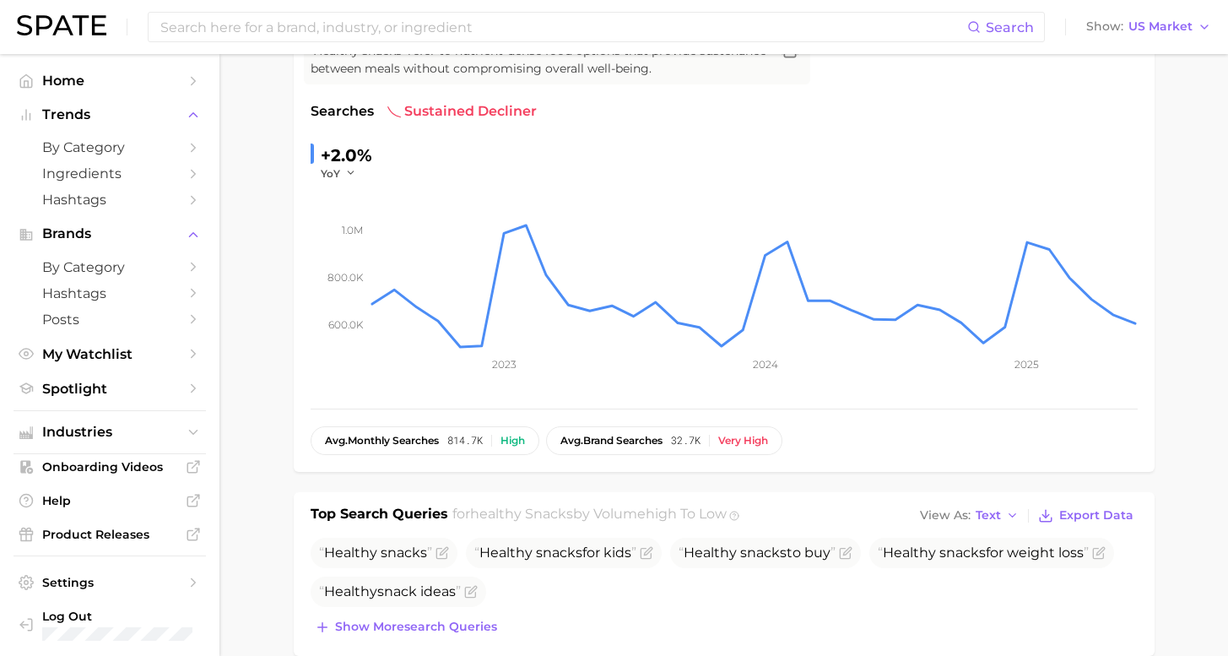
scroll to position [85, 0]
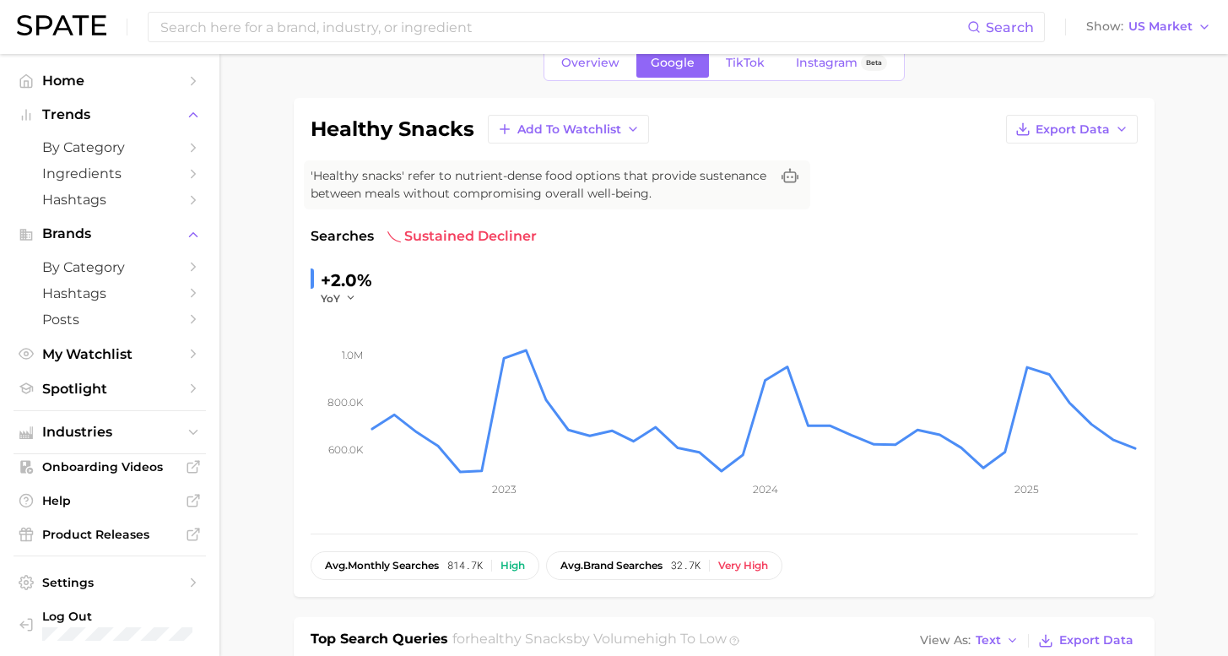
click at [606, 66] on span "Overview" at bounding box center [590, 63] width 58 height 14
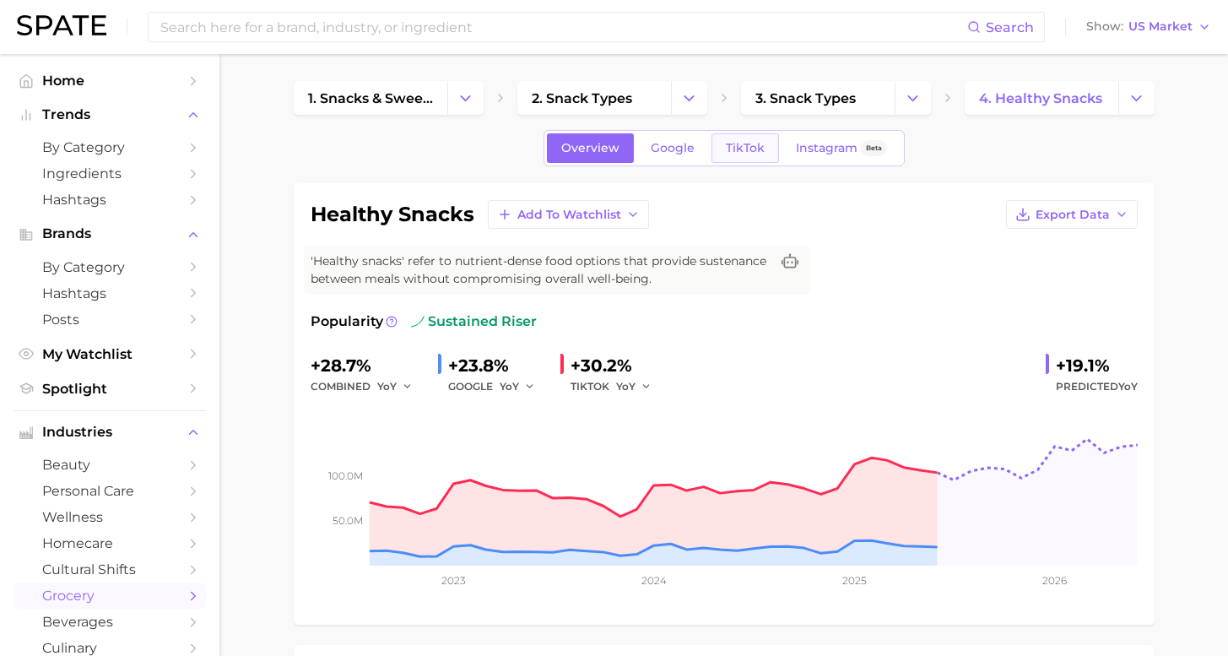
click at [740, 148] on span "TikTok" at bounding box center [745, 148] width 39 height 14
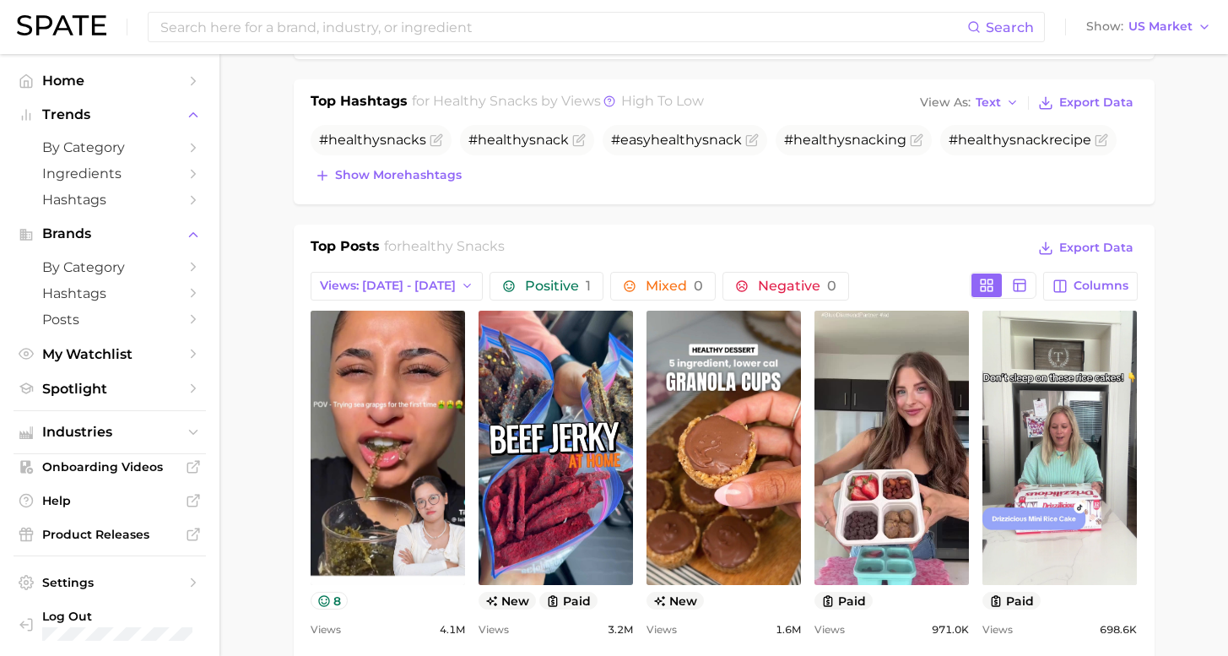
scroll to position [451, 0]
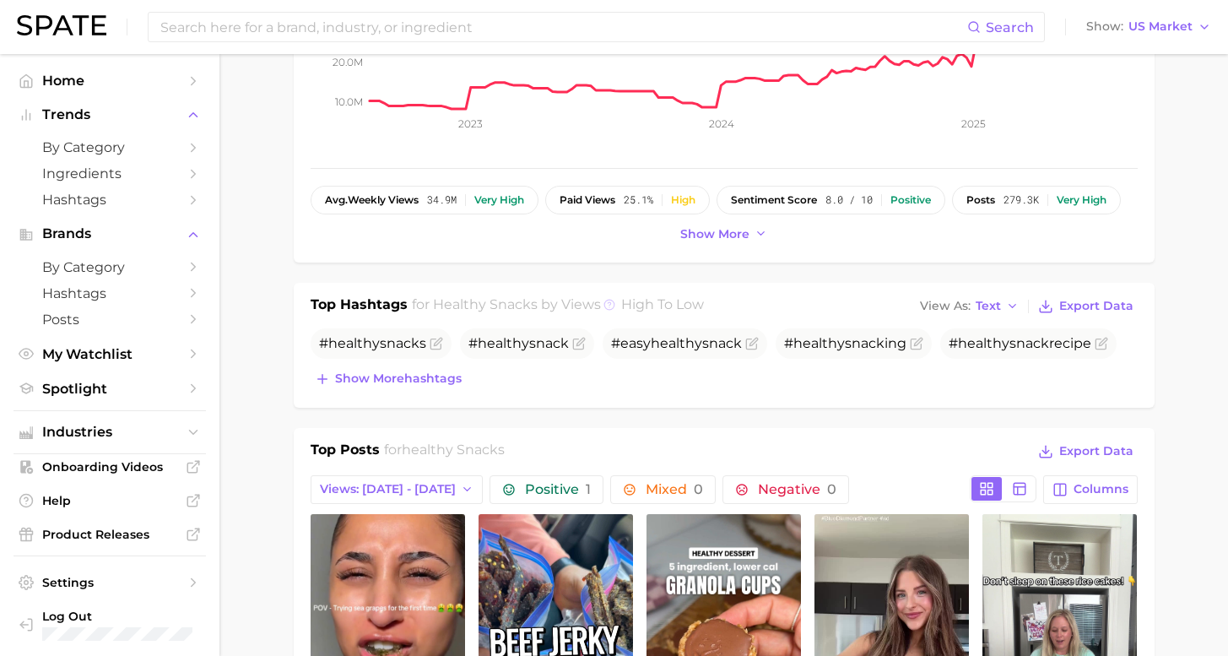
click at [604, 305] on icon at bounding box center [610, 305] width 12 height 12
click at [540, 384] on div "Show more hashtags" at bounding box center [724, 379] width 827 height 24
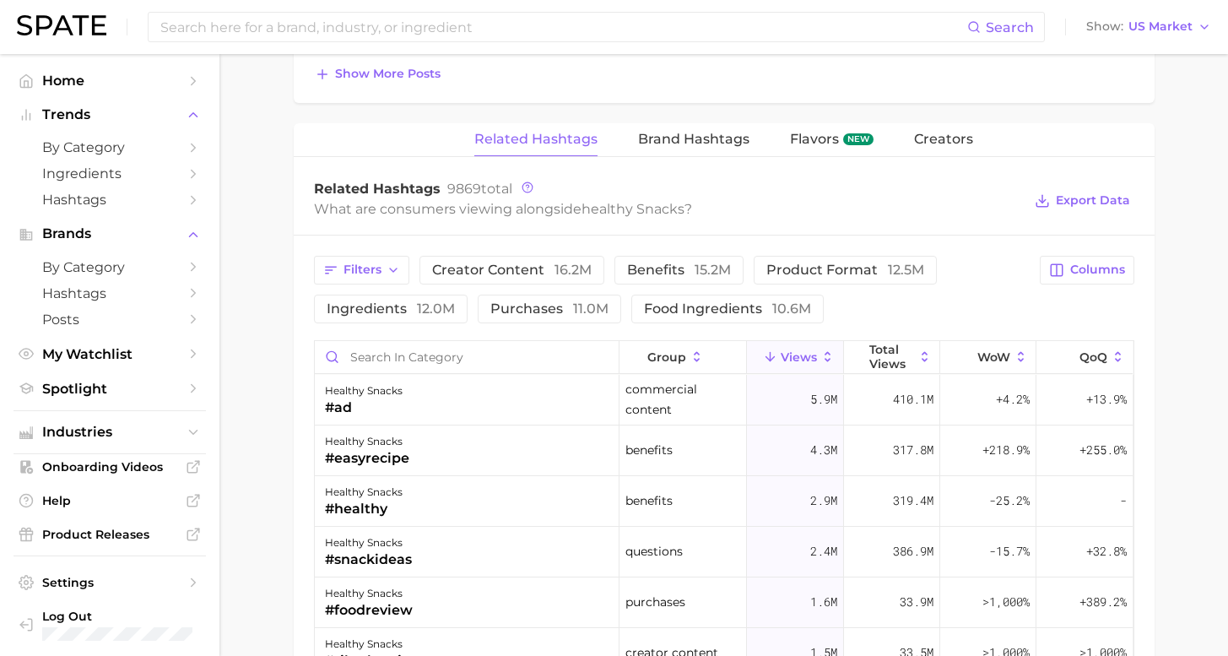
scroll to position [1336, 0]
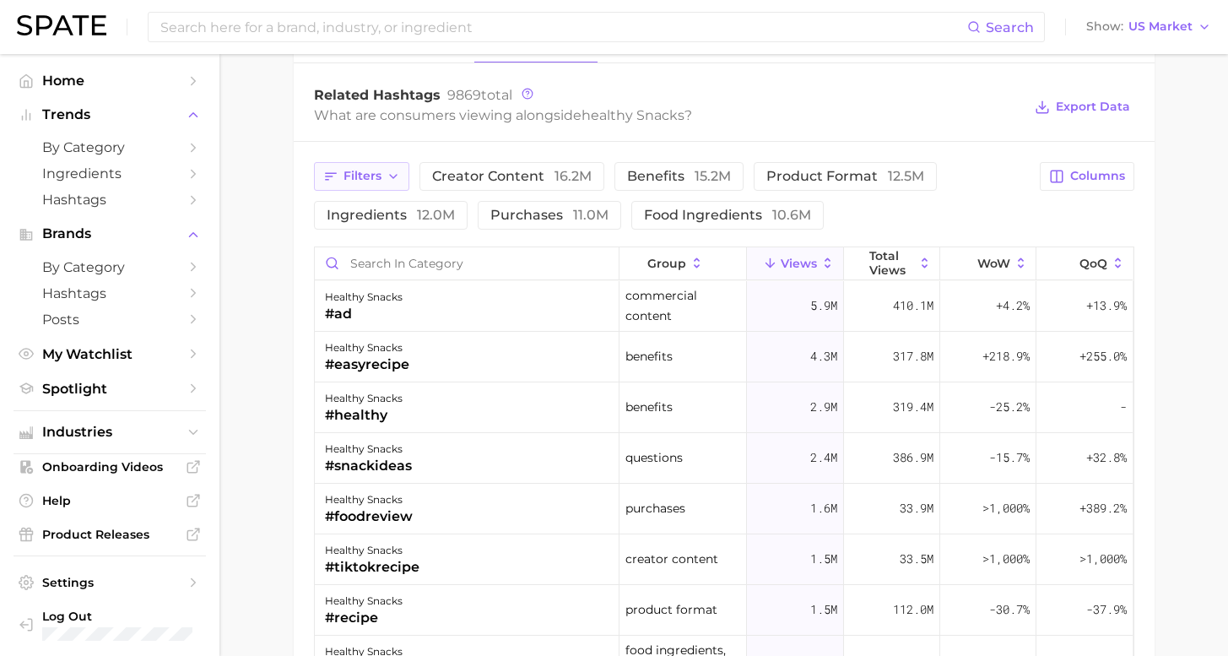
click at [365, 182] on span "Filters" at bounding box center [363, 176] width 38 height 14
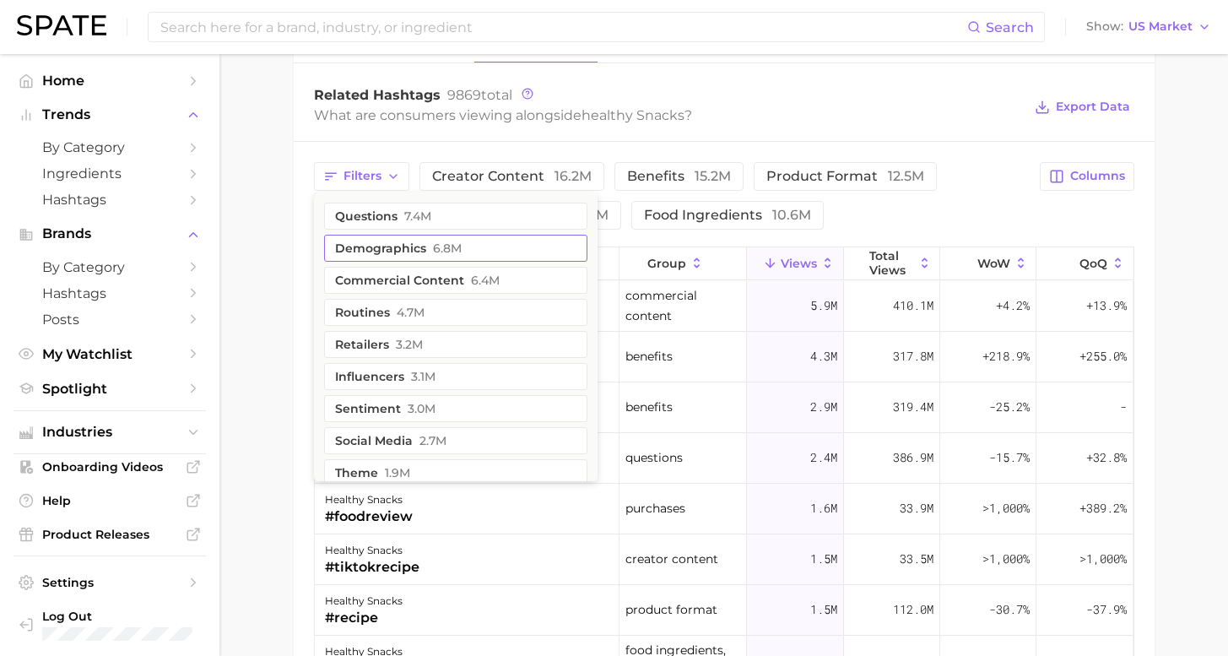
click at [433, 252] on span "6.8m" at bounding box center [447, 248] width 29 height 14
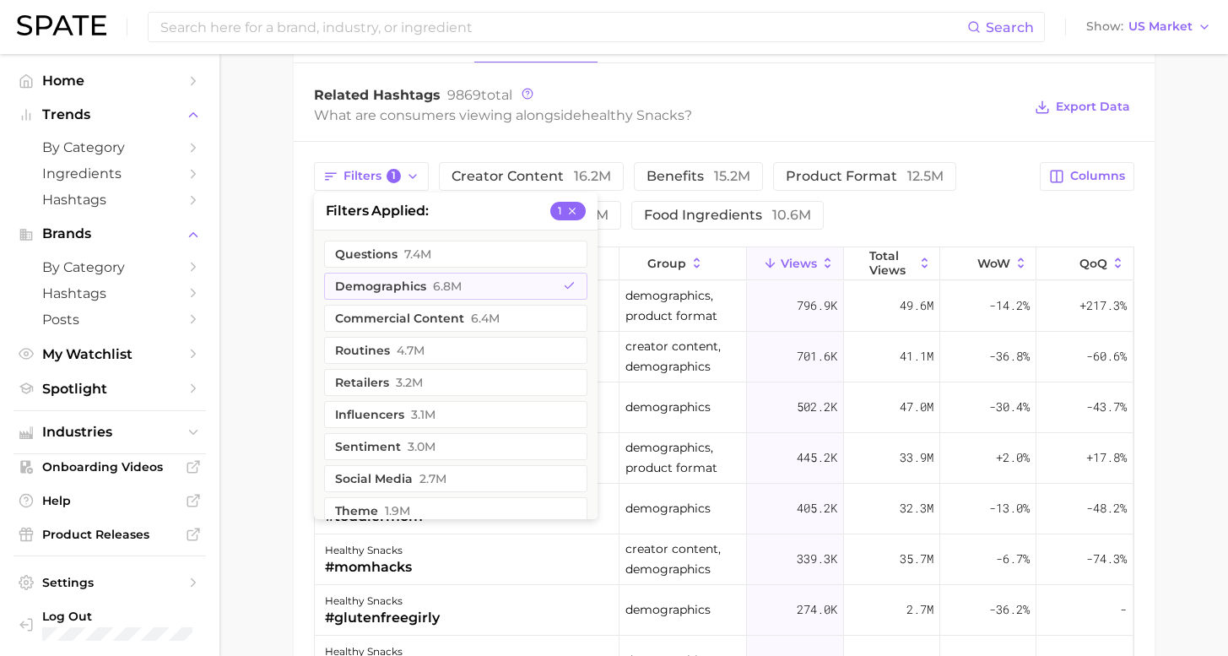
click at [1012, 208] on div "Filters 1 filters applied 1 questions 7.4m demographics 6.8m commercial content…" at bounding box center [672, 196] width 717 height 68
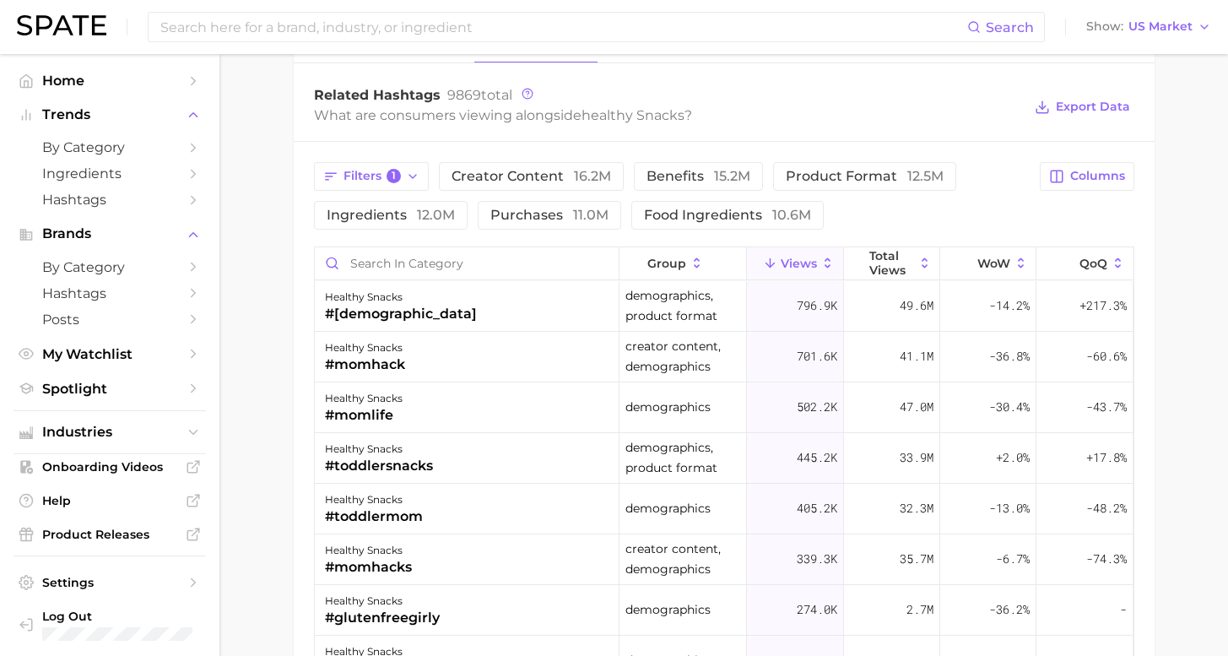
click at [714, 179] on span "15.2m" at bounding box center [732, 176] width 36 height 16
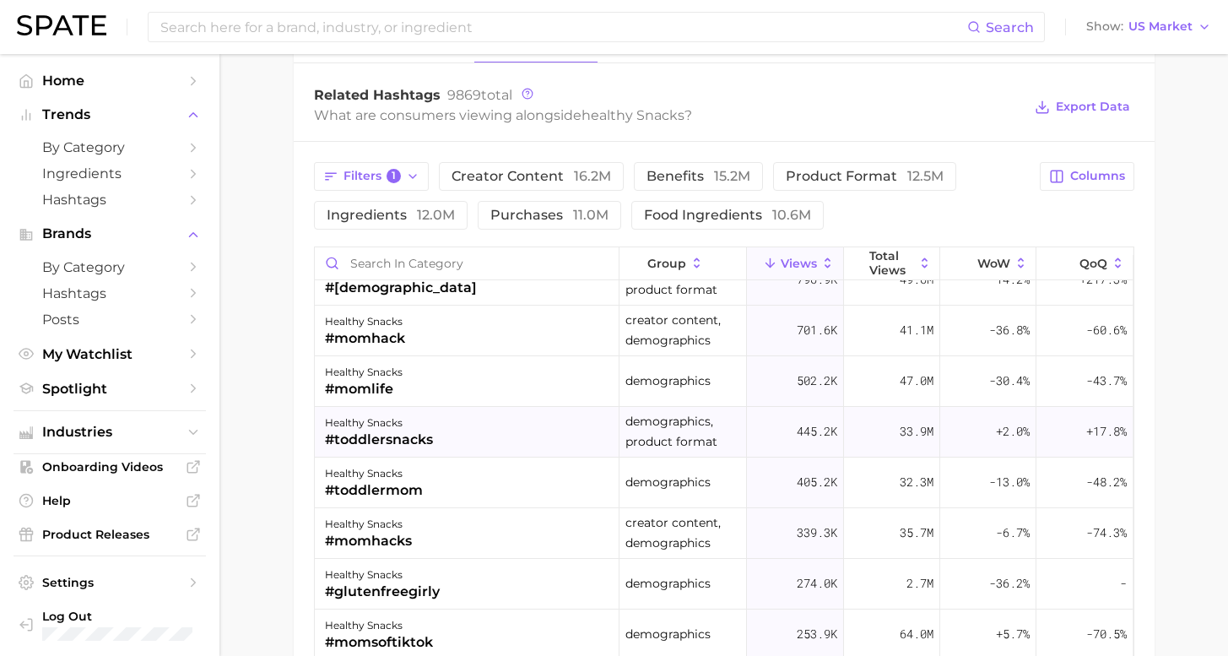
scroll to position [30, 0]
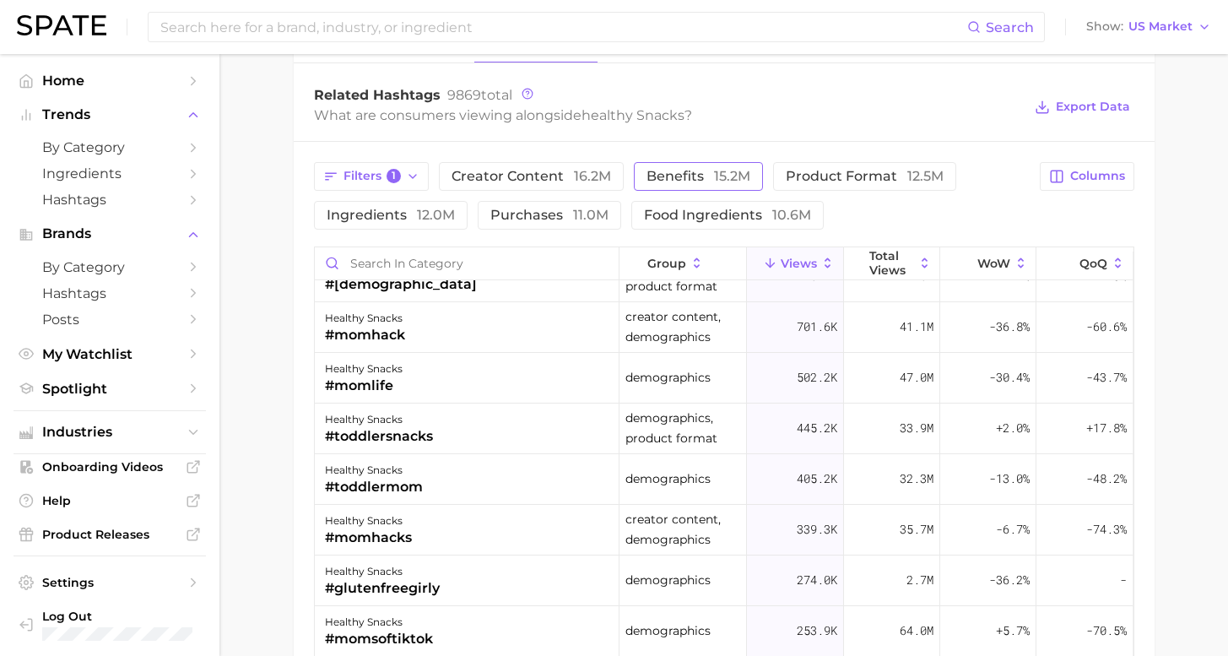
click at [687, 176] on span "benefits 15.2m" at bounding box center [699, 177] width 104 height 14
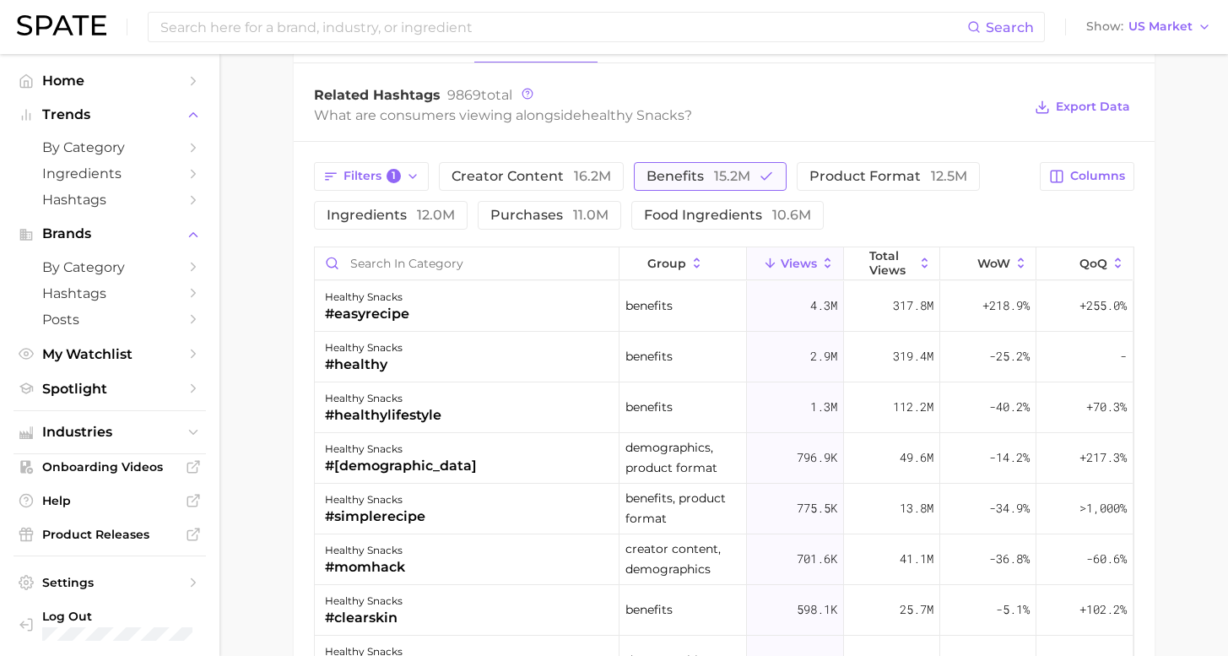
click at [714, 169] on span "15.2m" at bounding box center [732, 176] width 36 height 16
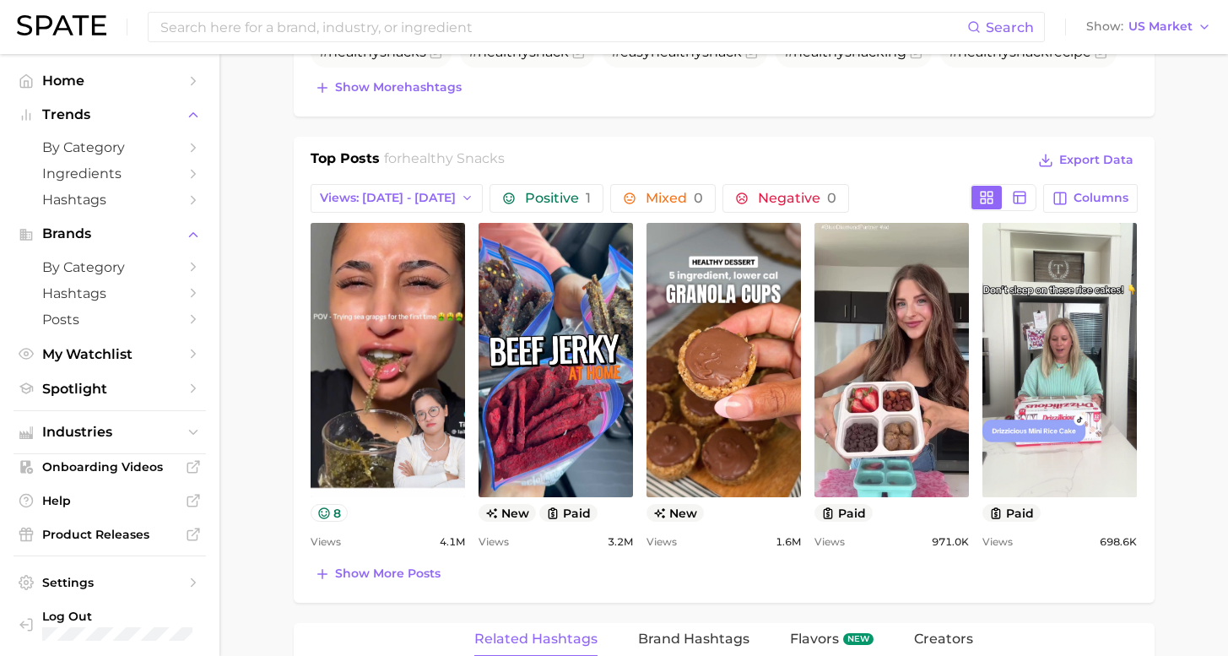
scroll to position [583, 0]
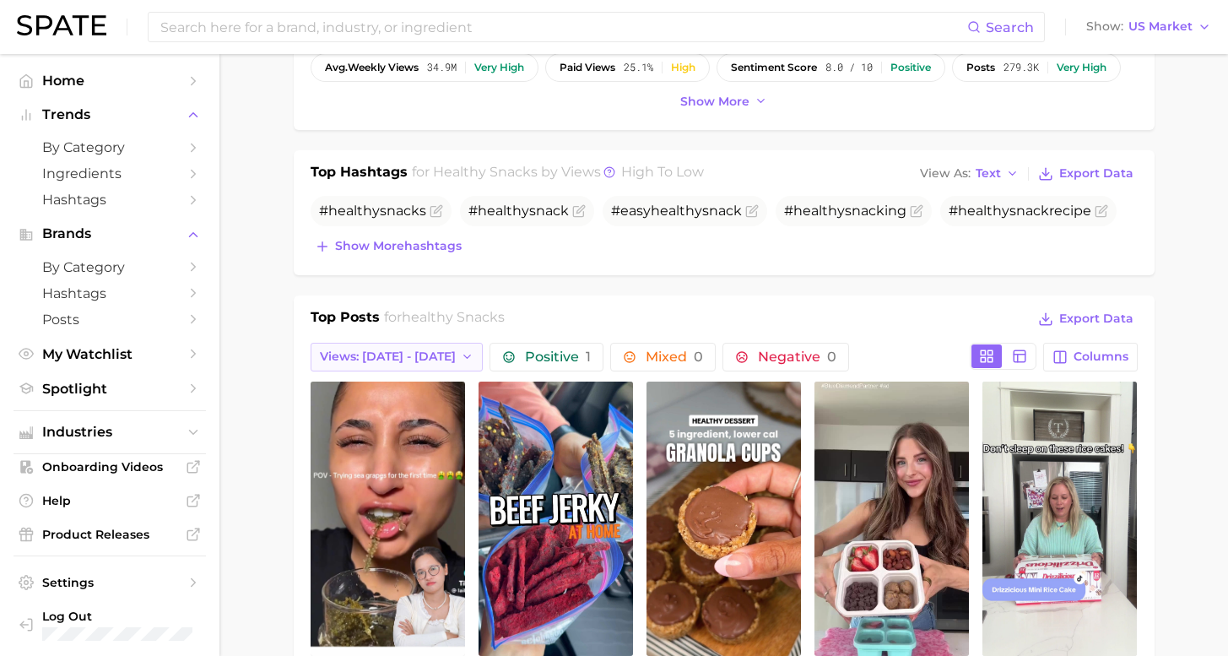
click at [422, 355] on span "Views: [DATE] - [DATE]" at bounding box center [388, 357] width 136 height 14
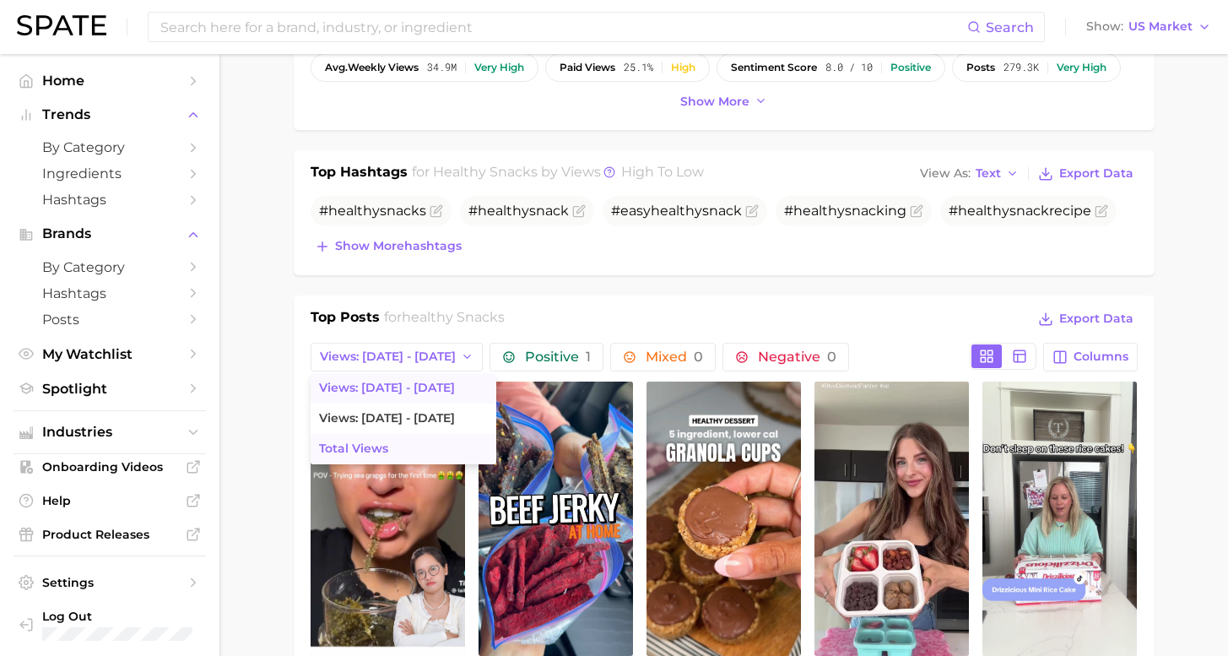
click at [361, 453] on span "Total Views" at bounding box center [353, 449] width 69 height 14
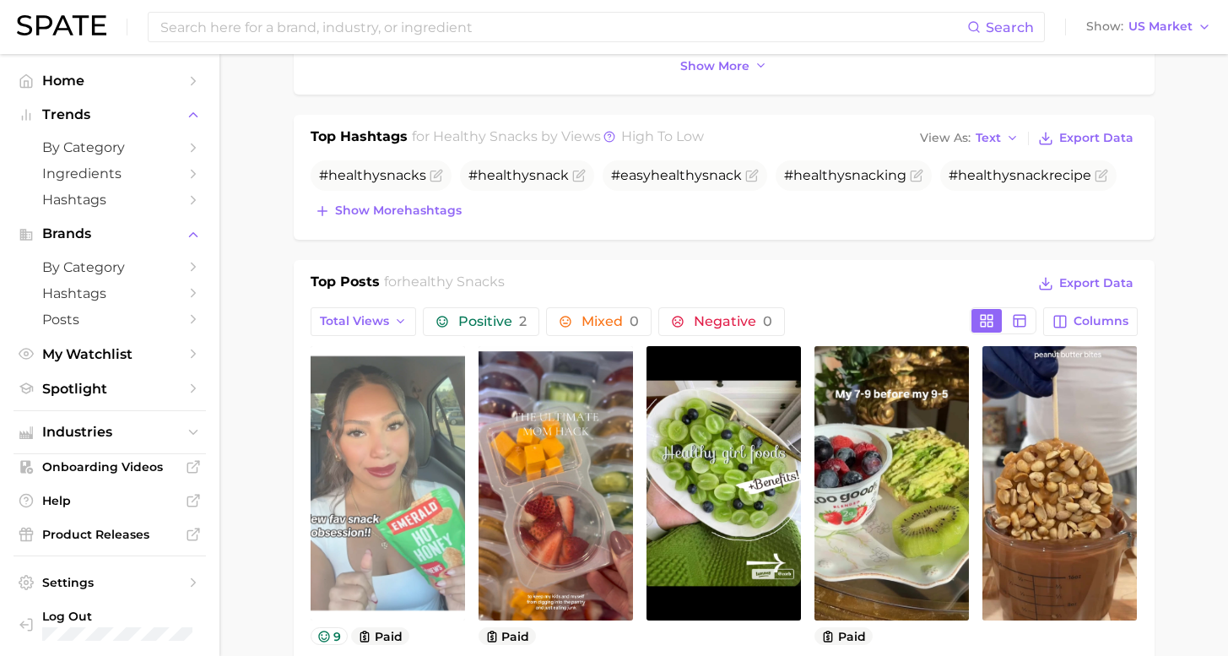
scroll to position [796, 0]
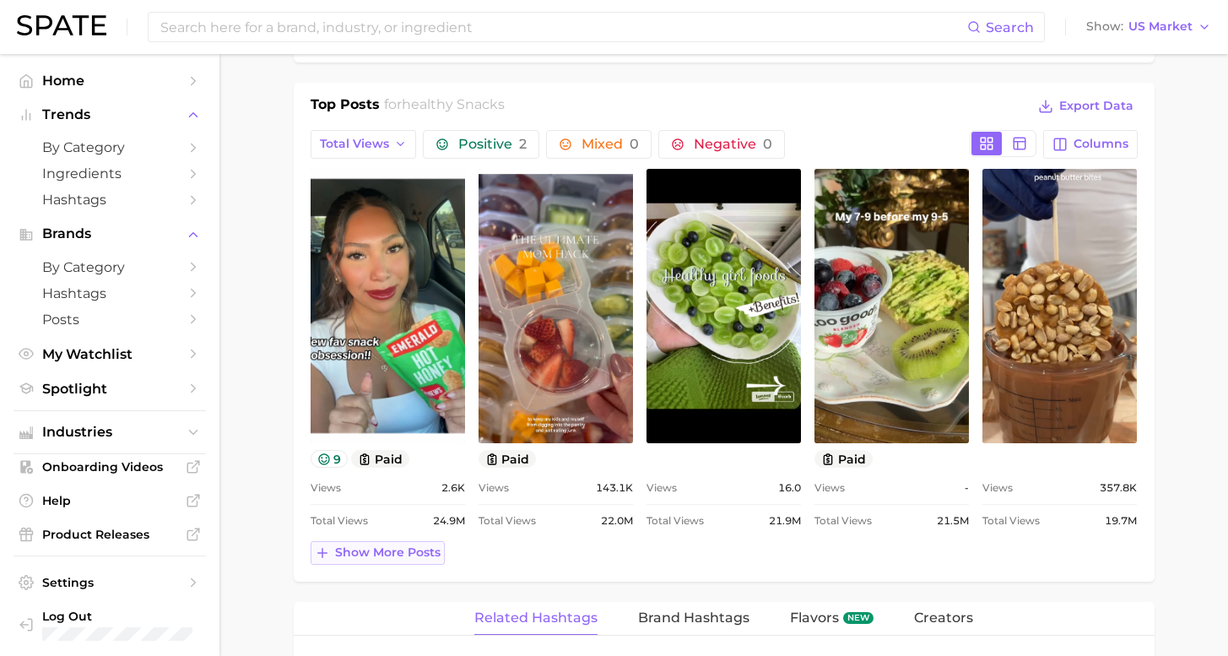
click at [371, 550] on span "Show more posts" at bounding box center [388, 552] width 106 height 14
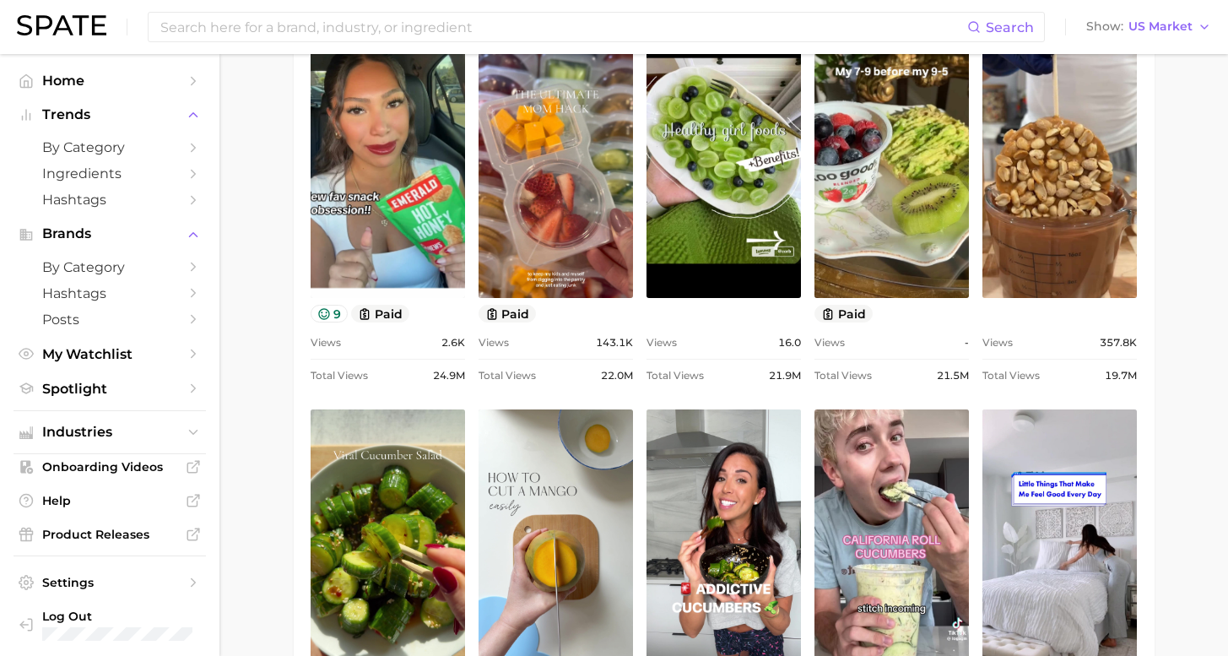
scroll to position [865, 0]
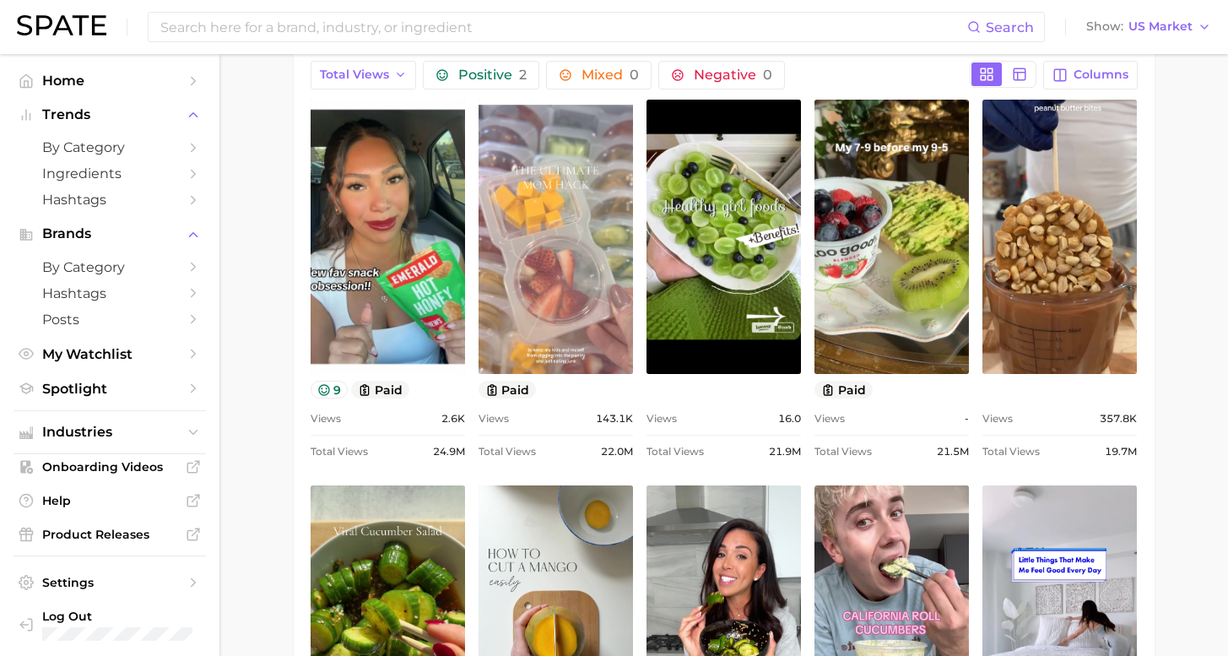
click at [561, 218] on link "view post on TikTok" at bounding box center [556, 237] width 155 height 274
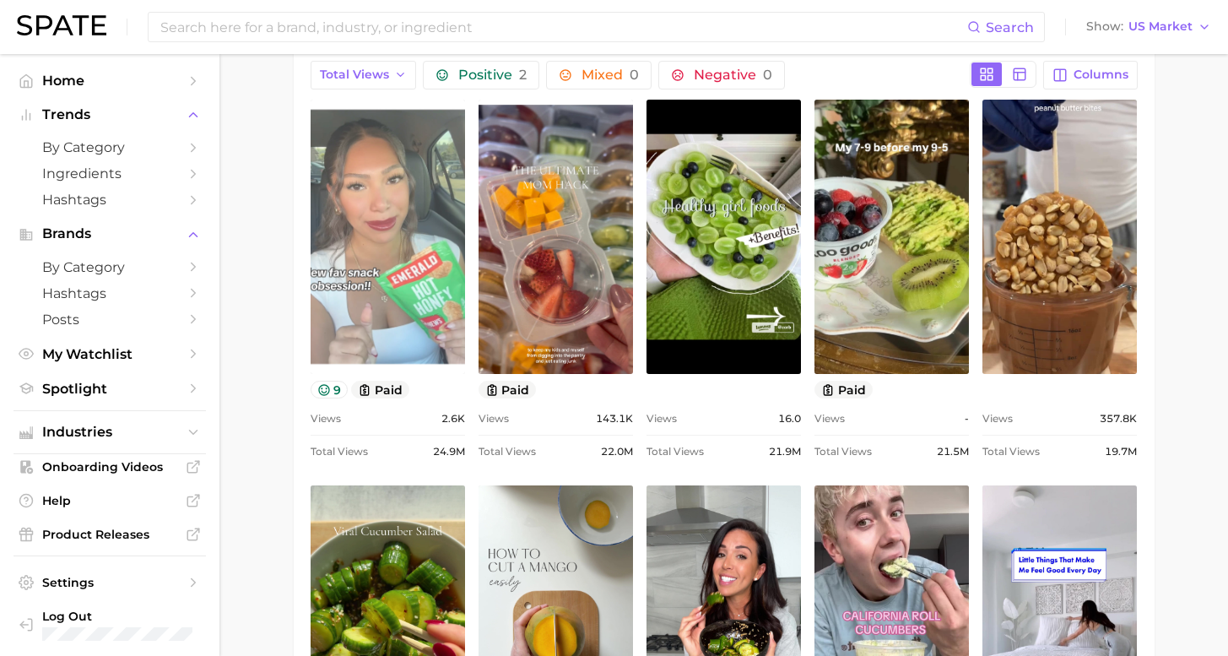
click at [353, 228] on link "view post on TikTok" at bounding box center [388, 237] width 155 height 274
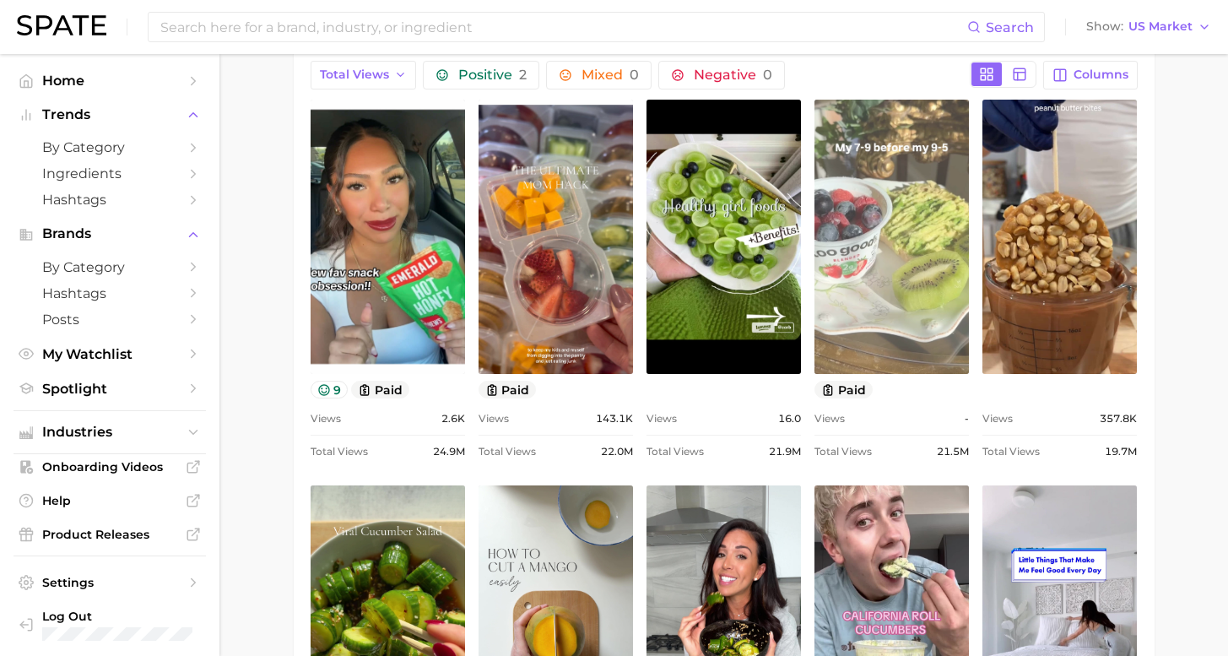
click at [873, 285] on link "view post on TikTok" at bounding box center [892, 237] width 155 height 274
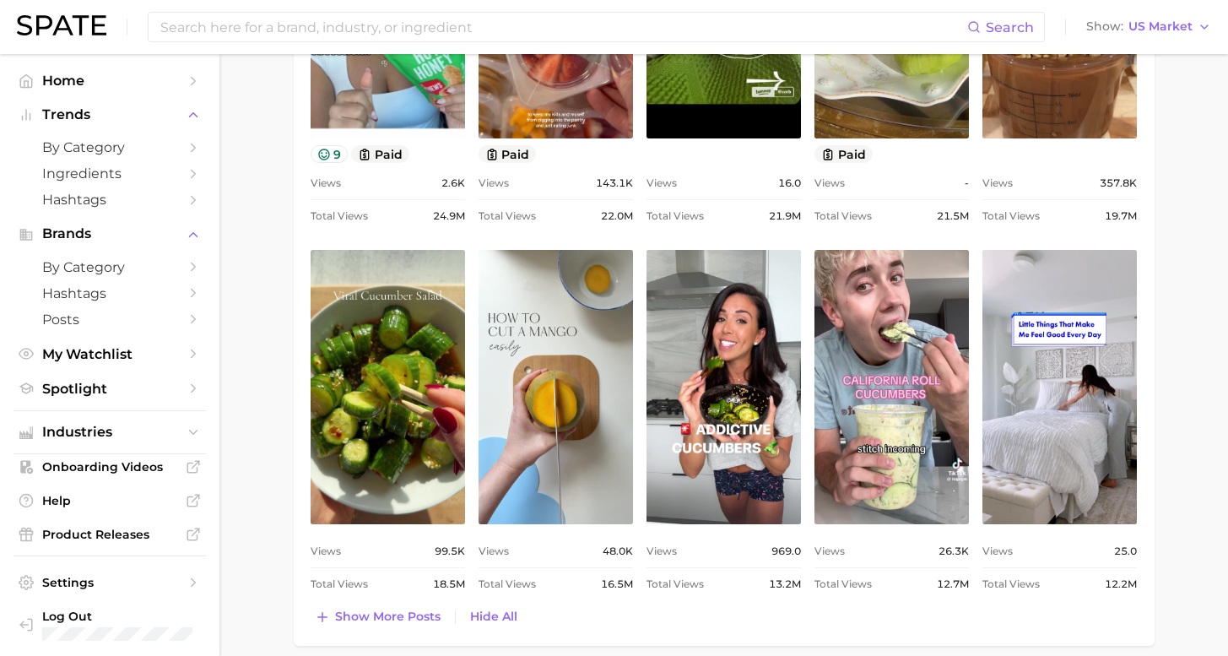
scroll to position [1412, 0]
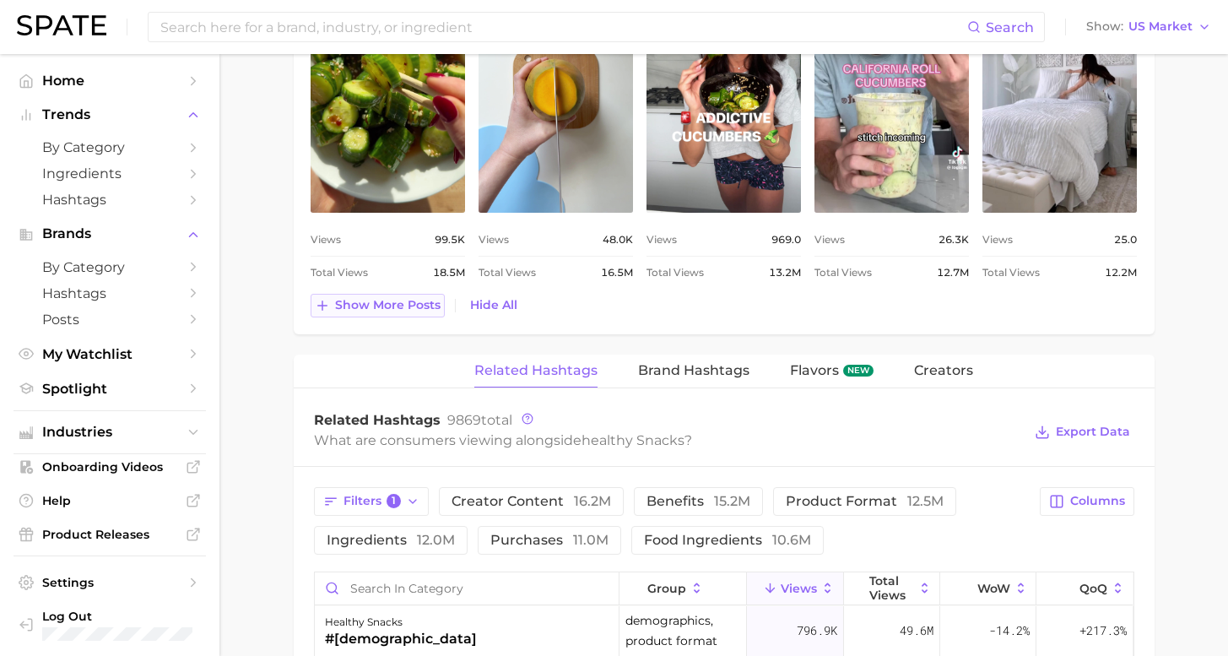
click at [390, 301] on span "Show more posts" at bounding box center [388, 305] width 106 height 14
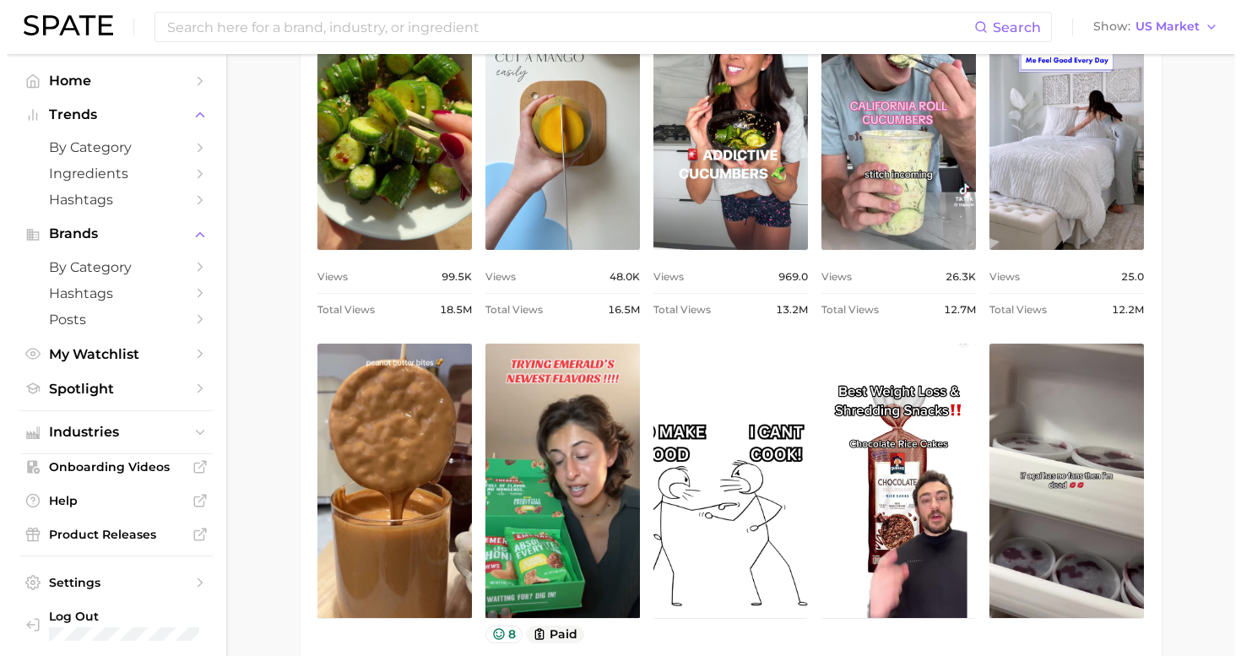
scroll to position [1919, 0]
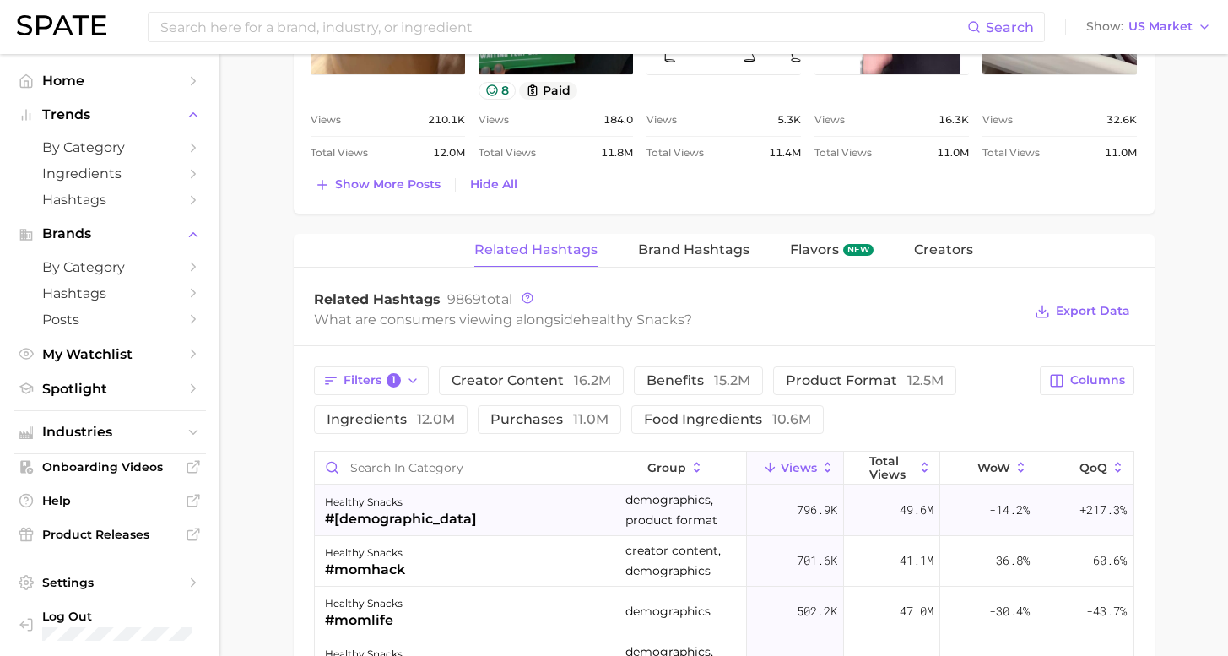
click at [450, 517] on div "healthy snacks #kidssnacks" at bounding box center [467, 510] width 305 height 51
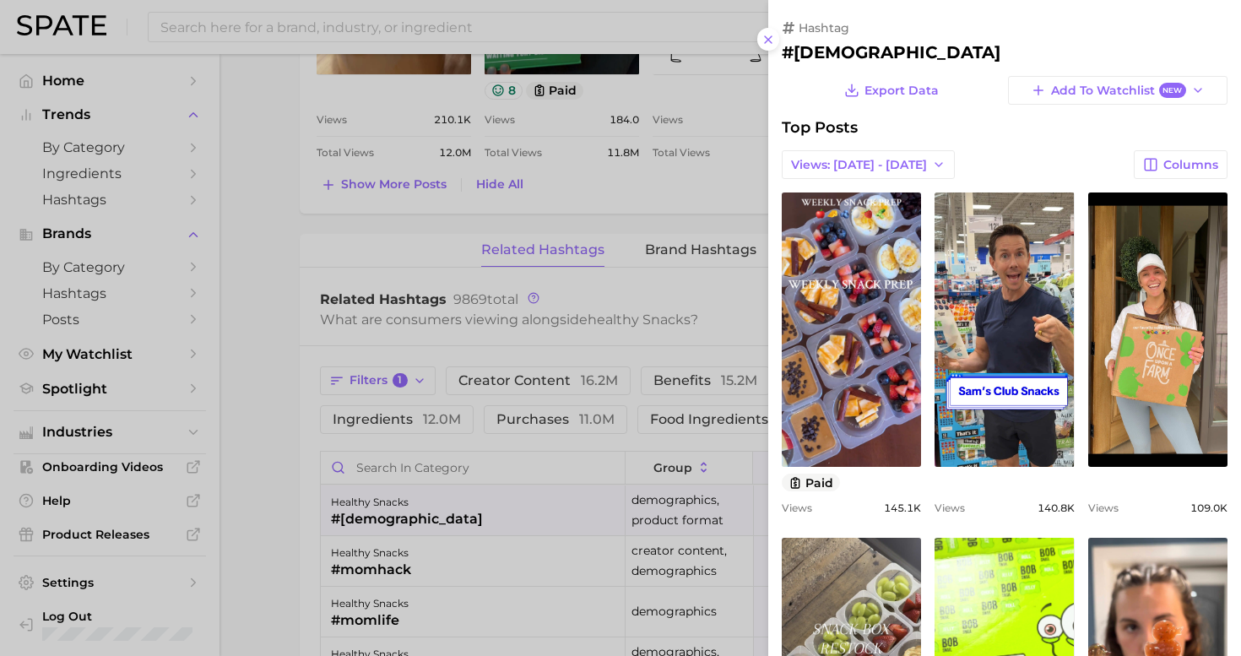
scroll to position [0, 0]
click at [862, 158] on span "Views: [DATE] - [DATE]" at bounding box center [859, 165] width 136 height 14
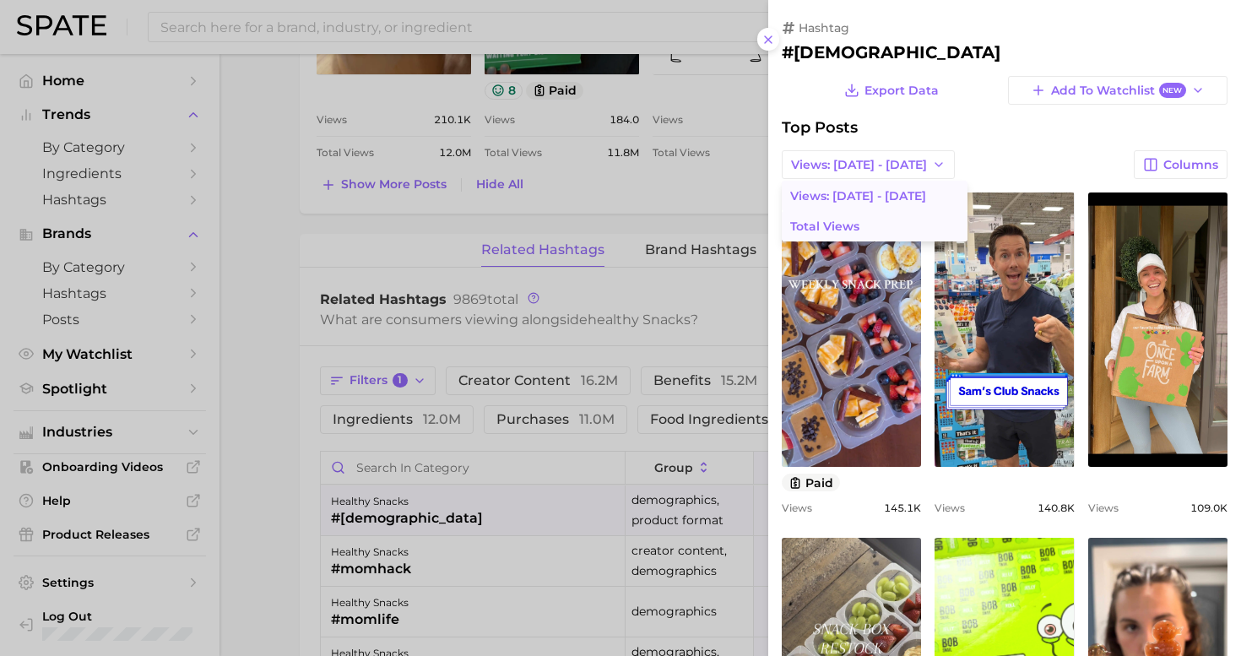
click at [838, 230] on button "Total Views" at bounding box center [875, 226] width 186 height 30
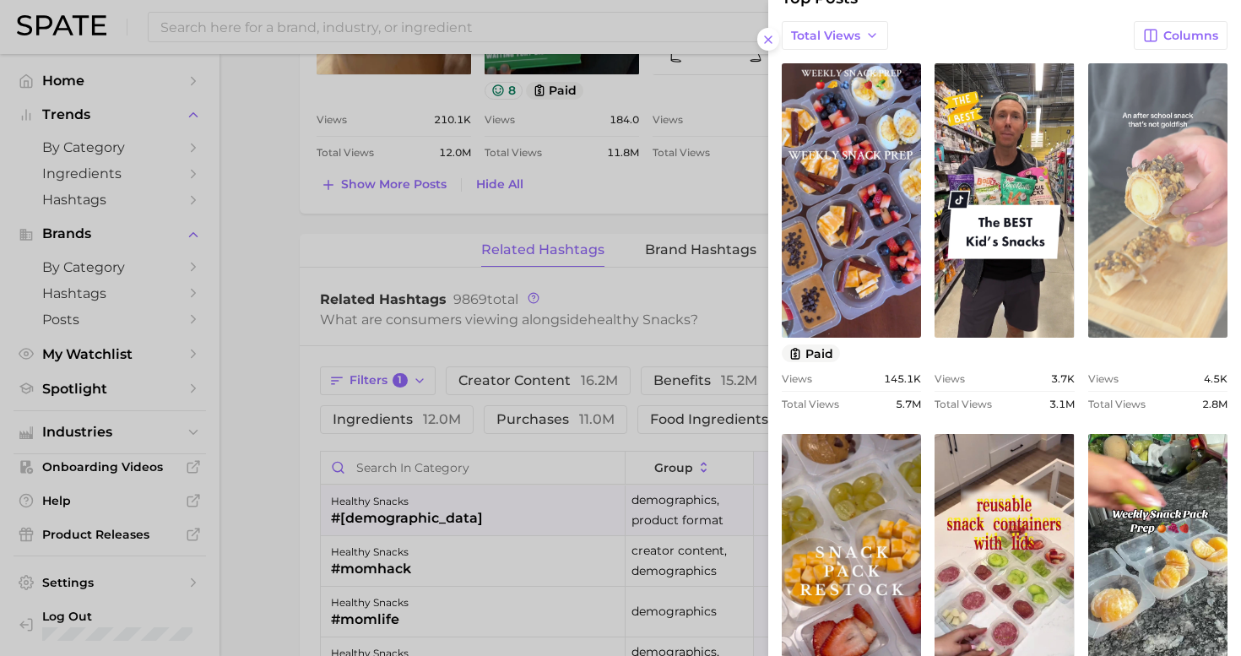
click at [1158, 173] on link "view post on TikTok" at bounding box center [1157, 200] width 139 height 274
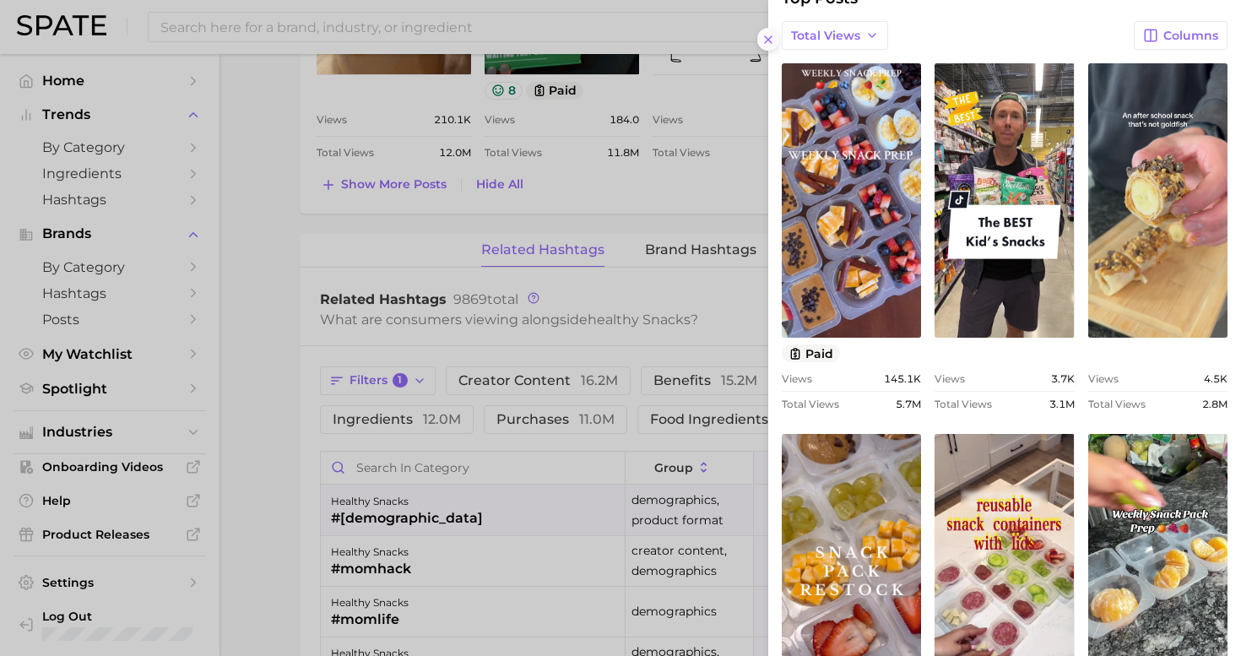
click at [772, 39] on icon at bounding box center [769, 40] width 14 height 14
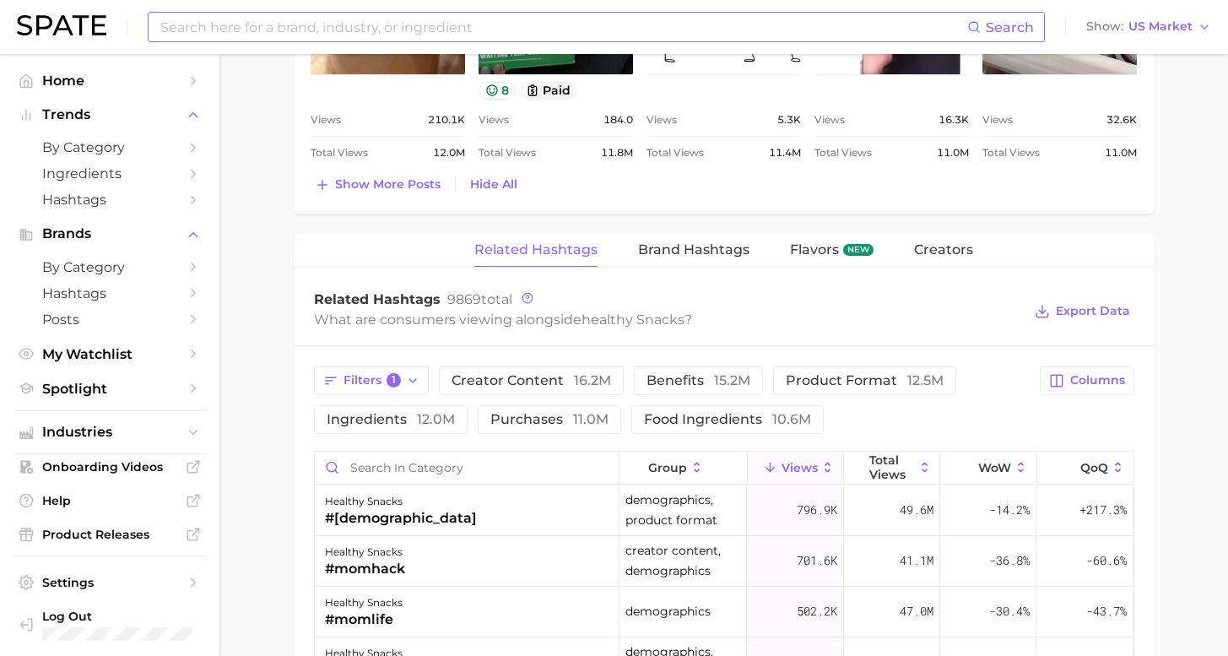
click at [643, 25] on input at bounding box center [563, 27] width 809 height 29
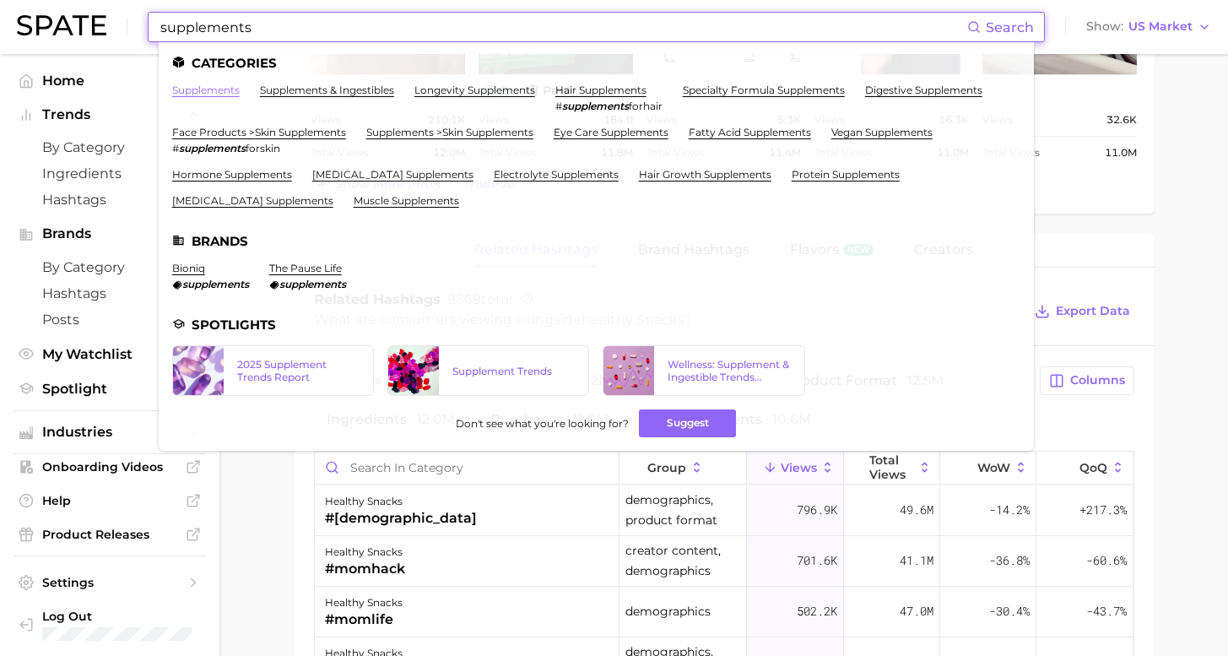
type input "supplements"
click at [207, 88] on link "supplements" at bounding box center [206, 90] width 68 height 13
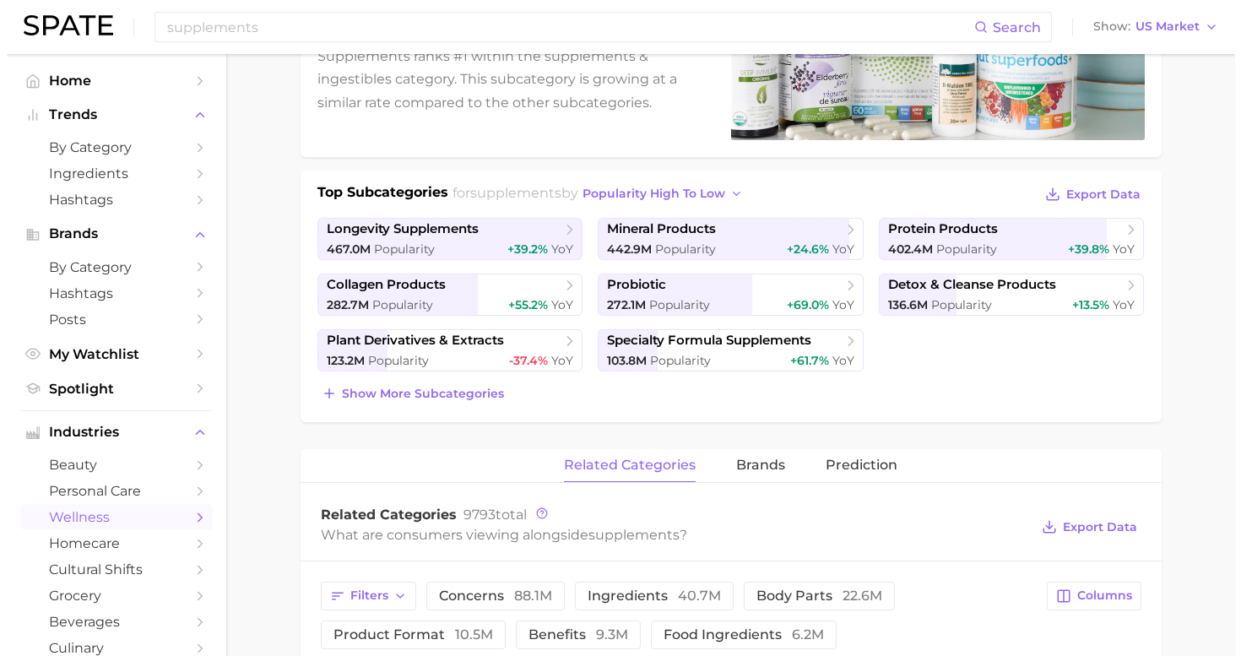
scroll to position [564, 0]
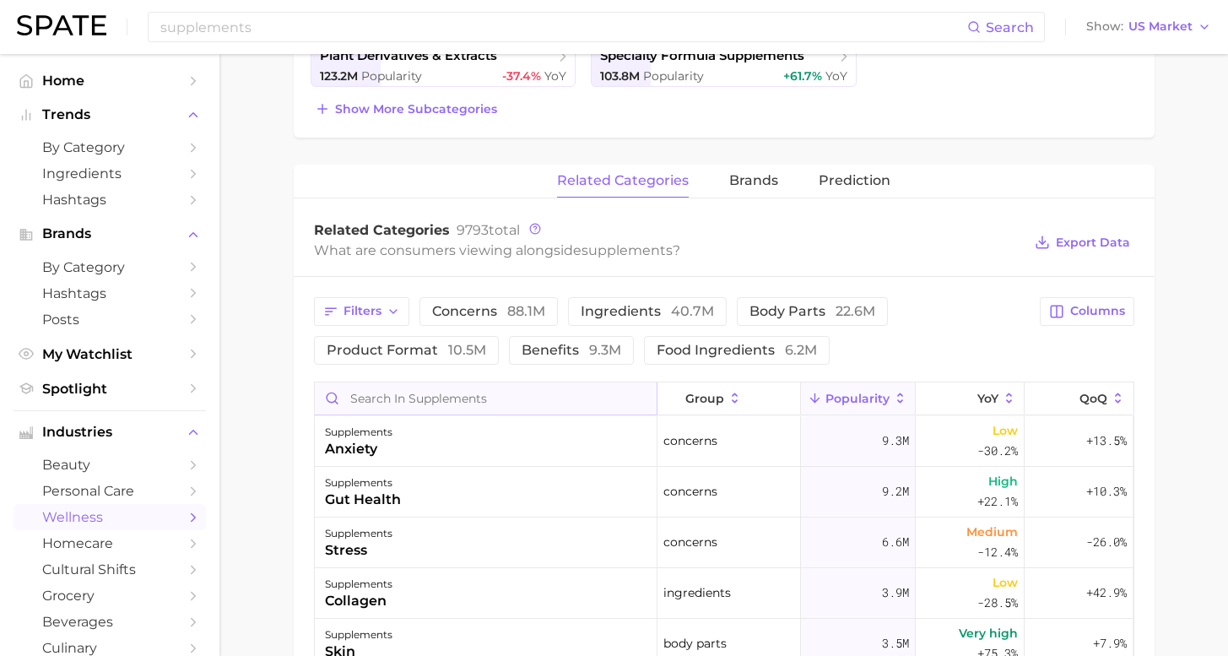
click at [452, 389] on input "Search in supplements" at bounding box center [486, 398] width 342 height 32
type input "kids"
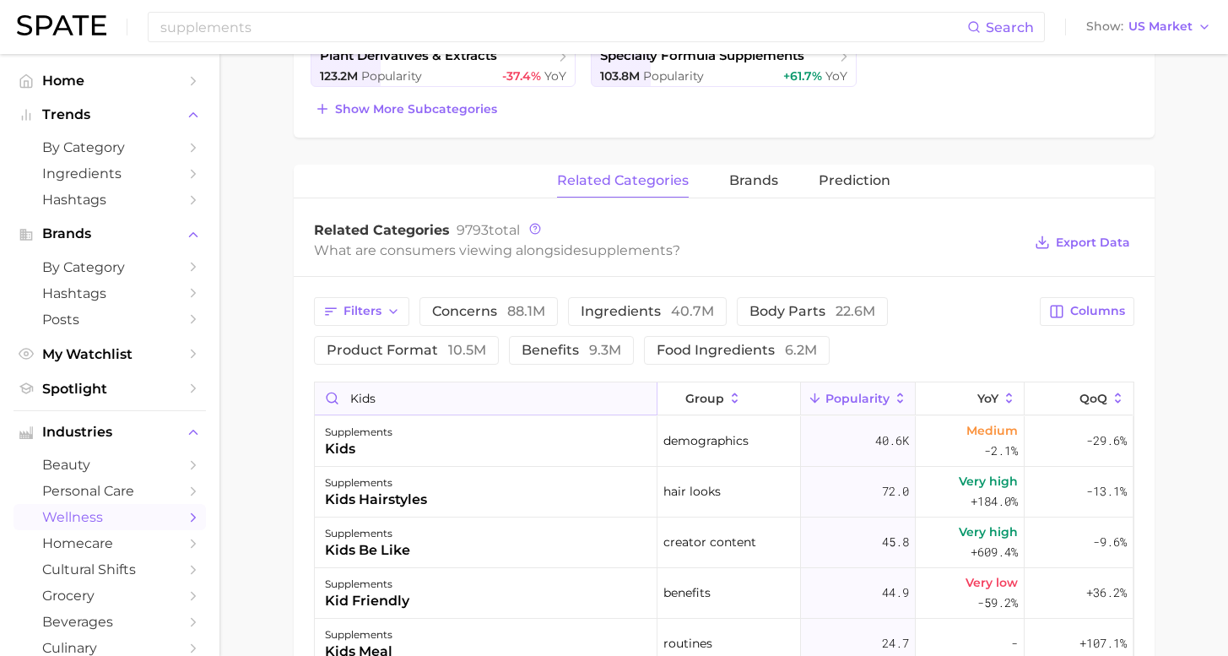
click at [634, 398] on input "kids" at bounding box center [486, 398] width 342 height 32
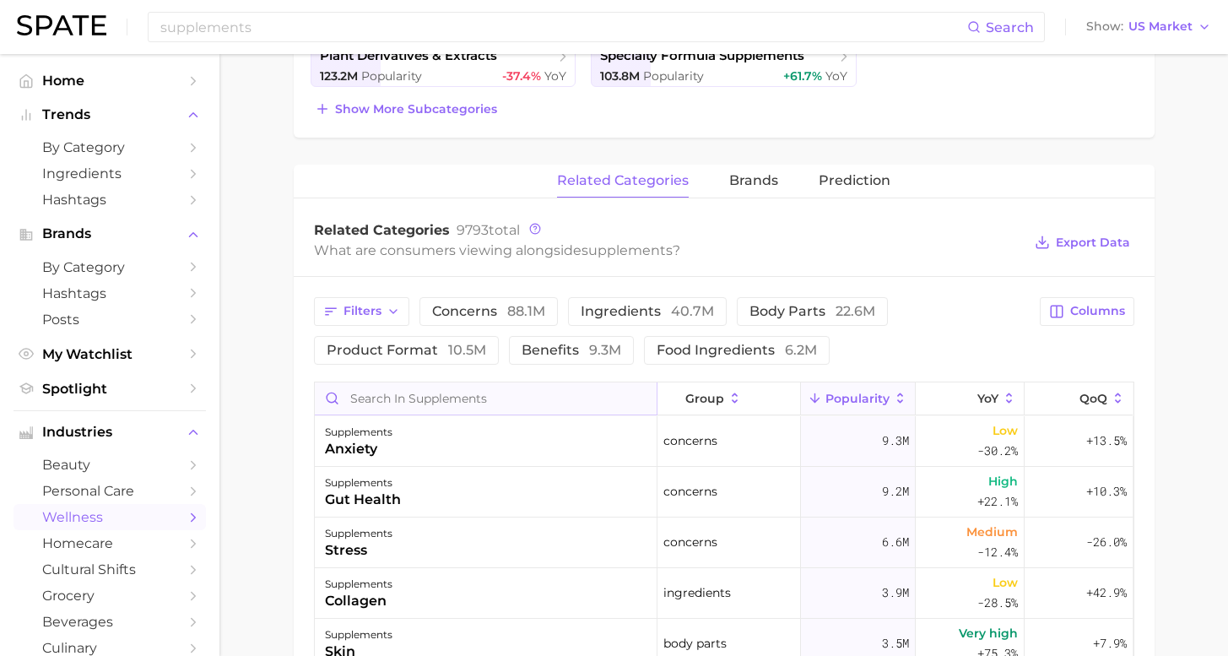
click at [590, 398] on input "Search in supplements" at bounding box center [486, 398] width 342 height 32
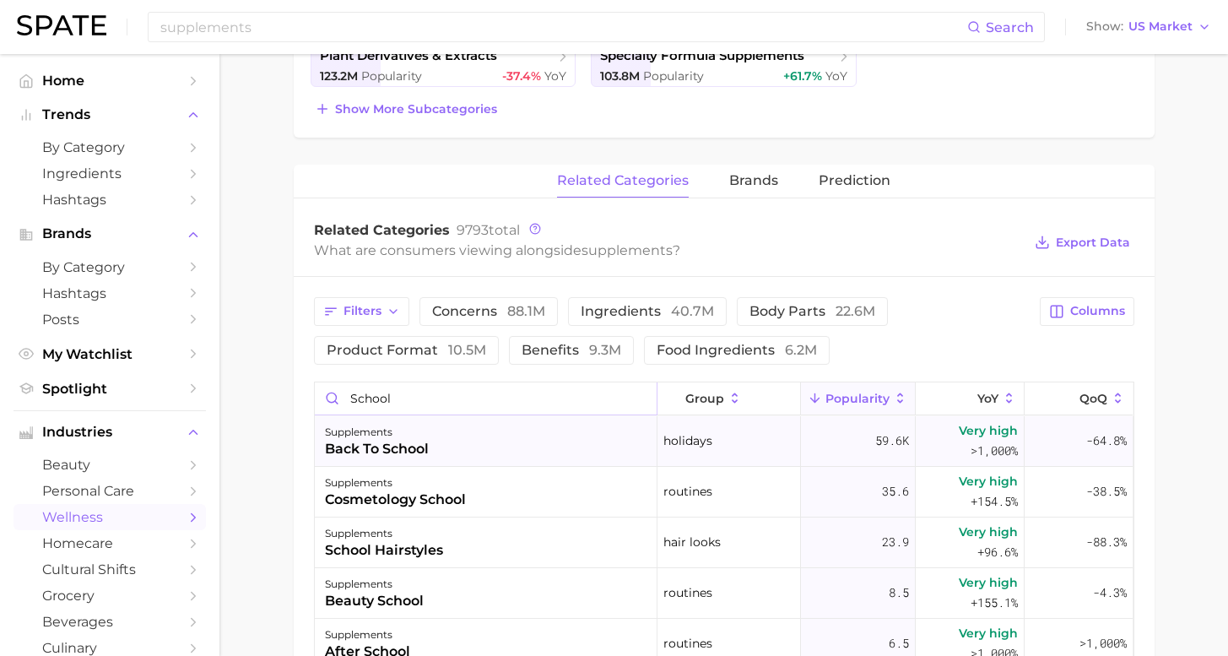
type input "school"
click at [502, 424] on div "supplements back to school" at bounding box center [486, 441] width 343 height 51
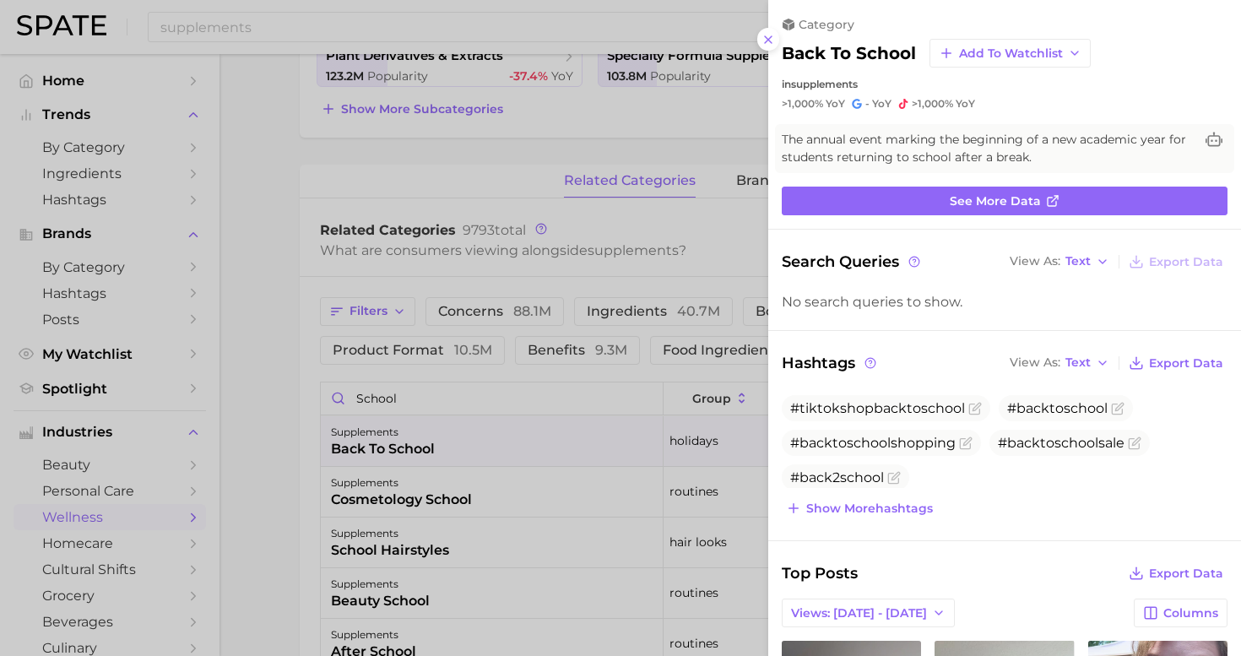
scroll to position [0, 0]
click at [767, 33] on icon at bounding box center [769, 40] width 14 height 14
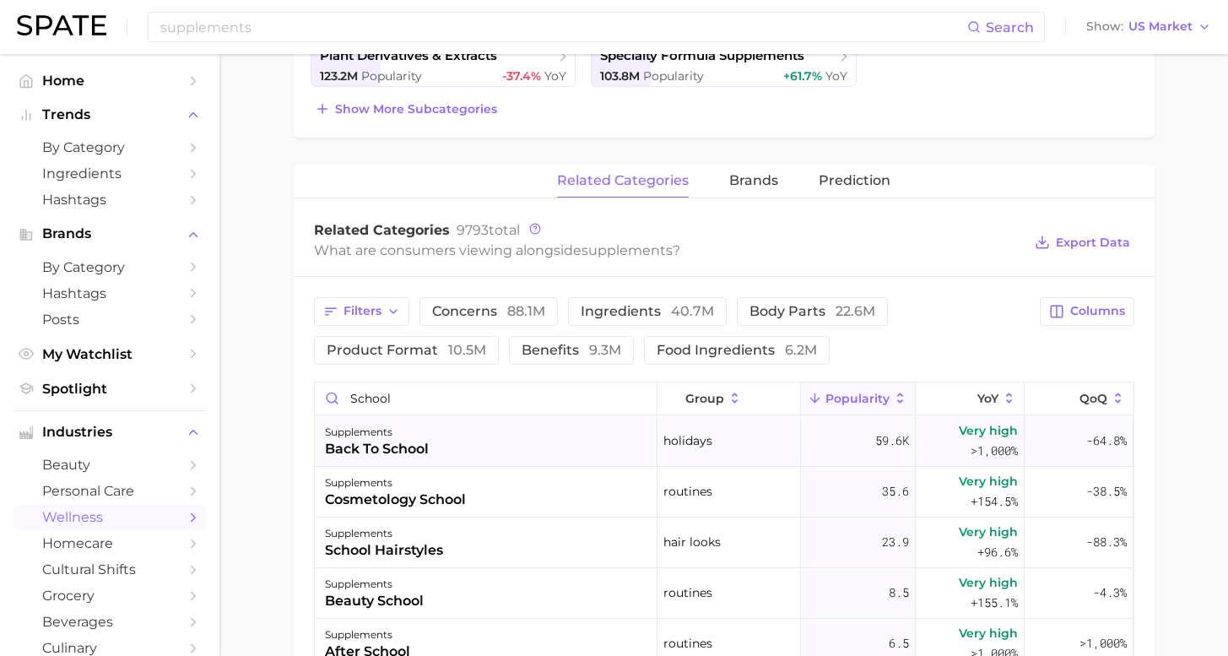
click at [523, 446] on div "supplements back to school" at bounding box center [486, 441] width 343 height 51
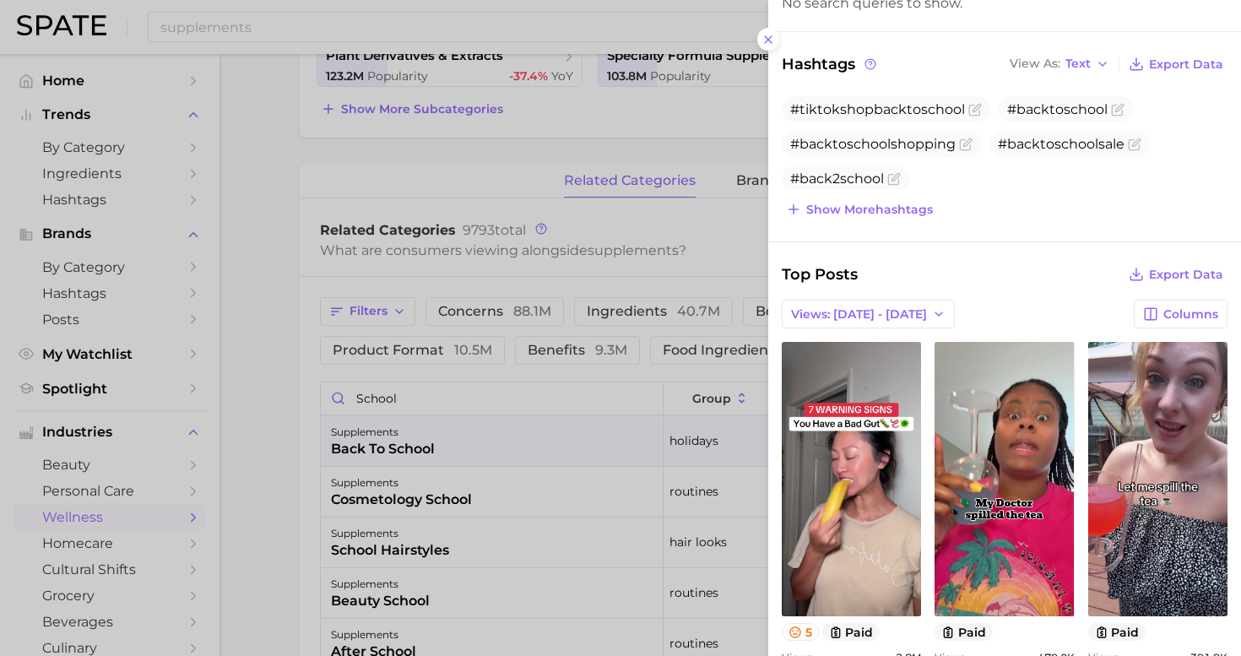
scroll to position [480, 0]
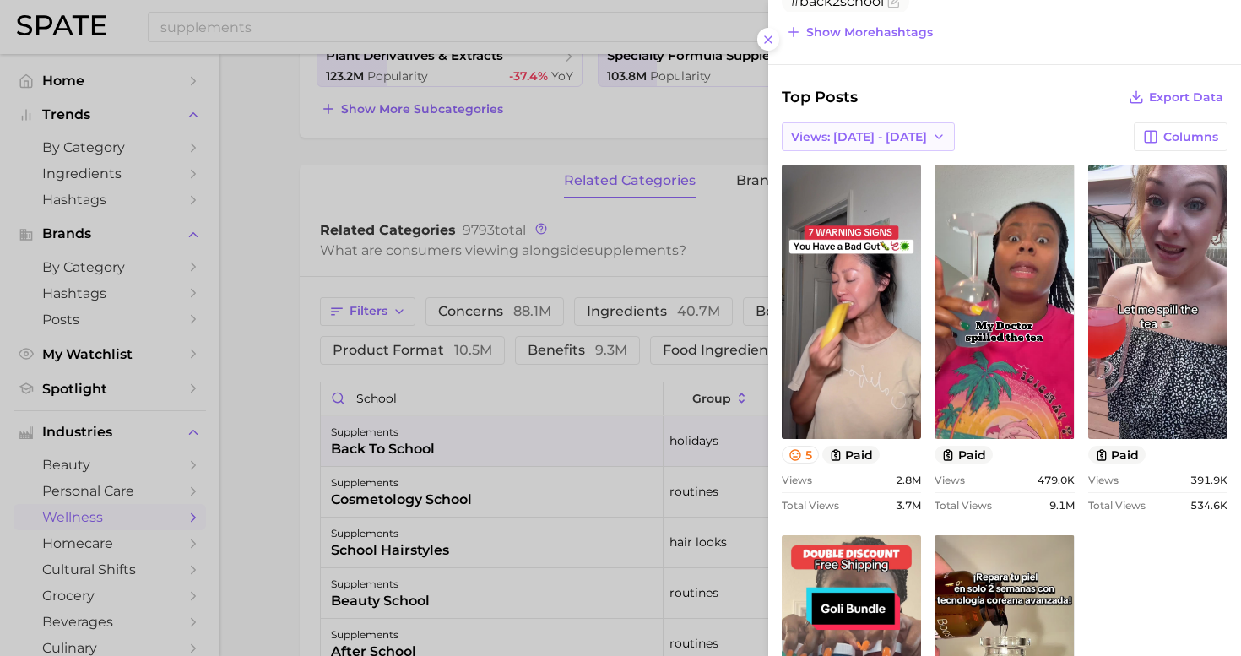
click at [848, 130] on span "Views: [DATE] - [DATE]" at bounding box center [859, 137] width 136 height 14
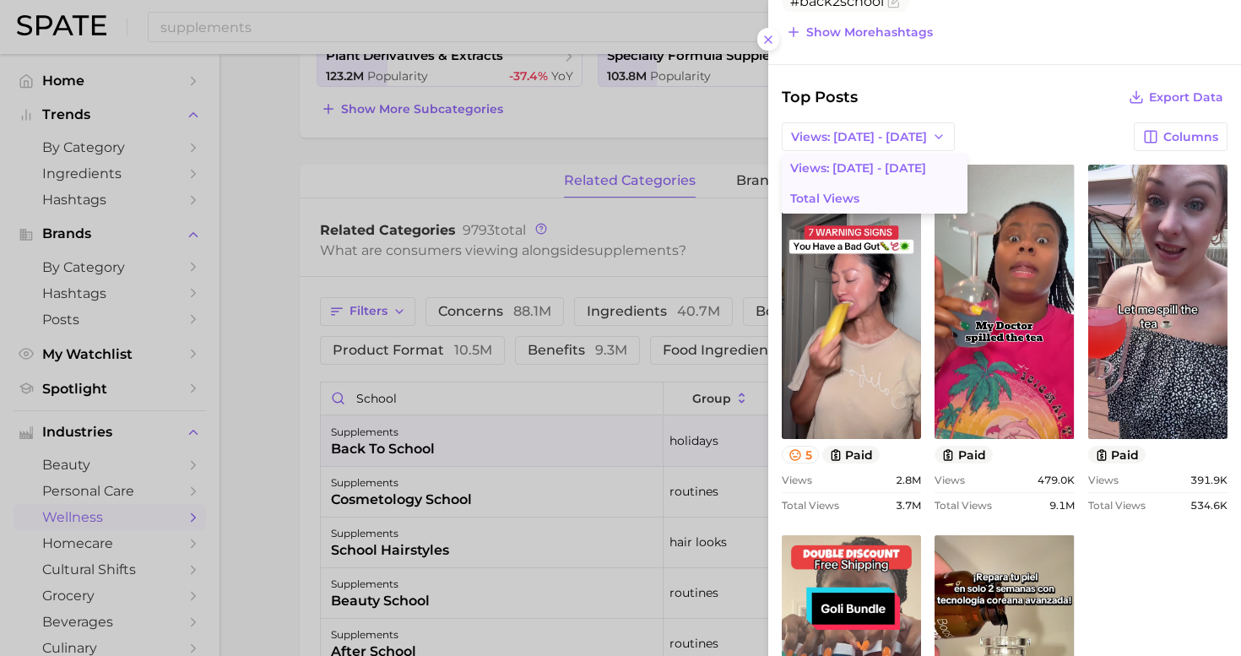
click at [848, 201] on span "Total Views" at bounding box center [824, 199] width 69 height 14
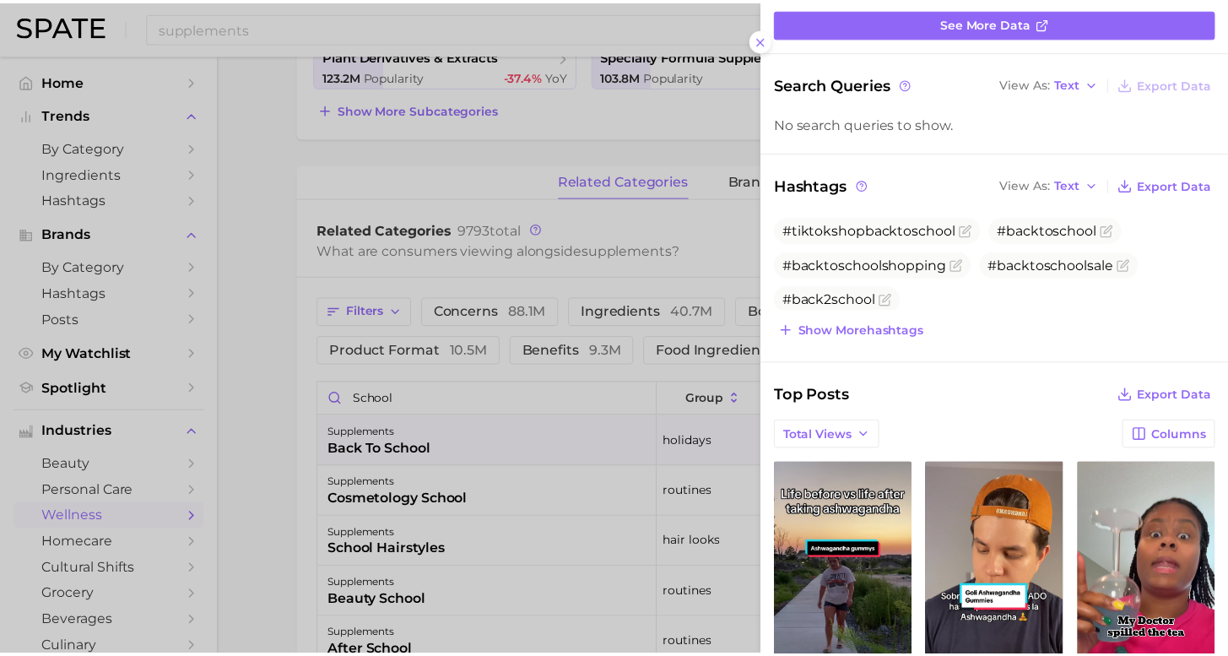
scroll to position [0, 0]
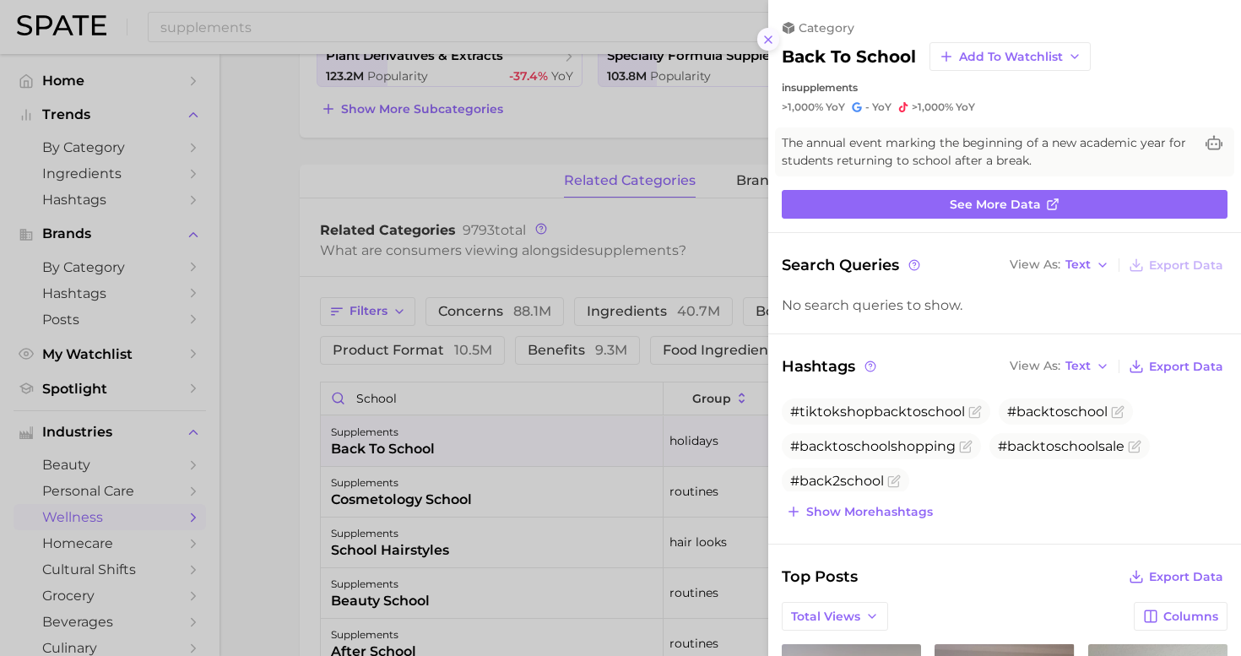
click at [772, 37] on icon at bounding box center [769, 40] width 14 height 14
